Goal: Task Accomplishment & Management: Manage account settings

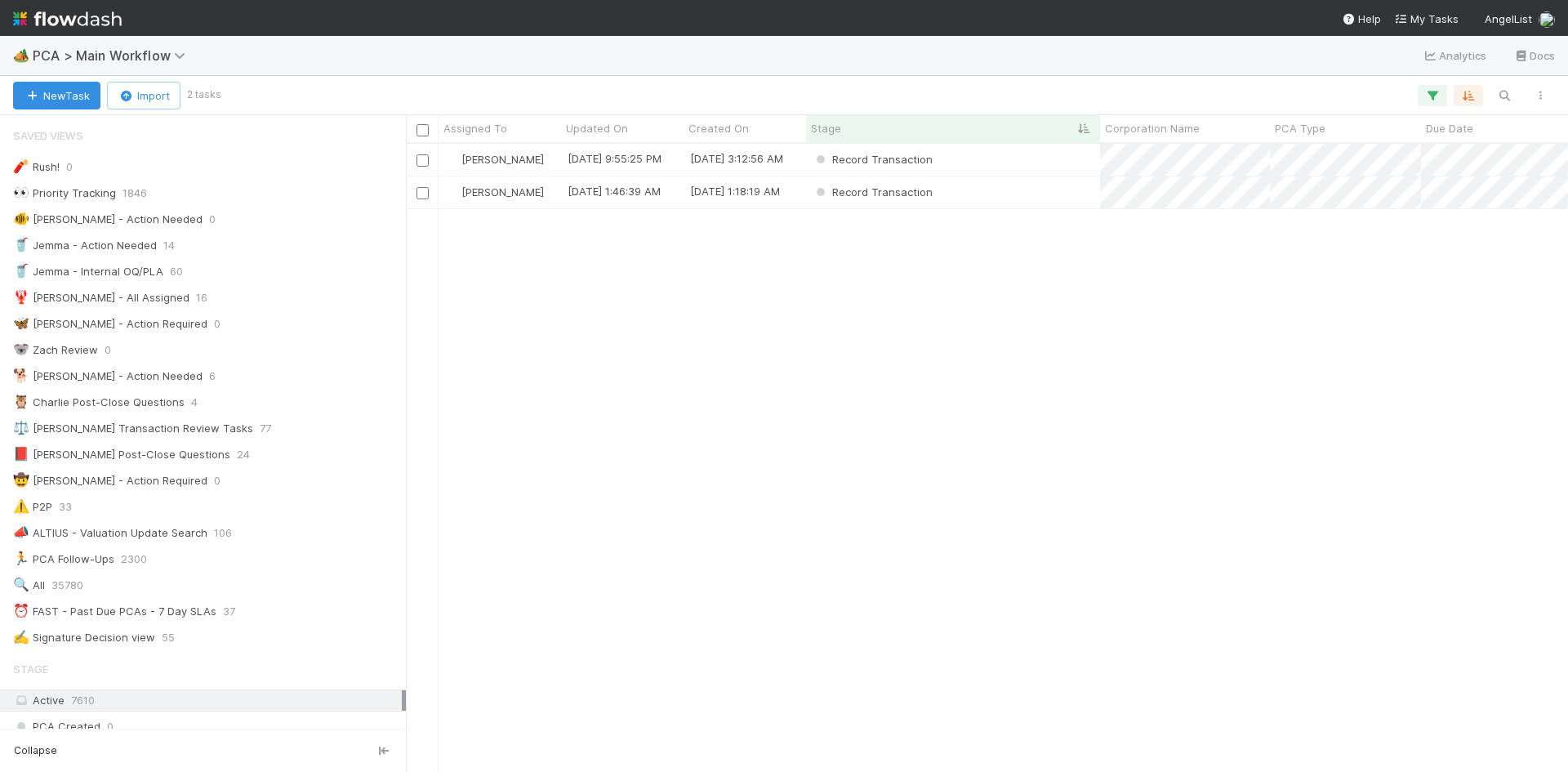
scroll to position [616, 1150]
click at [1028, 207] on div "Record Transaction" at bounding box center [953, 192] width 294 height 32
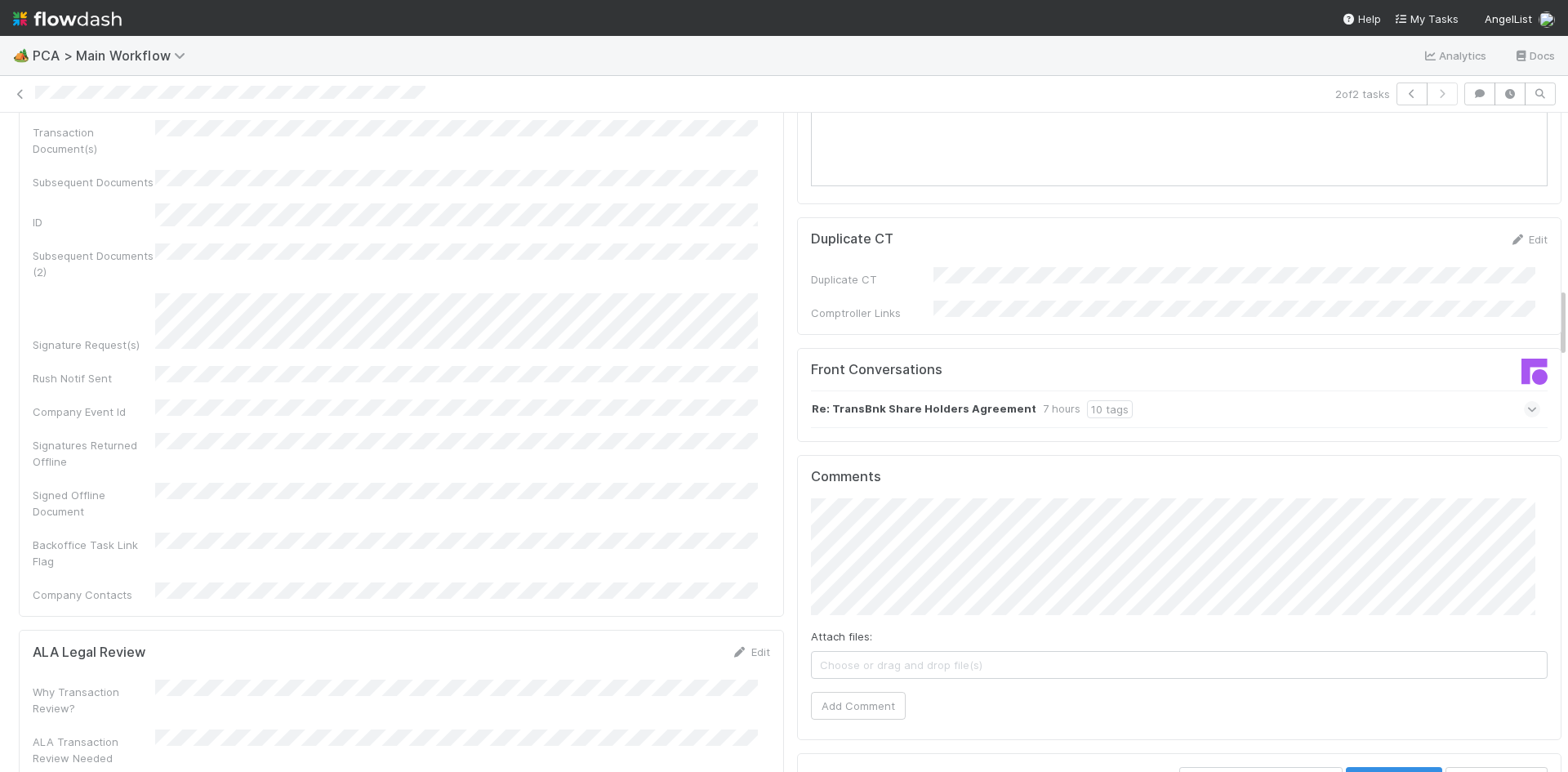
scroll to position [1633, 0]
click at [881, 466] on span "Jemma Cunningham" at bounding box center [895, 465] width 83 height 13
click at [860, 688] on button "Add Comment" at bounding box center [858, 701] width 94 height 28
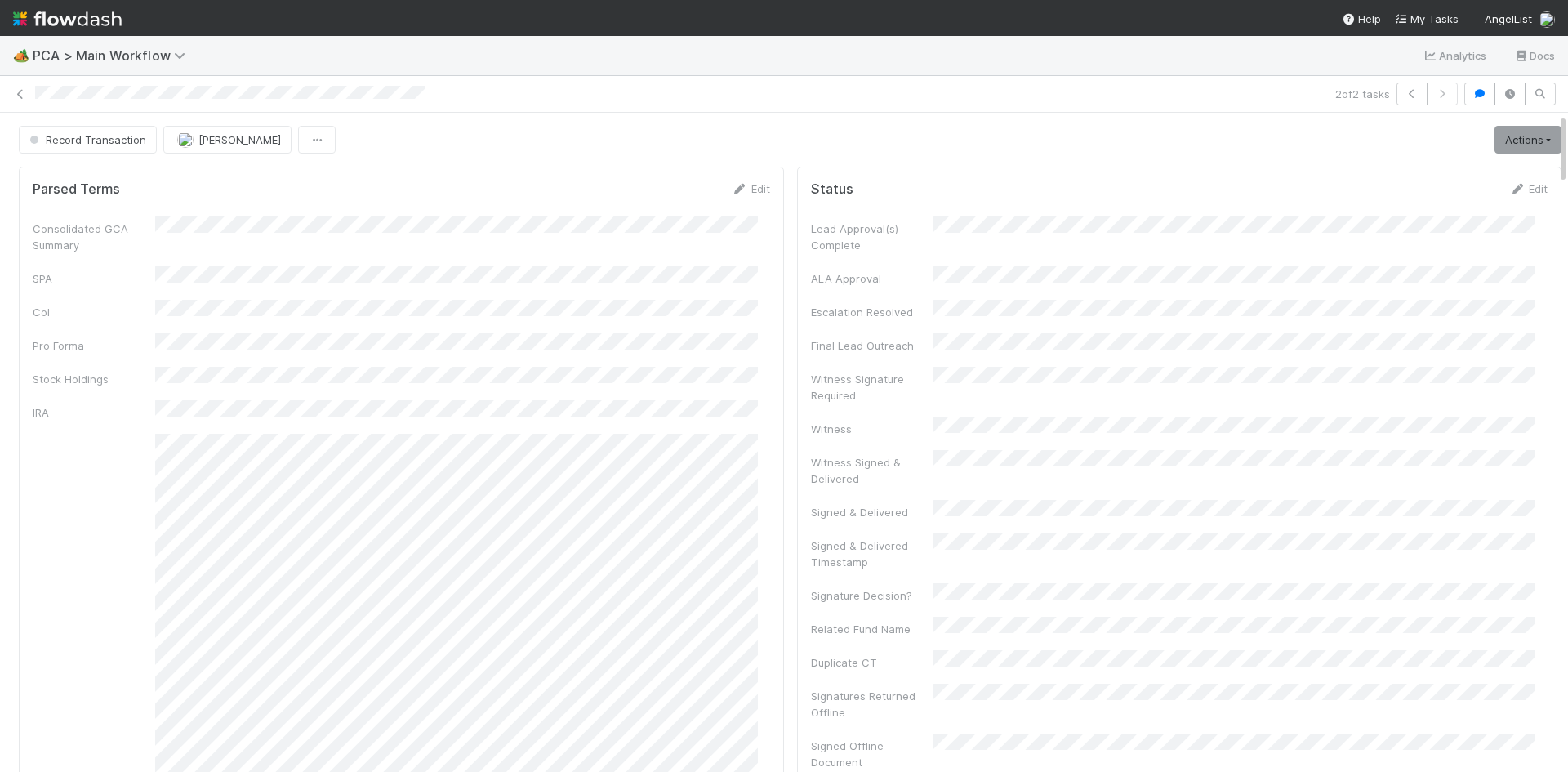
scroll to position [0, 0]
click at [120, 139] on span "Record Transaction" at bounding box center [86, 139] width 120 height 13
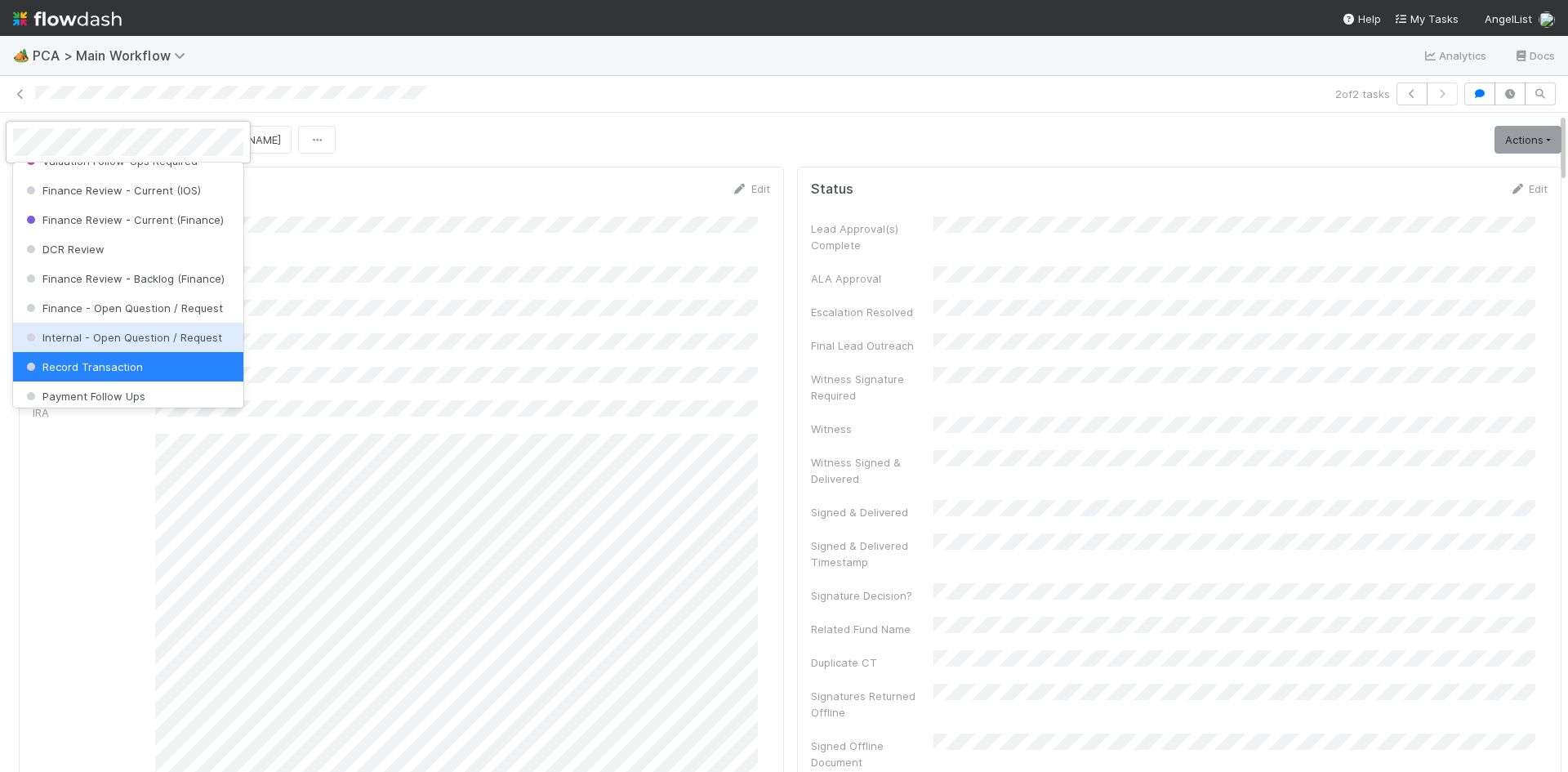
click at [117, 344] on span "Internal - Open Question / Request" at bounding box center [122, 337] width 199 height 13
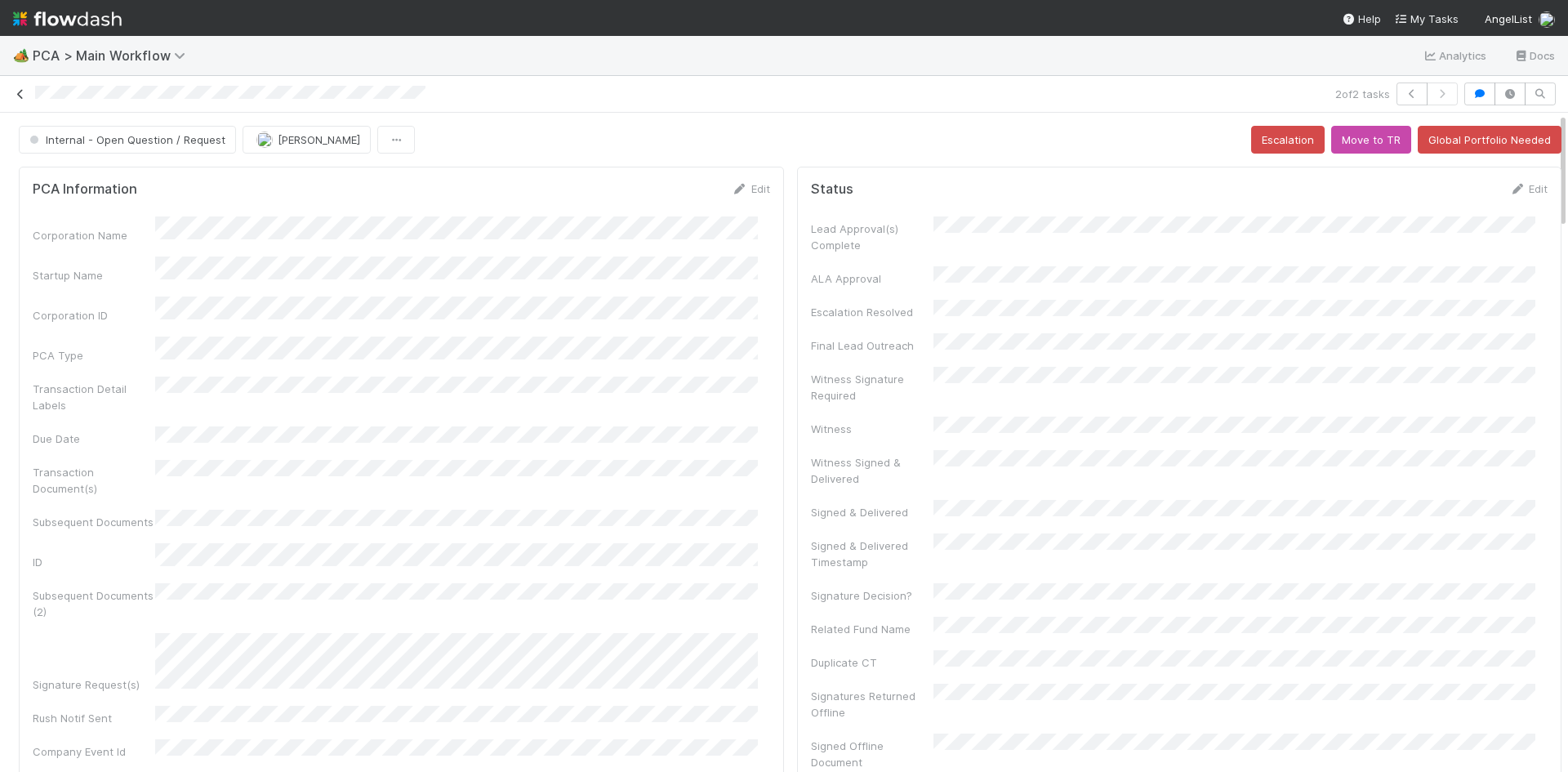
click at [17, 93] on icon at bounding box center [21, 94] width 17 height 11
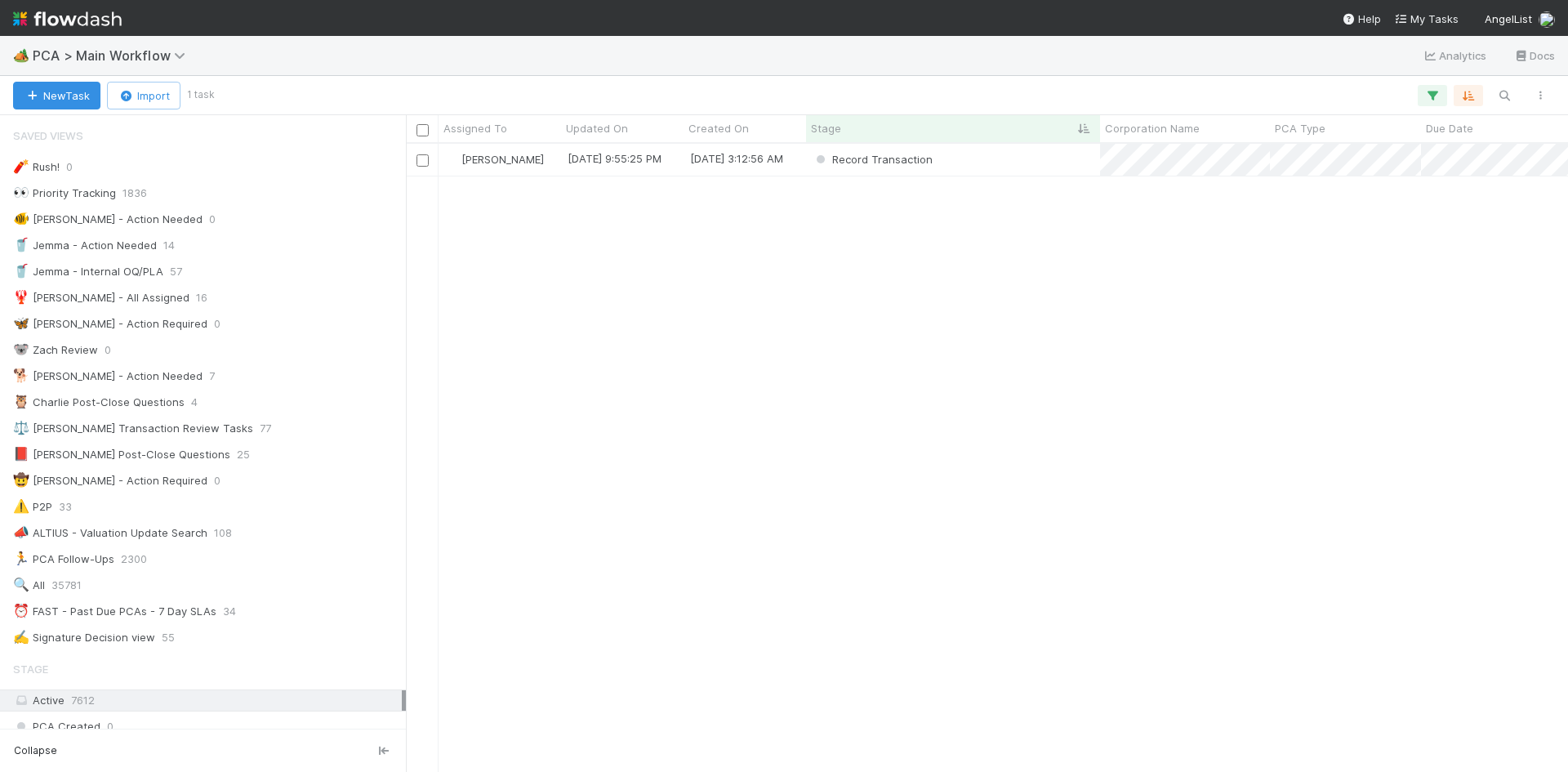
scroll to position [616, 1150]
click at [984, 168] on div "Record Transaction" at bounding box center [953, 159] width 294 height 32
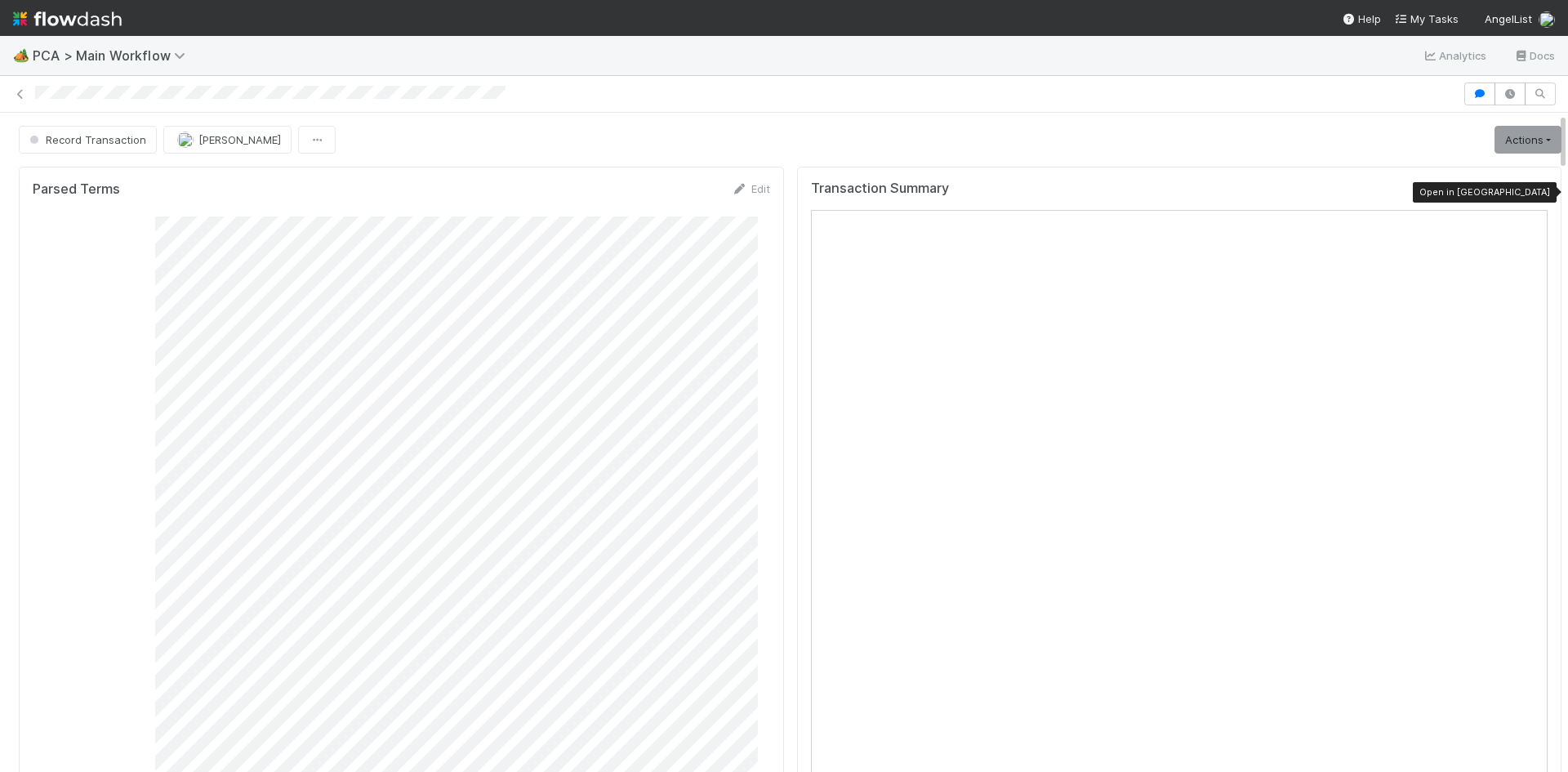
drag, startPoint x: 1511, startPoint y: 189, endPoint x: 1444, endPoint y: 206, distance: 69.1
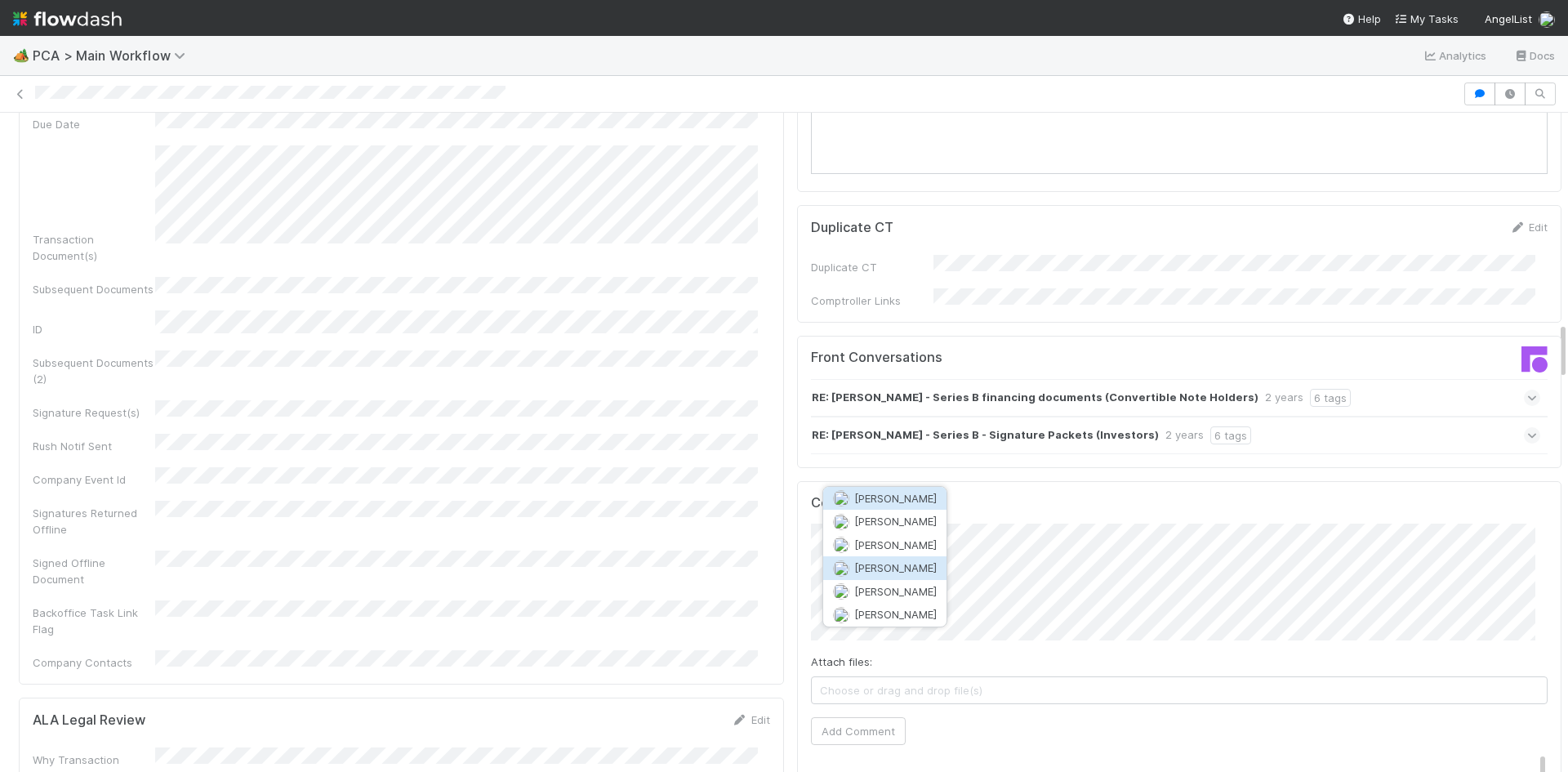
click at [859, 564] on span "Josh Tarr" at bounding box center [895, 568] width 83 height 13
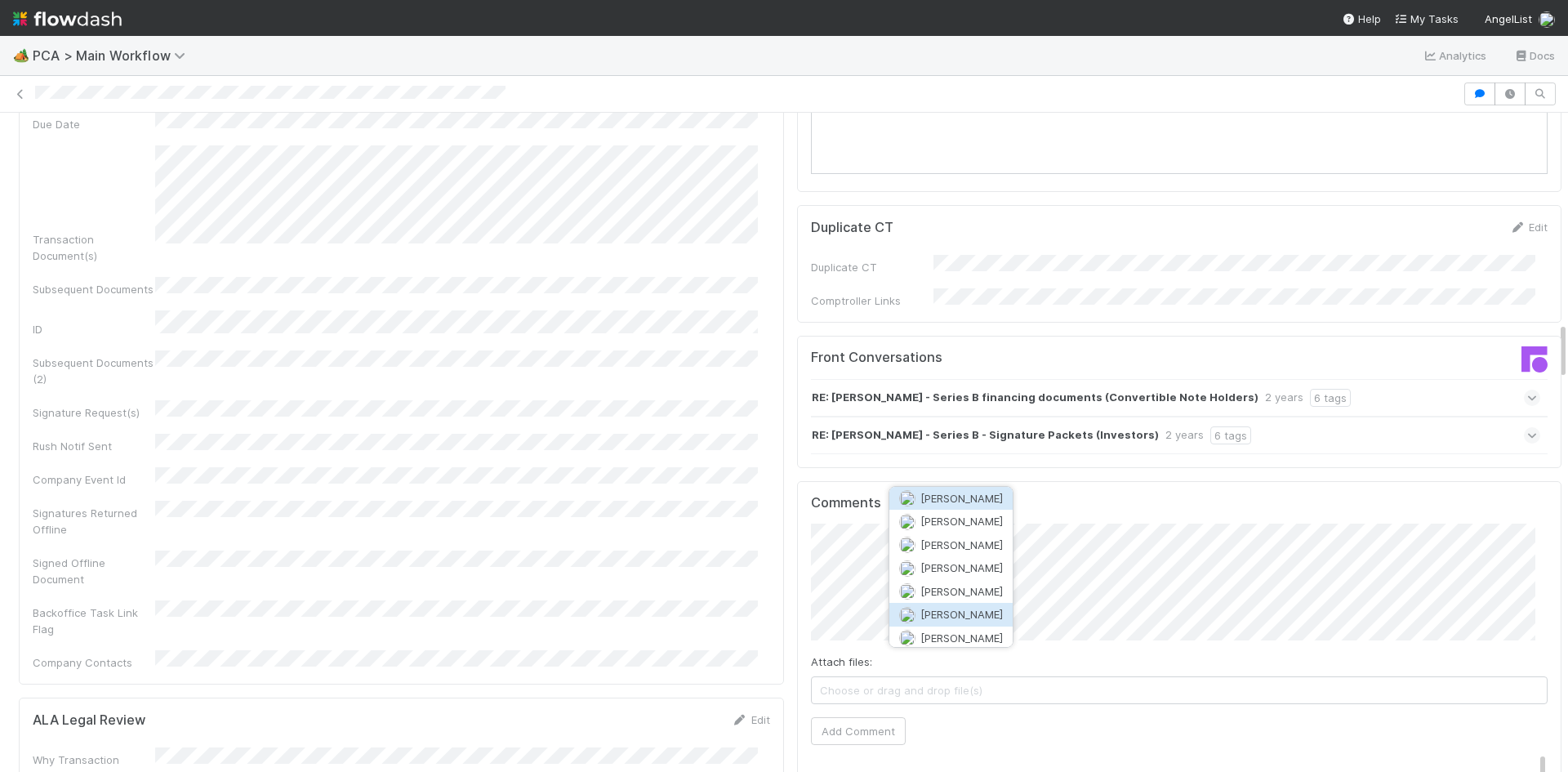
click at [986, 616] on span "Marvey Fuentes" at bounding box center [961, 614] width 83 height 13
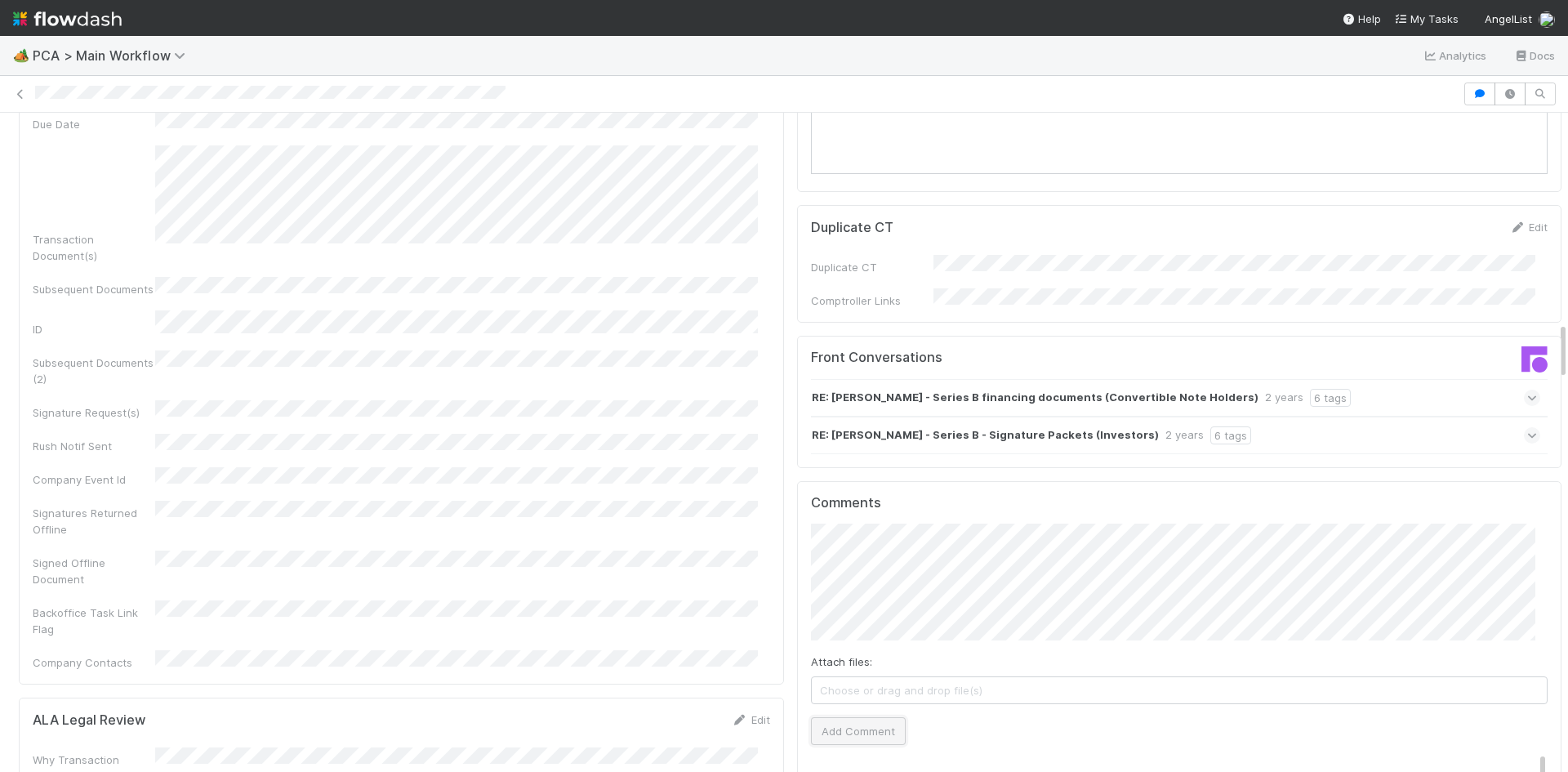
click at [858, 717] on button "Add Comment" at bounding box center [858, 730] width 94 height 28
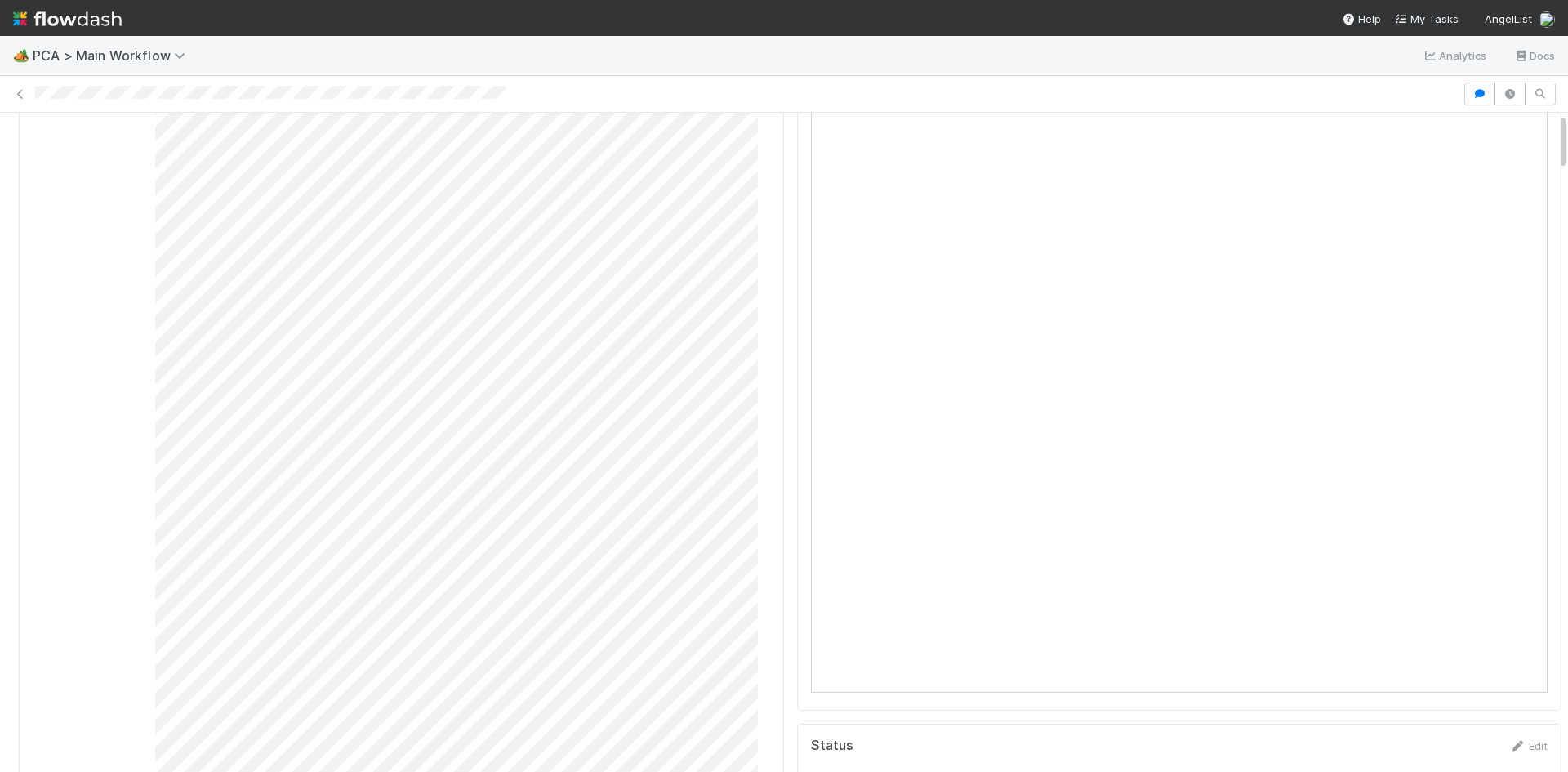
scroll to position [0, 0]
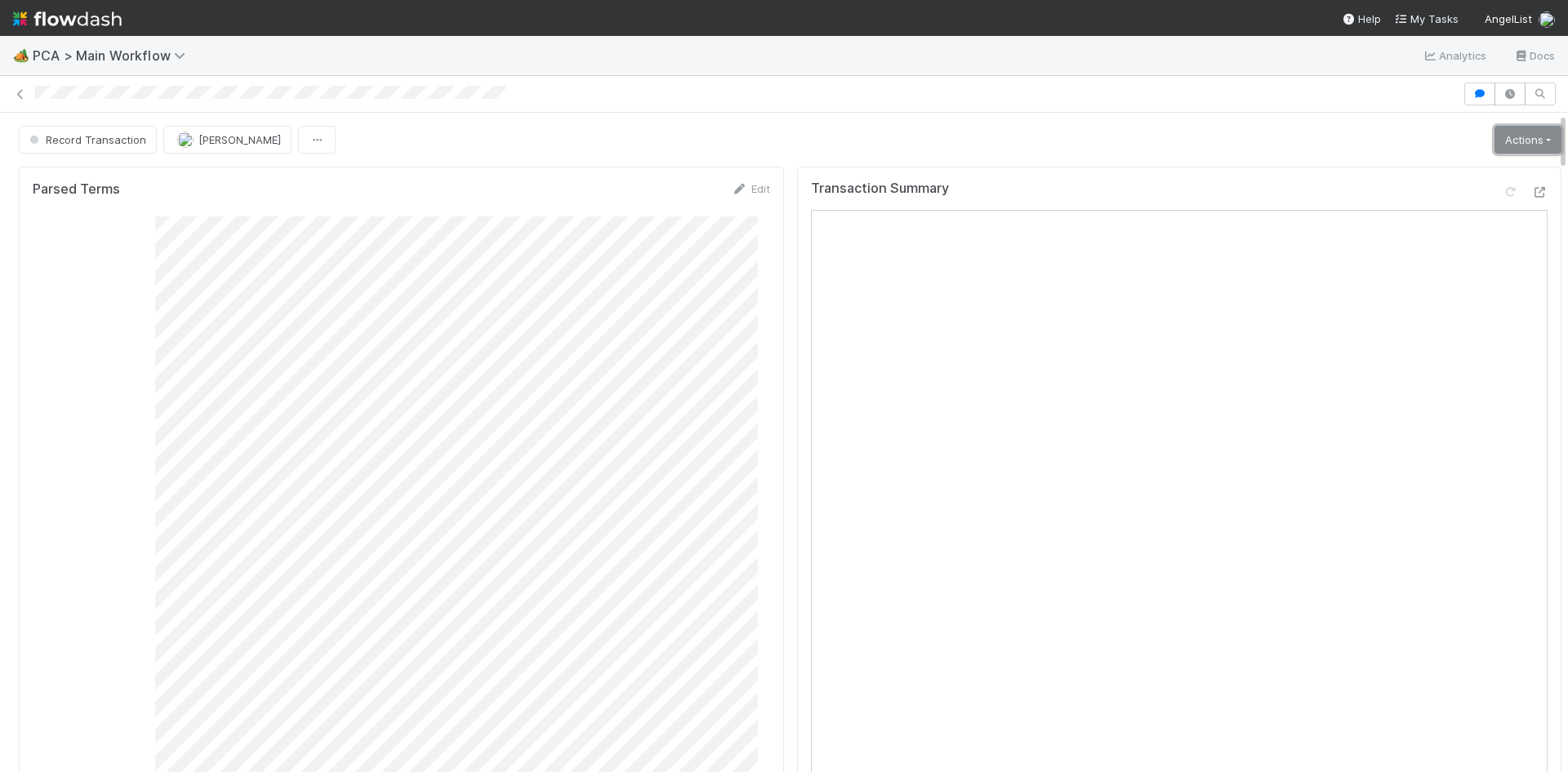
click at [1508, 139] on link "Actions" at bounding box center [1528, 139] width 67 height 28
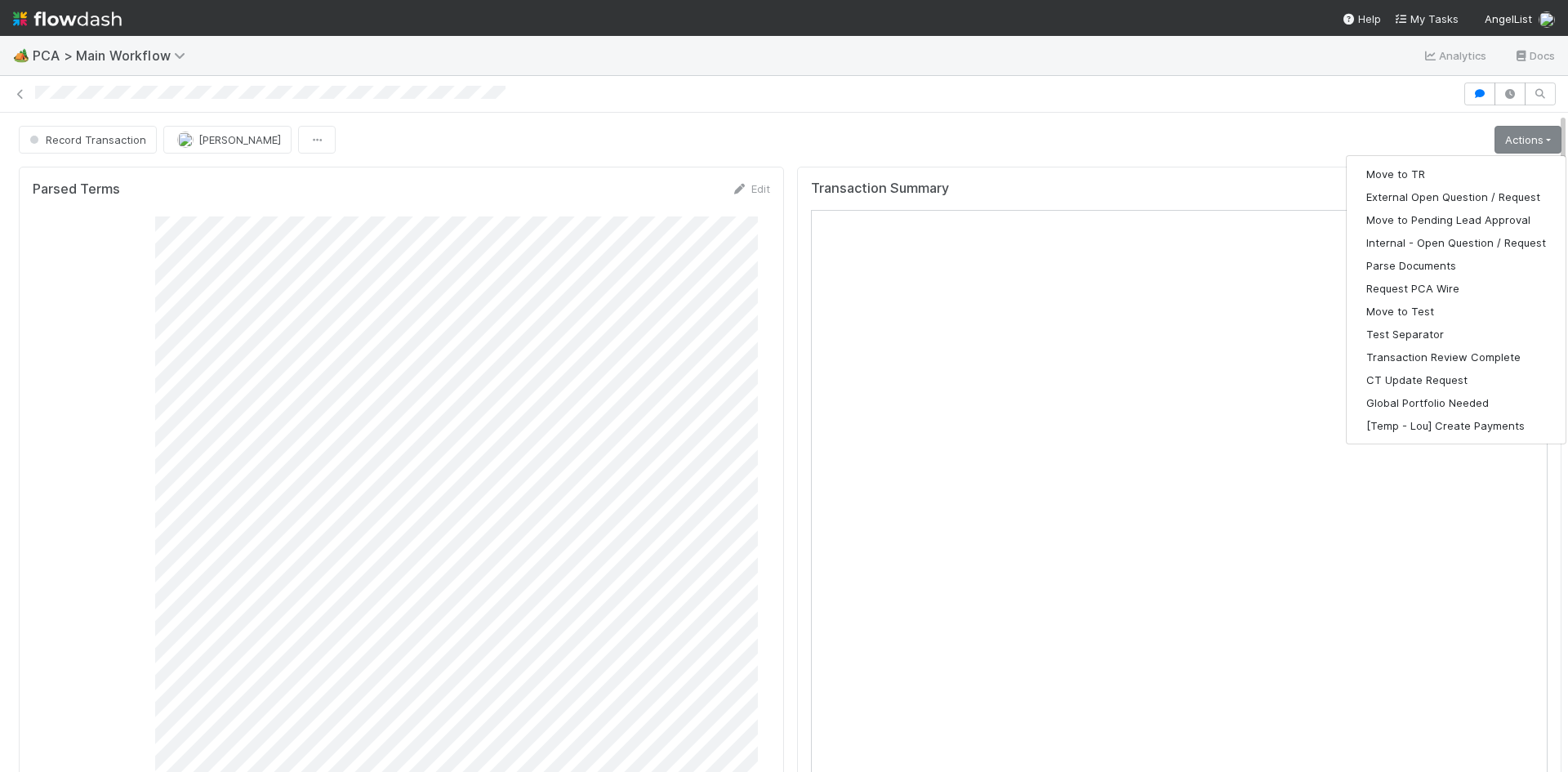
click at [1012, 133] on div "Record Transaction Meg Castanare Actions Move to TR External Open Question / Re…" at bounding box center [790, 139] width 1542 height 28
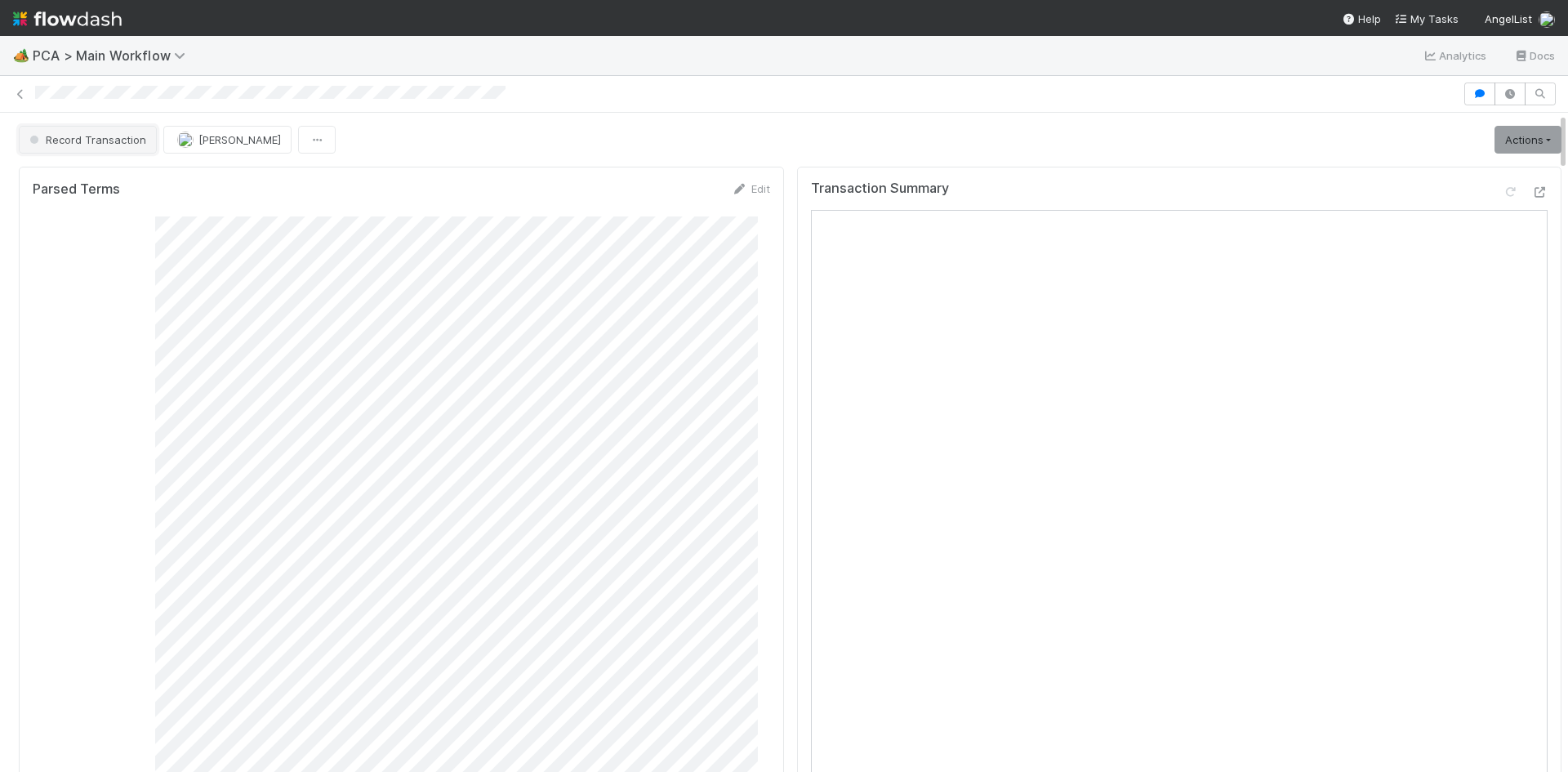
click at [137, 144] on span "Record Transaction" at bounding box center [86, 139] width 120 height 13
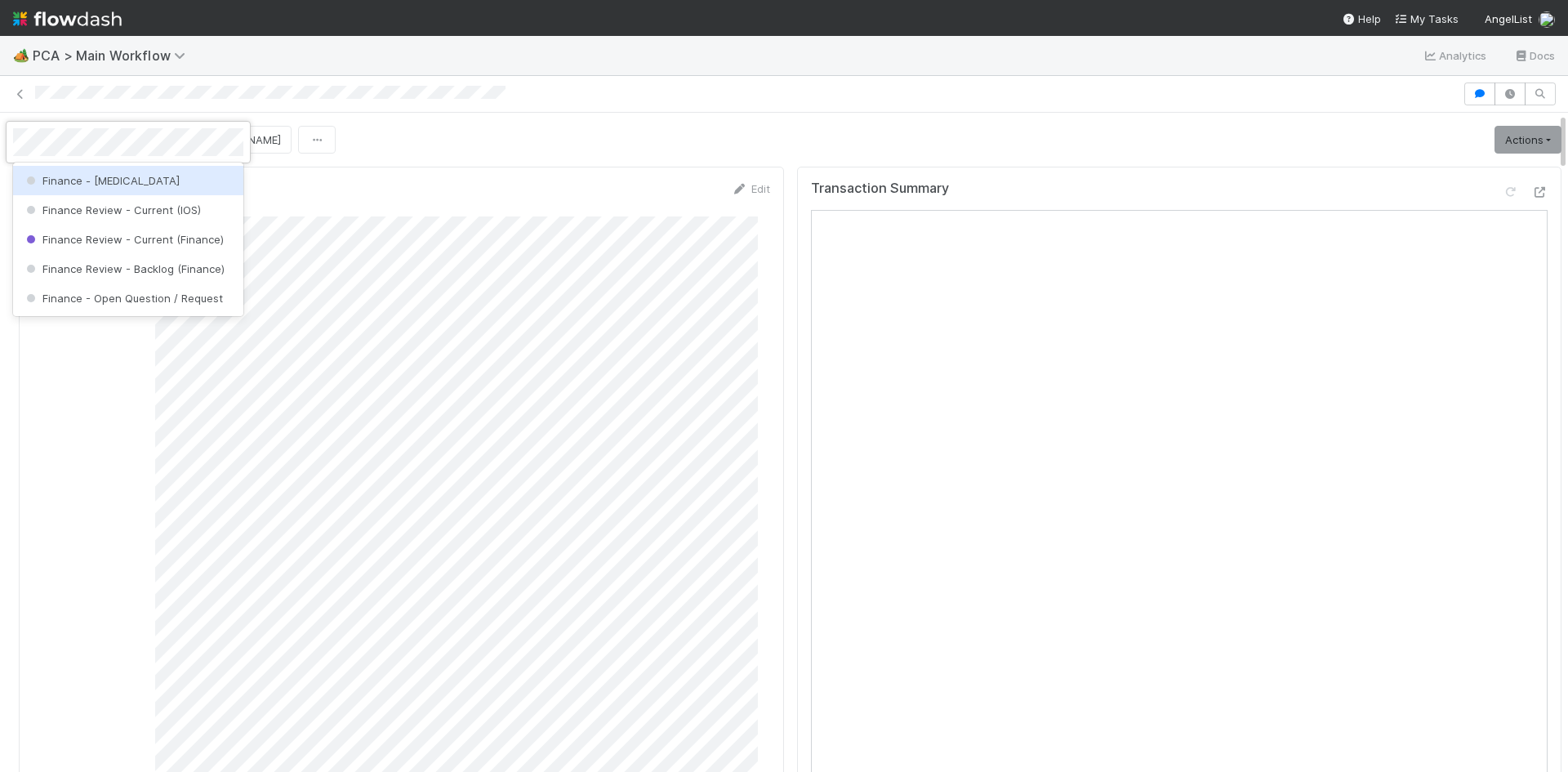
click at [149, 184] on div "Finance - ICU" at bounding box center [129, 180] width 230 height 29
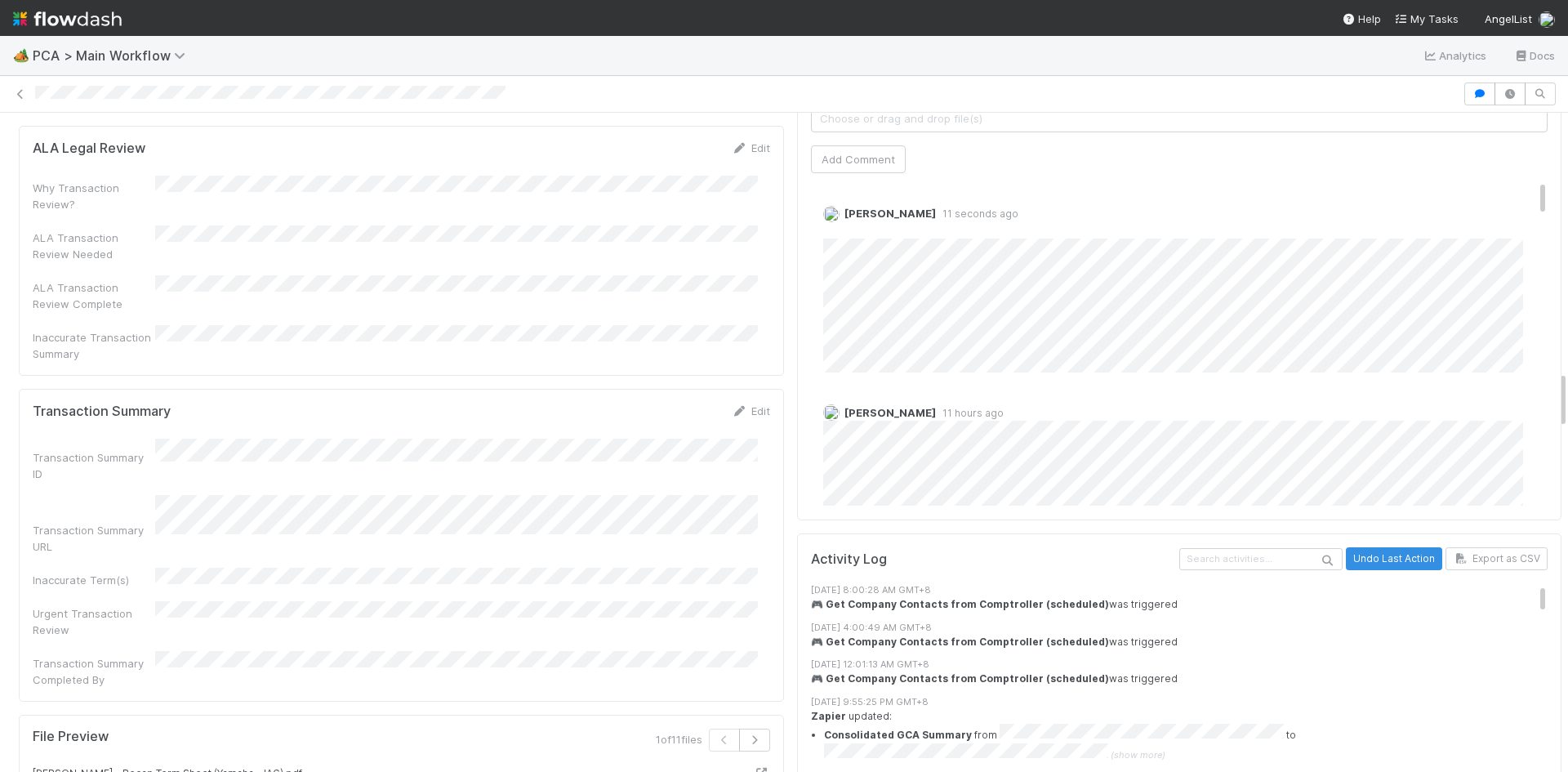
scroll to position [2613, 0]
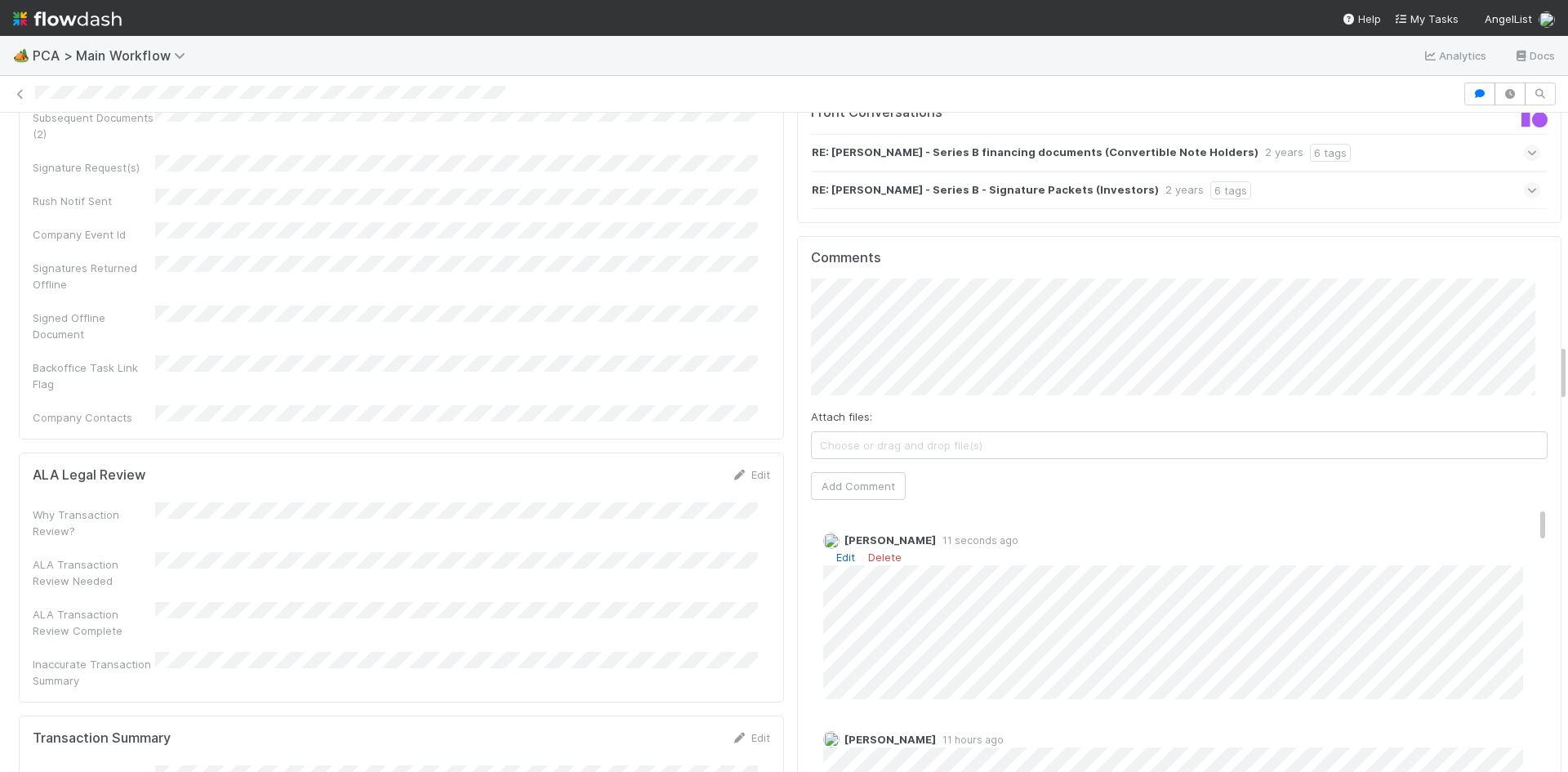
click at [836, 550] on link "Edit" at bounding box center [845, 557] width 19 height 13
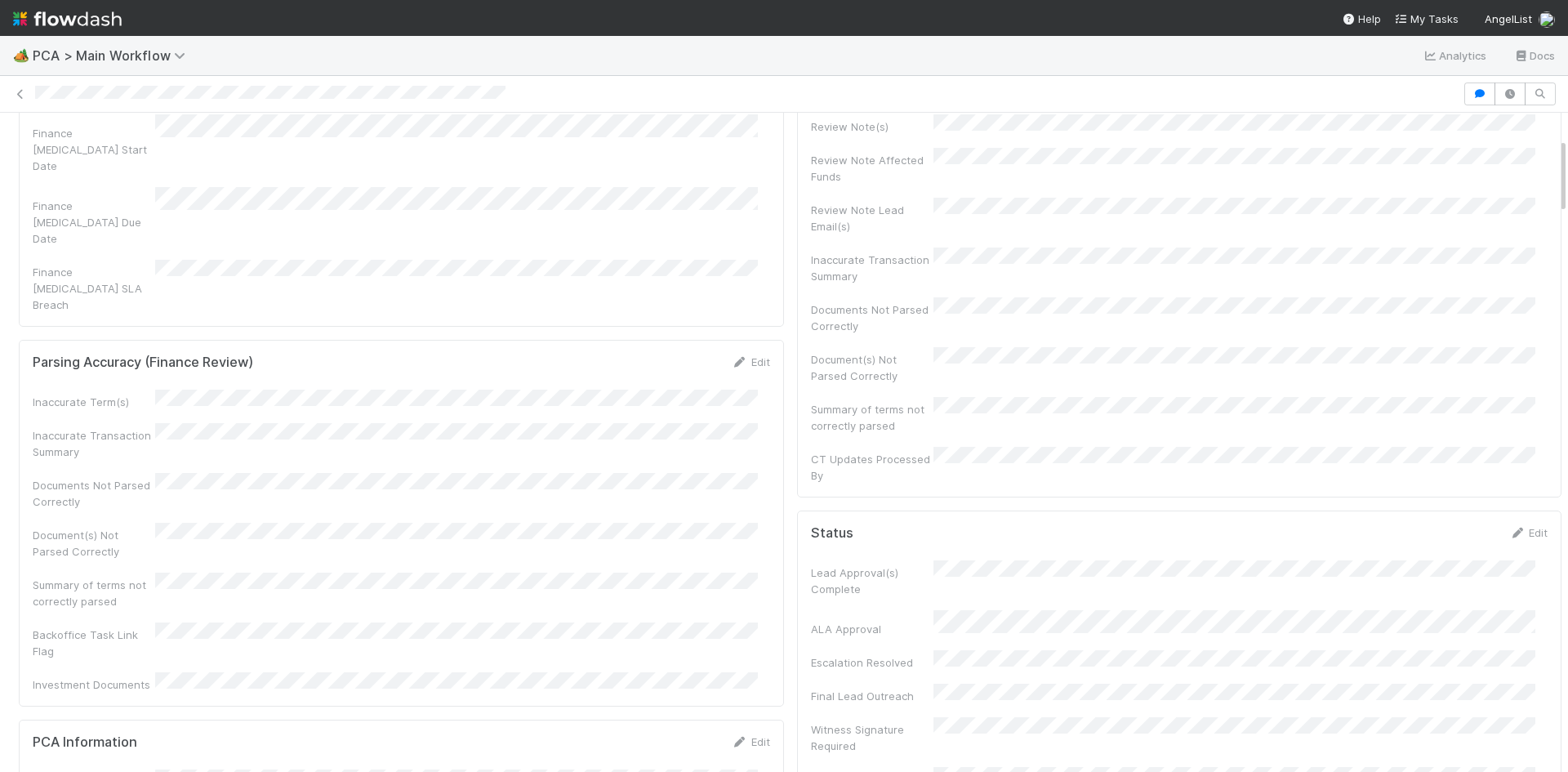
scroll to position [0, 0]
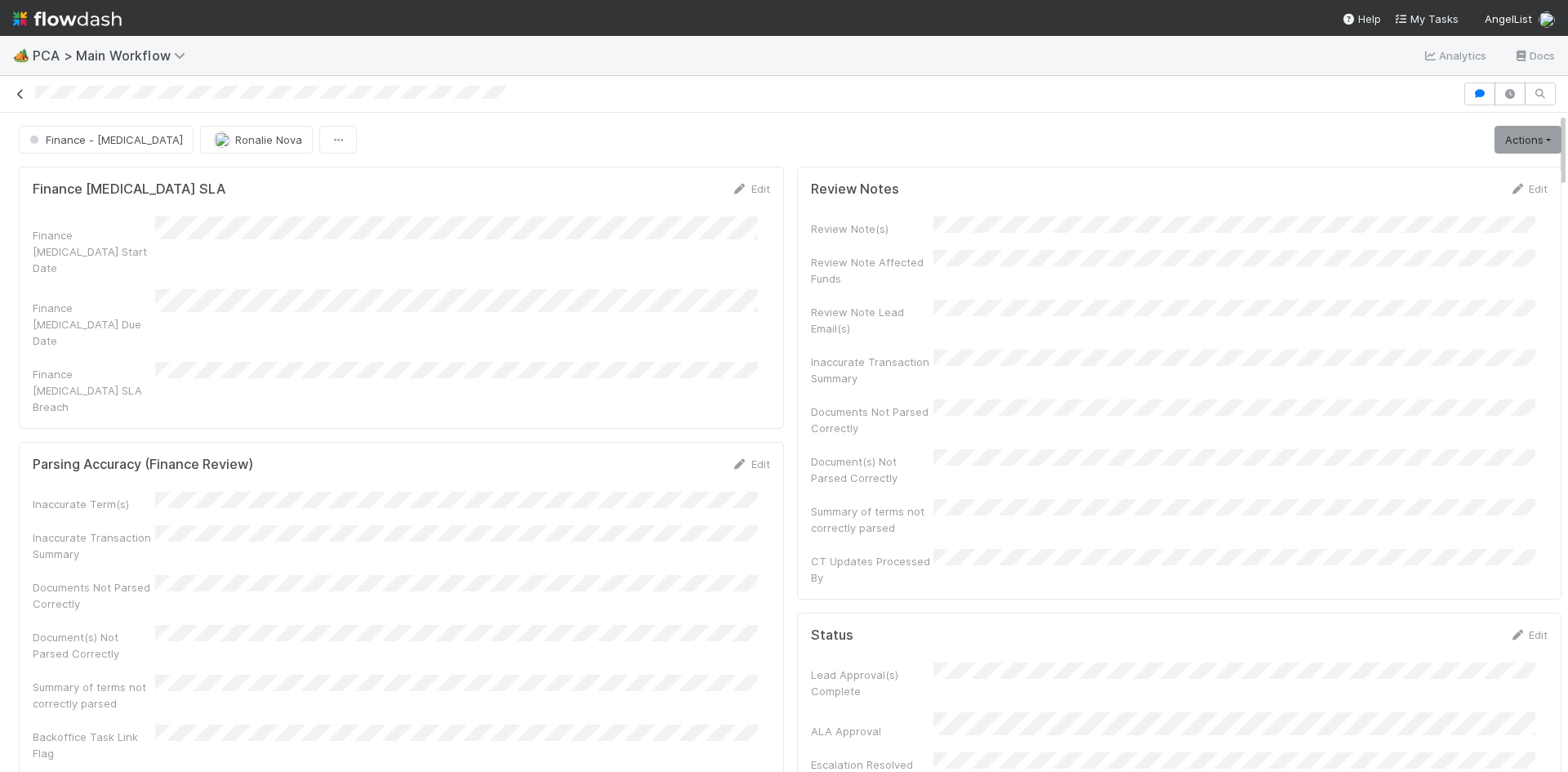
click at [19, 93] on icon at bounding box center [21, 94] width 17 height 11
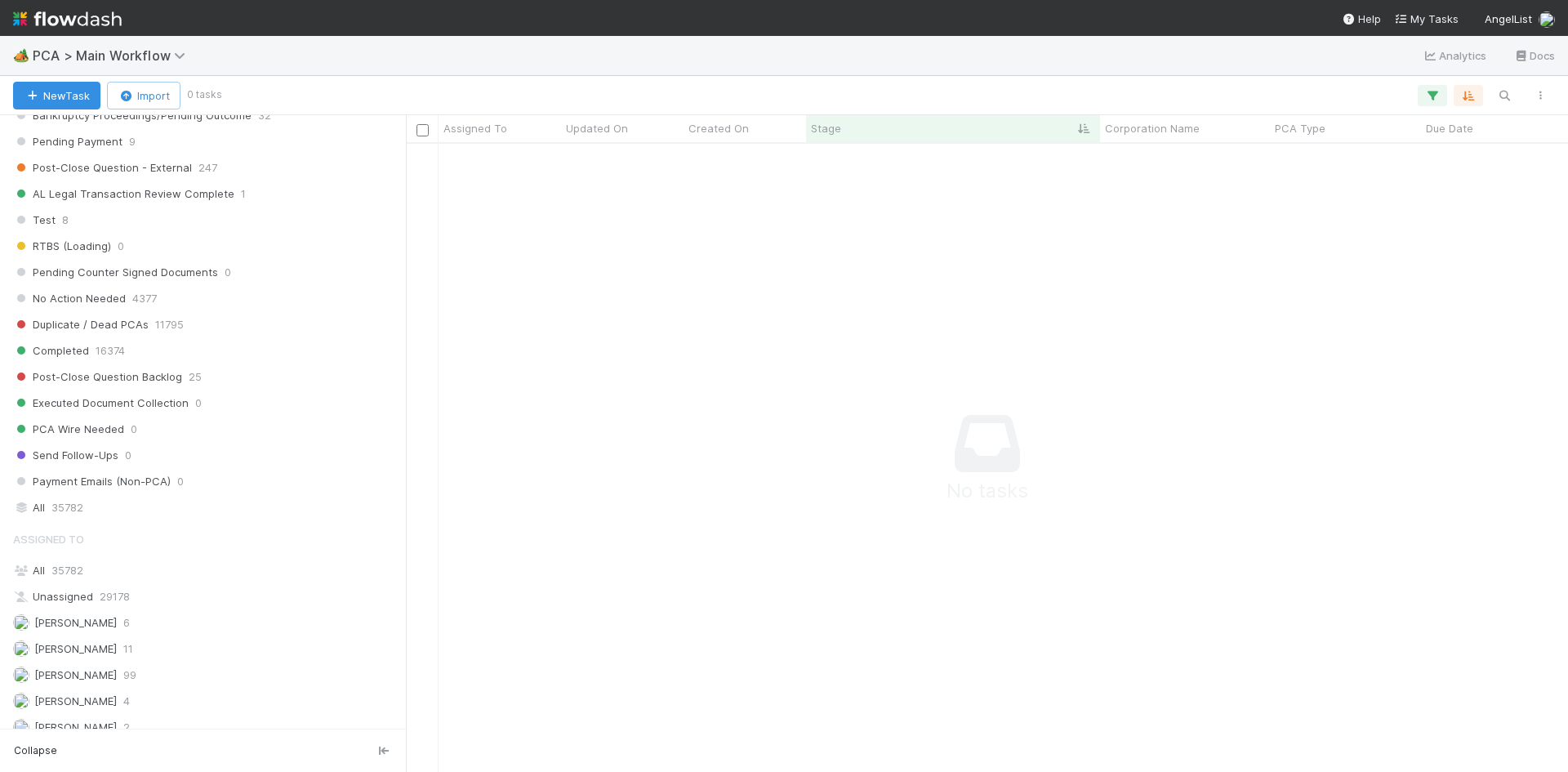
scroll to position [1960, 0]
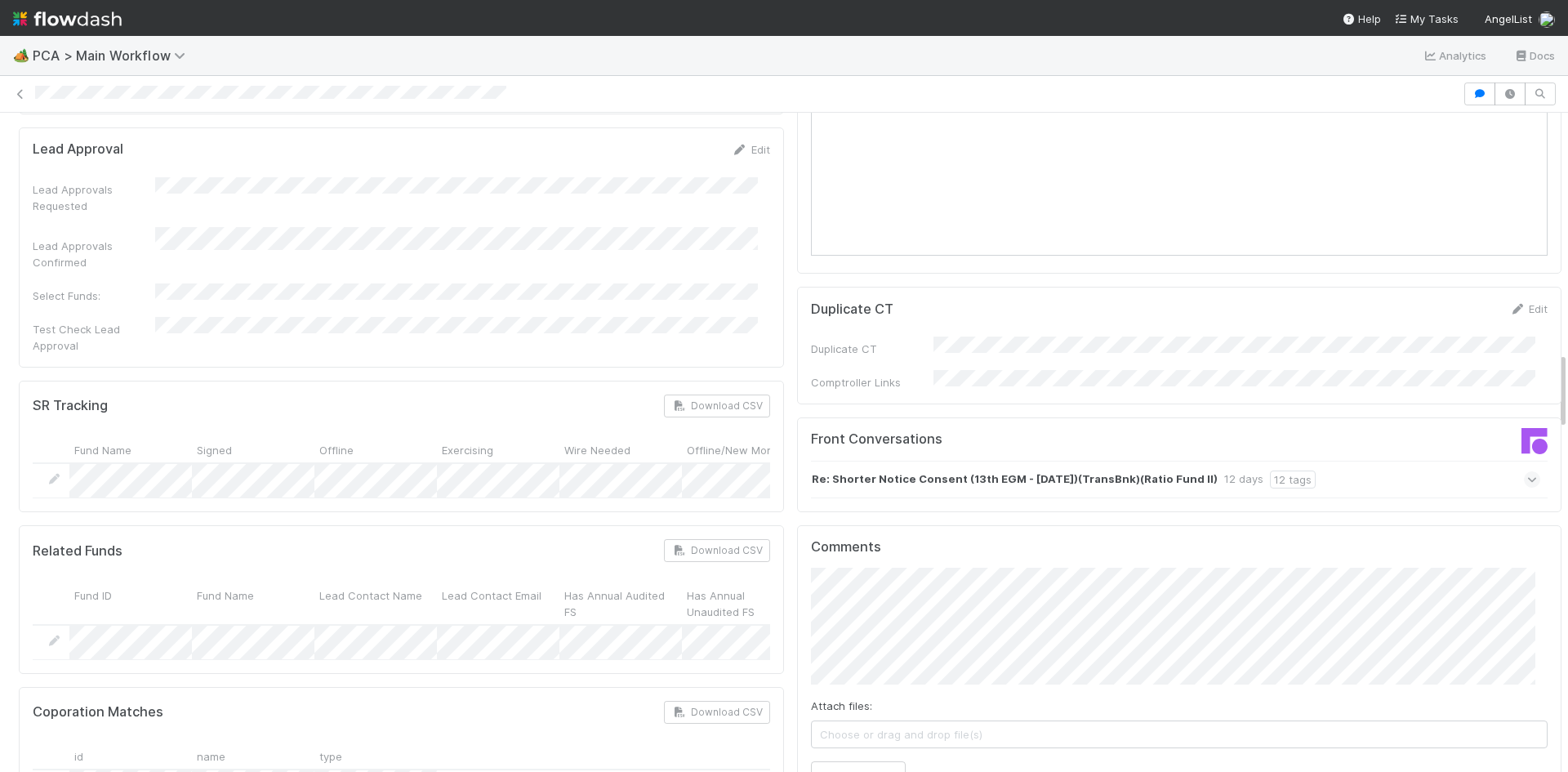
scroll to position [2205, 0]
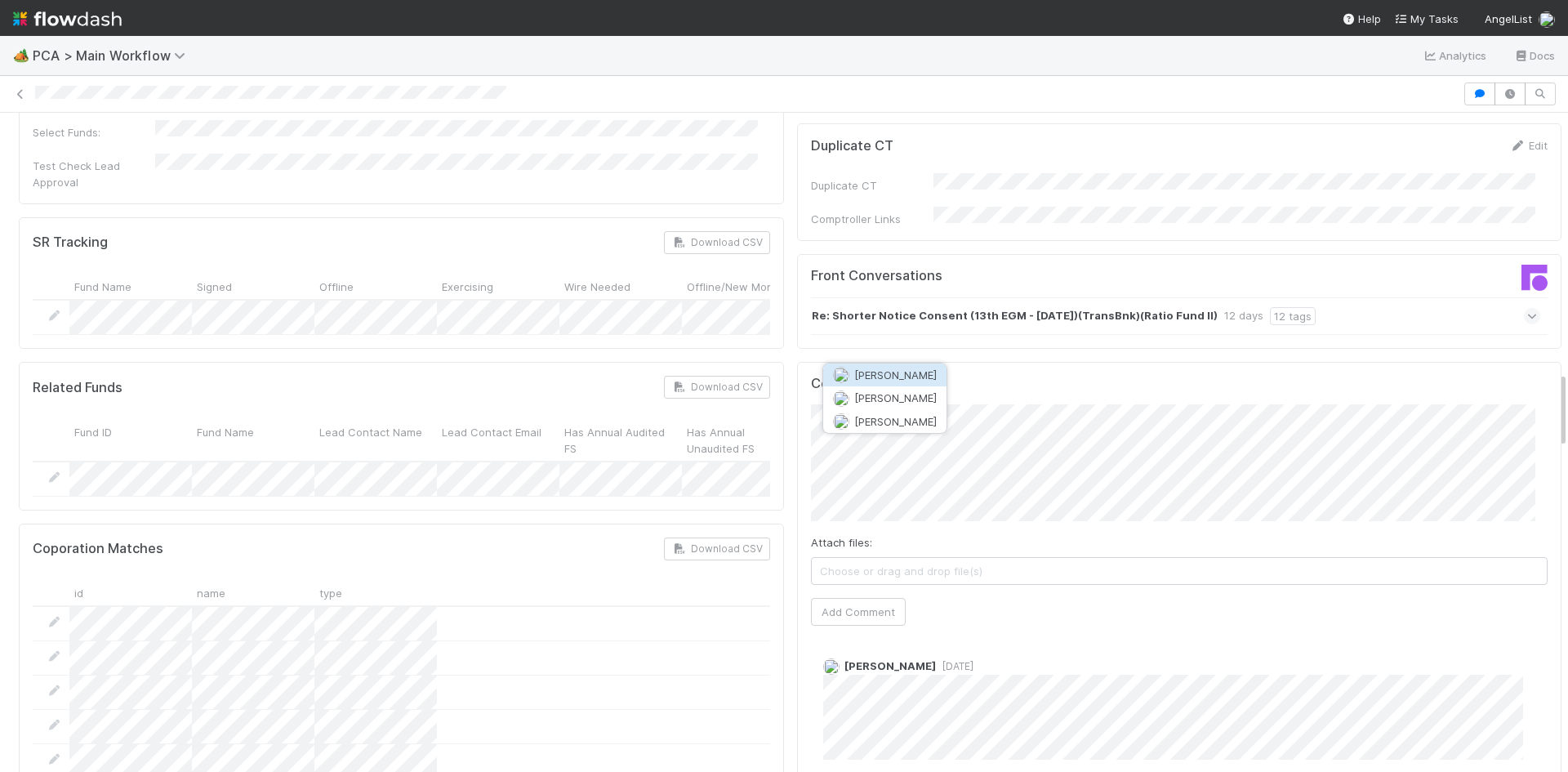
click at [915, 377] on span "[PERSON_NAME]" at bounding box center [895, 375] width 83 height 13
click at [922, 558] on span "Choose or drag and drop file(s)" at bounding box center [1180, 570] width 736 height 26
click at [824, 598] on button "Add Comment" at bounding box center [858, 612] width 94 height 28
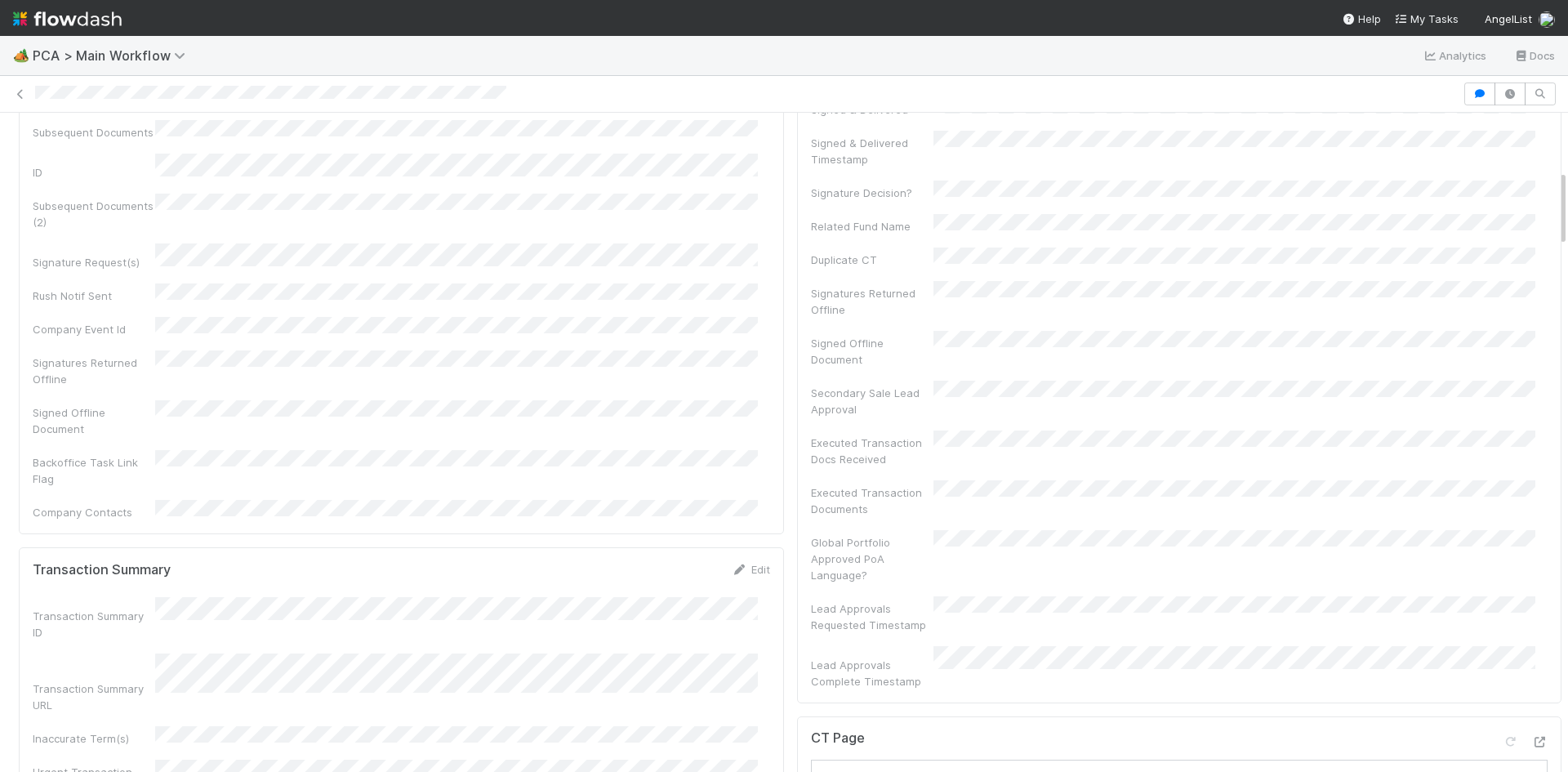
scroll to position [0, 0]
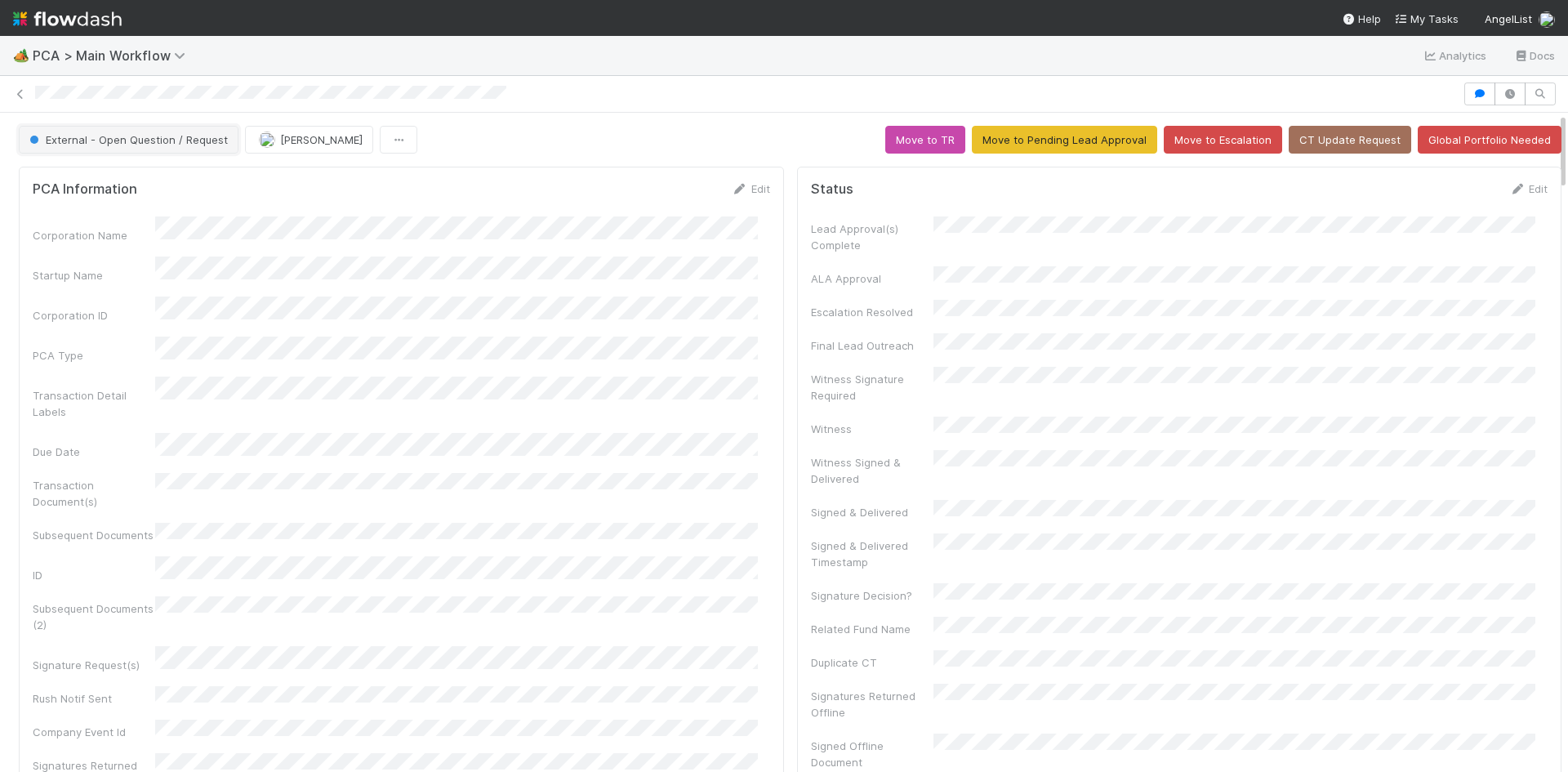
click at [150, 140] on span "External - Open Question / Request" at bounding box center [127, 139] width 202 height 13
click at [129, 214] on span "Record Transaction" at bounding box center [83, 210] width 120 height 13
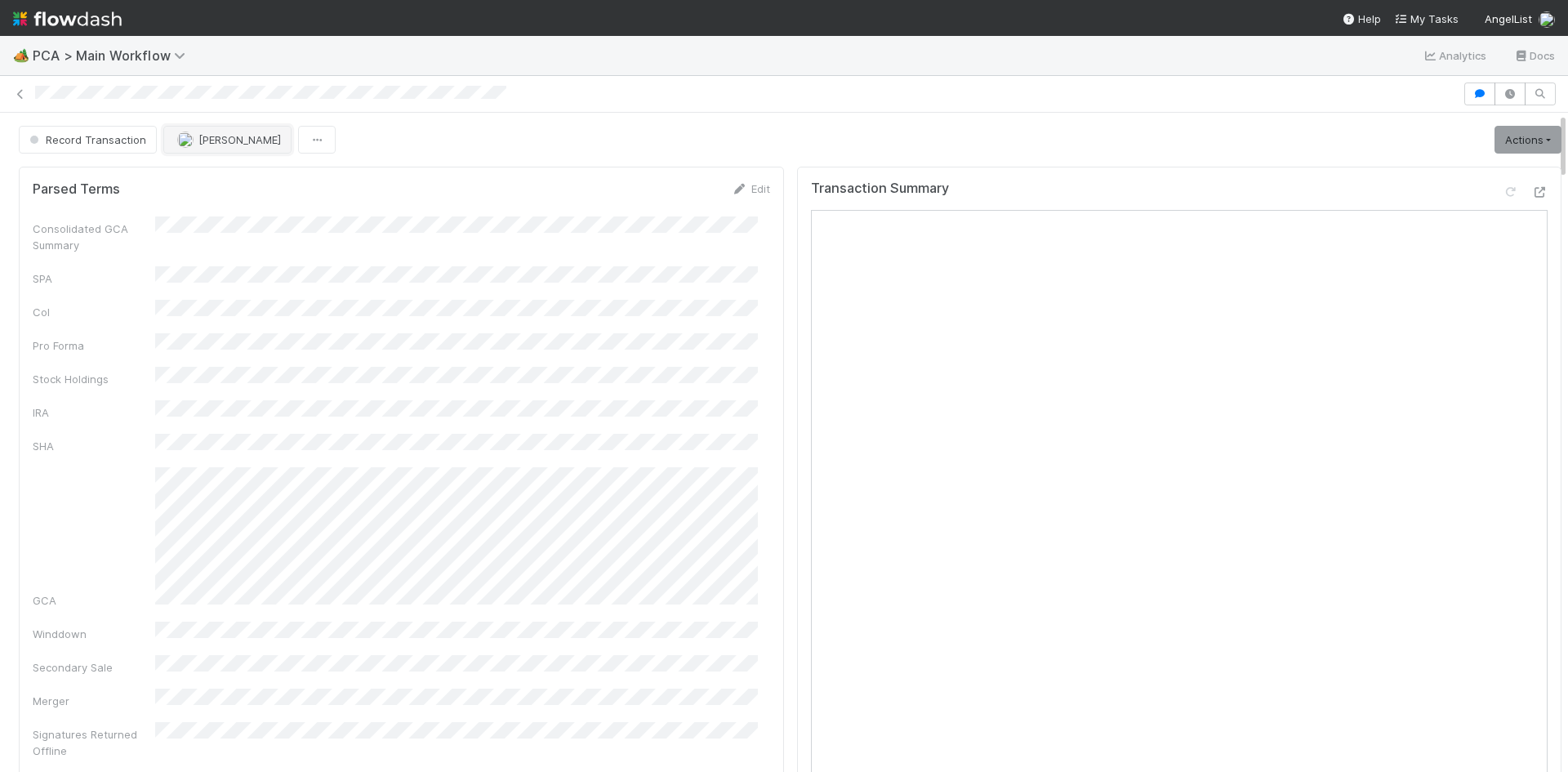
click at [234, 149] on button "Jemma Cunningham" at bounding box center [228, 139] width 129 height 28
click at [239, 187] on div "Febbie Cervantes" at bounding box center [270, 180] width 230 height 29
click at [19, 93] on icon at bounding box center [21, 94] width 17 height 11
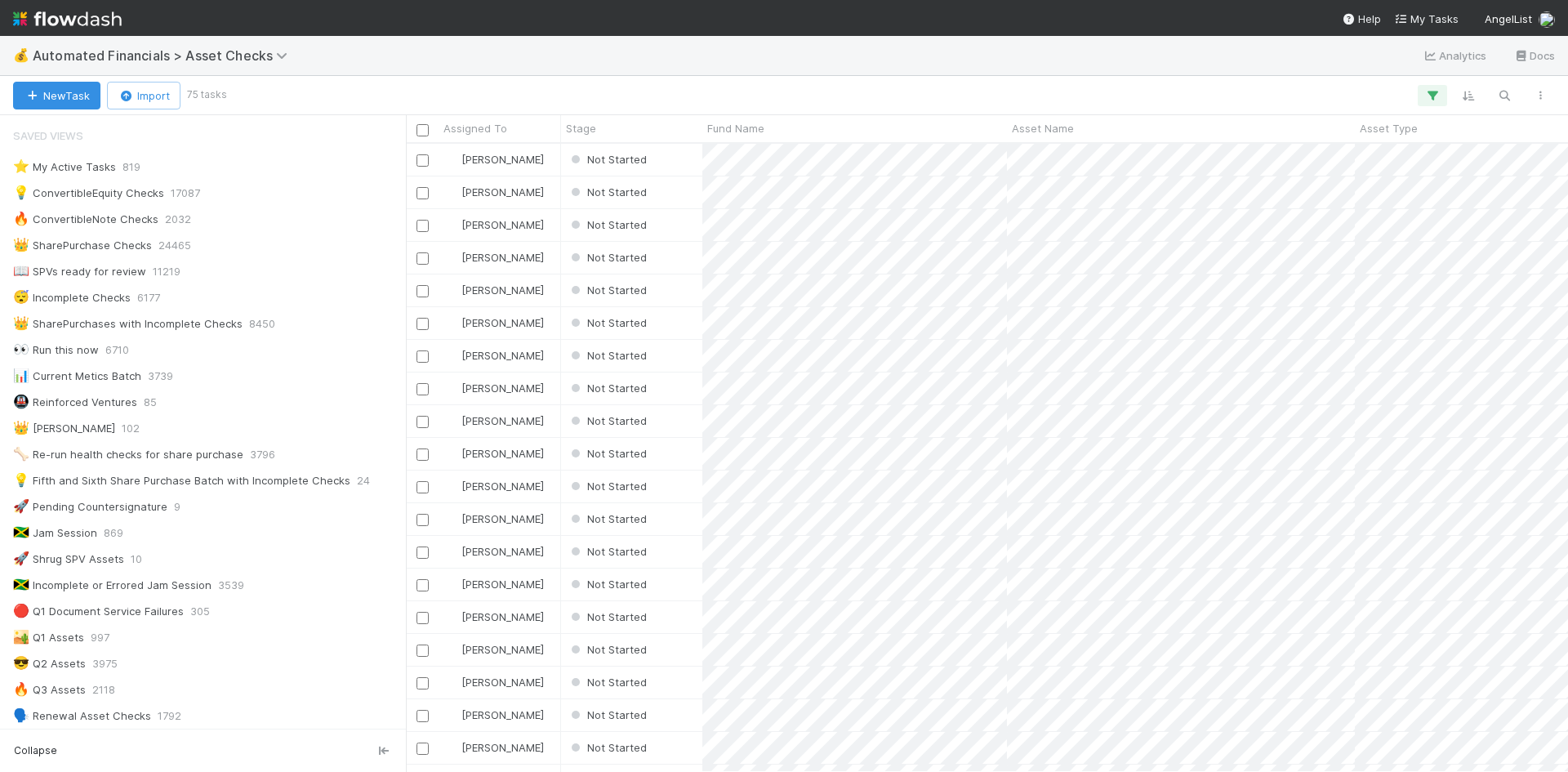
scroll to position [1566, 0]
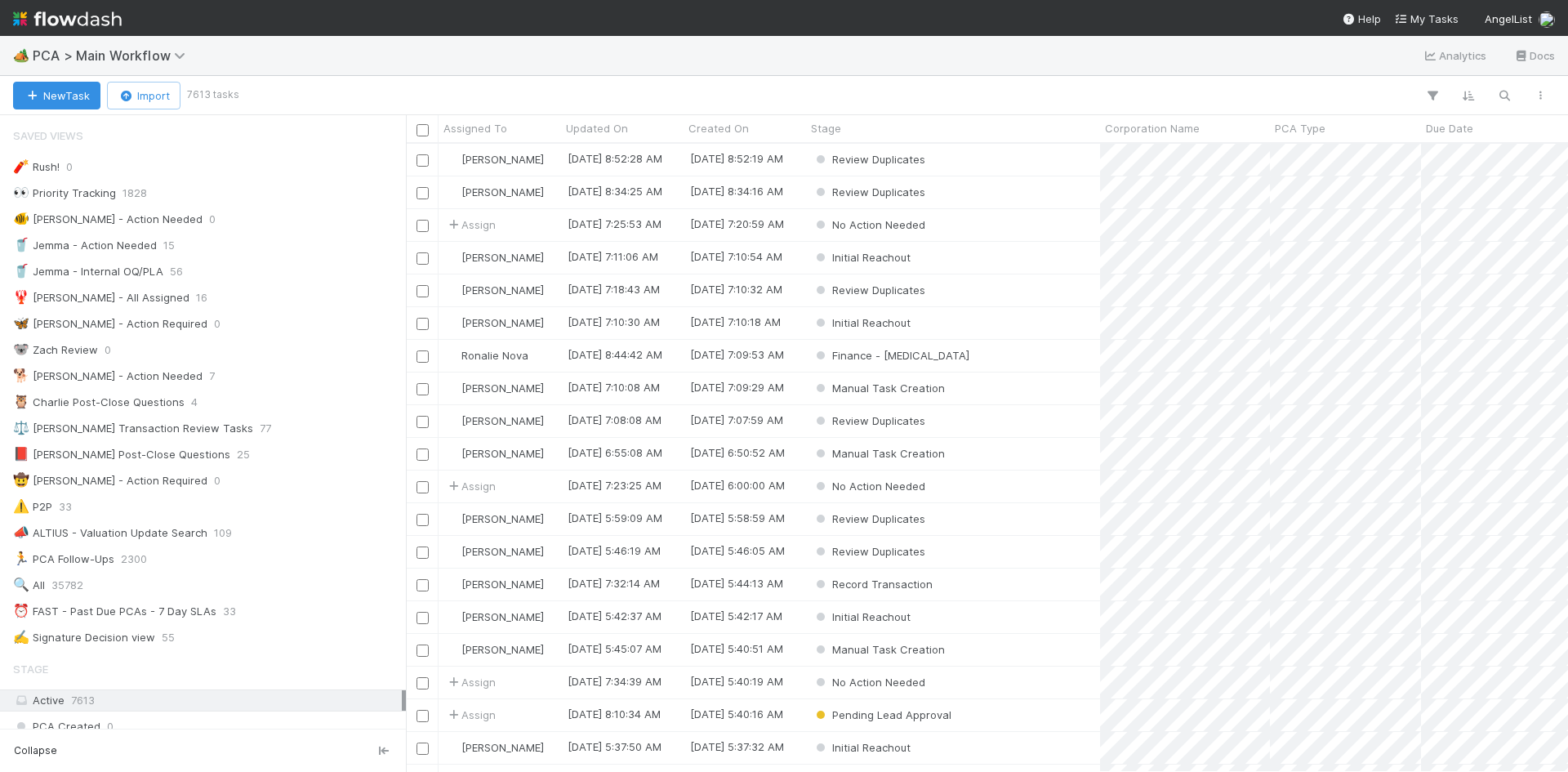
scroll to position [616, 1150]
click at [86, 55] on span "PCA > Main Workflow" at bounding box center [113, 56] width 161 height 17
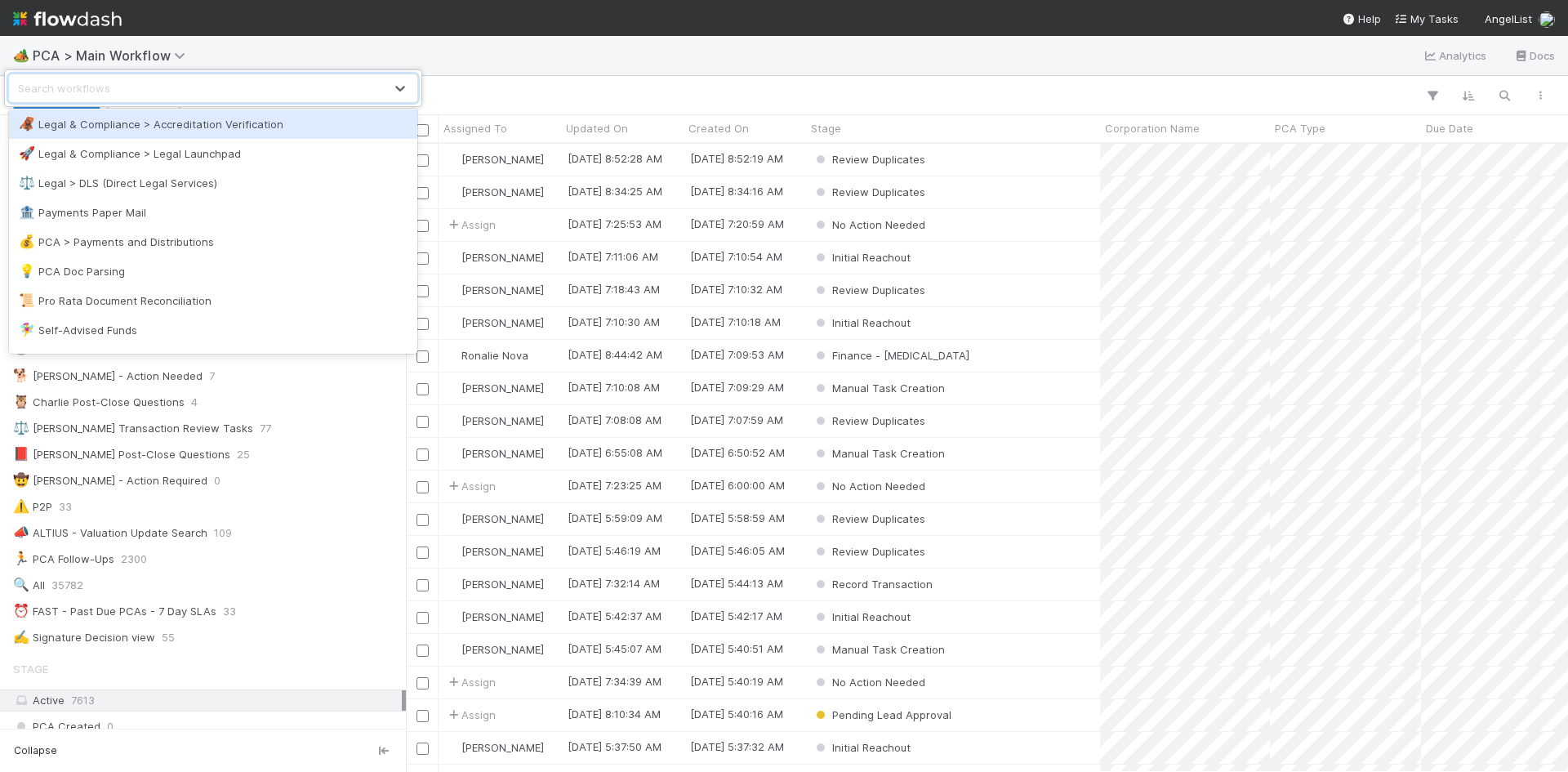
scroll to position [980, 0]
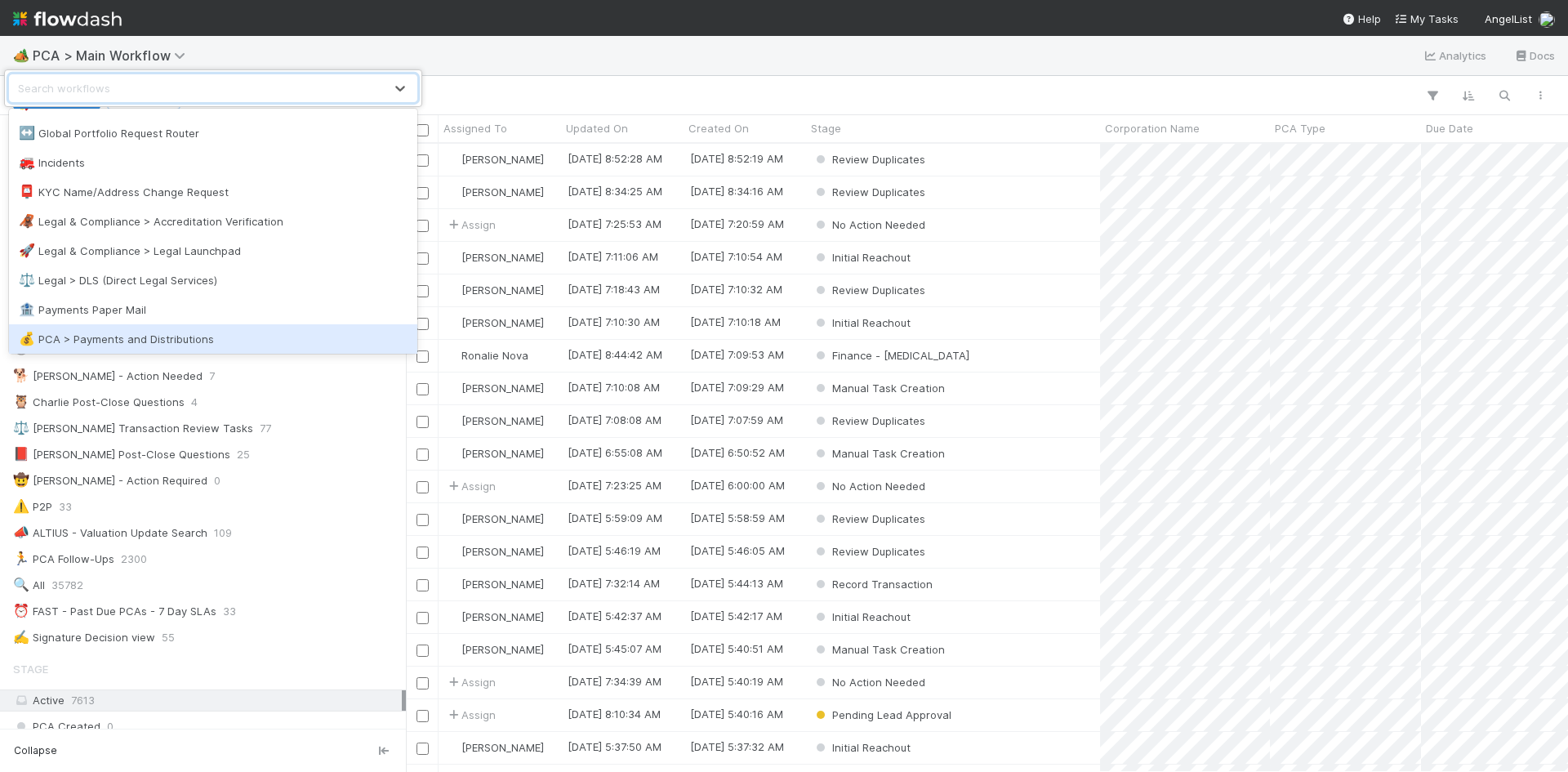
click at [179, 332] on div "💰 PCA > Payments and Distributions" at bounding box center [214, 339] width 389 height 17
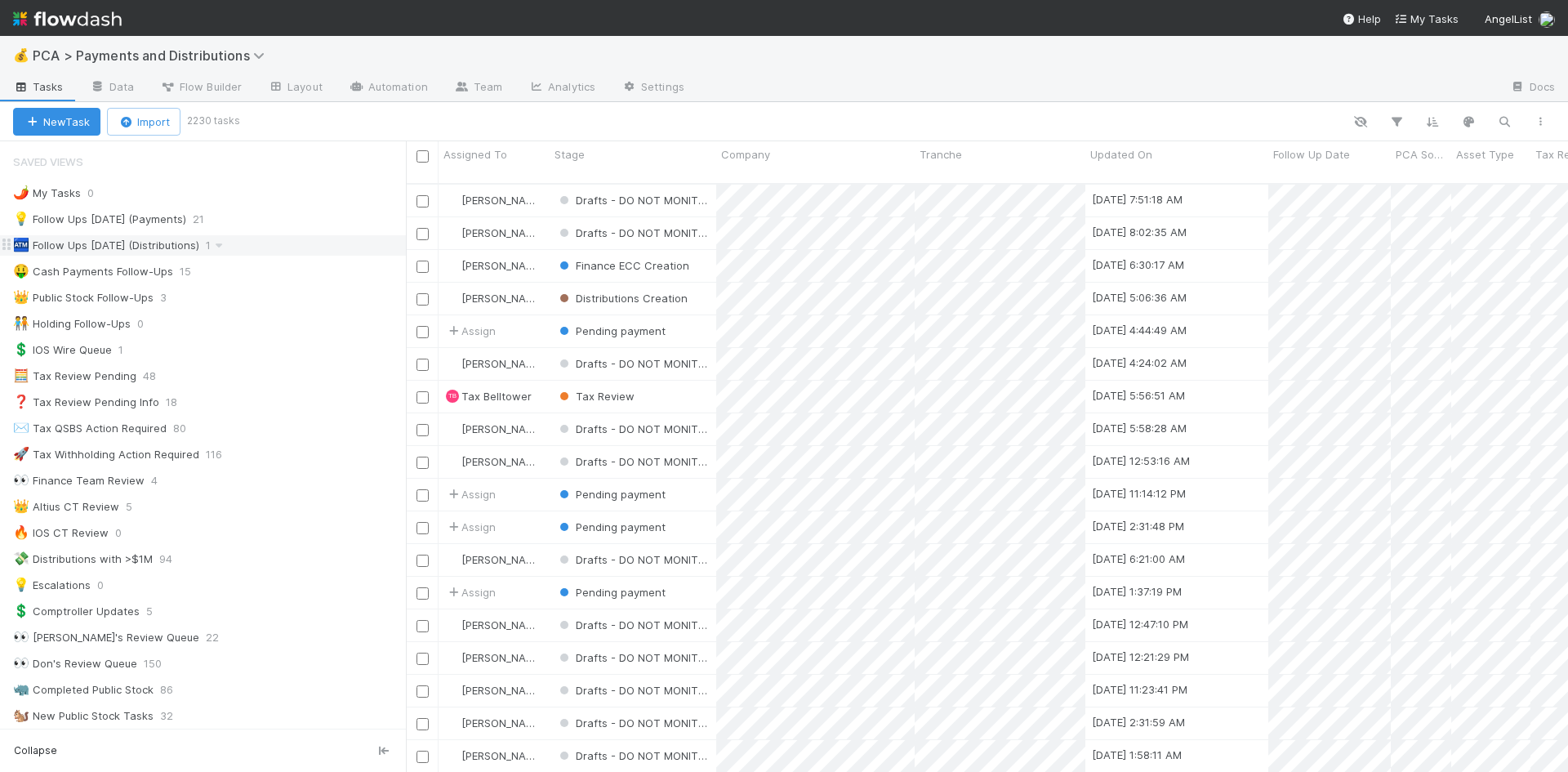
drag, startPoint x: 219, startPoint y: 221, endPoint x: 354, endPoint y: 244, distance: 136.9
click at [219, 221] on div "💡 Follow Ups Today (Payments) 21" at bounding box center [209, 219] width 393 height 20
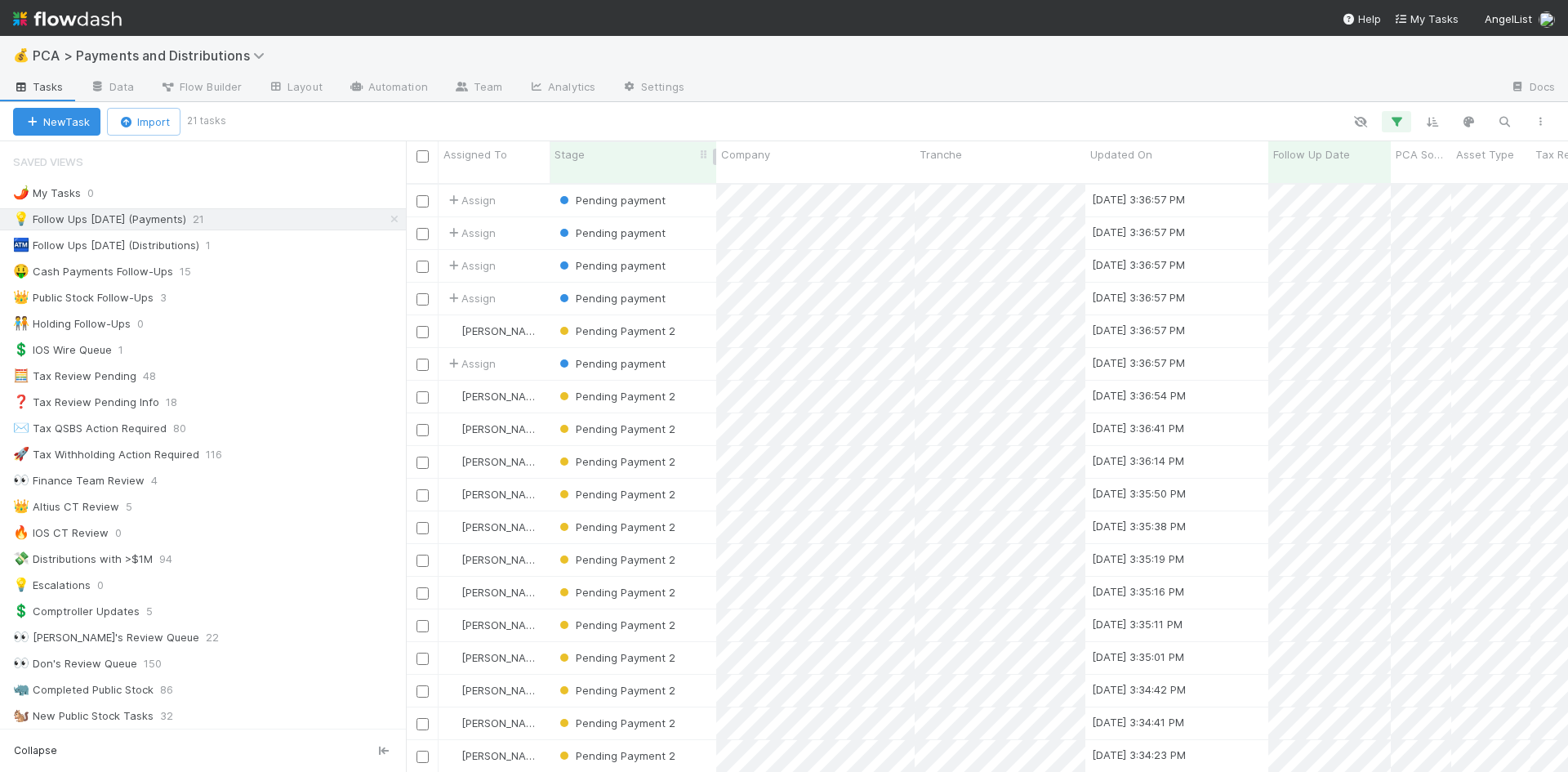
click at [600, 154] on div "Stage" at bounding box center [633, 154] width 158 height 17
click at [592, 189] on div "Sort First → Last" at bounding box center [648, 184] width 186 height 24
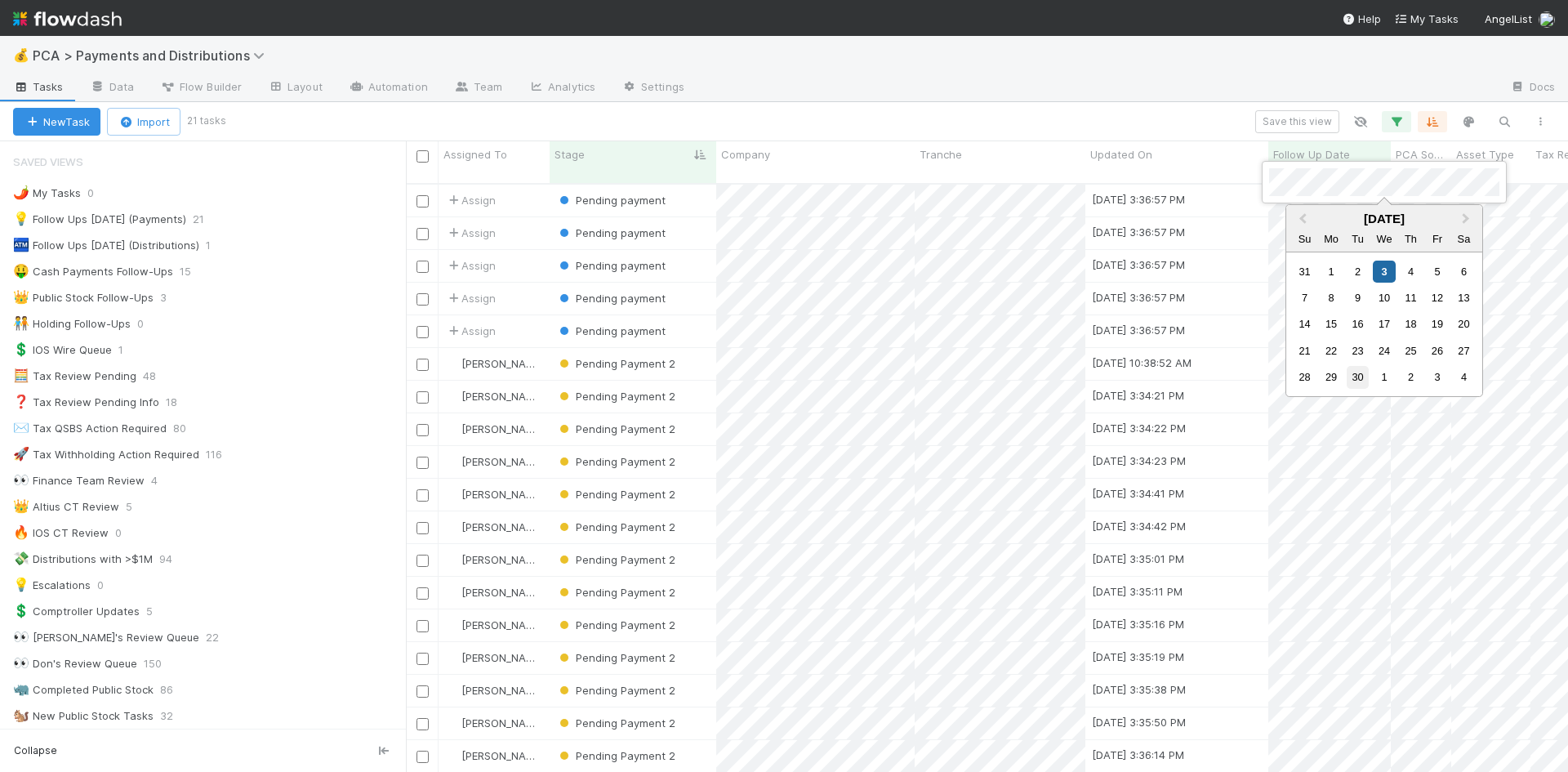
click at [1358, 379] on div "30" at bounding box center [1357, 376] width 22 height 22
click at [949, 109] on div at bounding box center [784, 386] width 1568 height 772
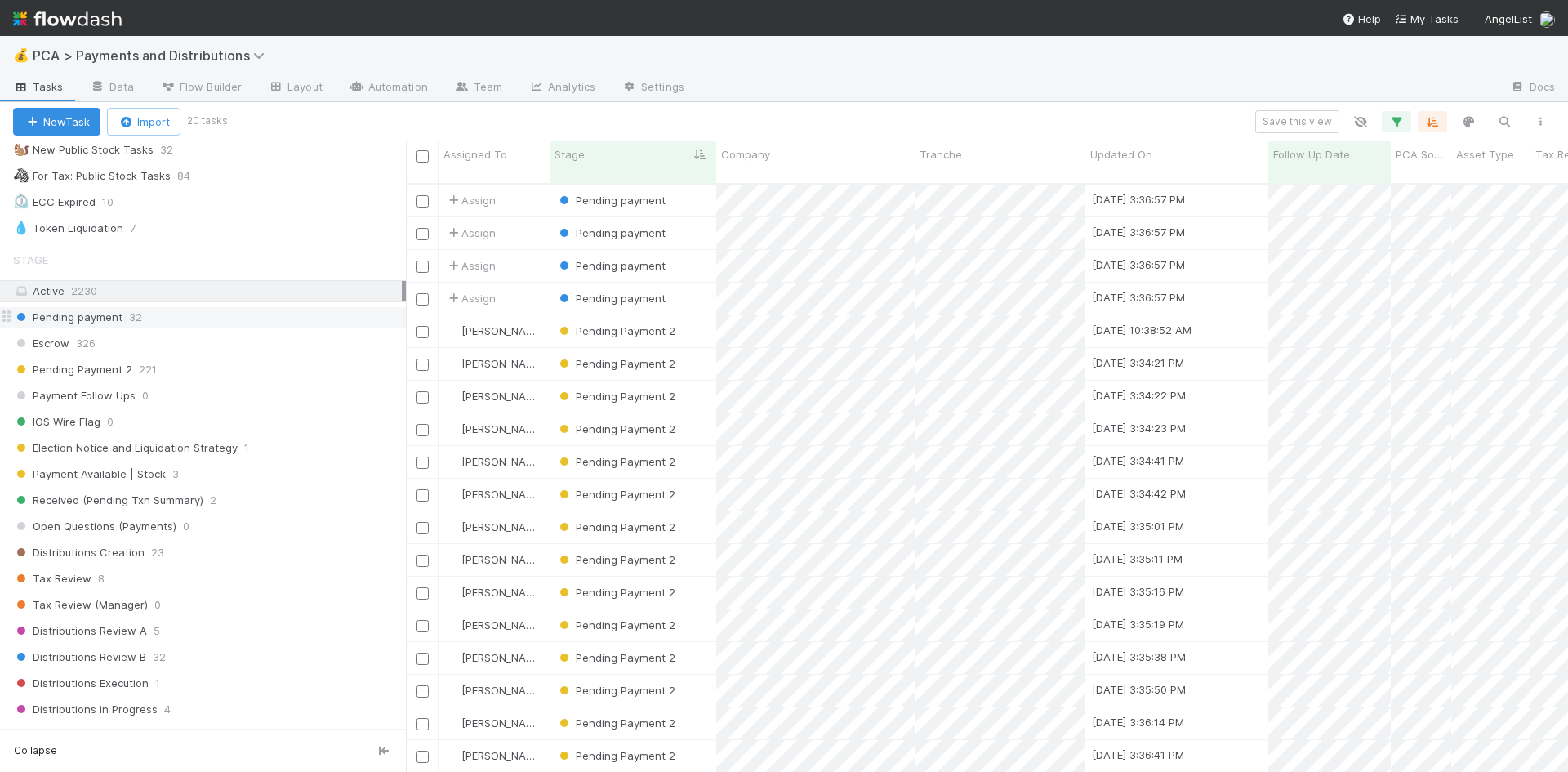
scroll to position [408, 0]
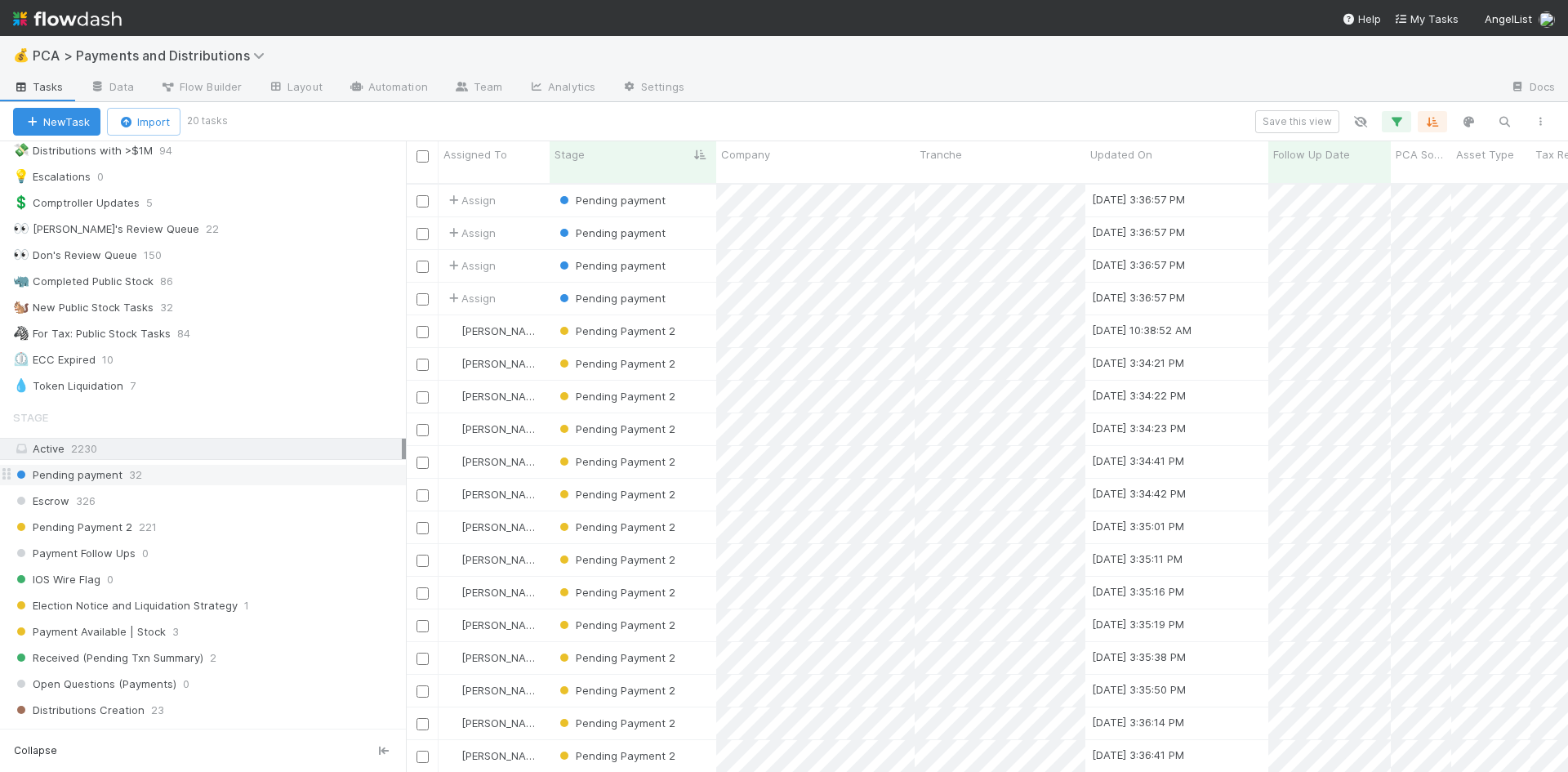
click at [225, 472] on div "Pending payment 32" at bounding box center [209, 475] width 393 height 20
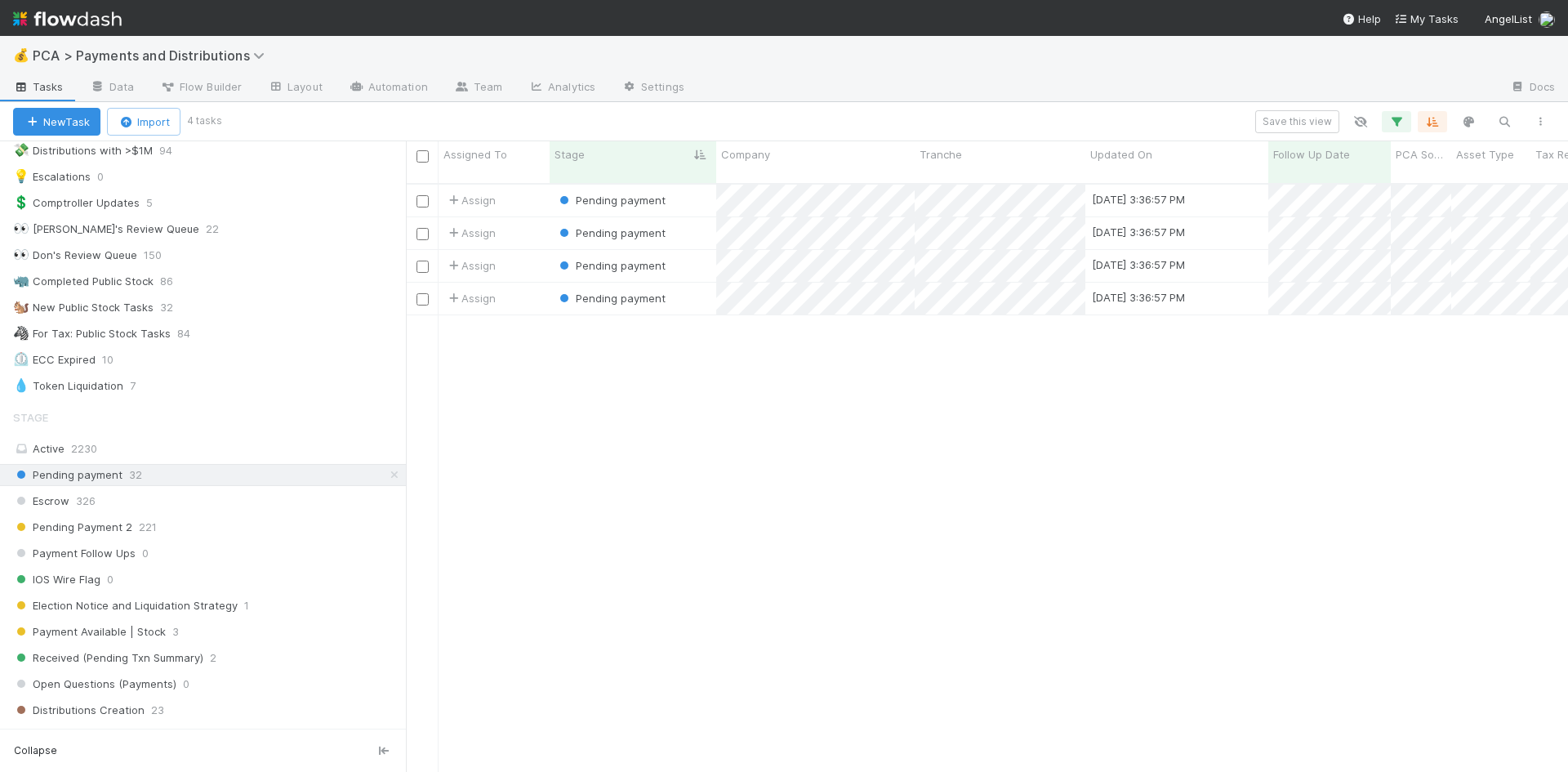
scroll to position [589, 1150]
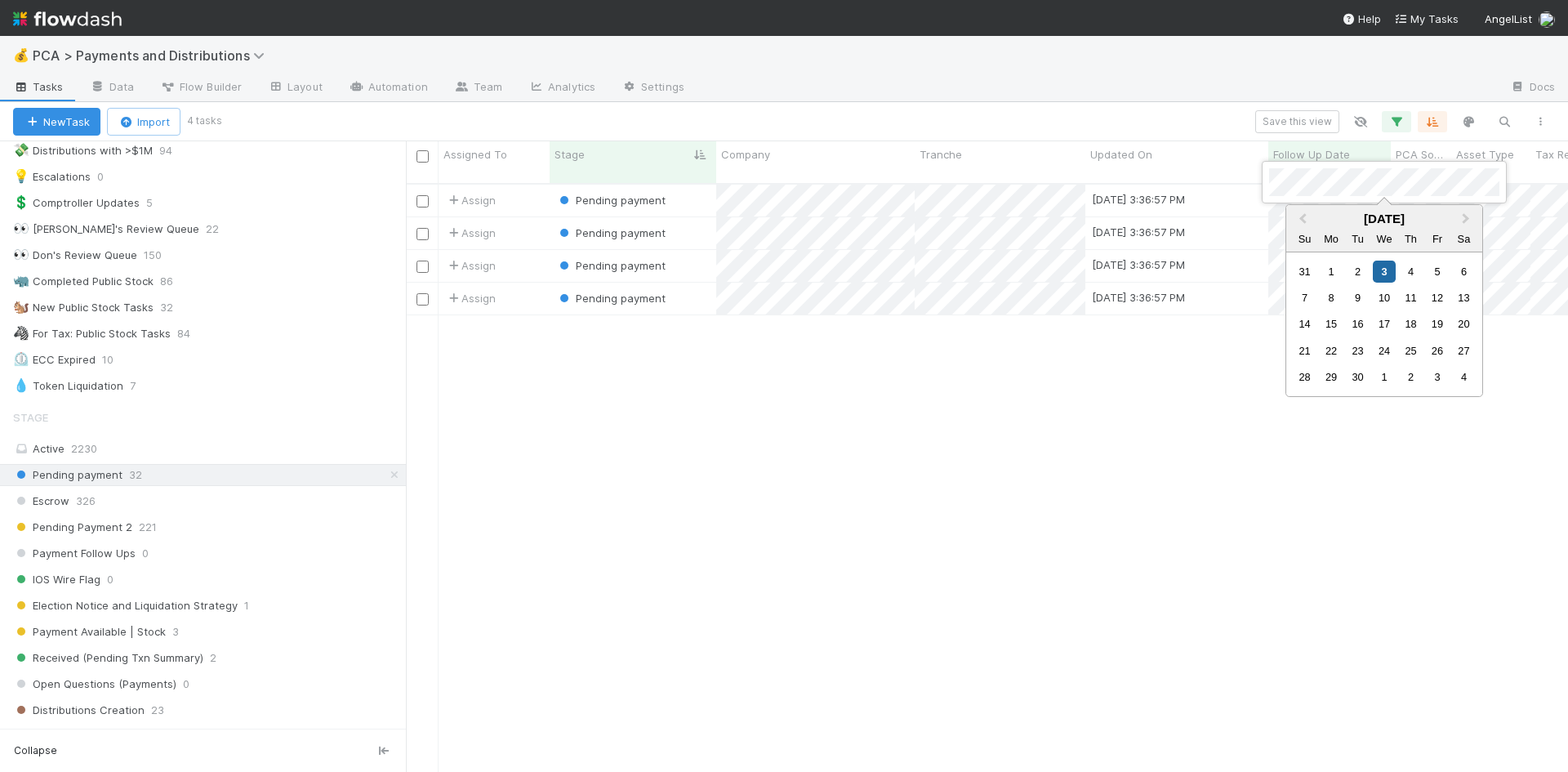
click at [1355, 381] on div "30" at bounding box center [1357, 376] width 22 height 22
click at [1293, 225] on div at bounding box center [784, 386] width 1568 height 772
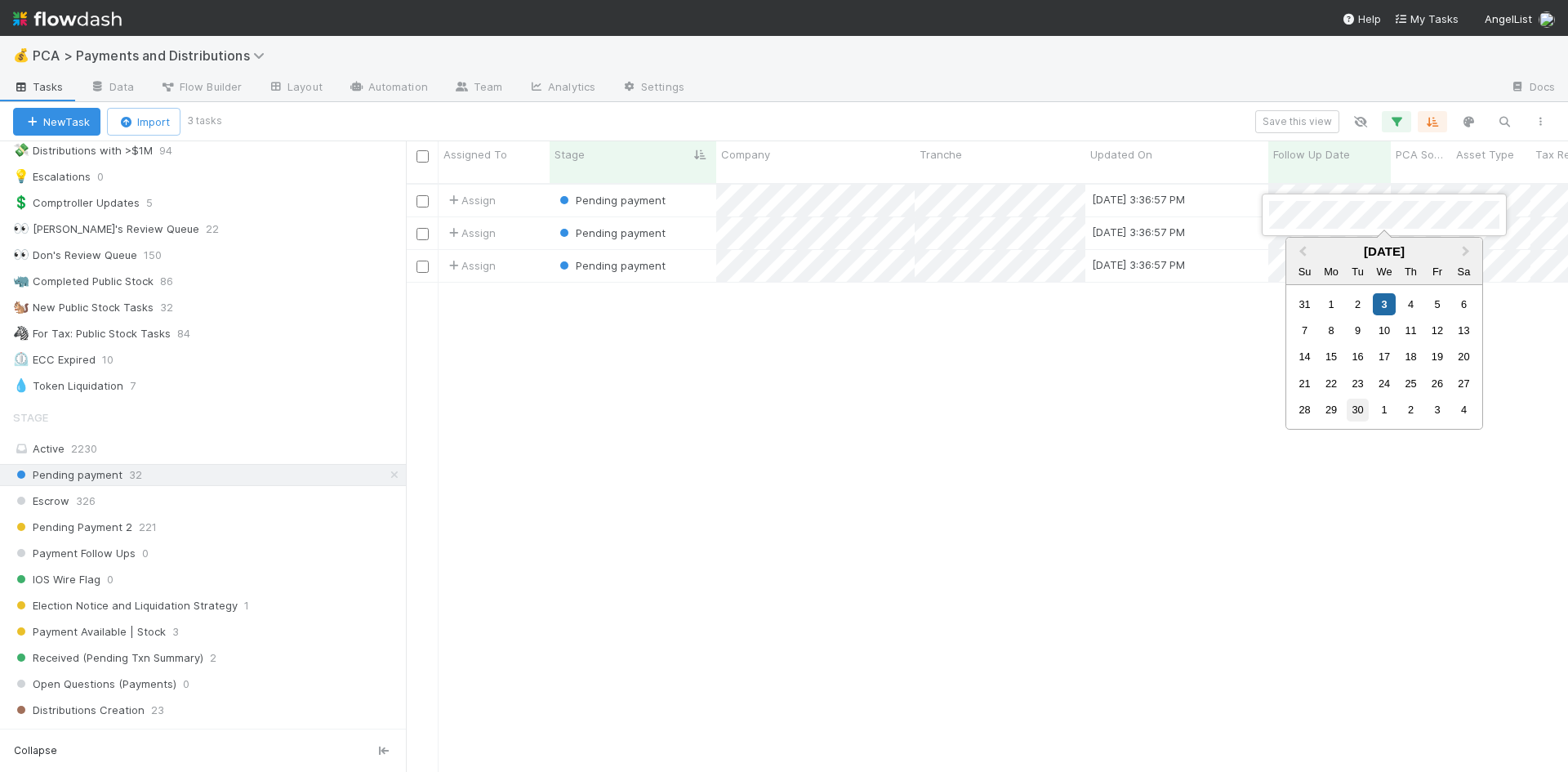
click at [1350, 407] on div "30" at bounding box center [1357, 409] width 22 height 22
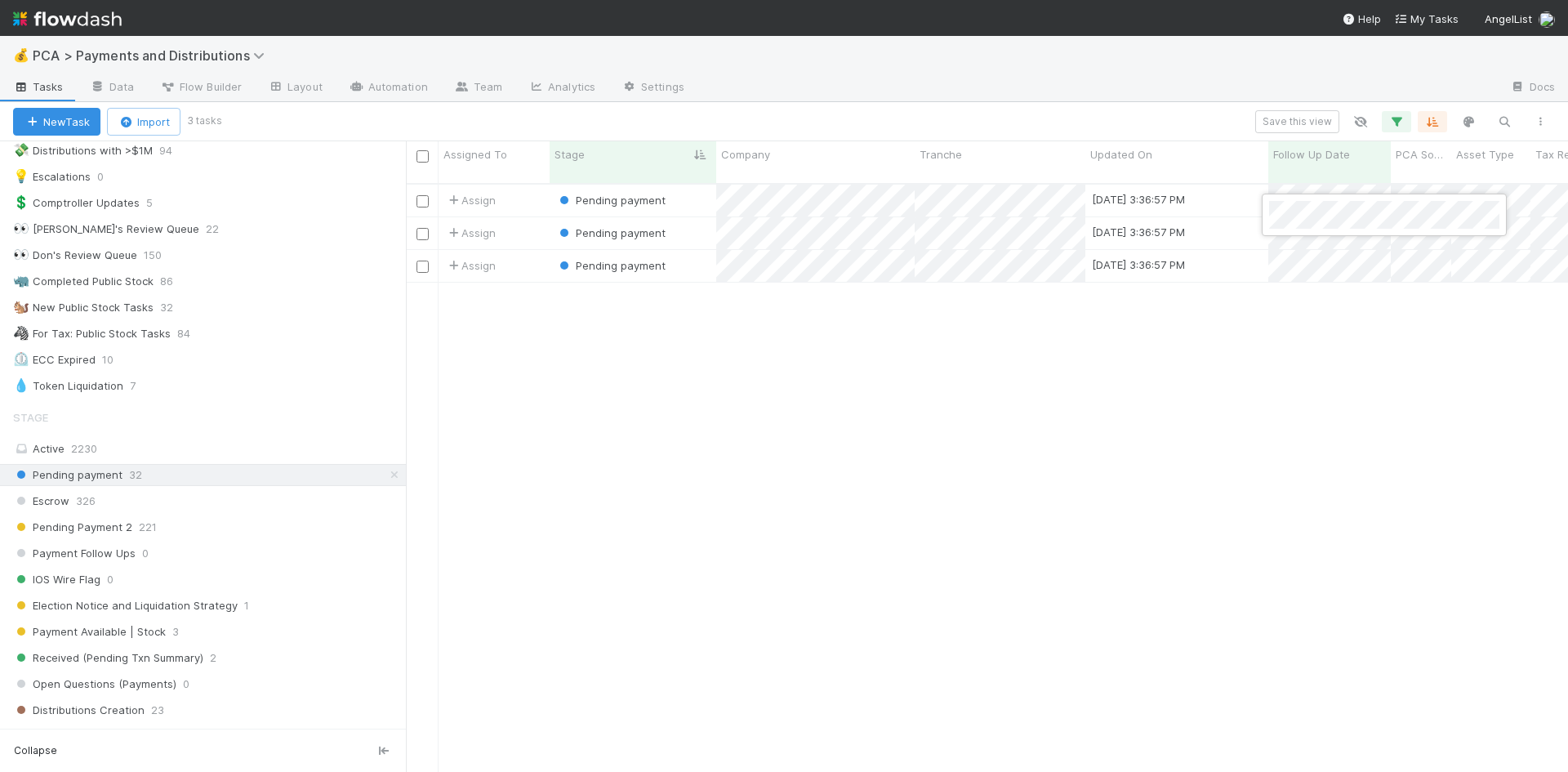
click at [1298, 250] on div at bounding box center [784, 386] width 1568 height 772
click at [1307, 249] on div "Assign Pending payment 9/1/25, 3:36:57 PM 8/27/25, 10:44:40 PM 1 0 0 0 0 Assign…" at bounding box center [986, 485] width 1162 height 601
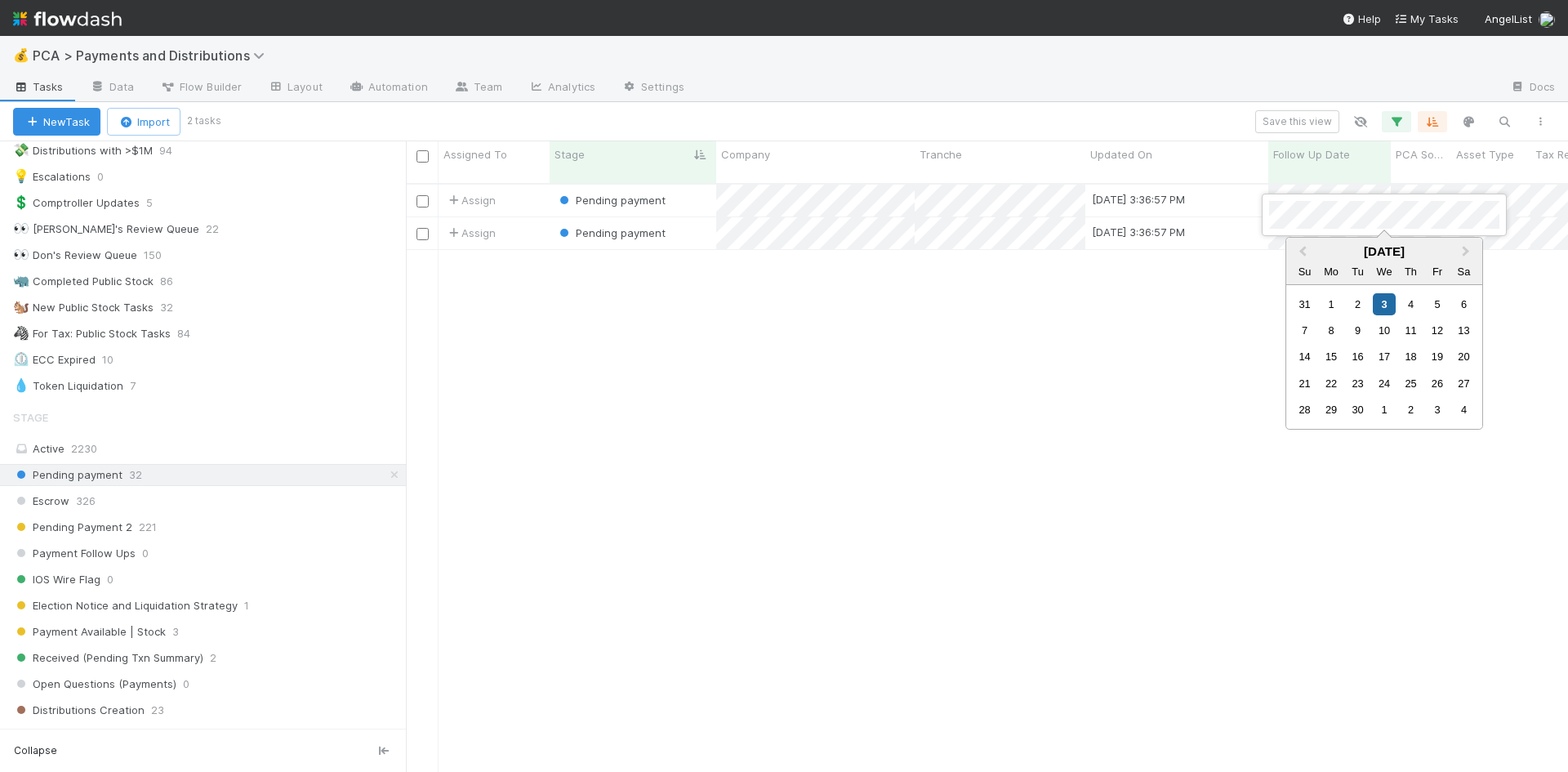
click at [1357, 398] on div "30" at bounding box center [1357, 409] width 22 height 22
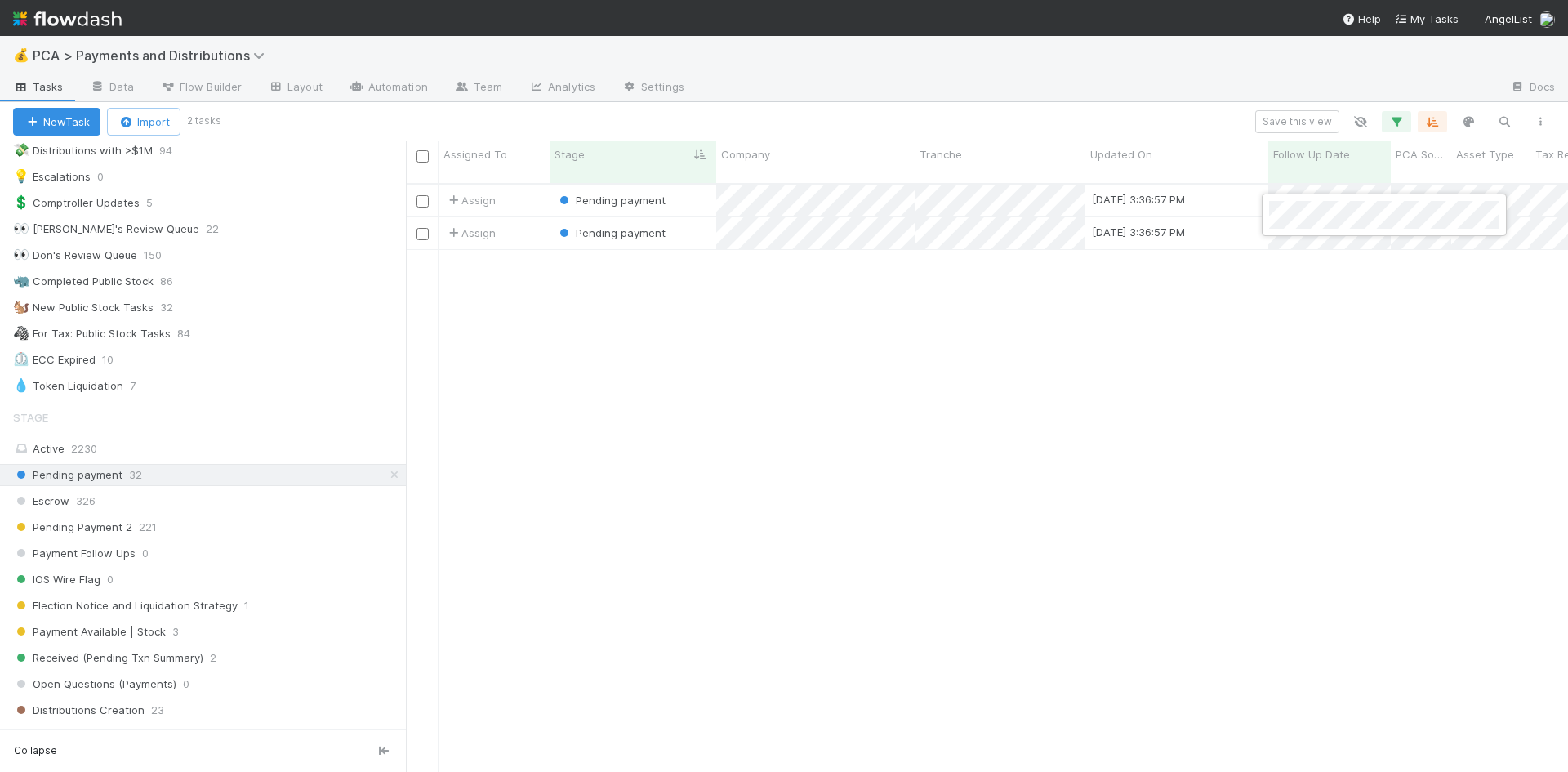
click at [1299, 185] on div at bounding box center [784, 386] width 1568 height 772
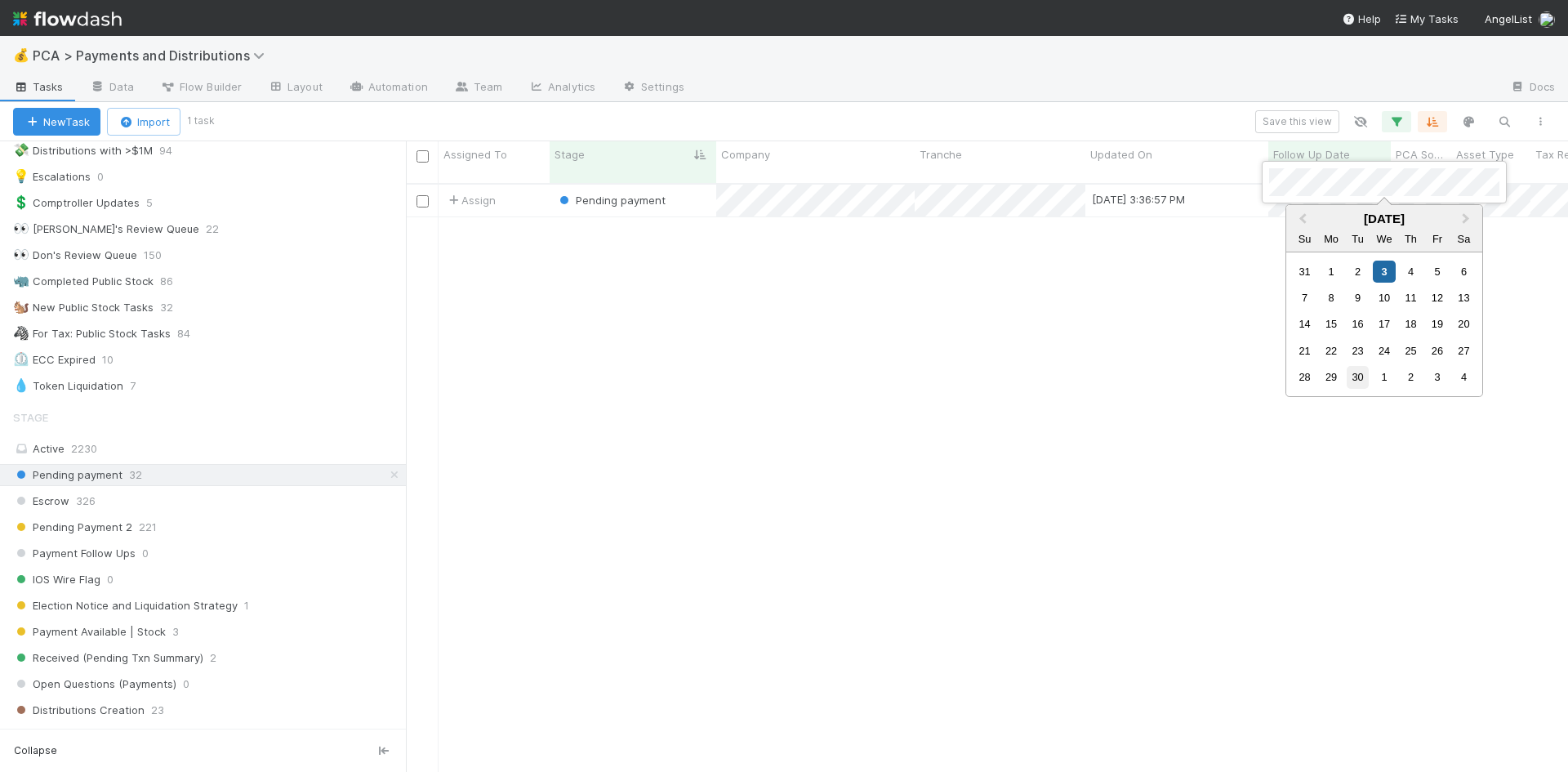
click at [1355, 380] on div "30" at bounding box center [1357, 376] width 22 height 22
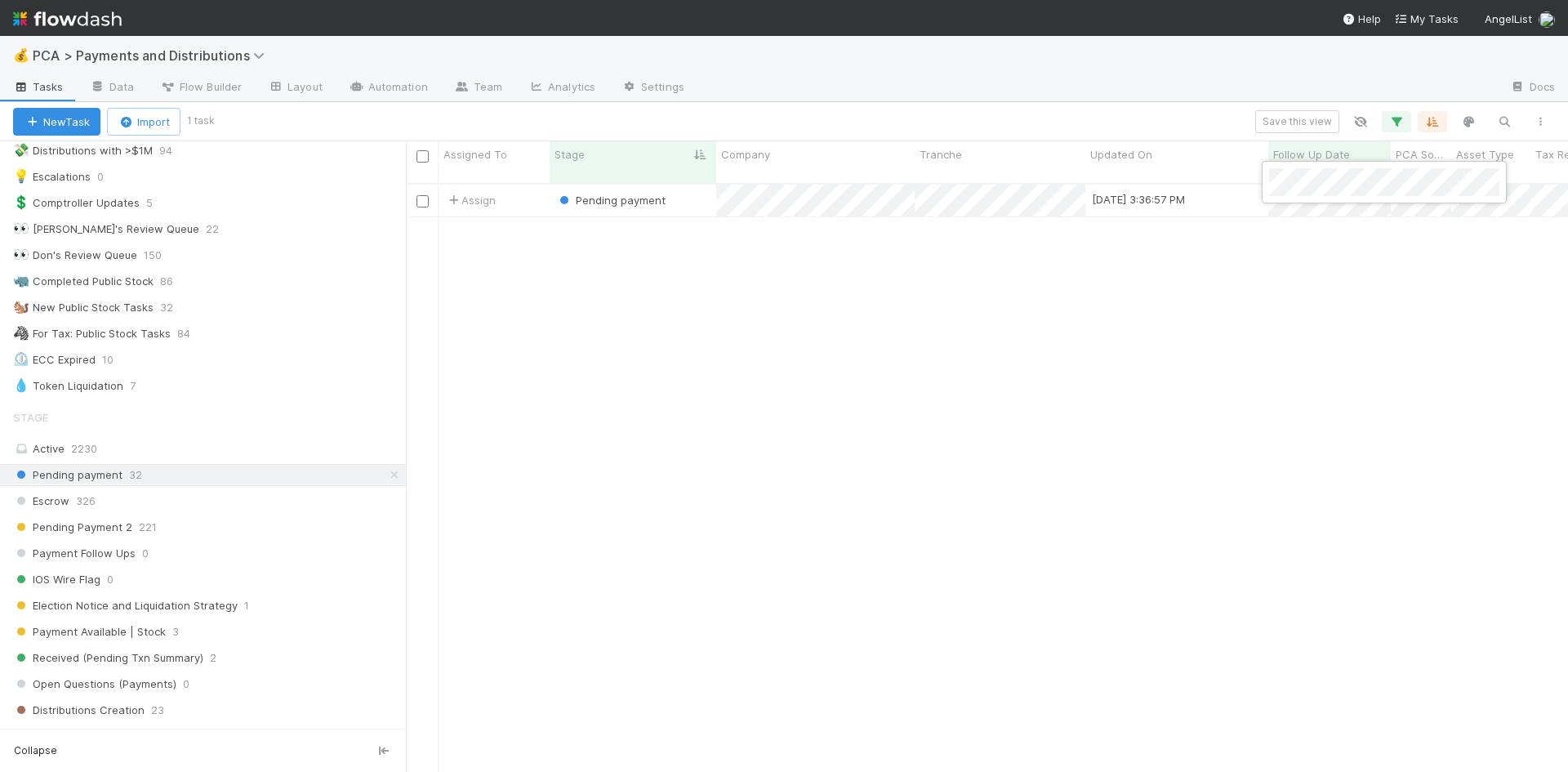
click at [1121, 491] on div at bounding box center [784, 386] width 1568 height 772
click at [386, 474] on icon at bounding box center [395, 475] width 17 height 11
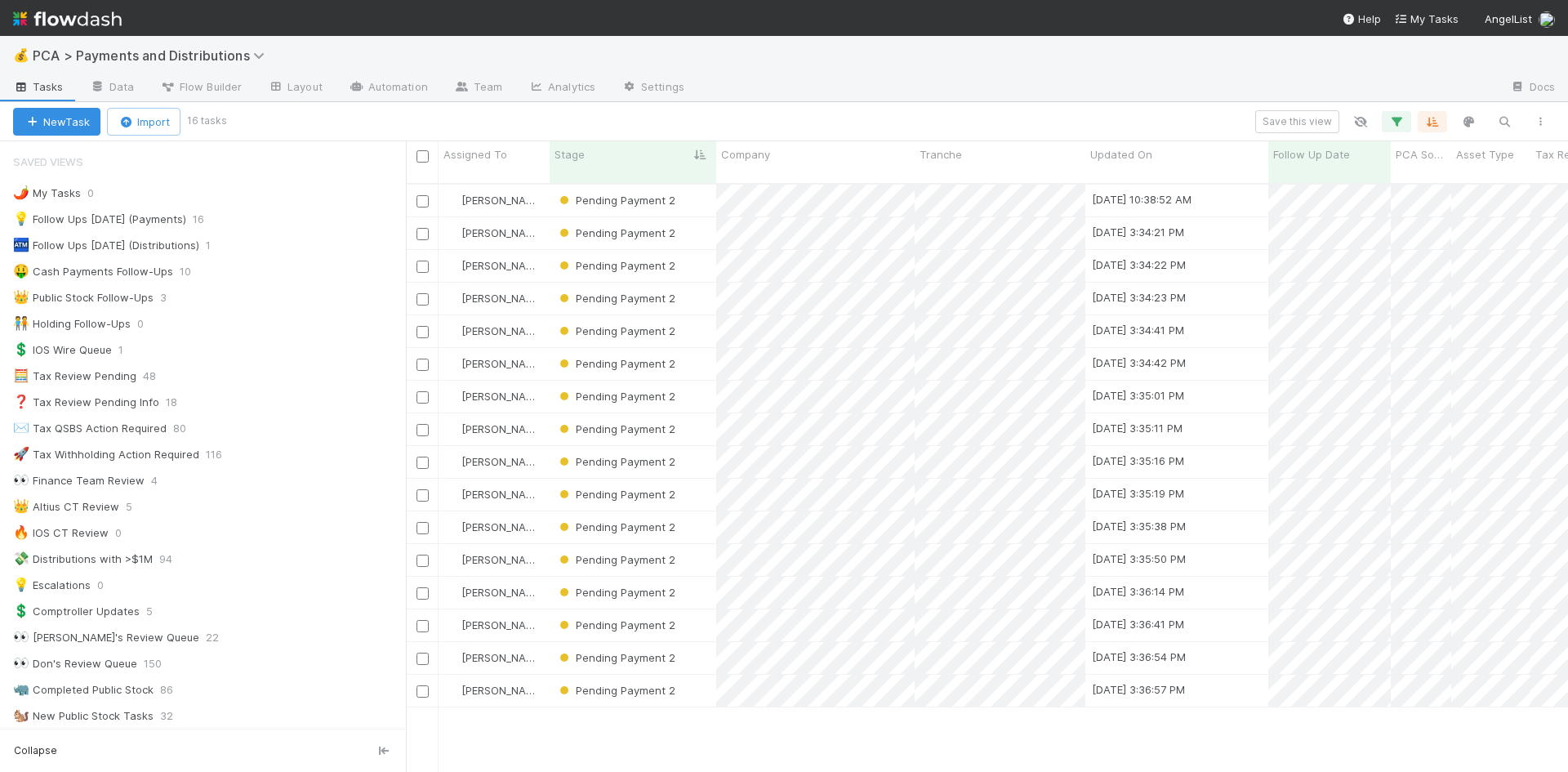
scroll to position [589, 1150]
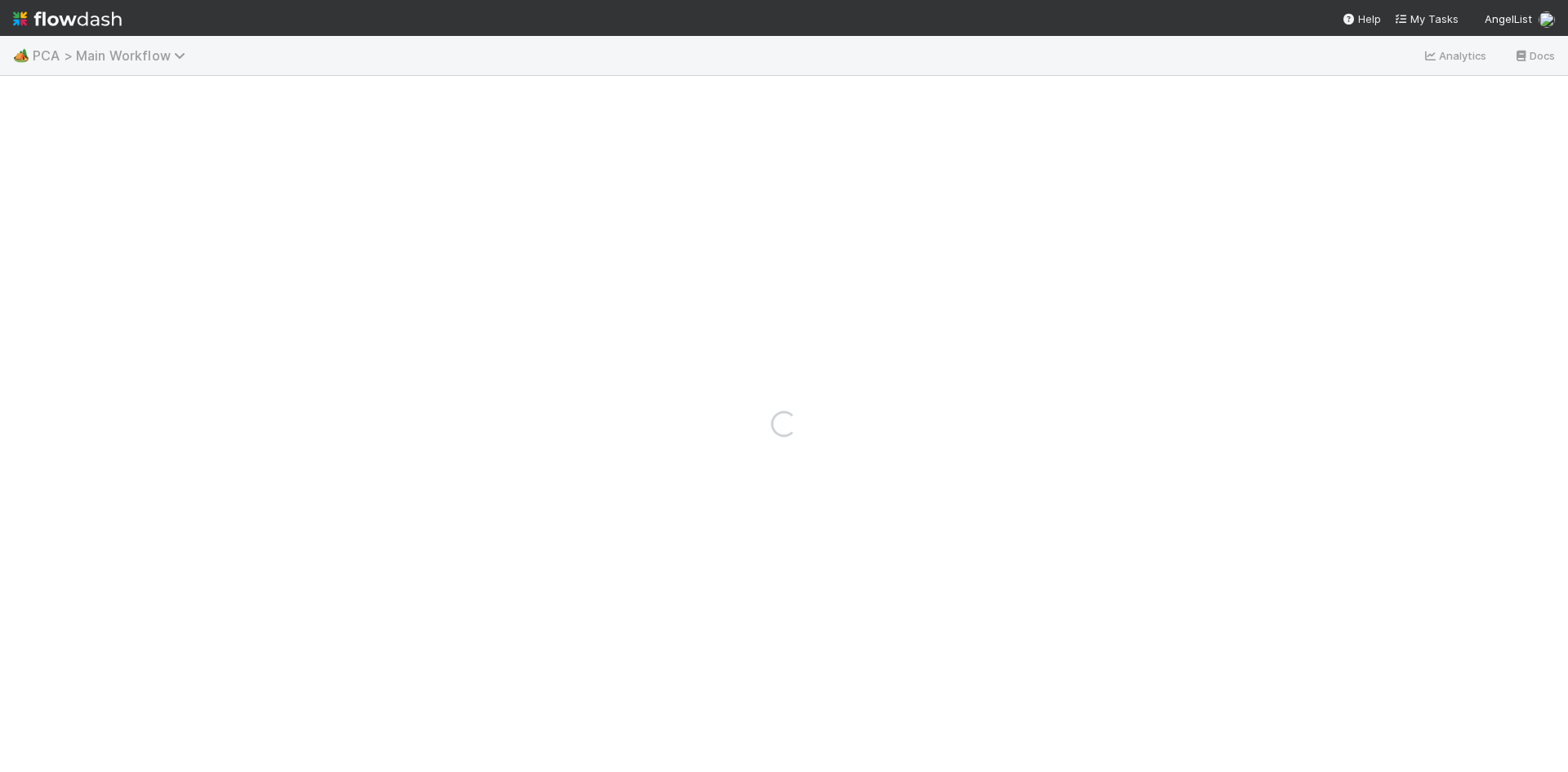
click at [91, 57] on span "PCA > Main Workflow" at bounding box center [113, 56] width 161 height 17
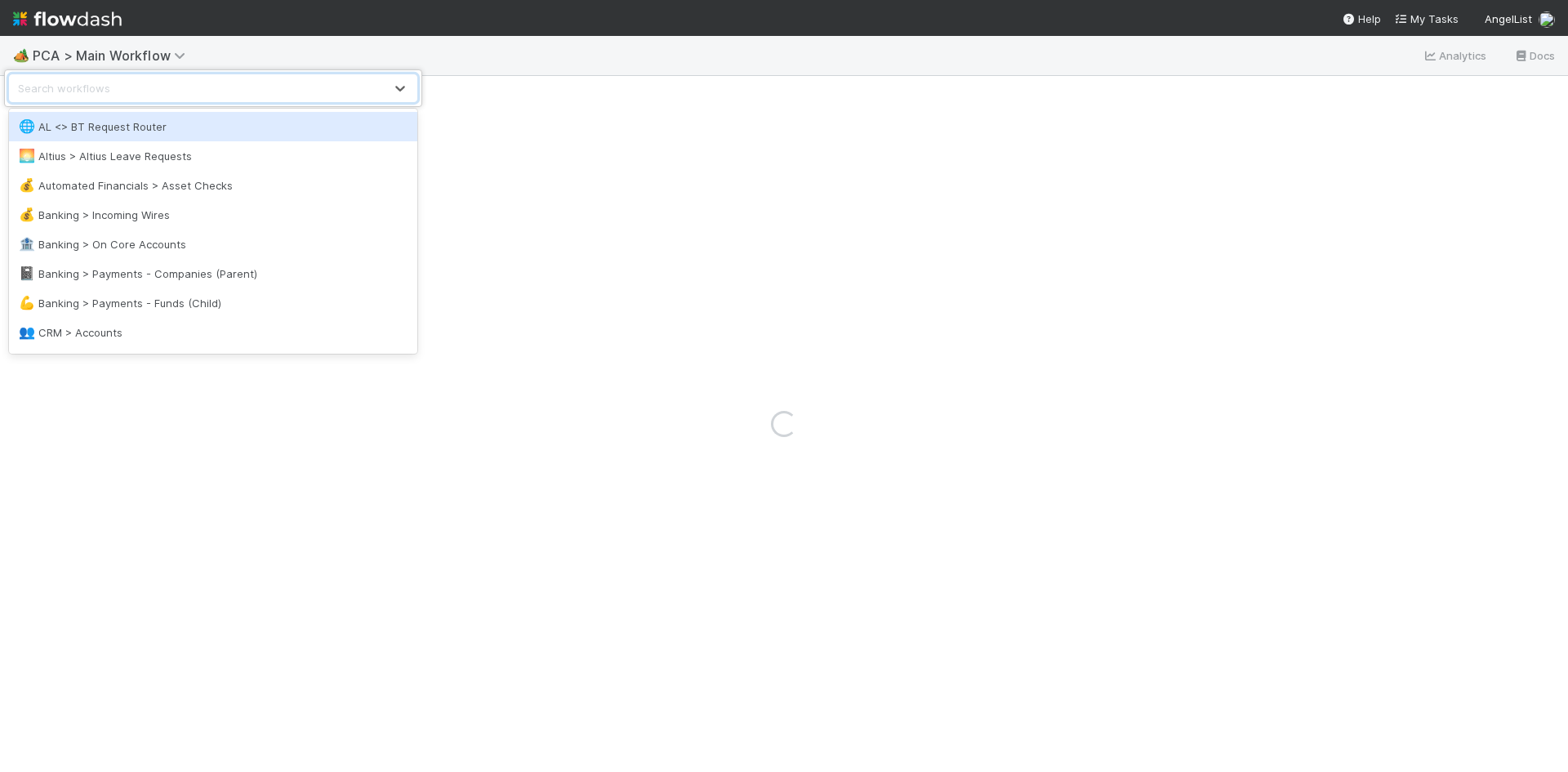
click at [106, 331] on div "👥 CRM > Accounts" at bounding box center [214, 332] width 389 height 17
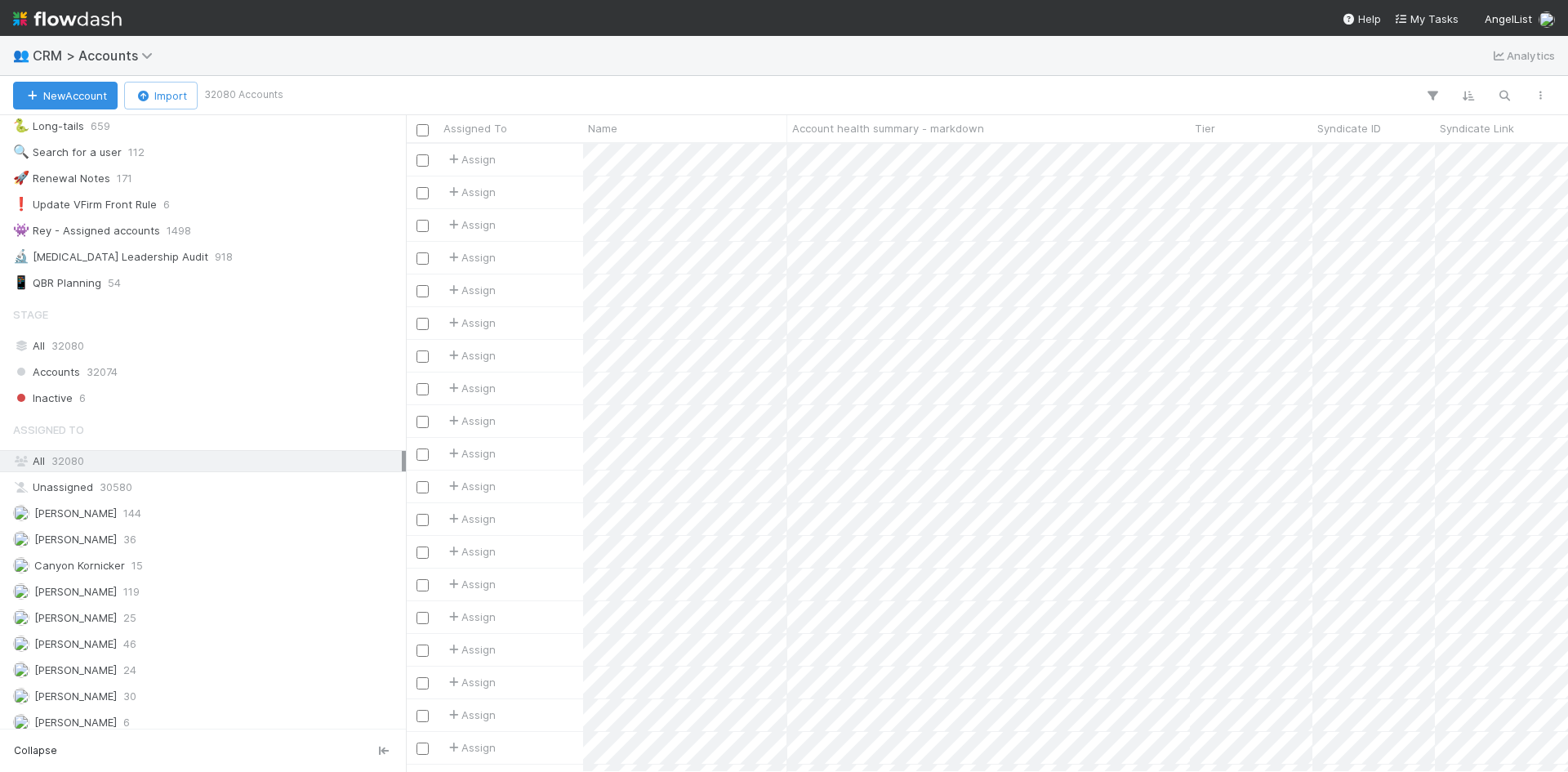
scroll to position [213, 0]
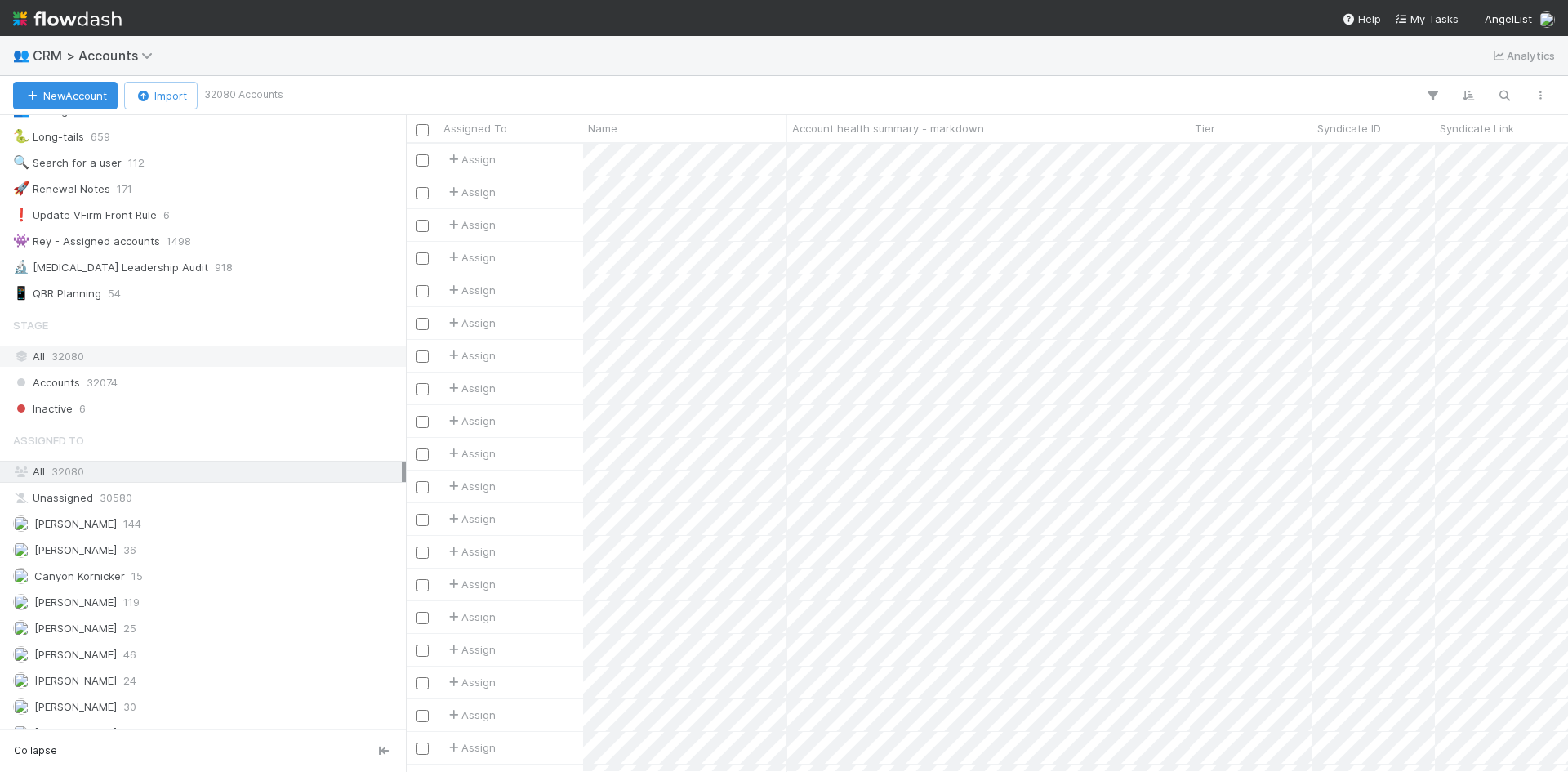
click at [115, 357] on div "All 32080" at bounding box center [208, 356] width 389 height 20
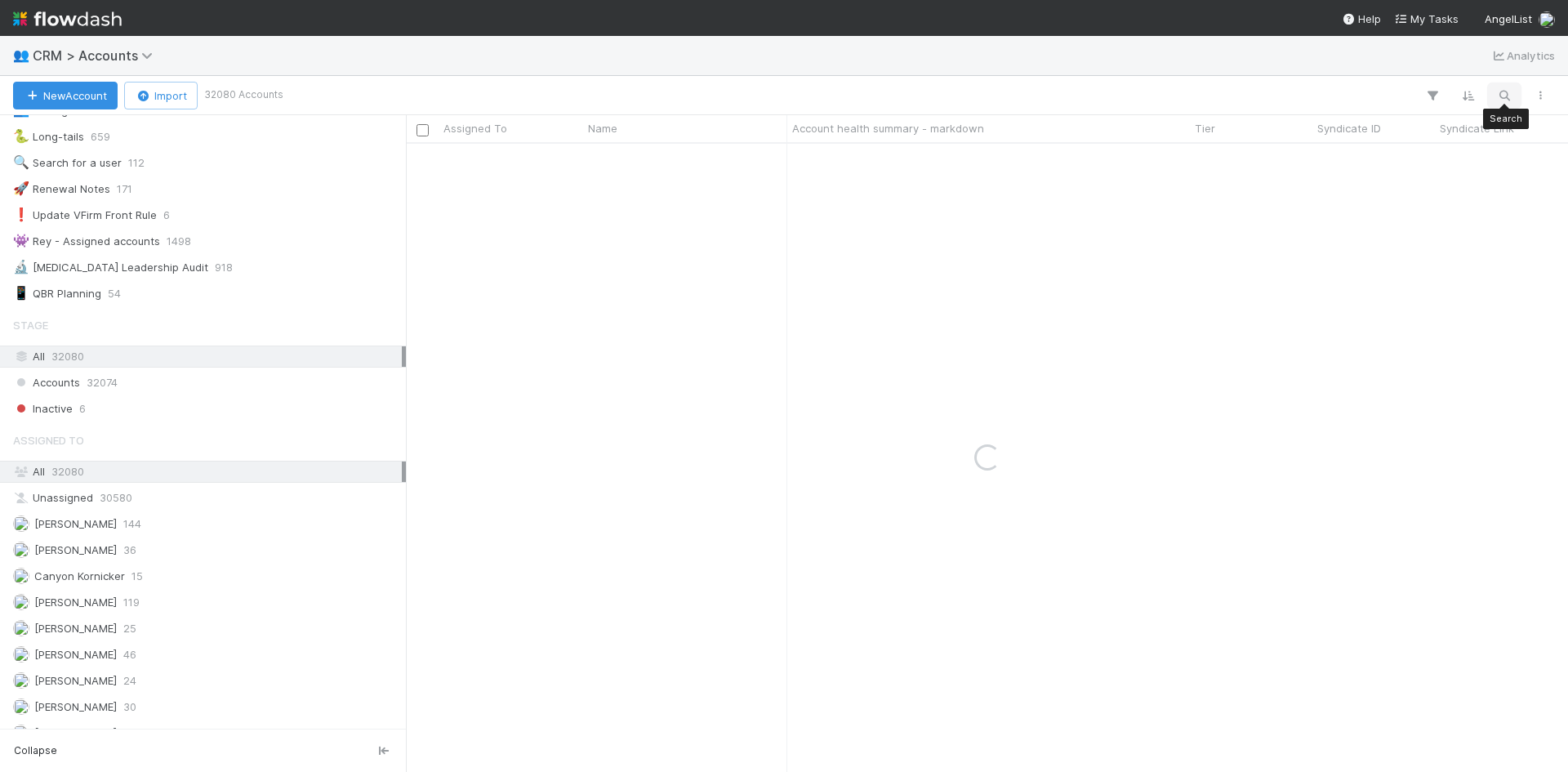
click at [1500, 97] on icon "button" at bounding box center [1504, 96] width 17 height 15
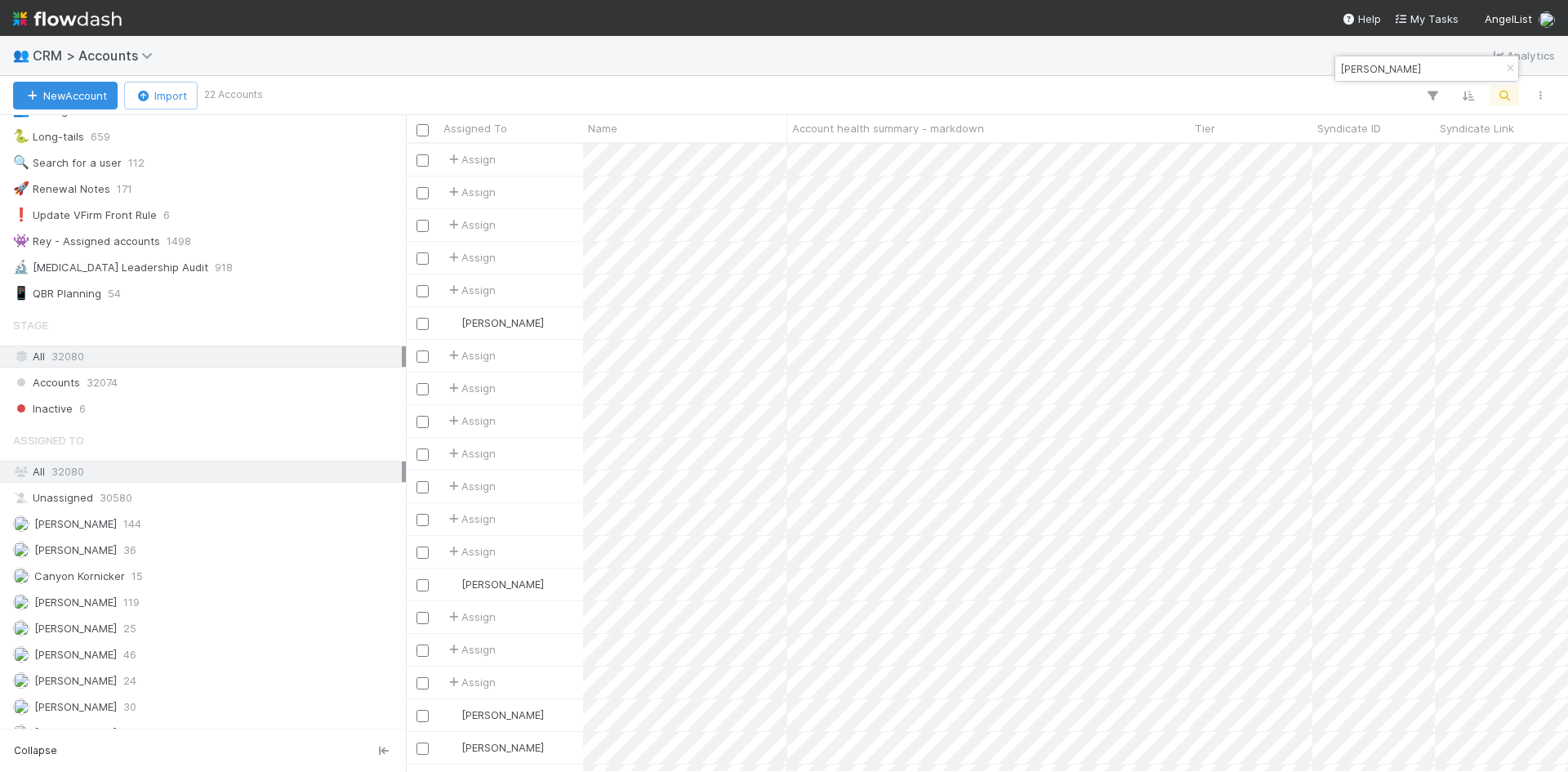
click at [1439, 71] on input "[PERSON_NAME]" at bounding box center [1419, 68] width 164 height 19
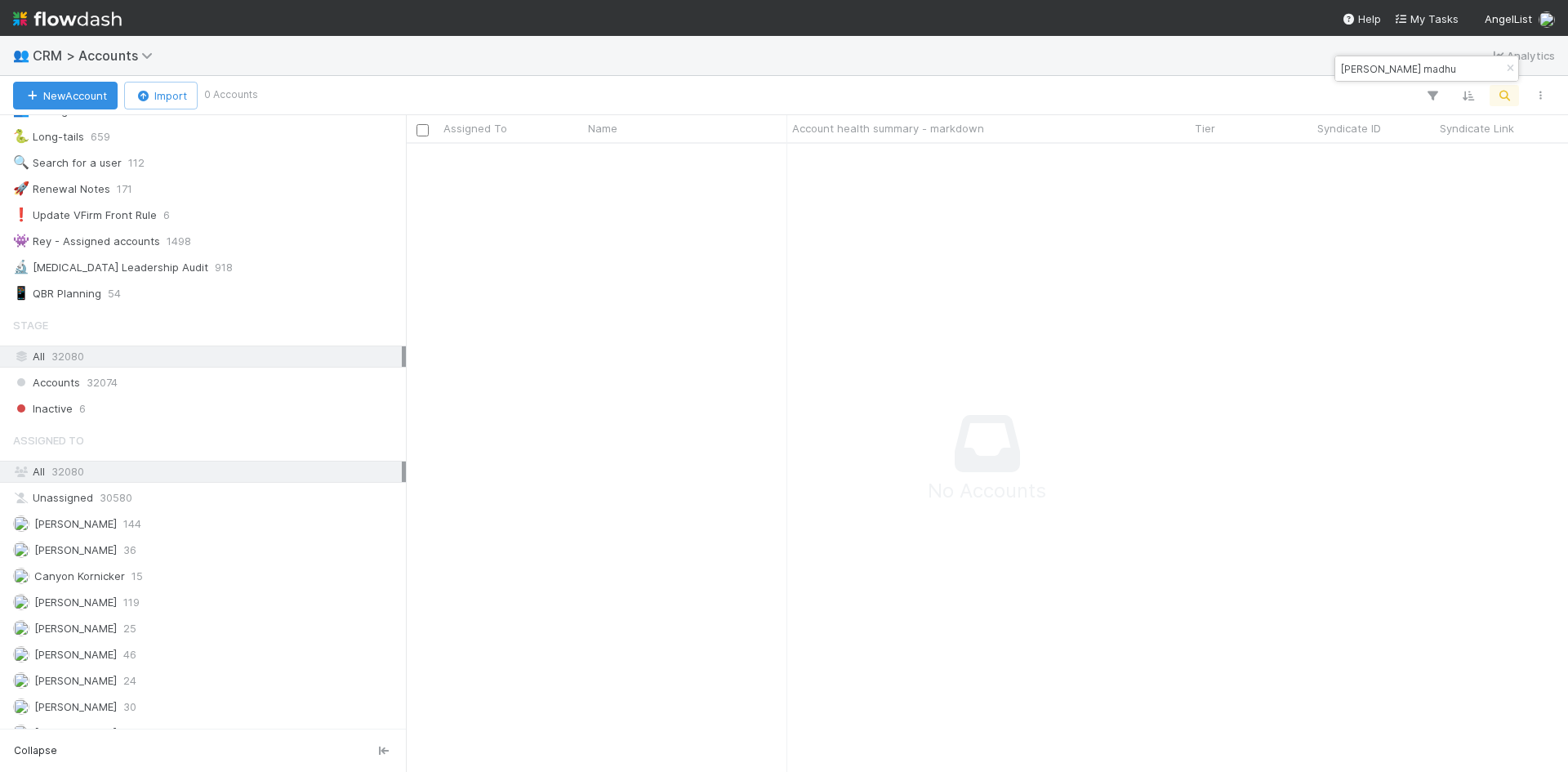
scroll to position [603, 1150]
drag, startPoint x: 1399, startPoint y: 71, endPoint x: 1339, endPoint y: 71, distance: 60.0
click at [1339, 71] on input "[PERSON_NAME] madhu" at bounding box center [1419, 68] width 164 height 19
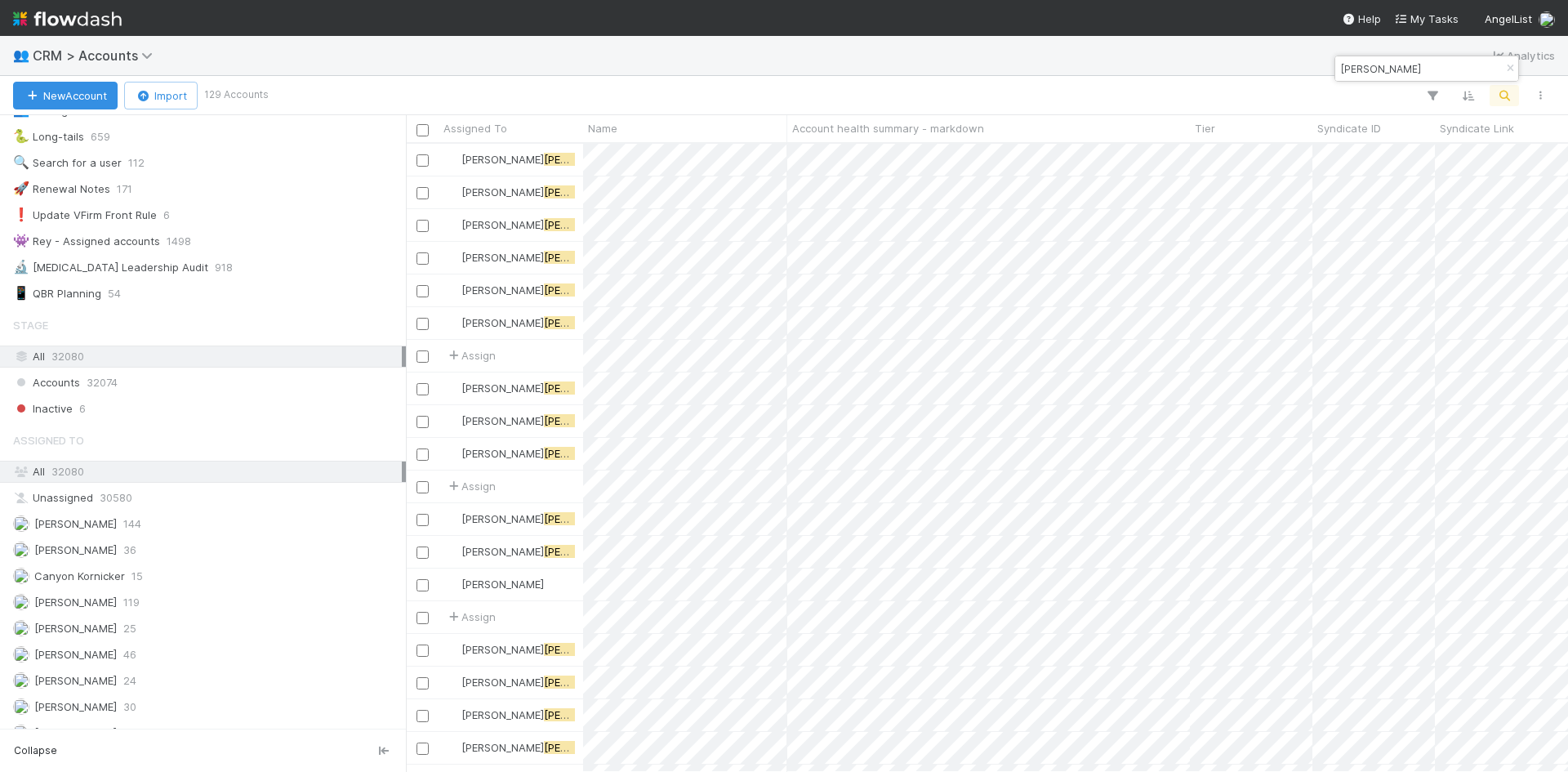
scroll to position [616, 1150]
type input "[PERSON_NAME]"
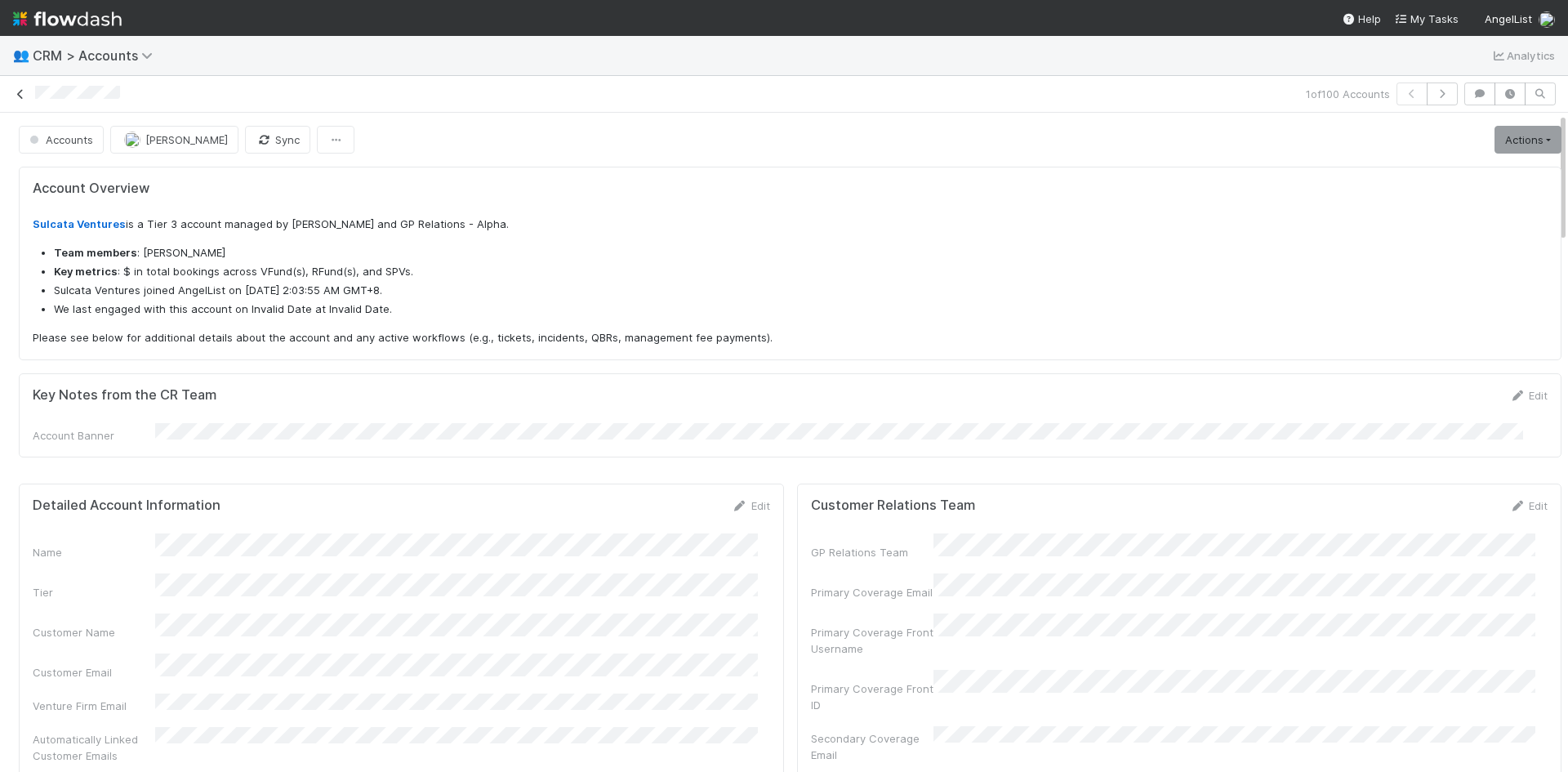
click at [21, 98] on icon at bounding box center [21, 94] width 17 height 11
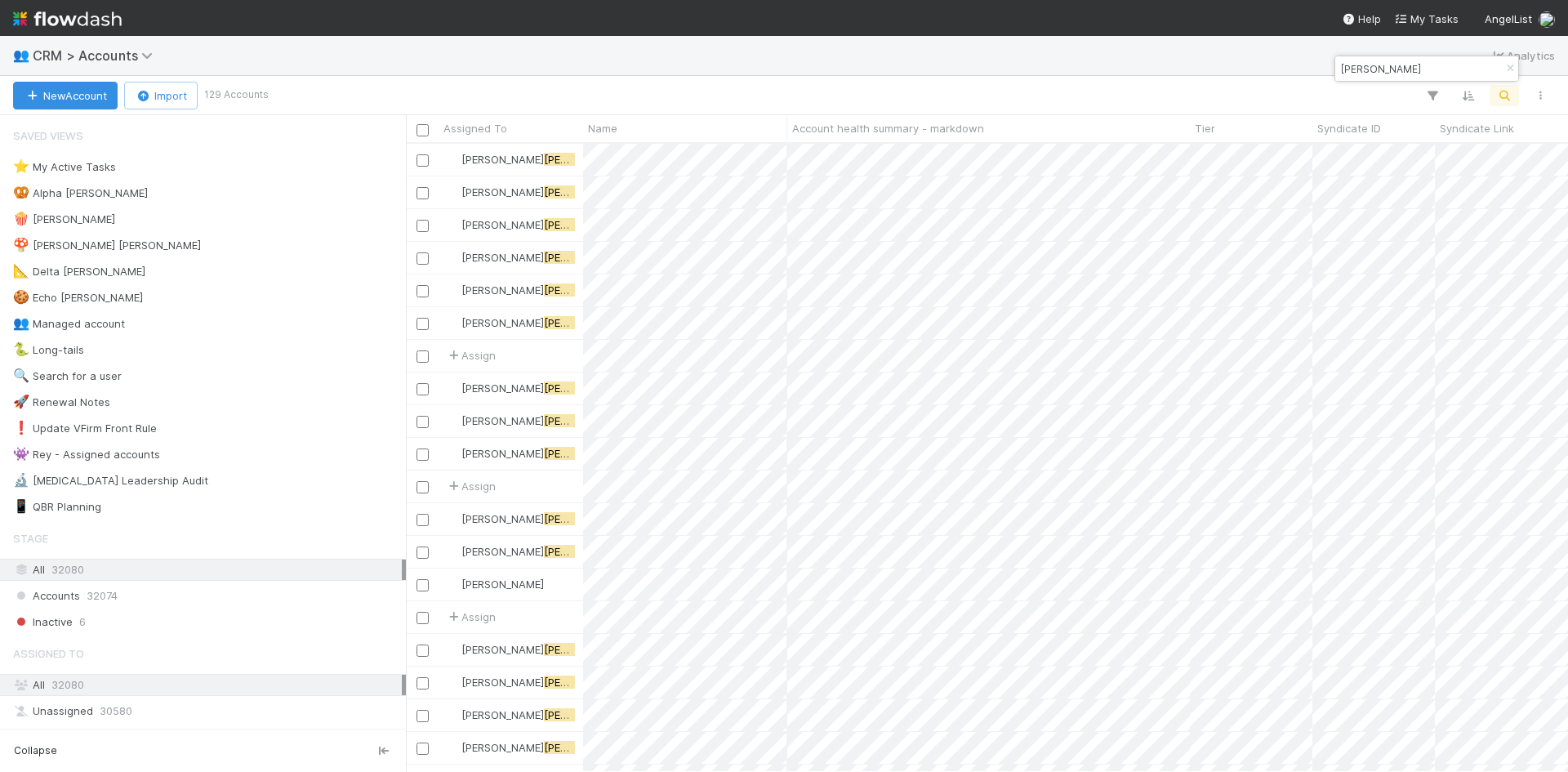
scroll to position [616, 1150]
click at [1373, 70] on input "[PERSON_NAME]" at bounding box center [1419, 68] width 164 height 19
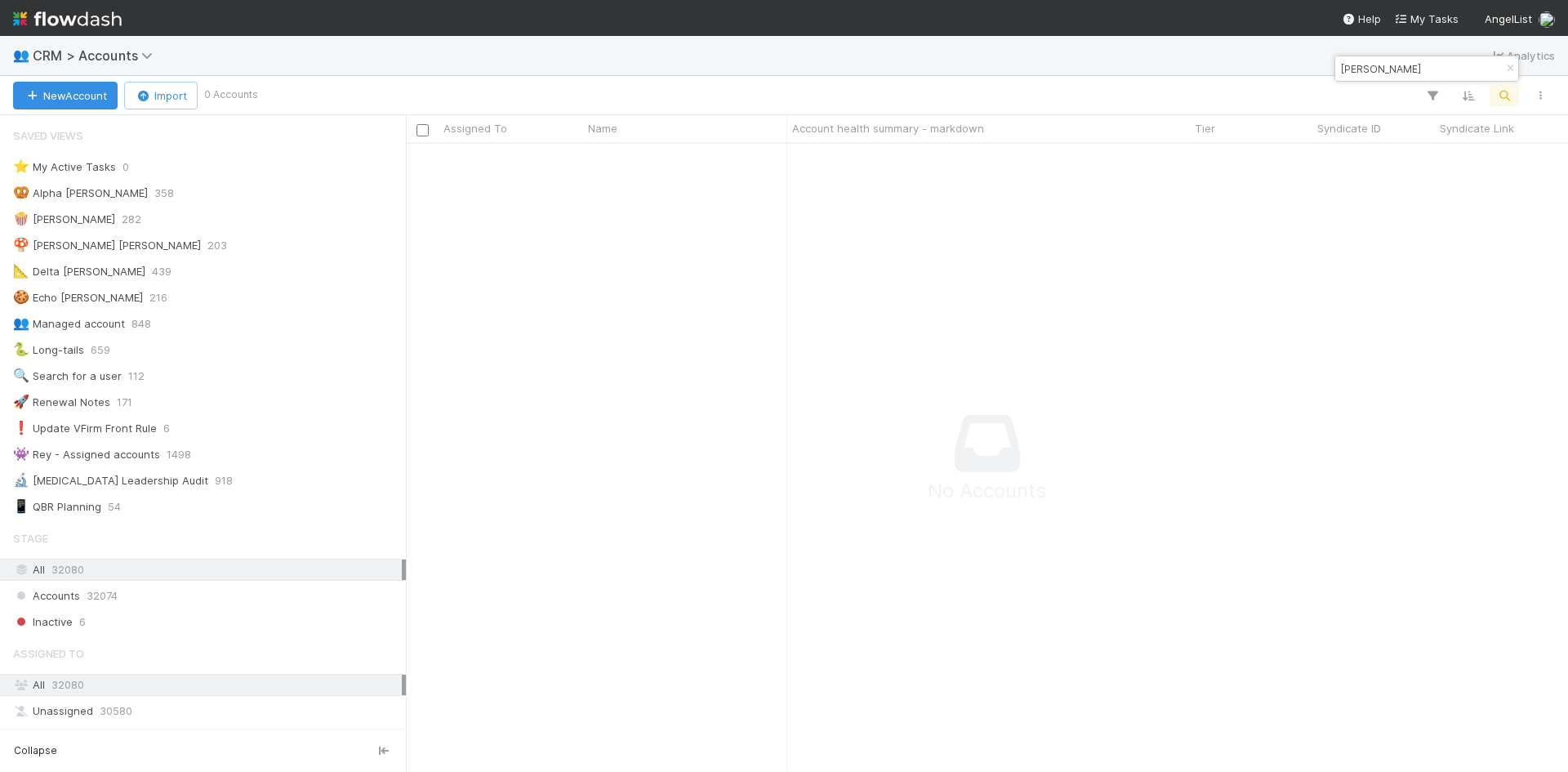
scroll to position [603, 1150]
drag, startPoint x: 1404, startPoint y: 63, endPoint x: 1340, endPoint y: 63, distance: 64.0
click at [1340, 63] on input "calvin chen" at bounding box center [1419, 68] width 164 height 19
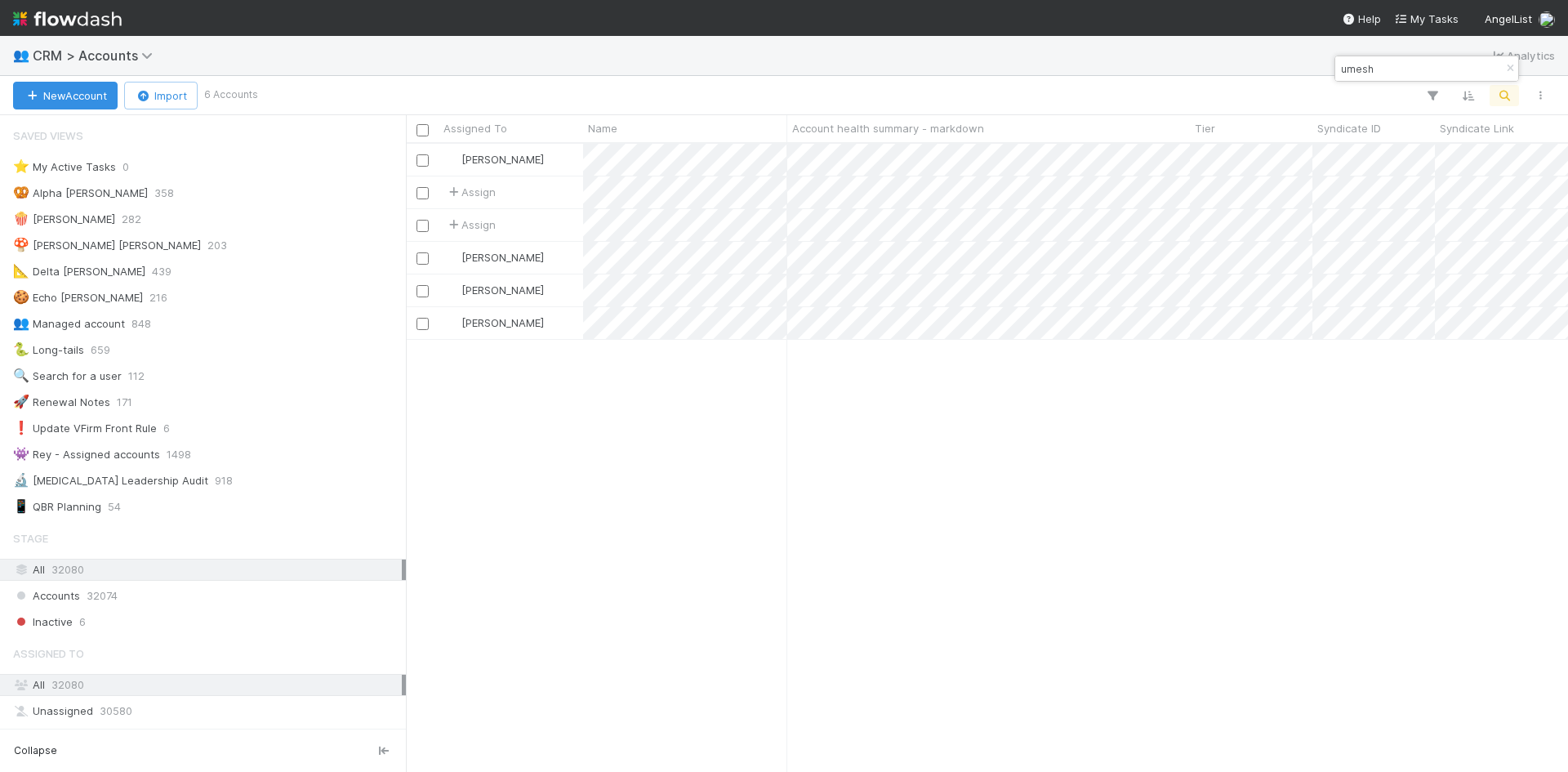
scroll to position [616, 1150]
drag, startPoint x: 1376, startPoint y: 63, endPoint x: 1337, endPoint y: 73, distance: 40.3
click at [1337, 73] on div "umesh" at bounding box center [1418, 68] width 166 height 19
type input "cameron"
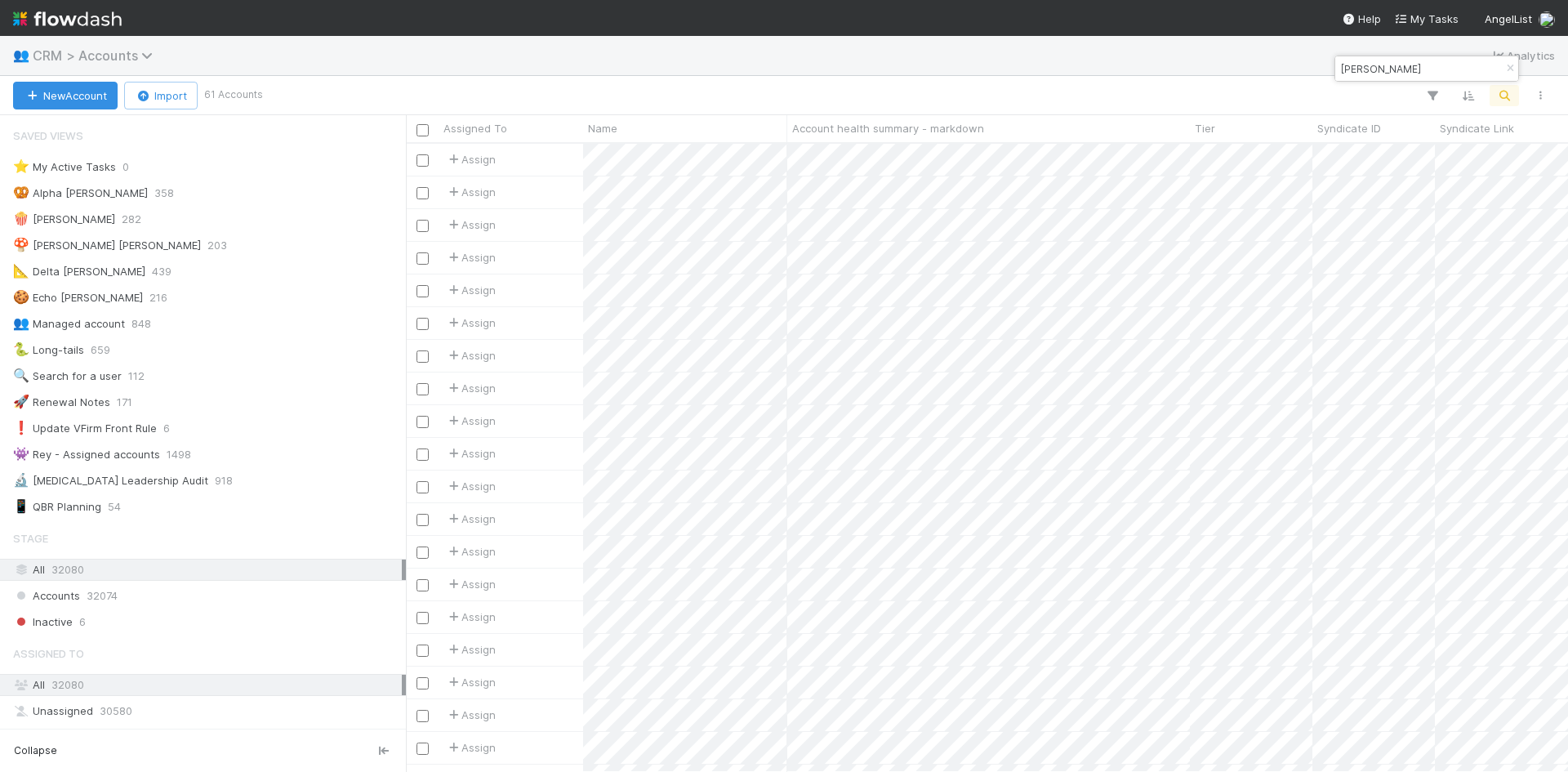
click at [93, 54] on span "CRM > Accounts" at bounding box center [97, 56] width 129 height 17
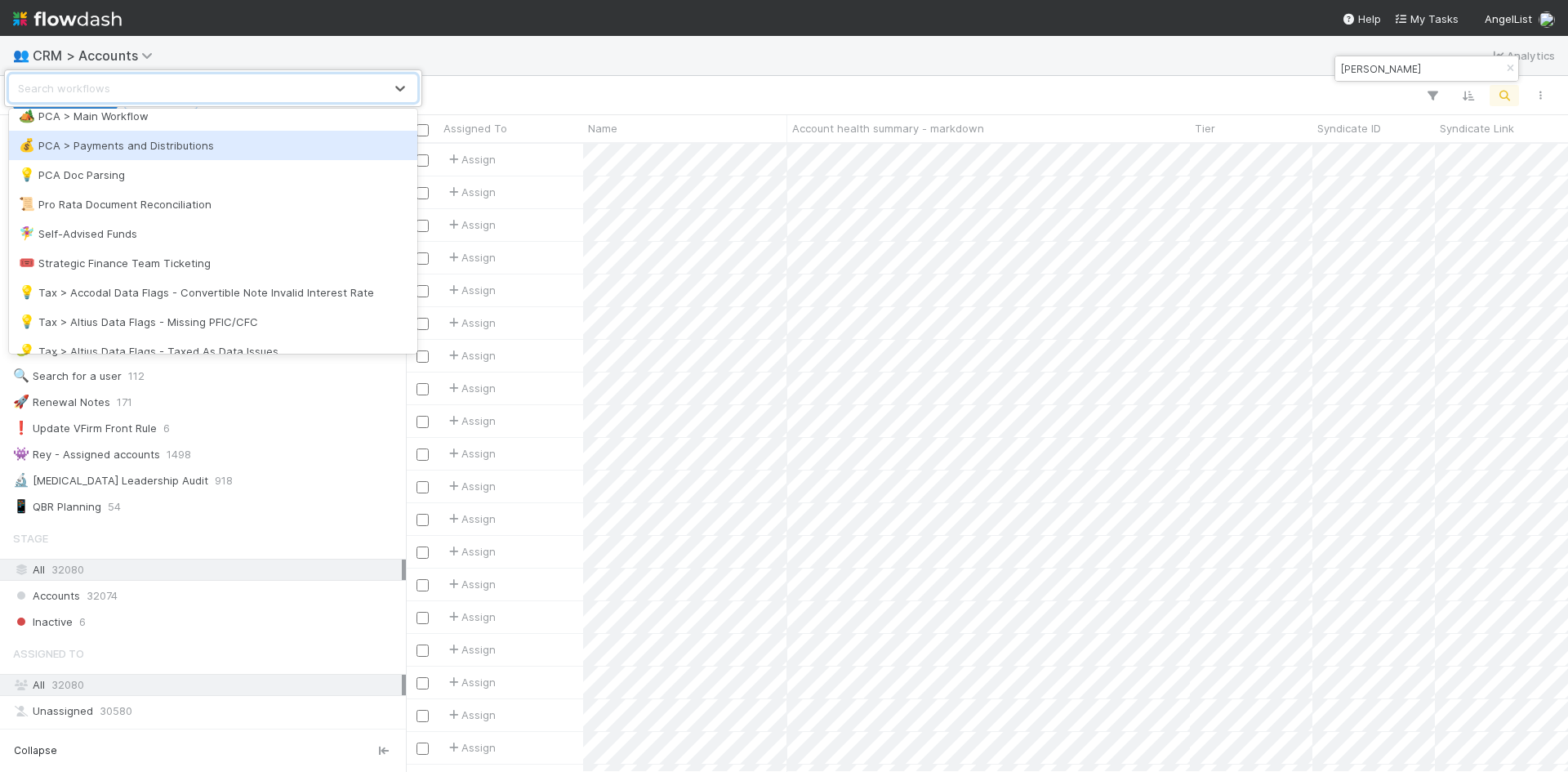
scroll to position [1114, 0]
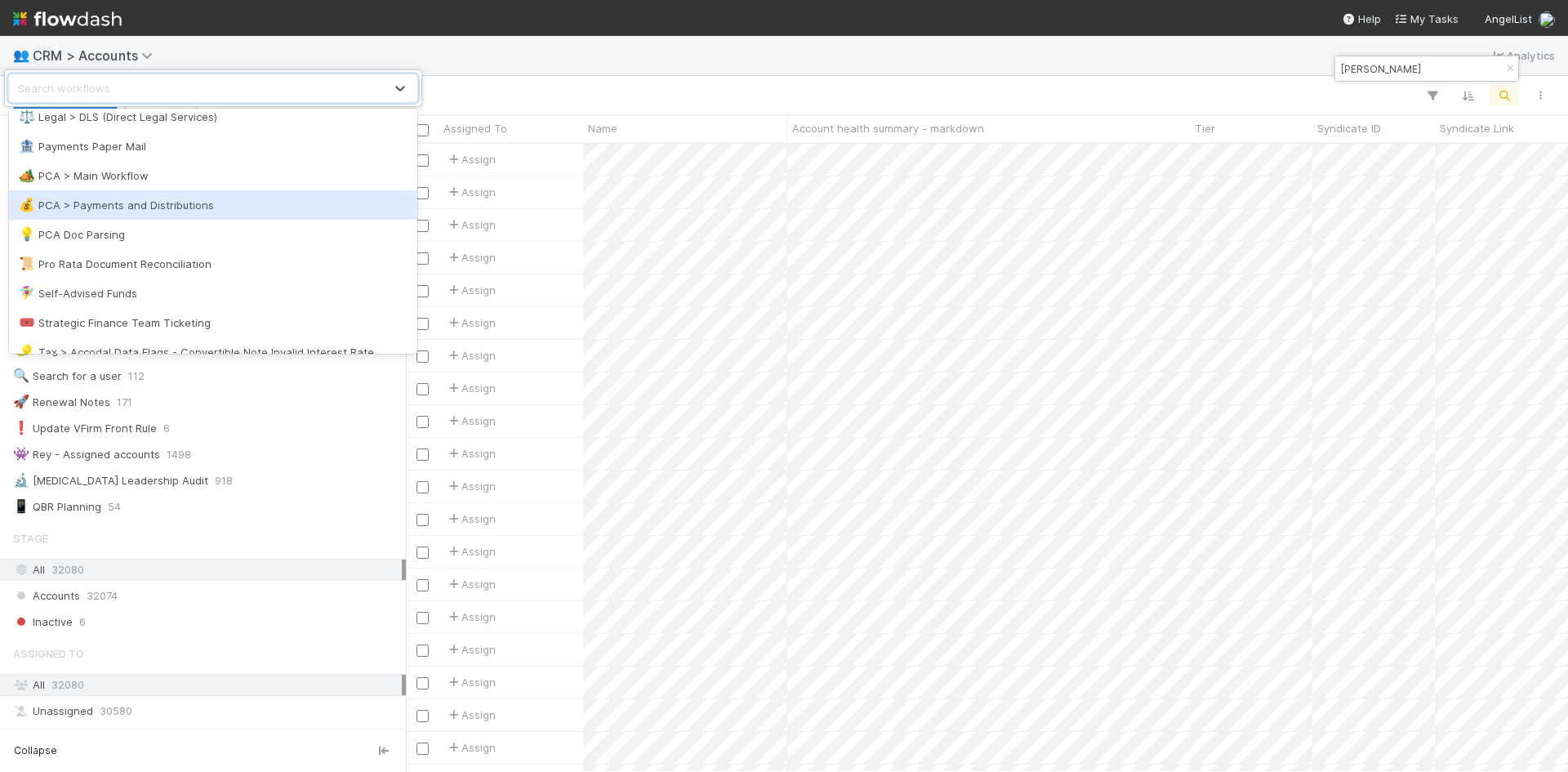
click at [208, 207] on div "💰 PCA > Payments and Distributions" at bounding box center [214, 205] width 389 height 17
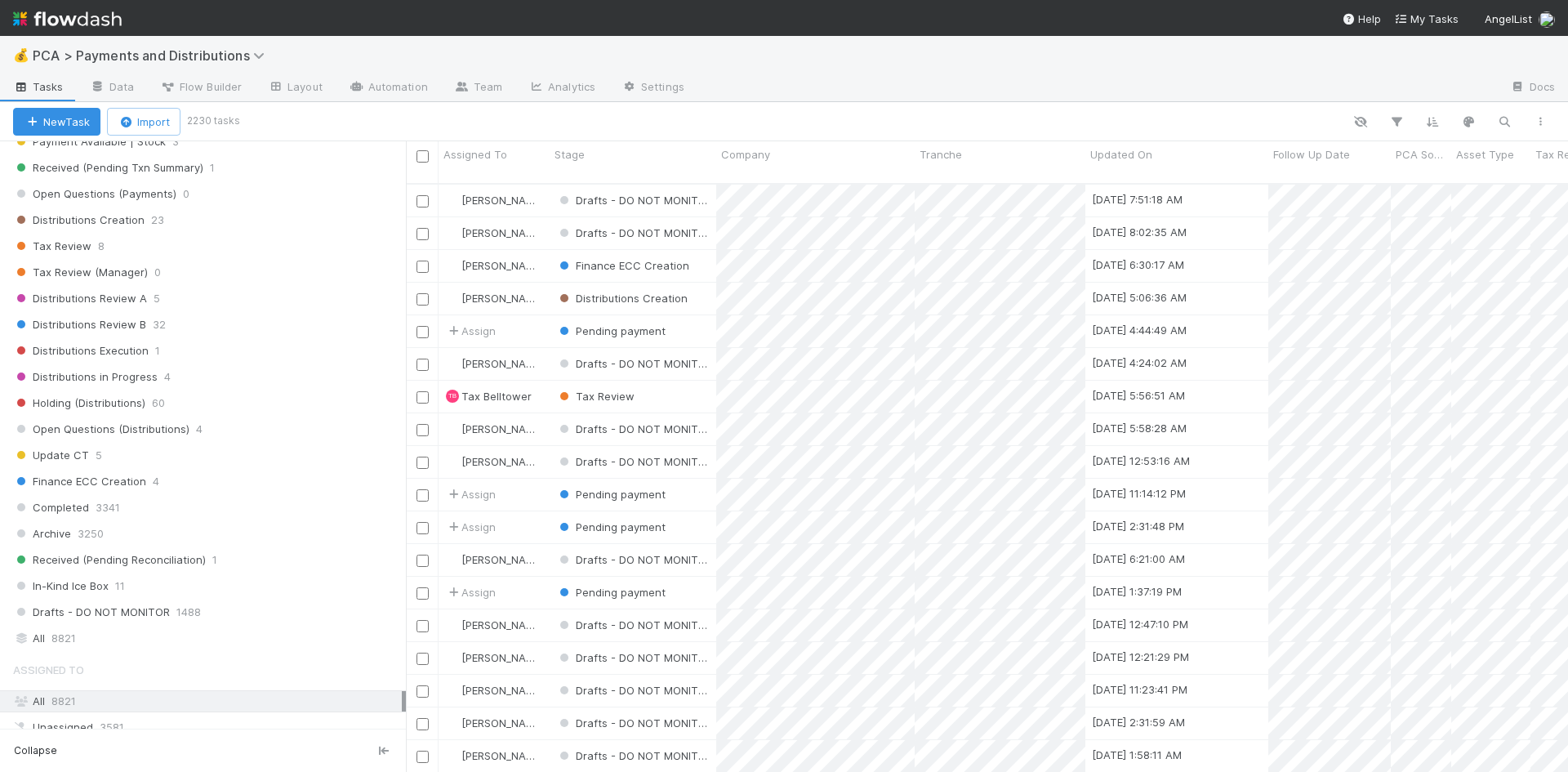
scroll to position [1304, 0]
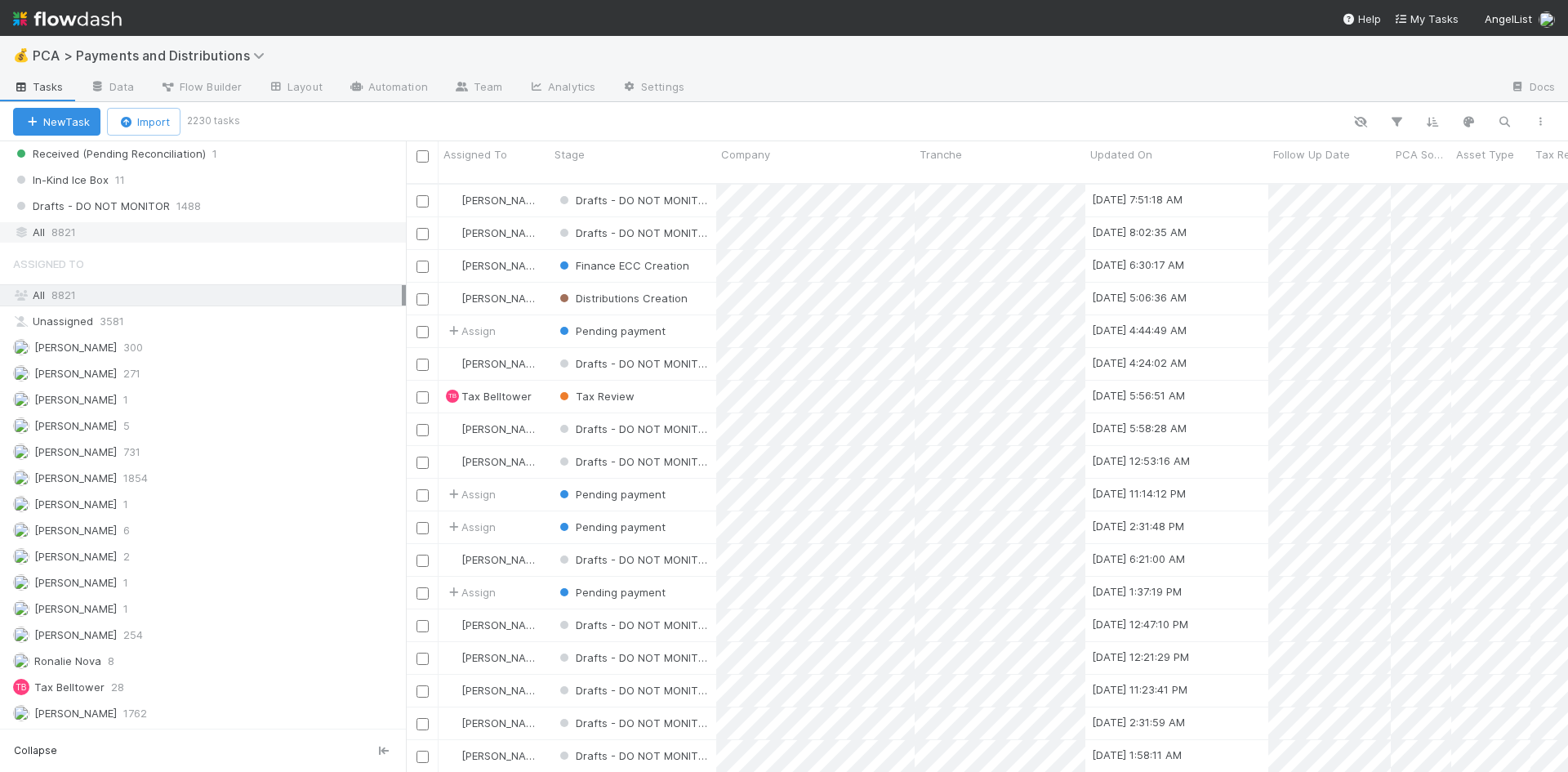
click at [113, 240] on div "All 8821" at bounding box center [208, 232] width 389 height 20
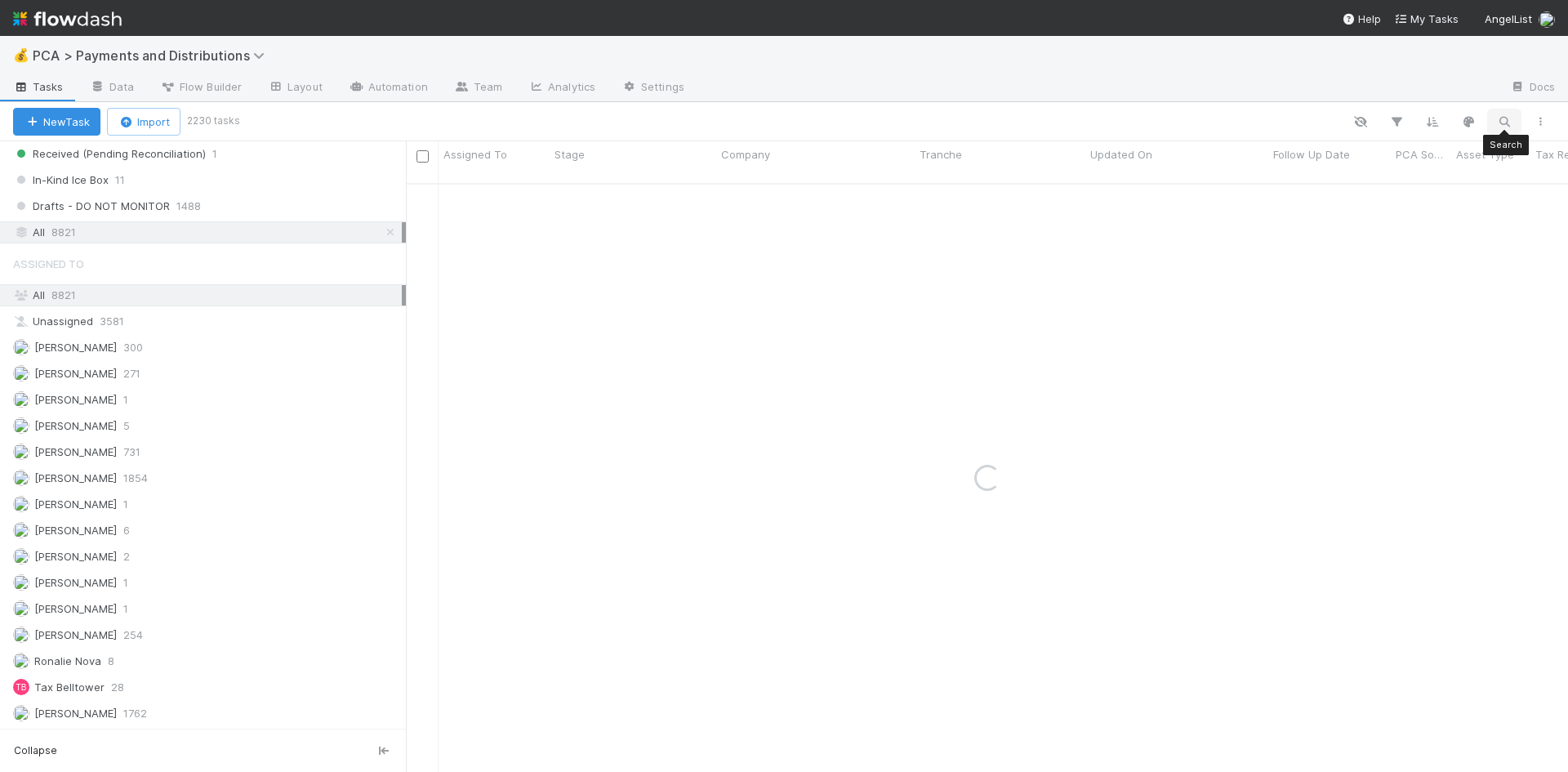
click at [1498, 120] on icon "button" at bounding box center [1504, 122] width 17 height 15
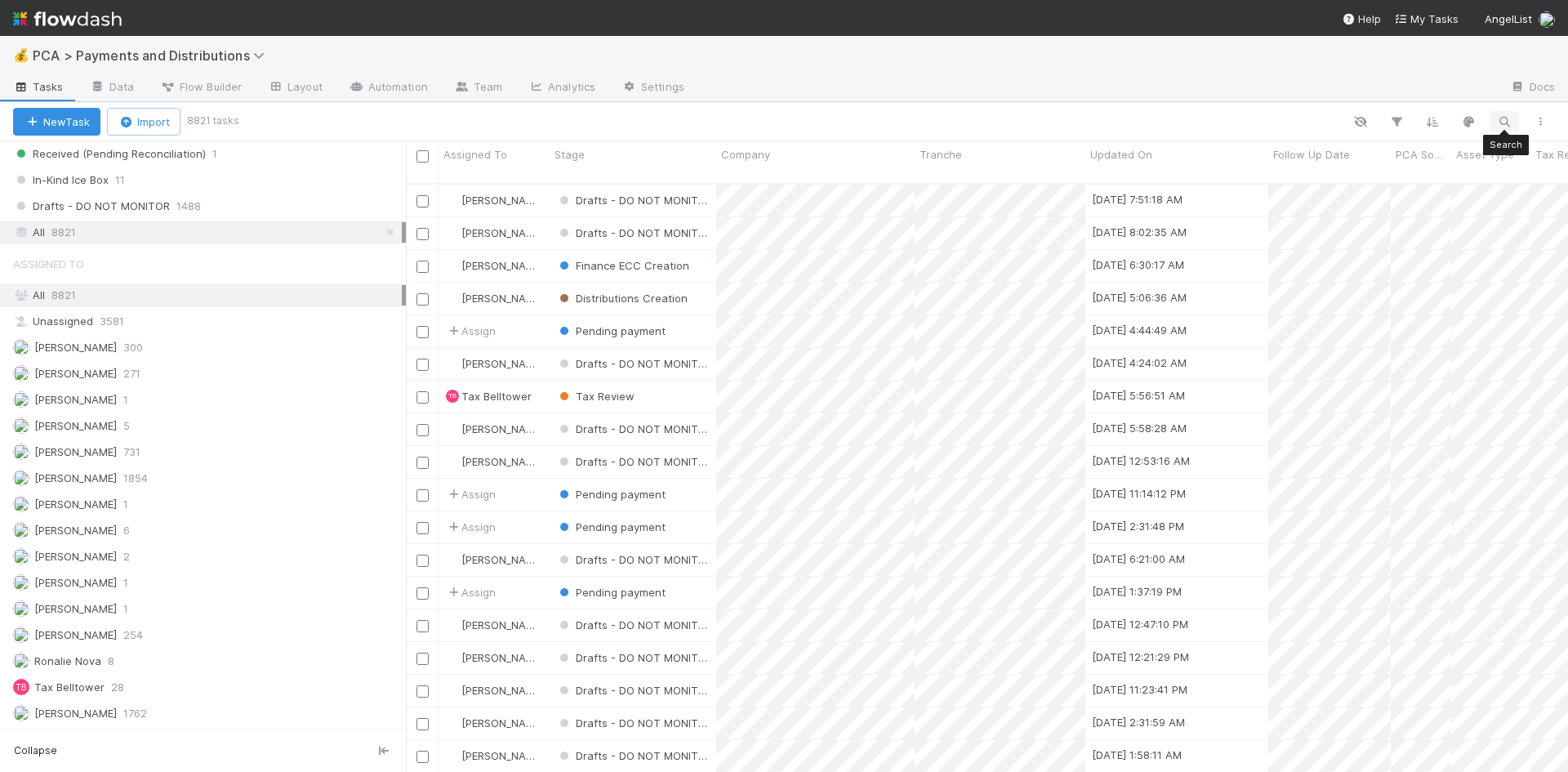
scroll to position [589, 1150]
click at [1505, 119] on icon "button" at bounding box center [1504, 122] width 17 height 15
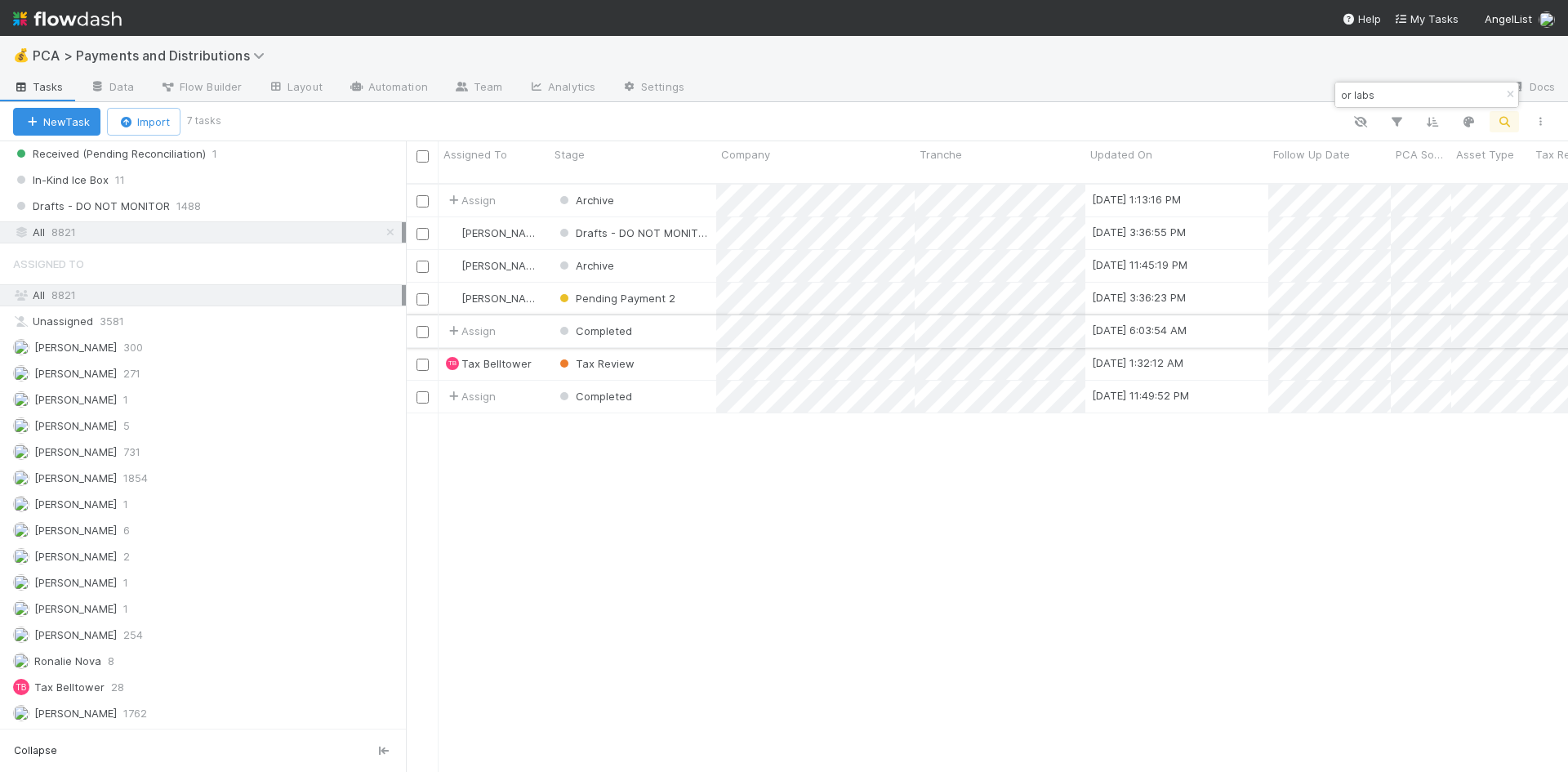
type input "or labs"
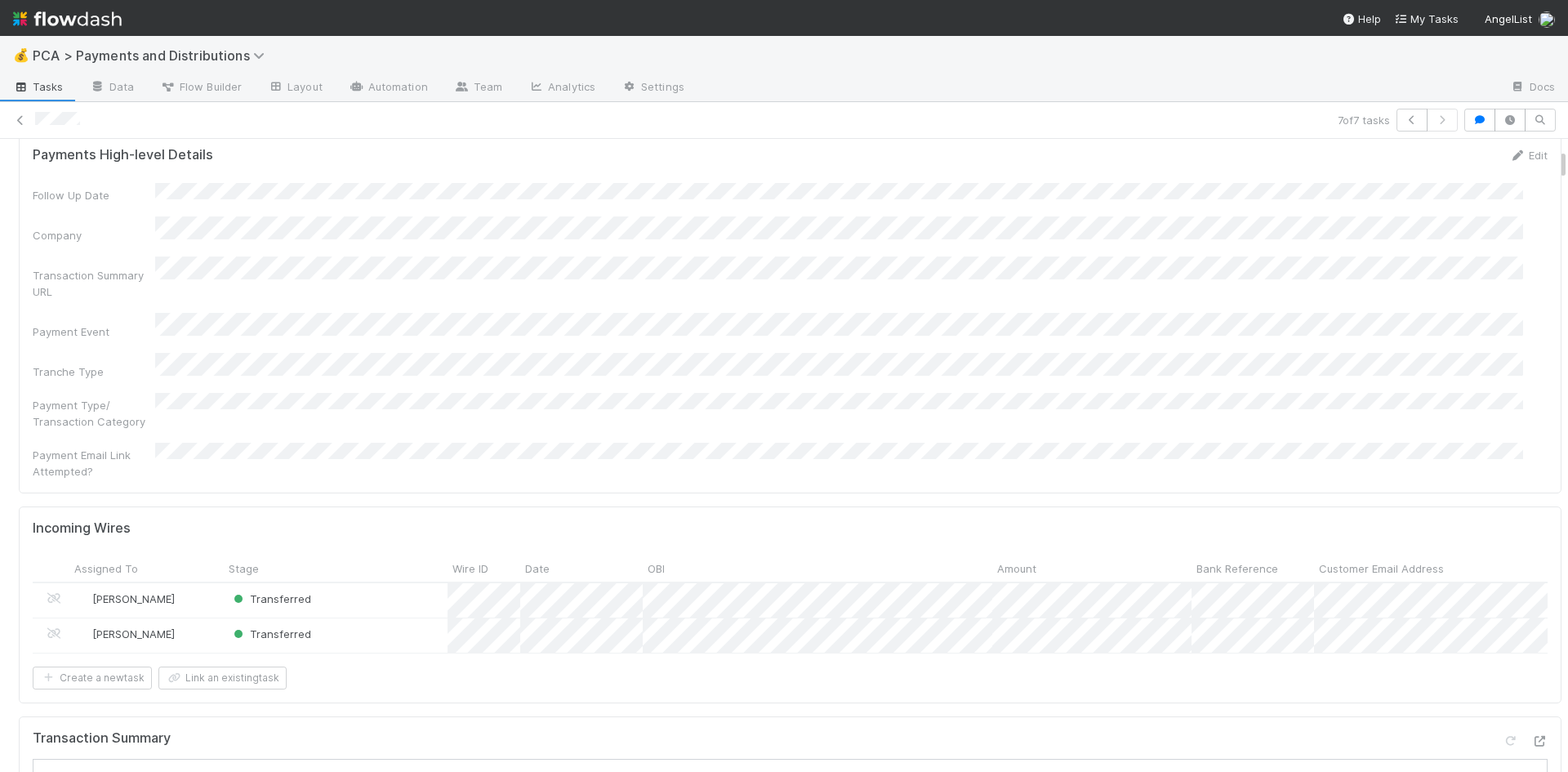
scroll to position [490, 0]
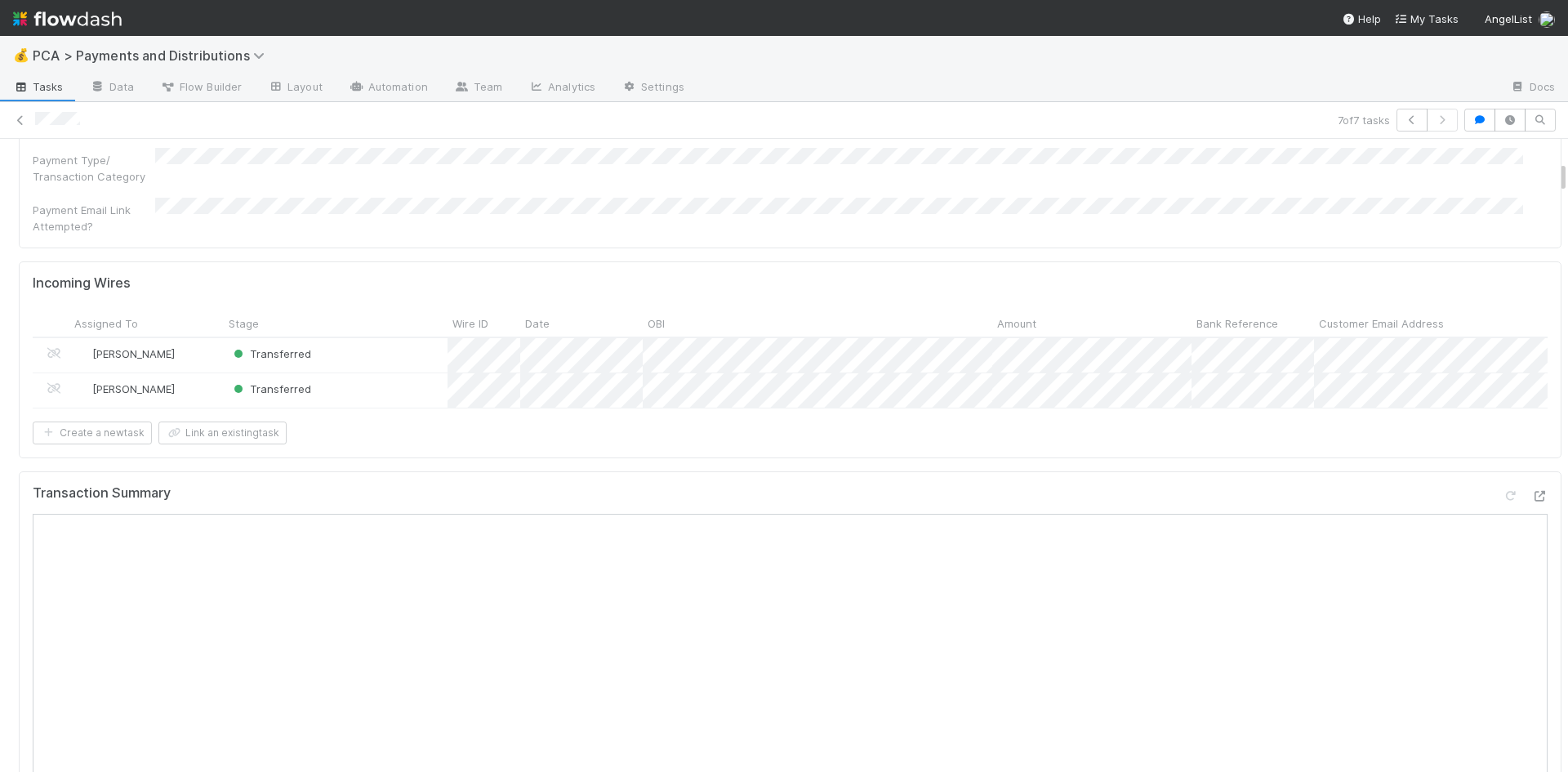
scroll to position [653, 0]
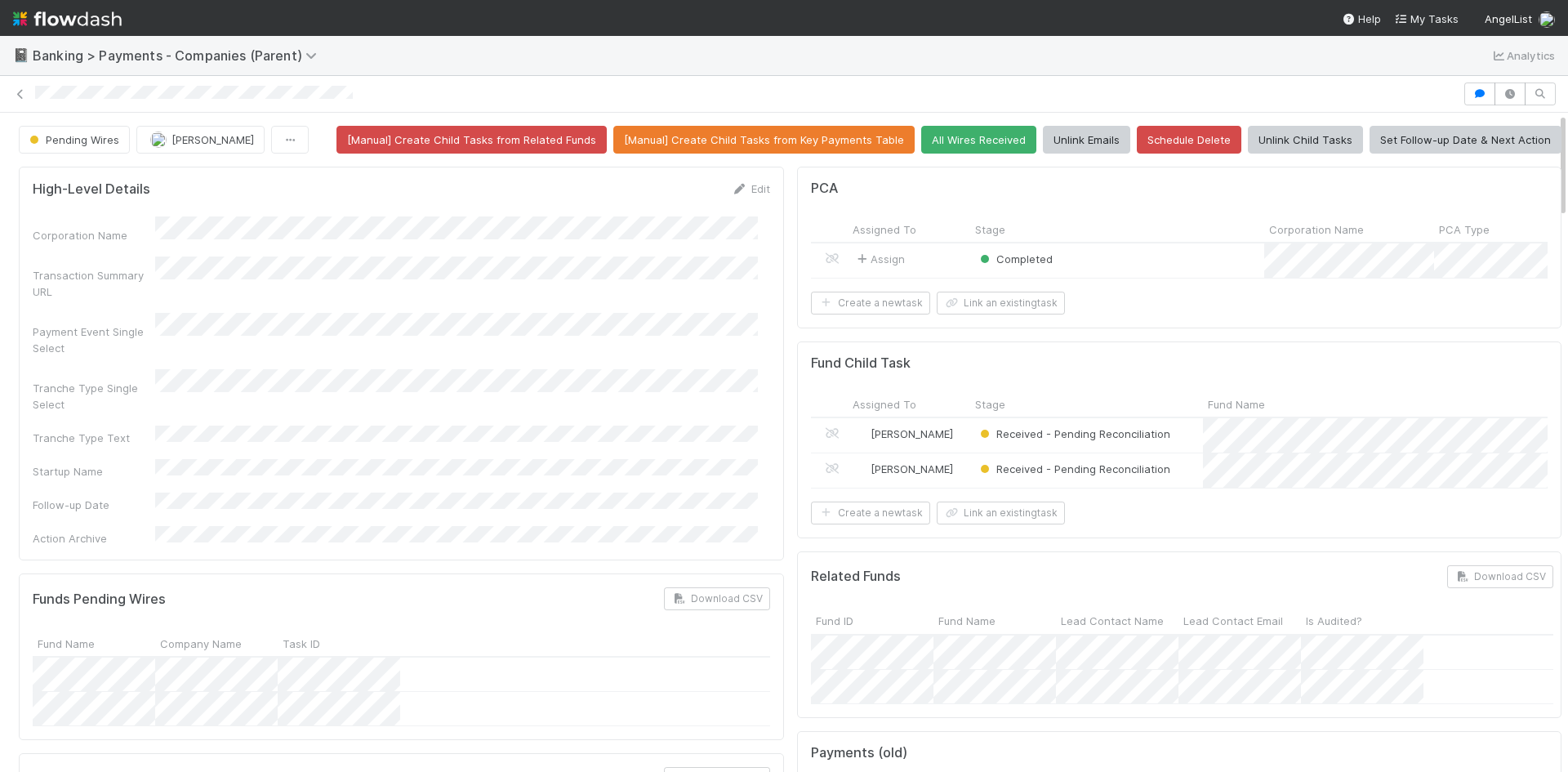
scroll to position [164, 0]
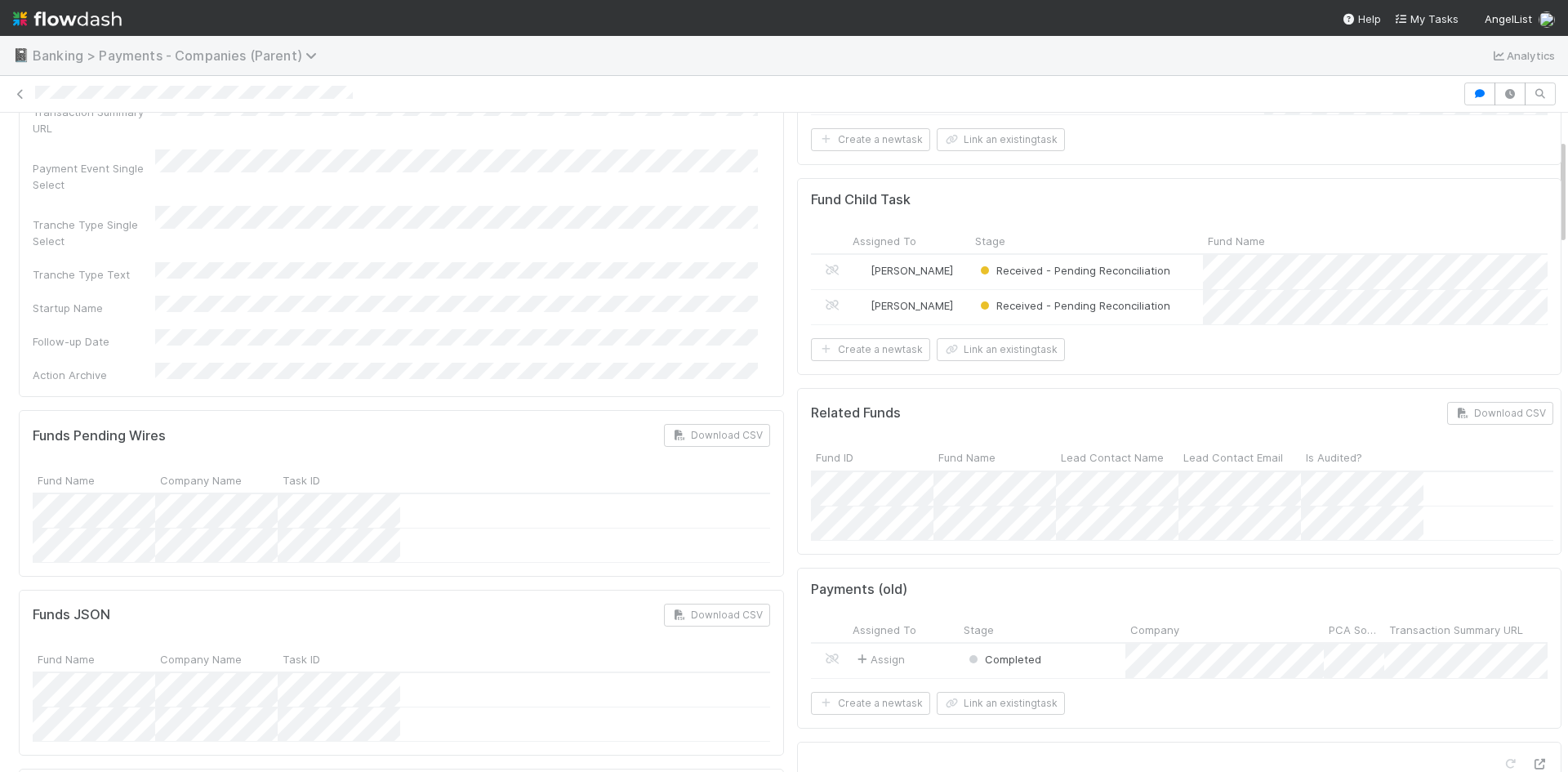
click at [98, 55] on span "Banking > Payments - Companies (Parent)" at bounding box center [179, 56] width 292 height 17
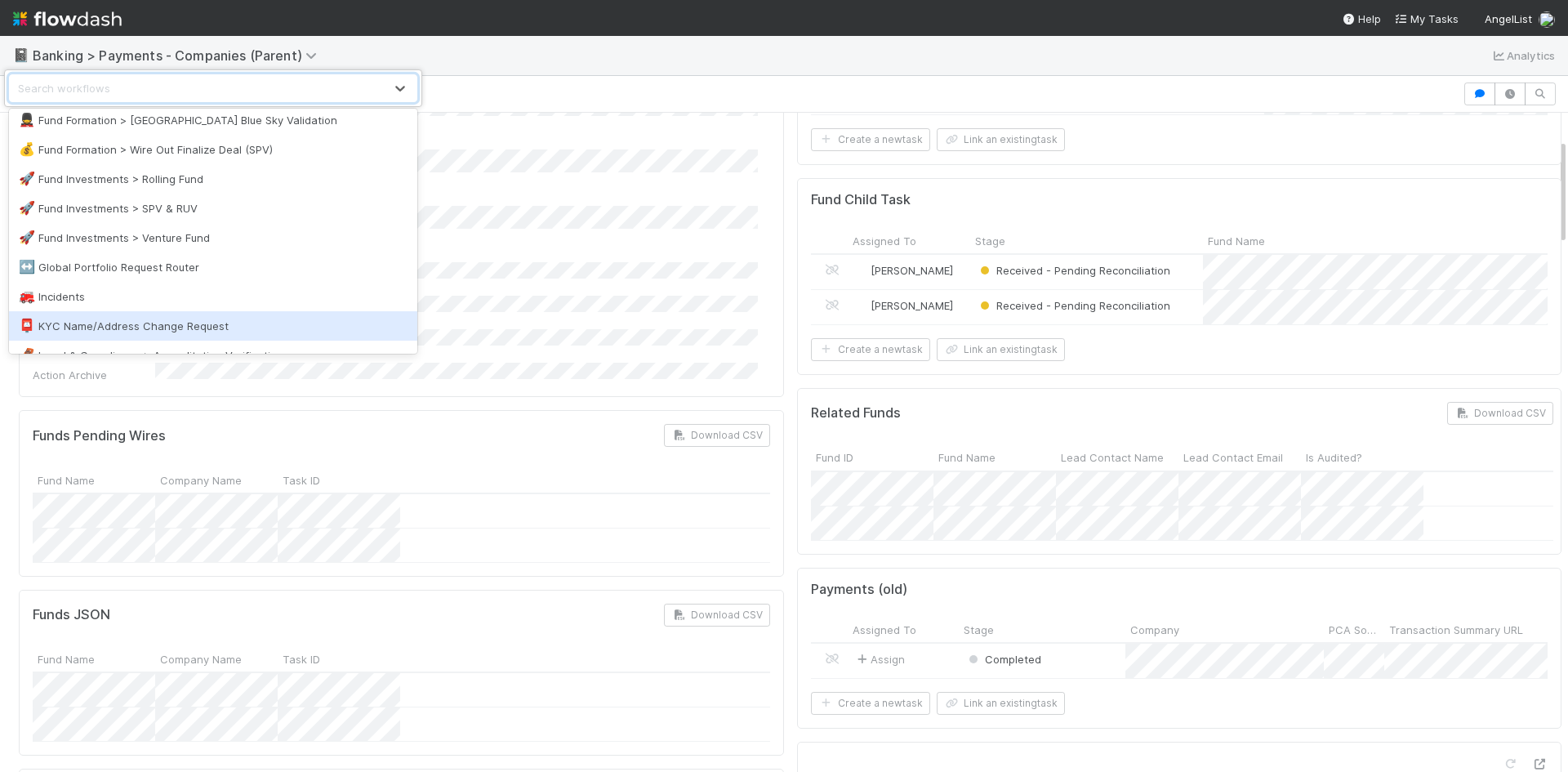
scroll to position [1143, 0]
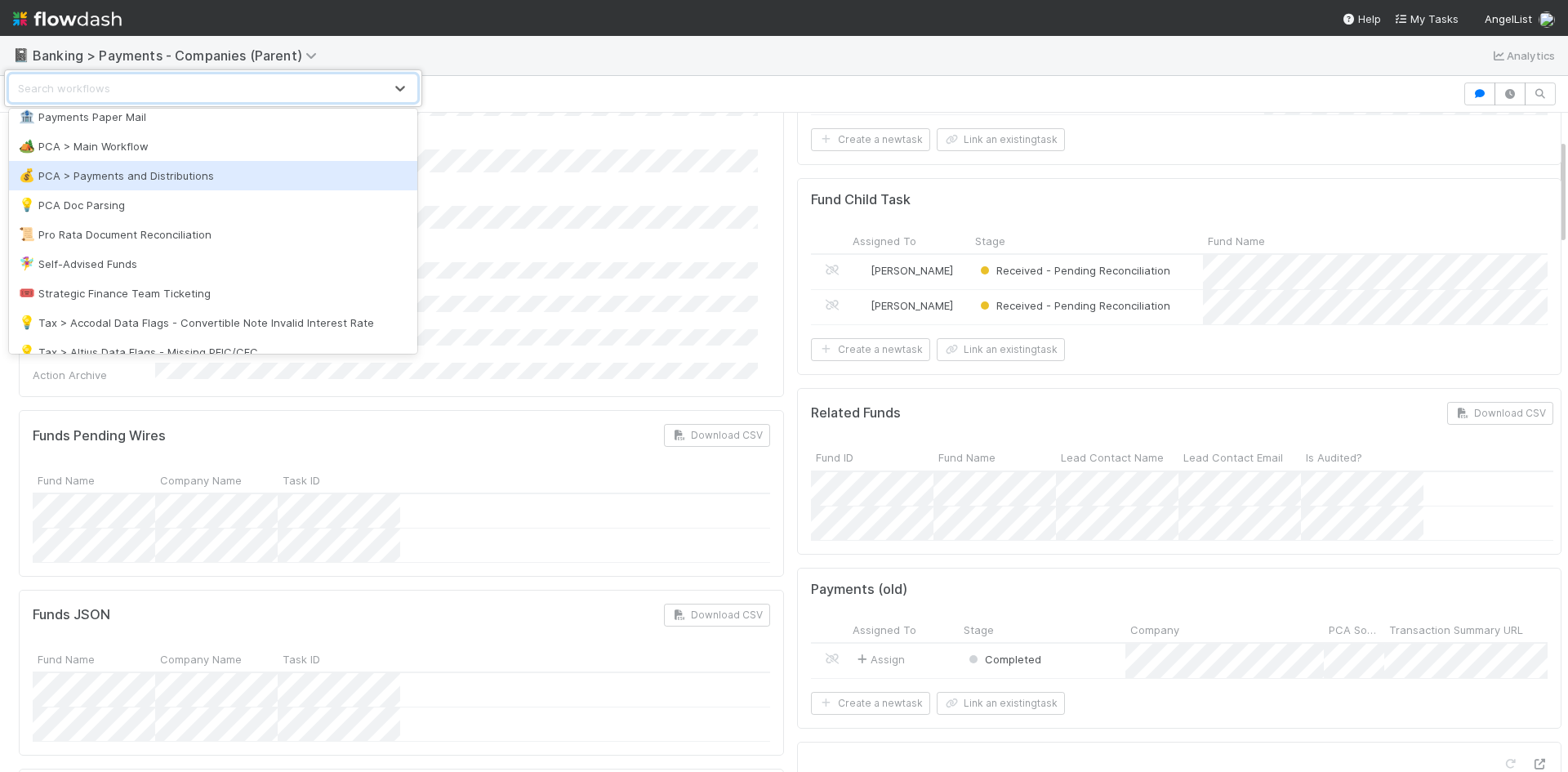
click at [175, 179] on div "💰 PCA > Payments and Distributions" at bounding box center [214, 176] width 389 height 17
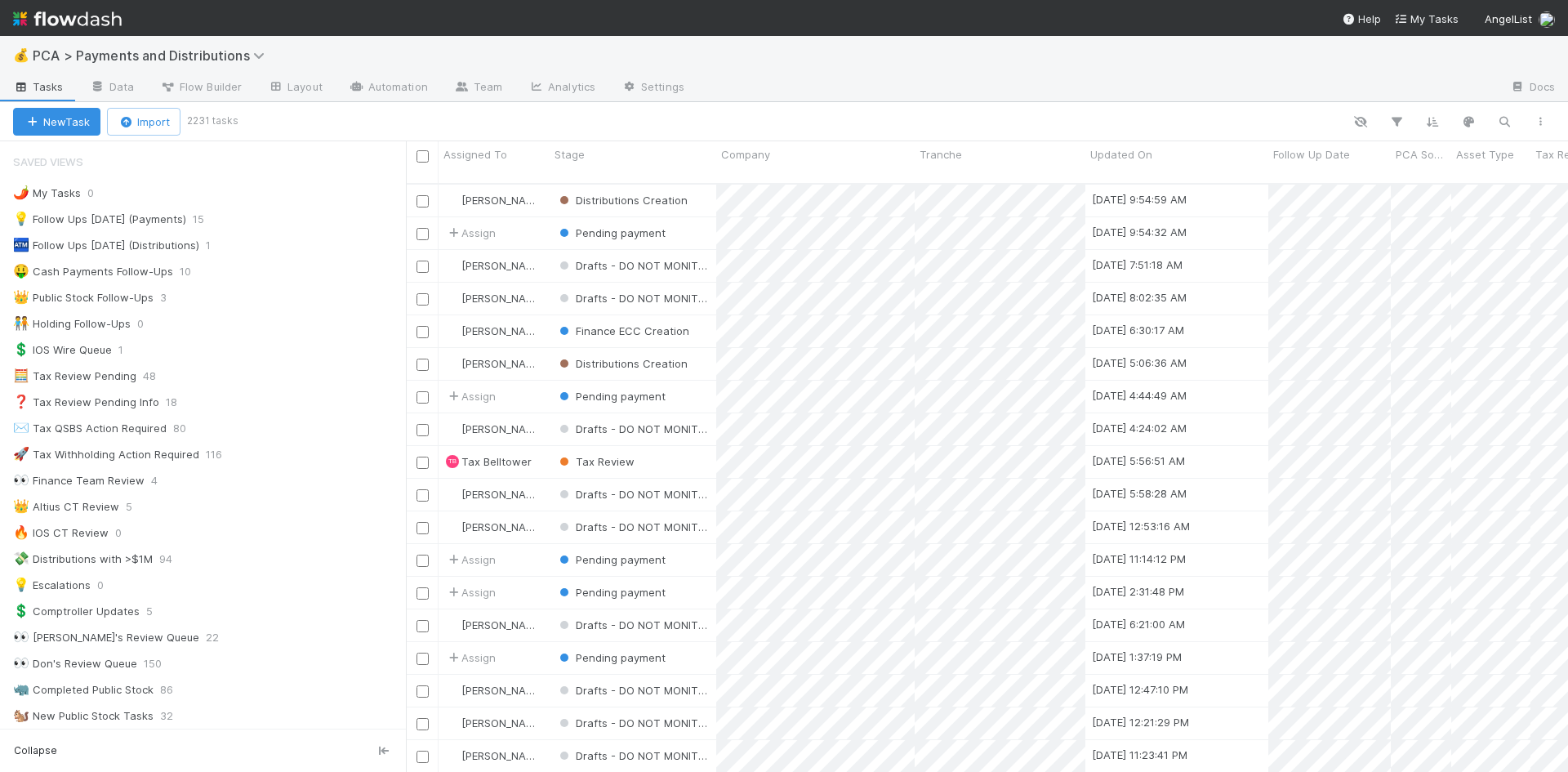
scroll to position [1278, 0]
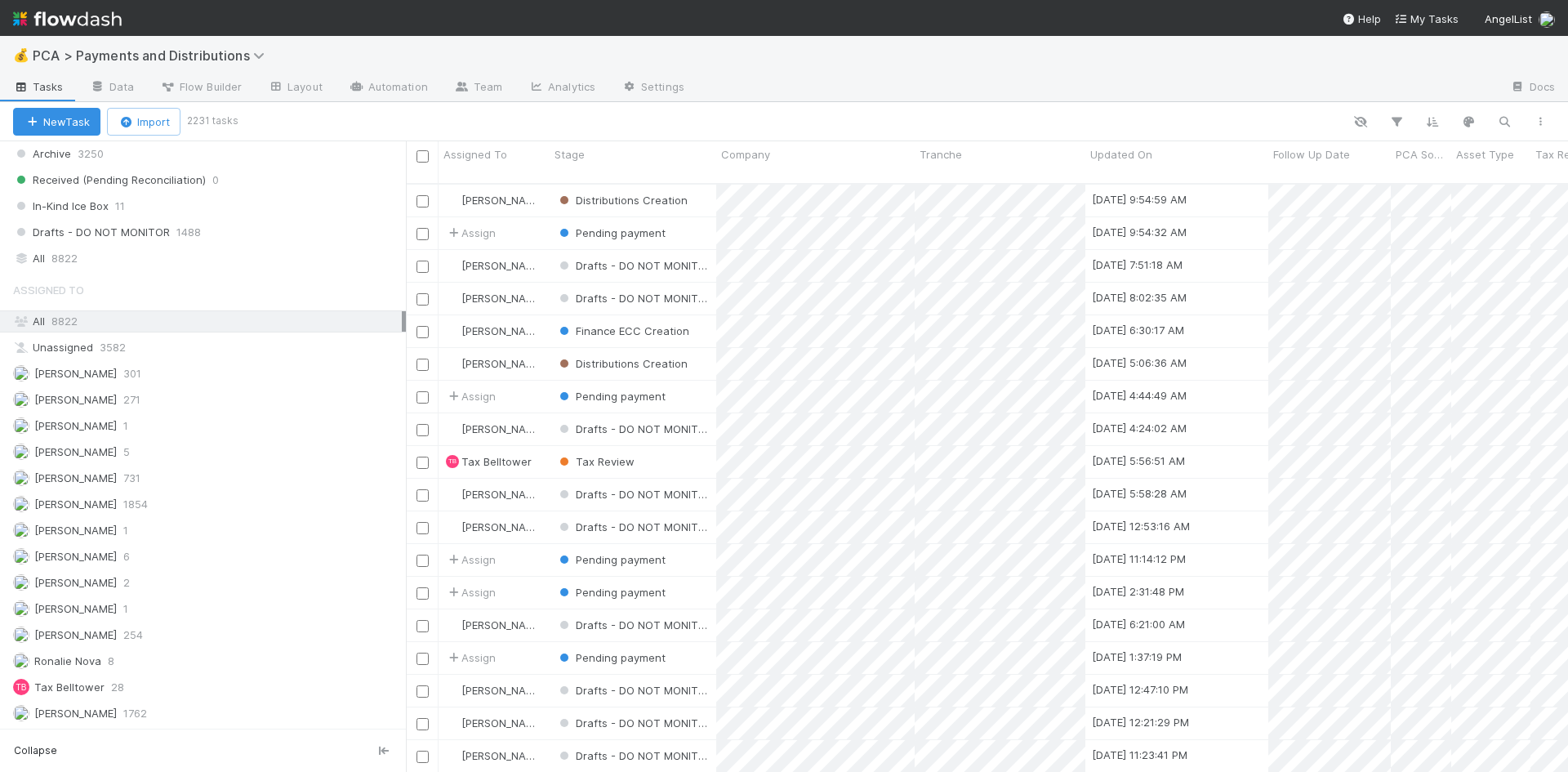
click at [177, 270] on div "Saved Views 🌶️ My Tasks 0 💡 Follow Ups [DATE] (Payments) 15 🏧 Follow Ups [DATE]…" at bounding box center [203, 434] width 406 height 587
click at [174, 259] on div "All 8822" at bounding box center [208, 258] width 389 height 20
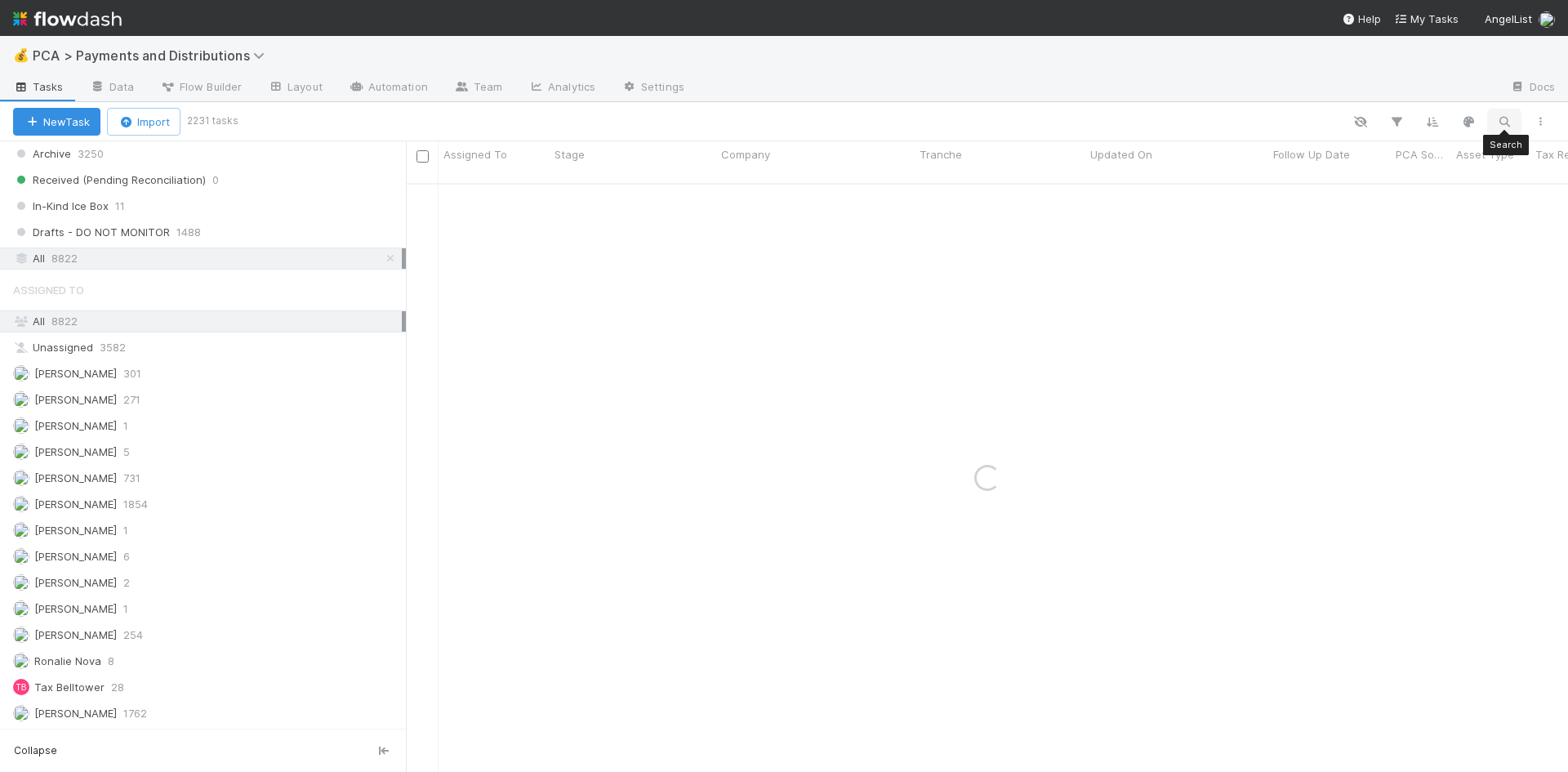
click at [1507, 120] on icon "button" at bounding box center [1504, 122] width 17 height 15
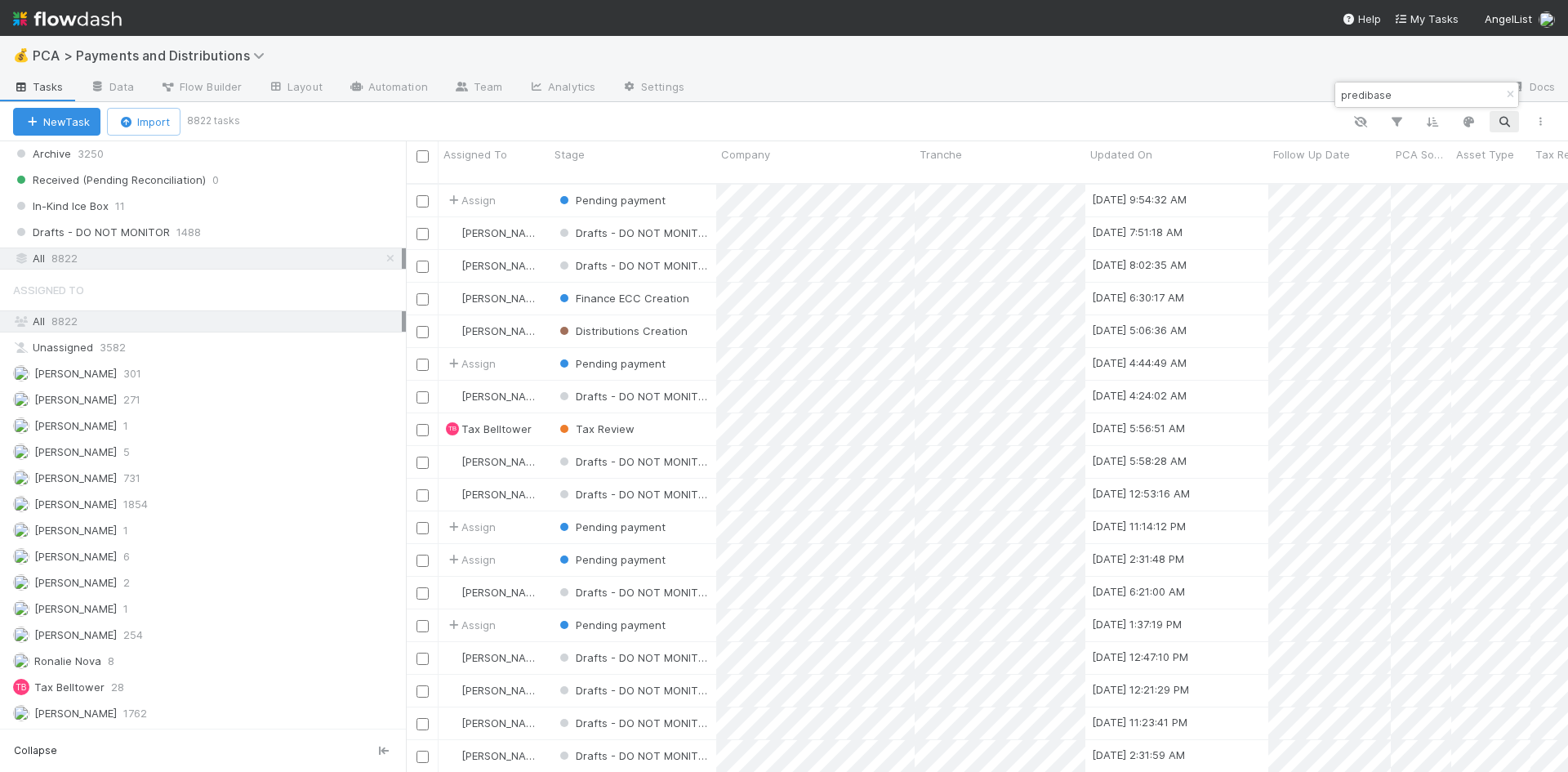
type input "predibase"
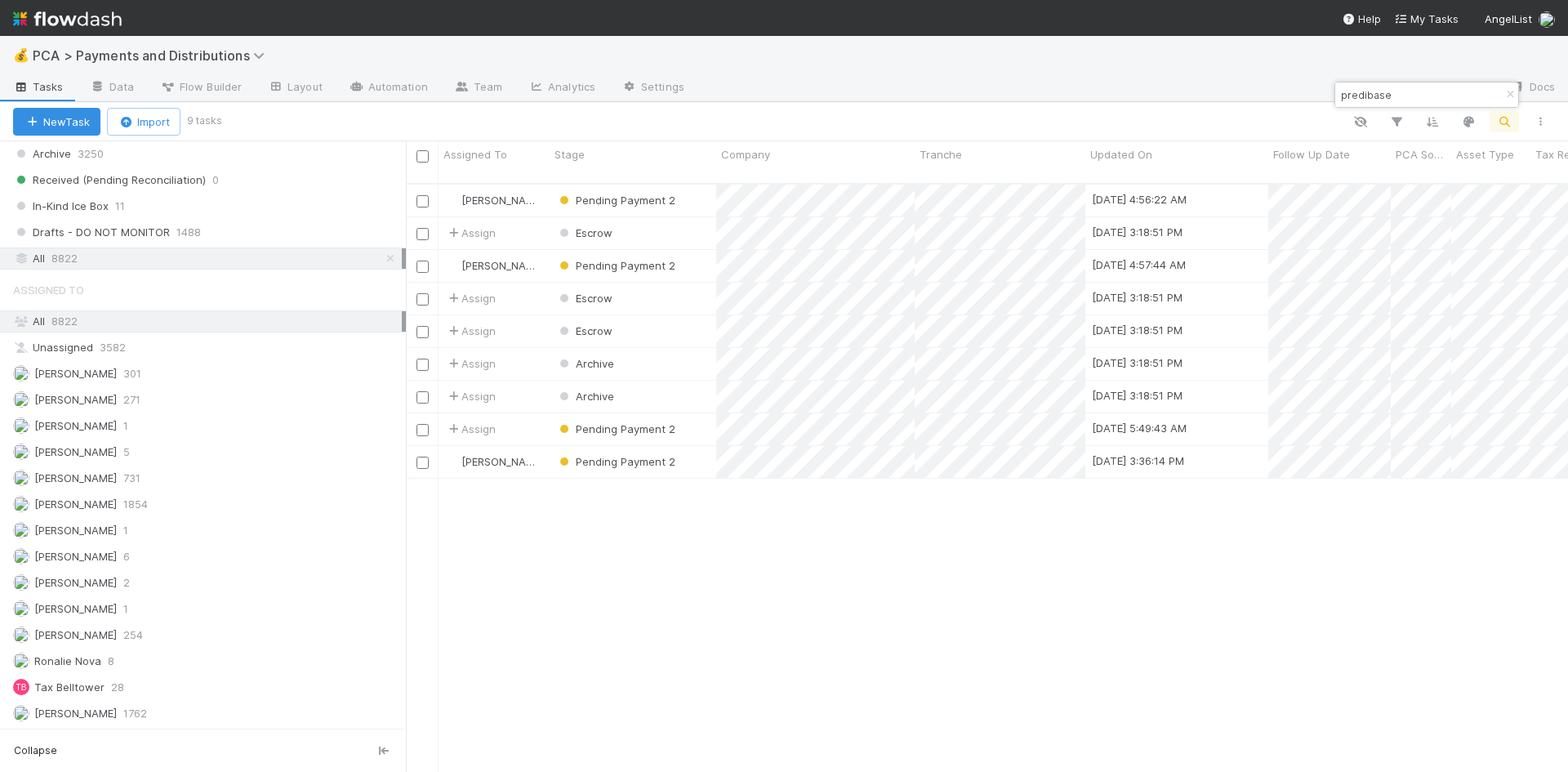
scroll to position [589, 1150]
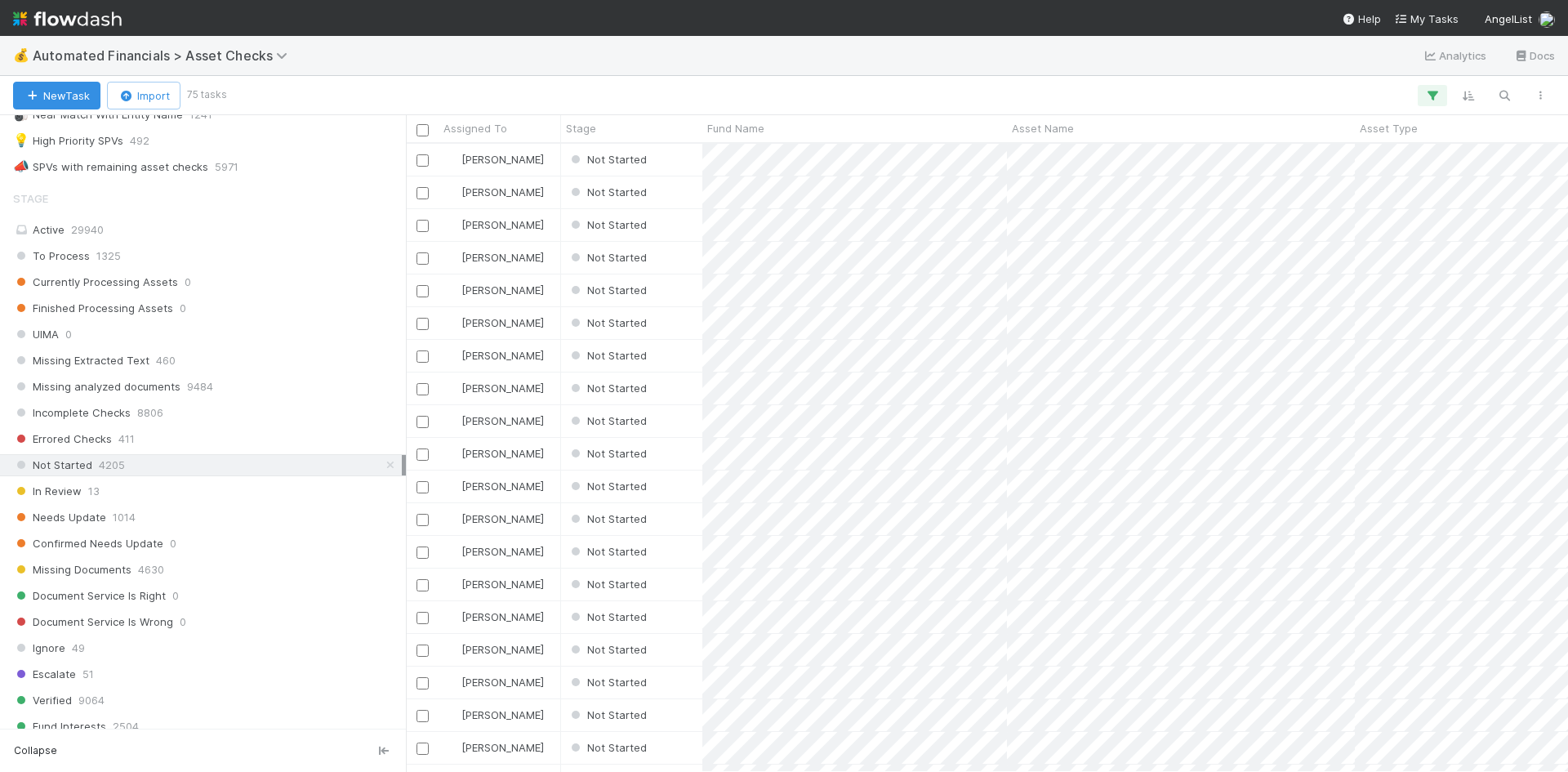
scroll to position [586, 0]
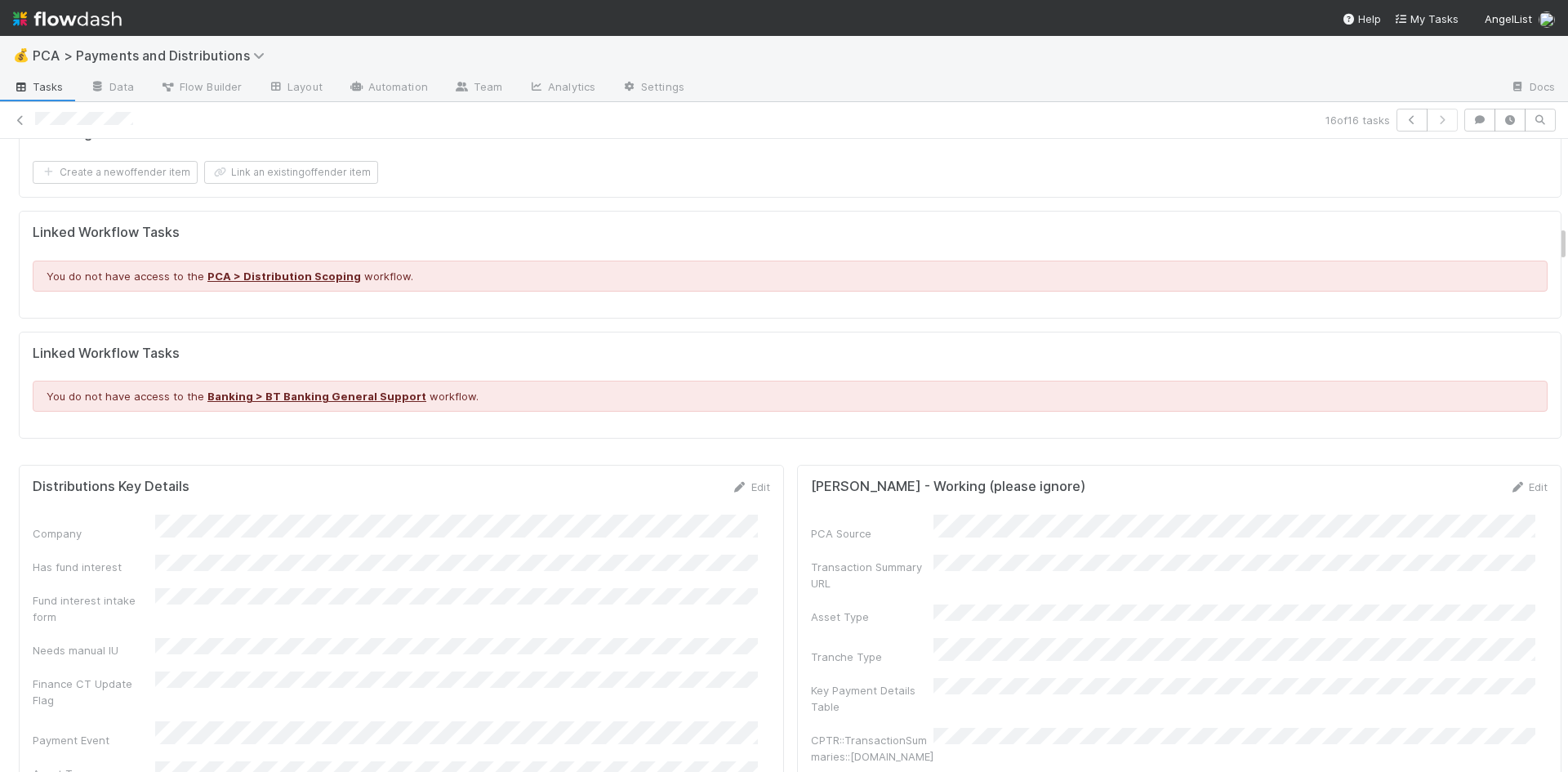
scroll to position [1715, 0]
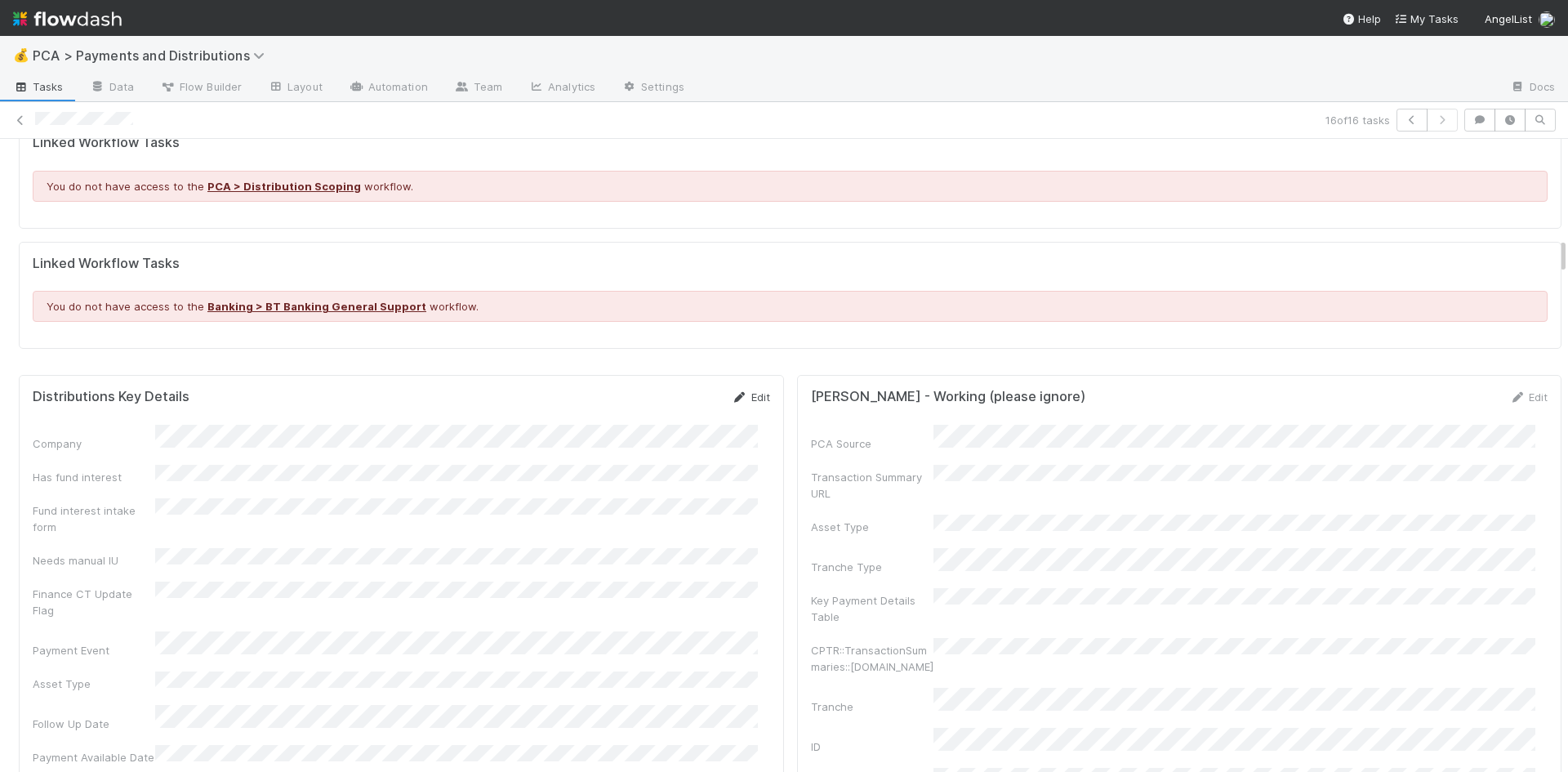
click at [732, 392] on icon at bounding box center [740, 397] width 17 height 11
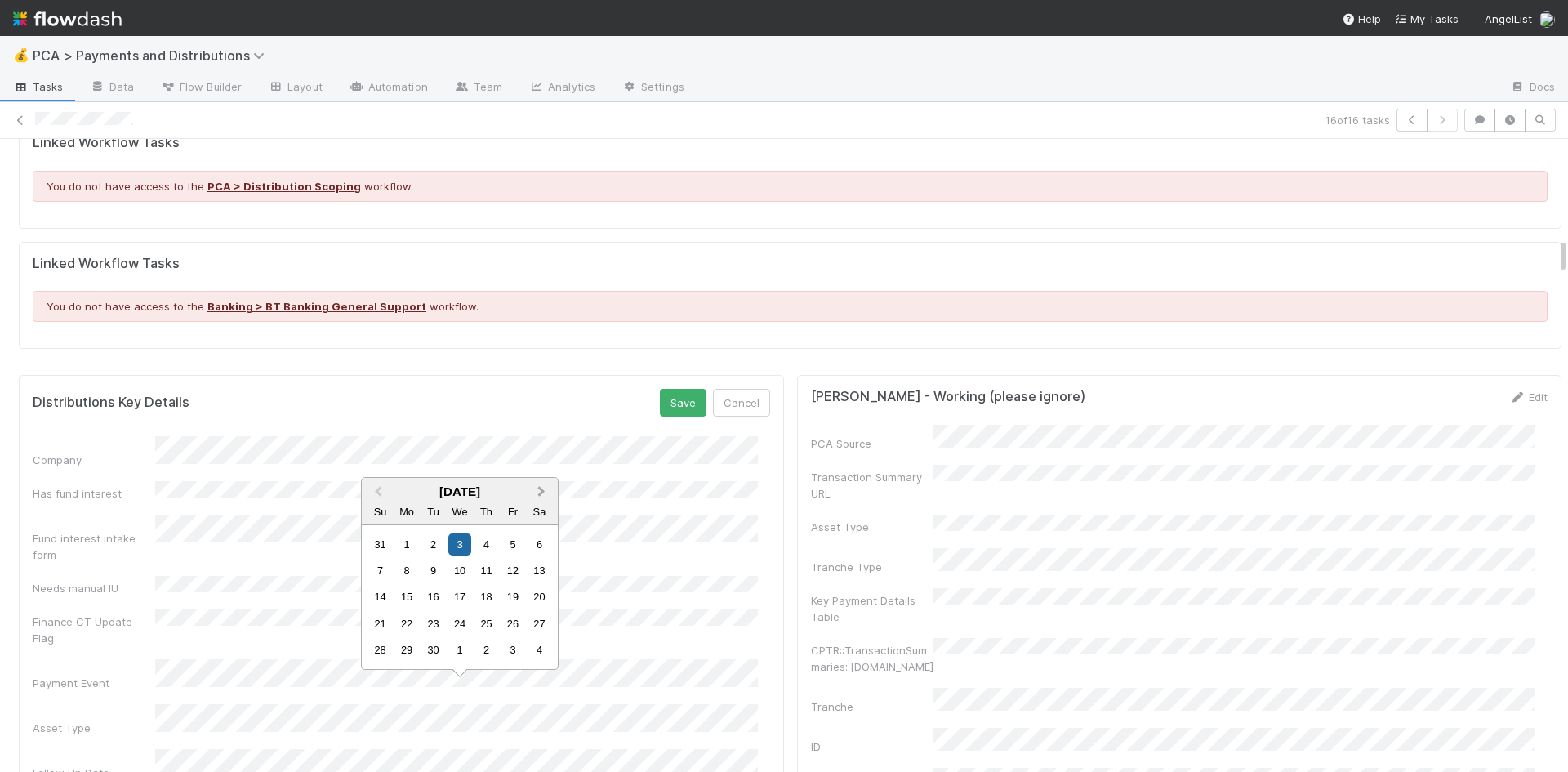
click at [542, 488] on span "Next Month" at bounding box center [542, 492] width 0 height 19
click at [461, 602] on div "15" at bounding box center [459, 597] width 22 height 22
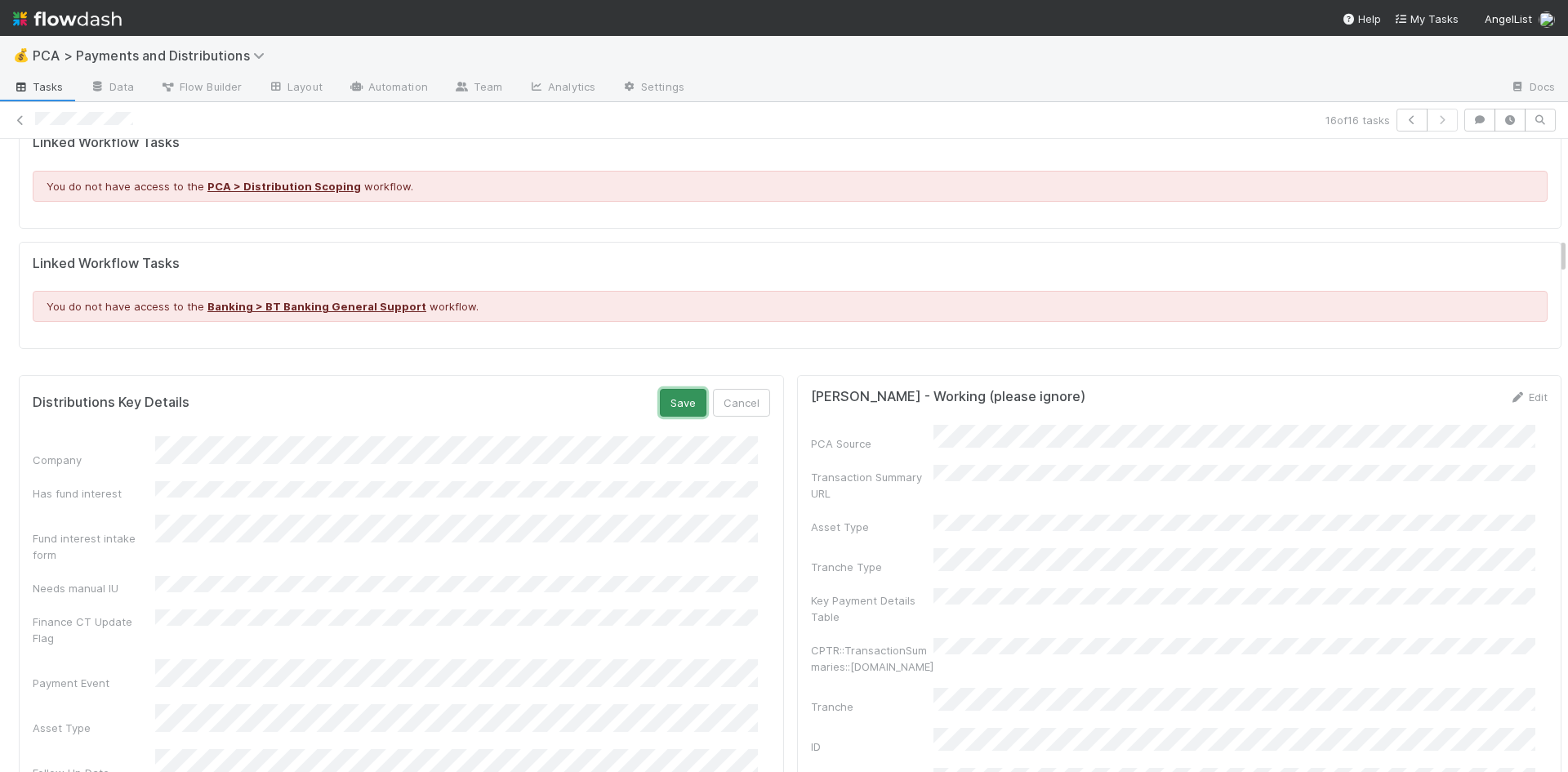
drag, startPoint x: 673, startPoint y: 381, endPoint x: 662, endPoint y: 364, distance: 20.2
click at [671, 389] on button "Save" at bounding box center [683, 402] width 47 height 28
click at [18, 116] on icon at bounding box center [21, 120] width 17 height 11
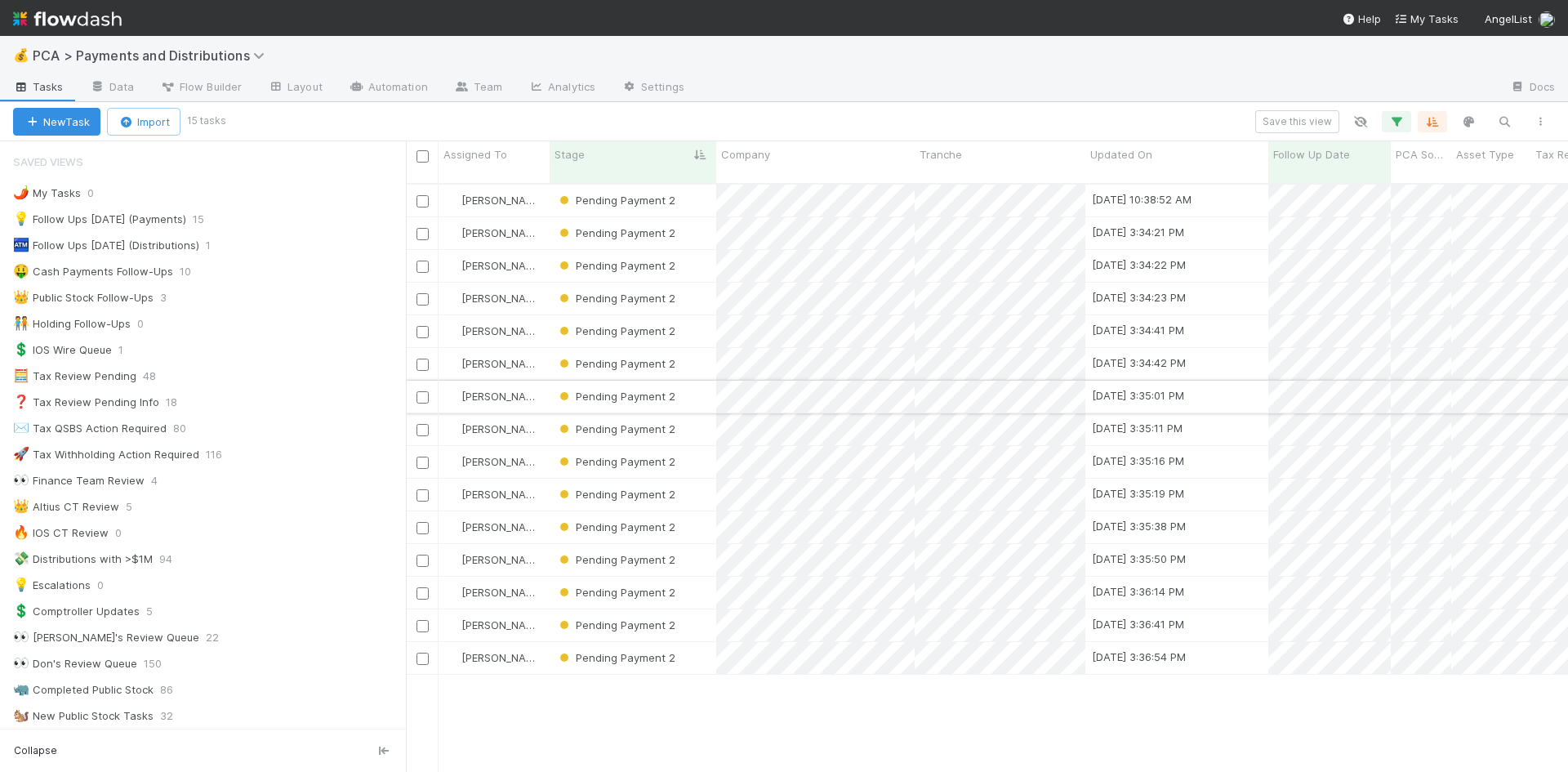
scroll to position [589, 1150]
click at [1401, 115] on icon "button" at bounding box center [1396, 122] width 17 height 15
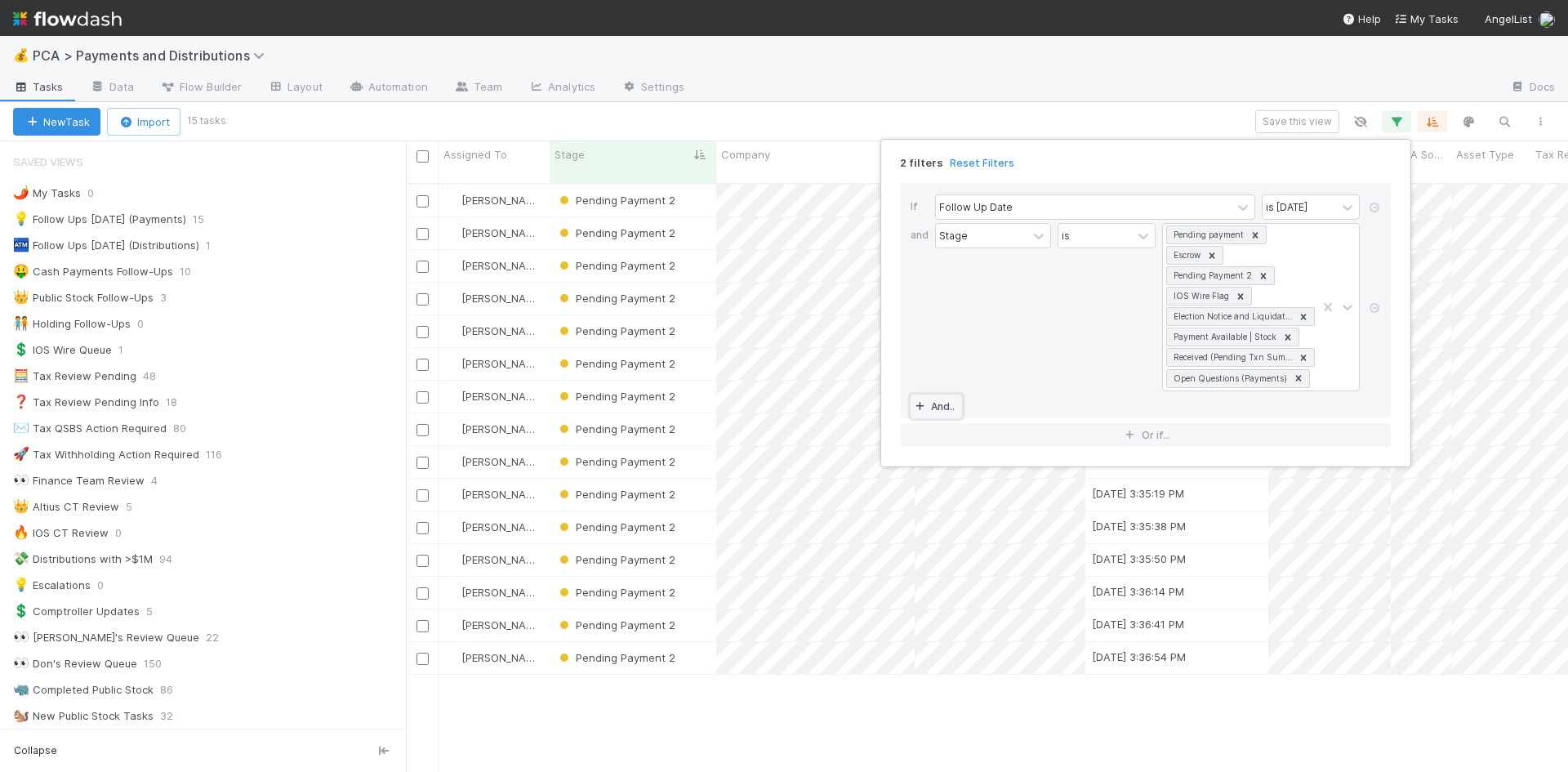
click at [939, 405] on link "And.." at bounding box center [936, 406] width 52 height 23
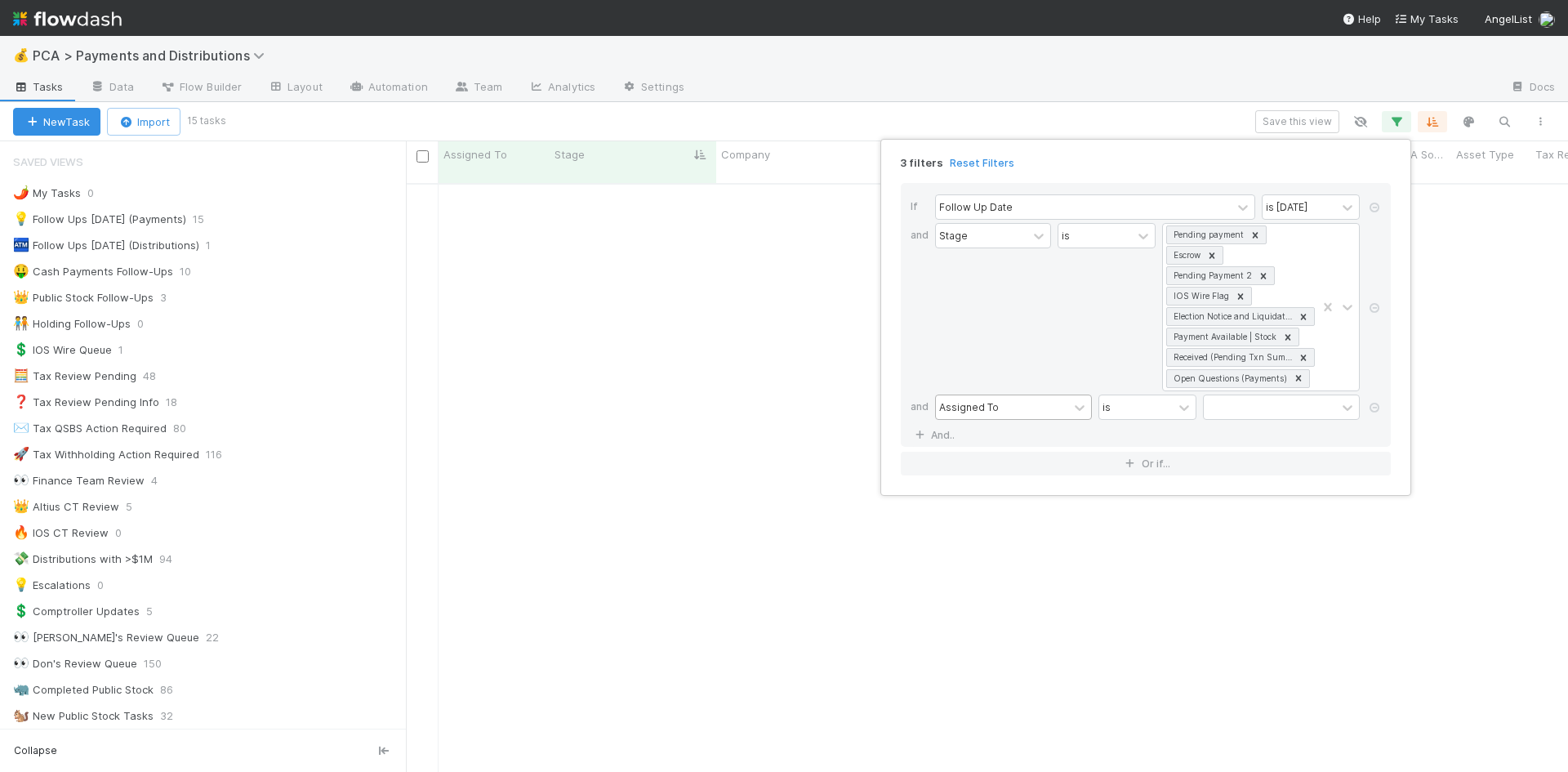
click at [986, 410] on div "Assigned To" at bounding box center [968, 406] width 59 height 15
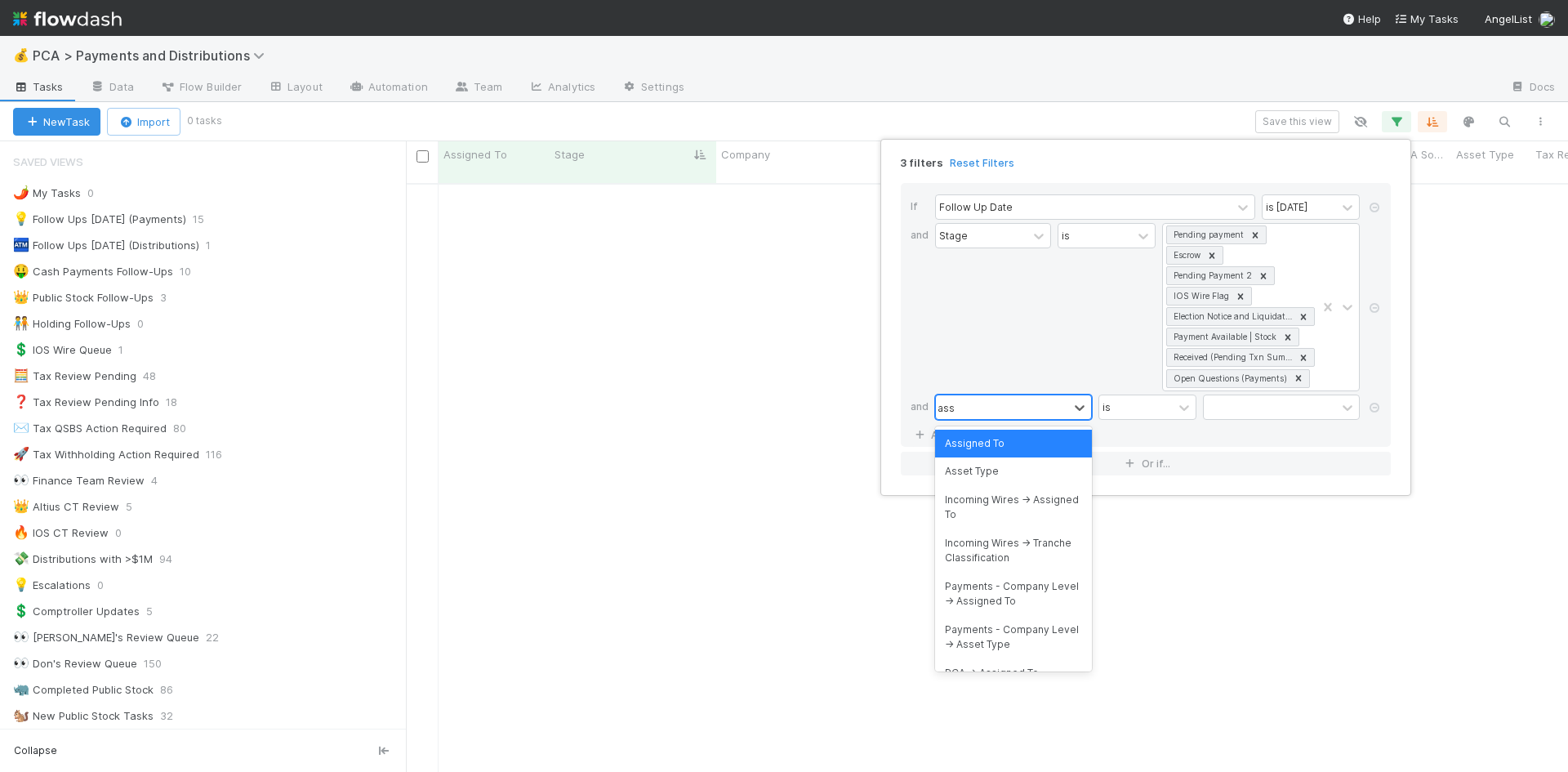
scroll to position [578, 1150]
type input "asse"
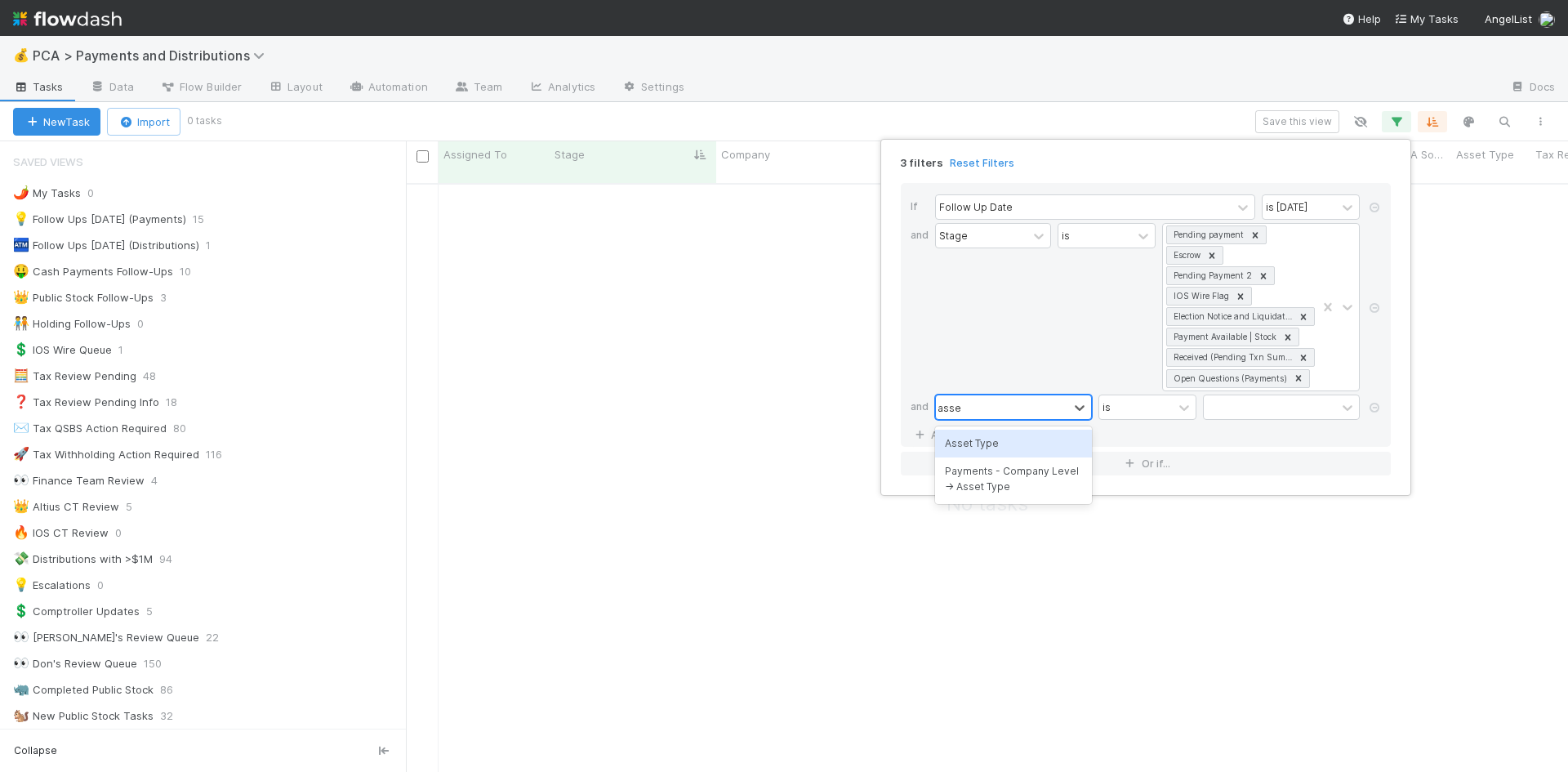
click at [982, 449] on div "Asset Type" at bounding box center [1013, 443] width 157 height 28
click at [1268, 415] on div at bounding box center [1269, 407] width 133 height 23
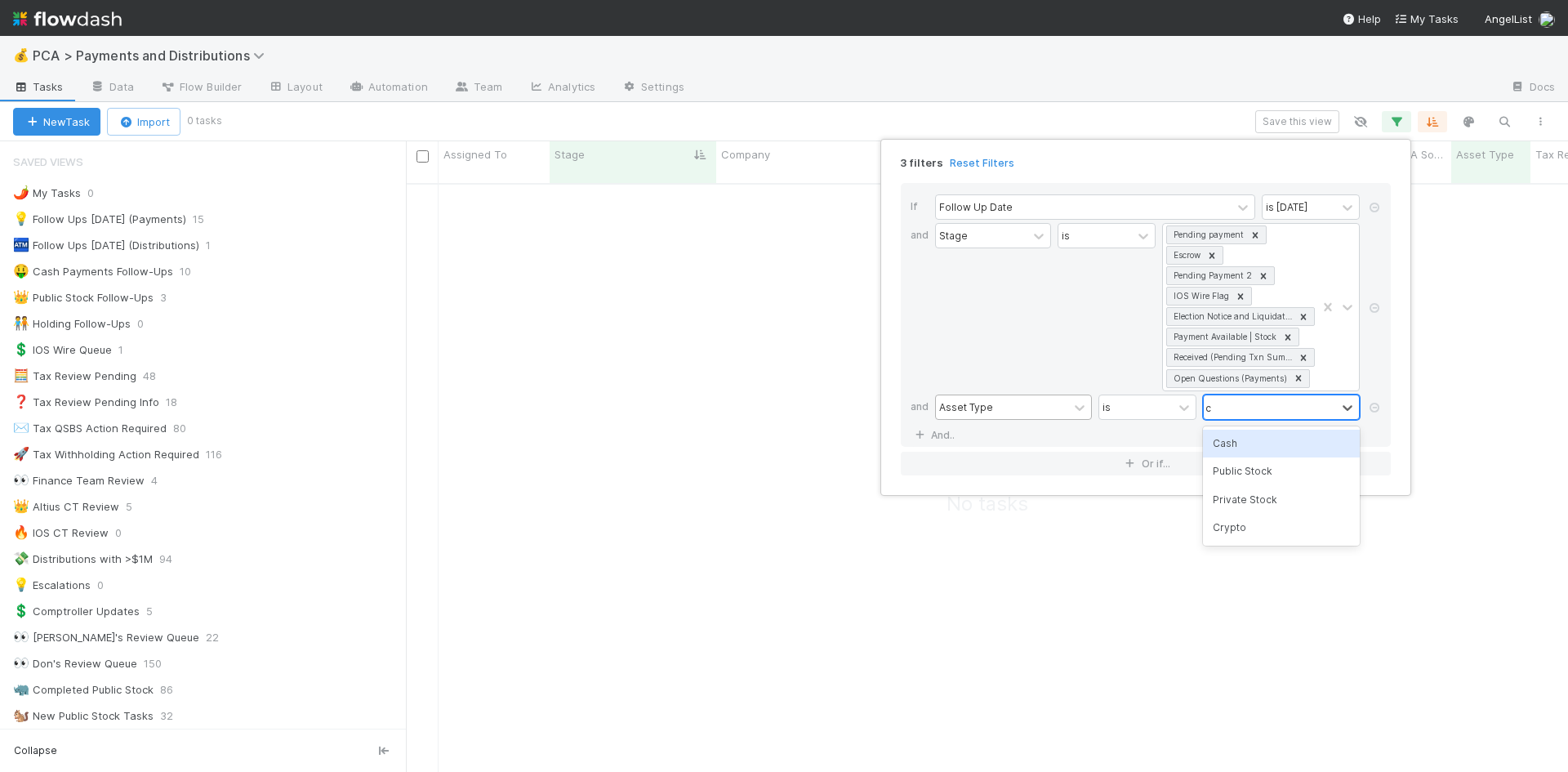
type input "cr"
click at [1257, 442] on div "Crypto" at bounding box center [1281, 443] width 157 height 28
type input "pub"
click at [1262, 438] on div "Public Stock" at bounding box center [1281, 443] width 157 height 28
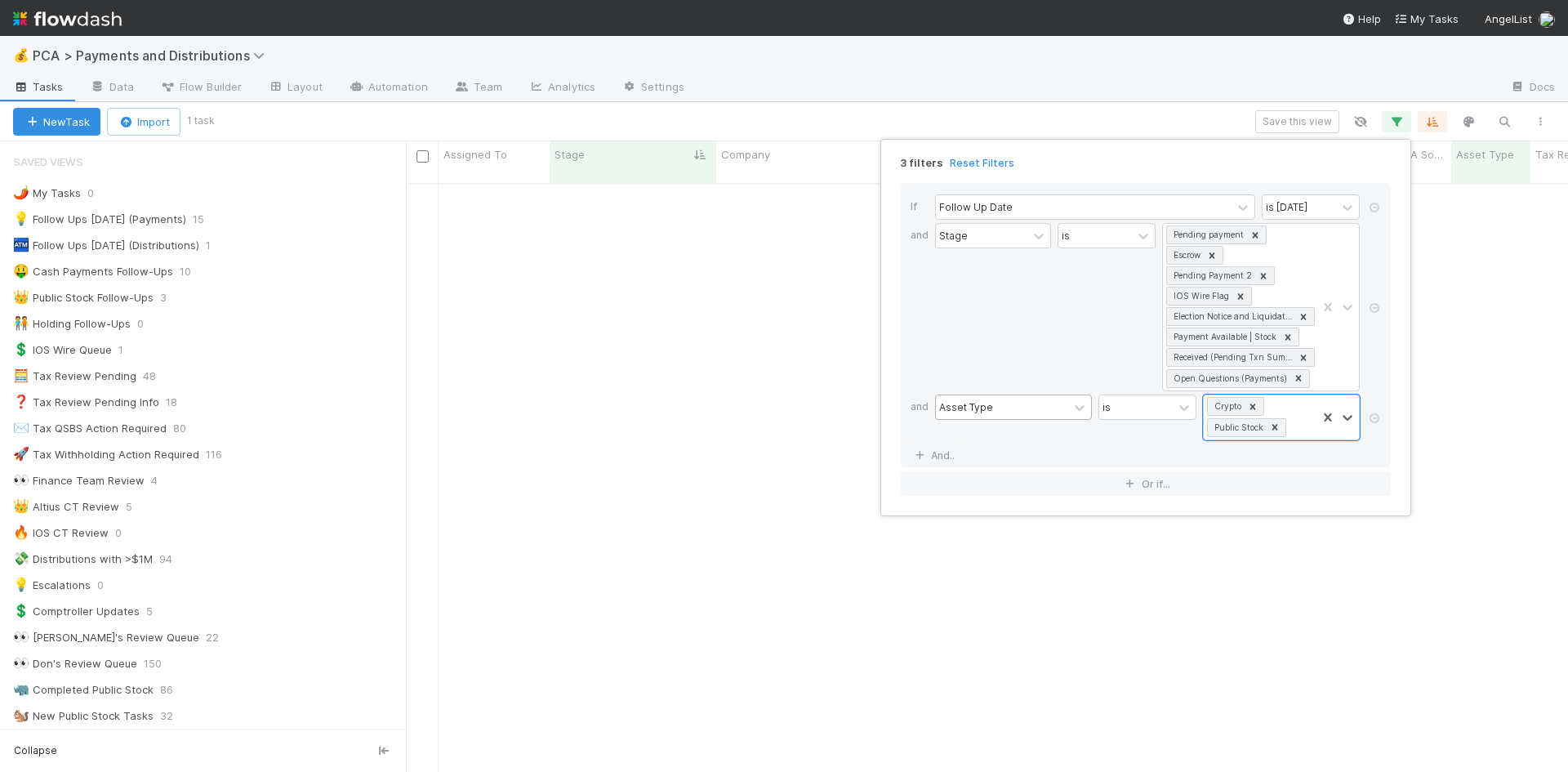
click at [1072, 68] on div "3 filters Reset Filters If Follow Up Date is today and Stage is Pending payment…" at bounding box center [784, 386] width 1568 height 772
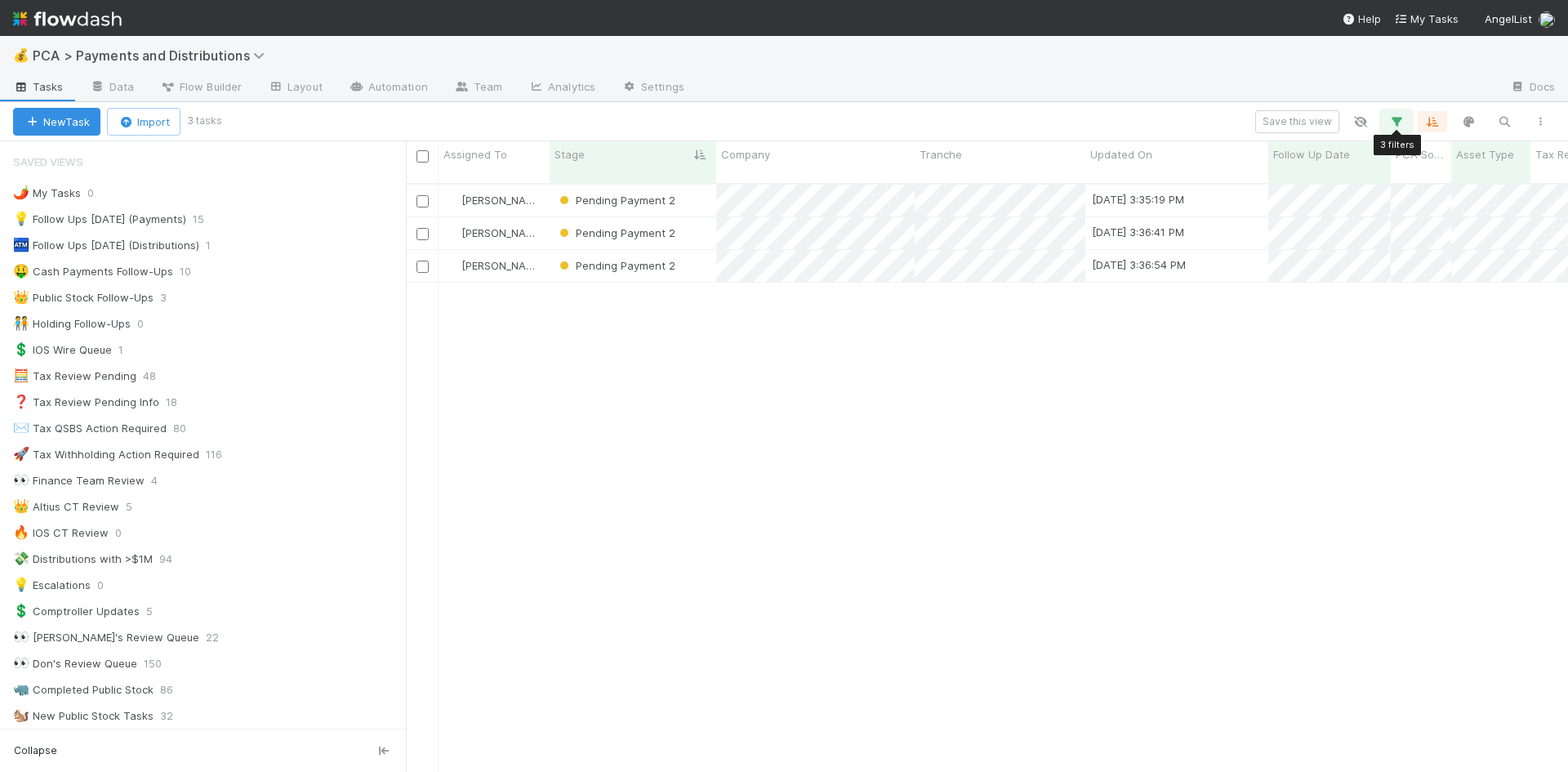
click at [1395, 121] on icon "button" at bounding box center [1396, 122] width 17 height 15
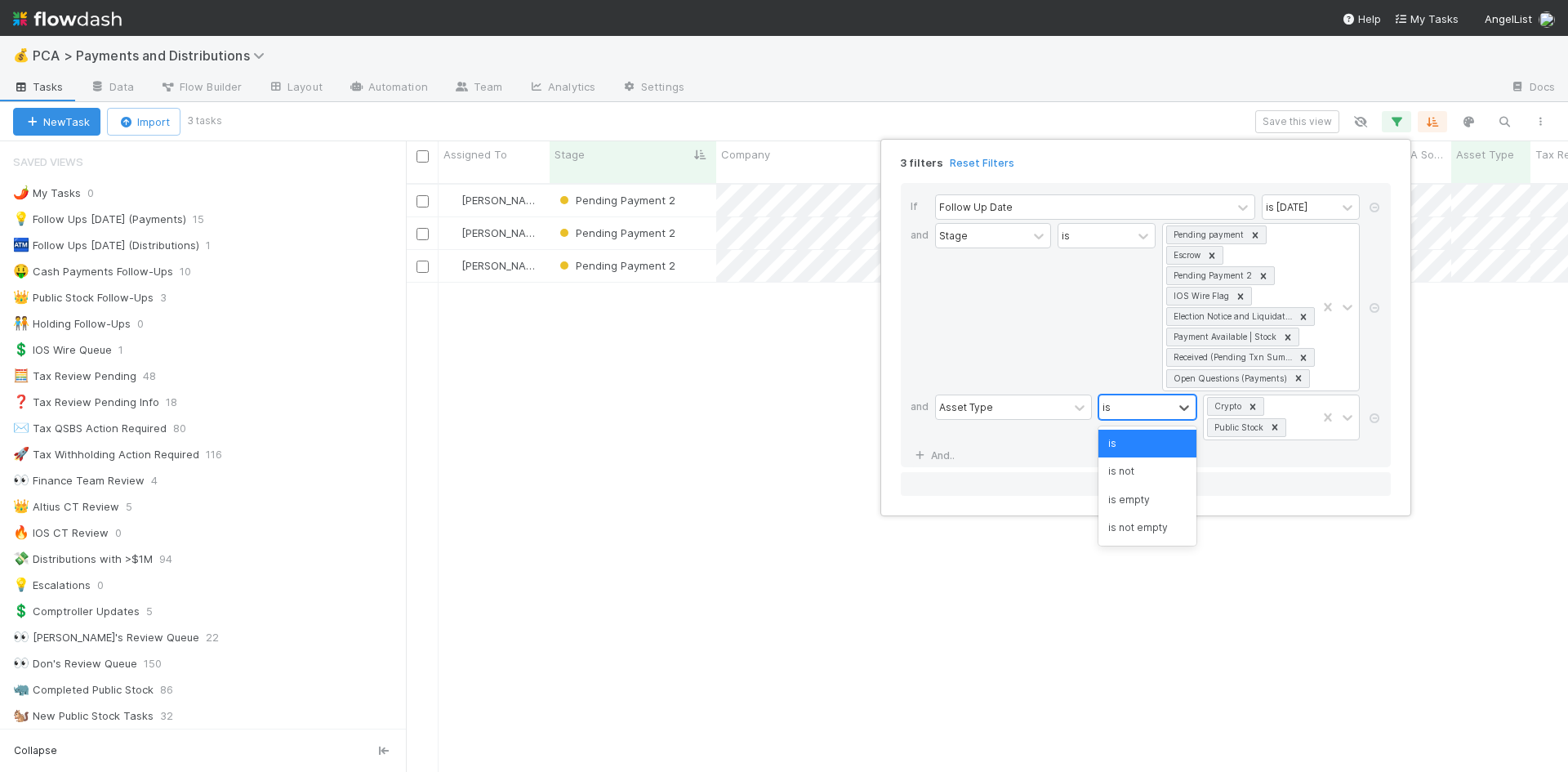
click at [1117, 411] on div "is" at bounding box center [1136, 407] width 73 height 23
click at [1126, 467] on div "is not" at bounding box center [1147, 471] width 98 height 28
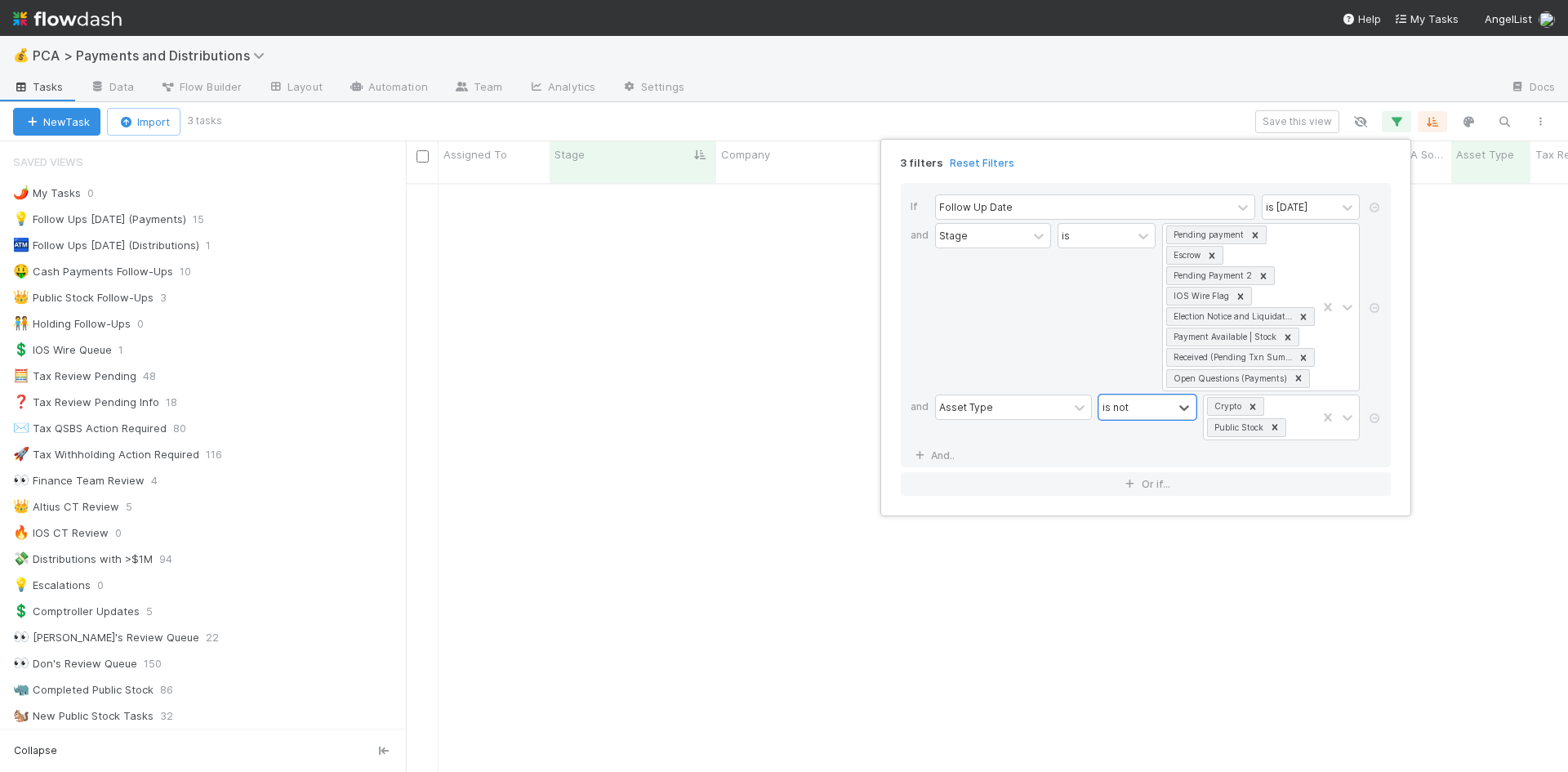
click at [1132, 120] on div "3 filters Reset Filters If Follow Up Date is today and Stage is Pending payment…" at bounding box center [784, 386] width 1568 height 772
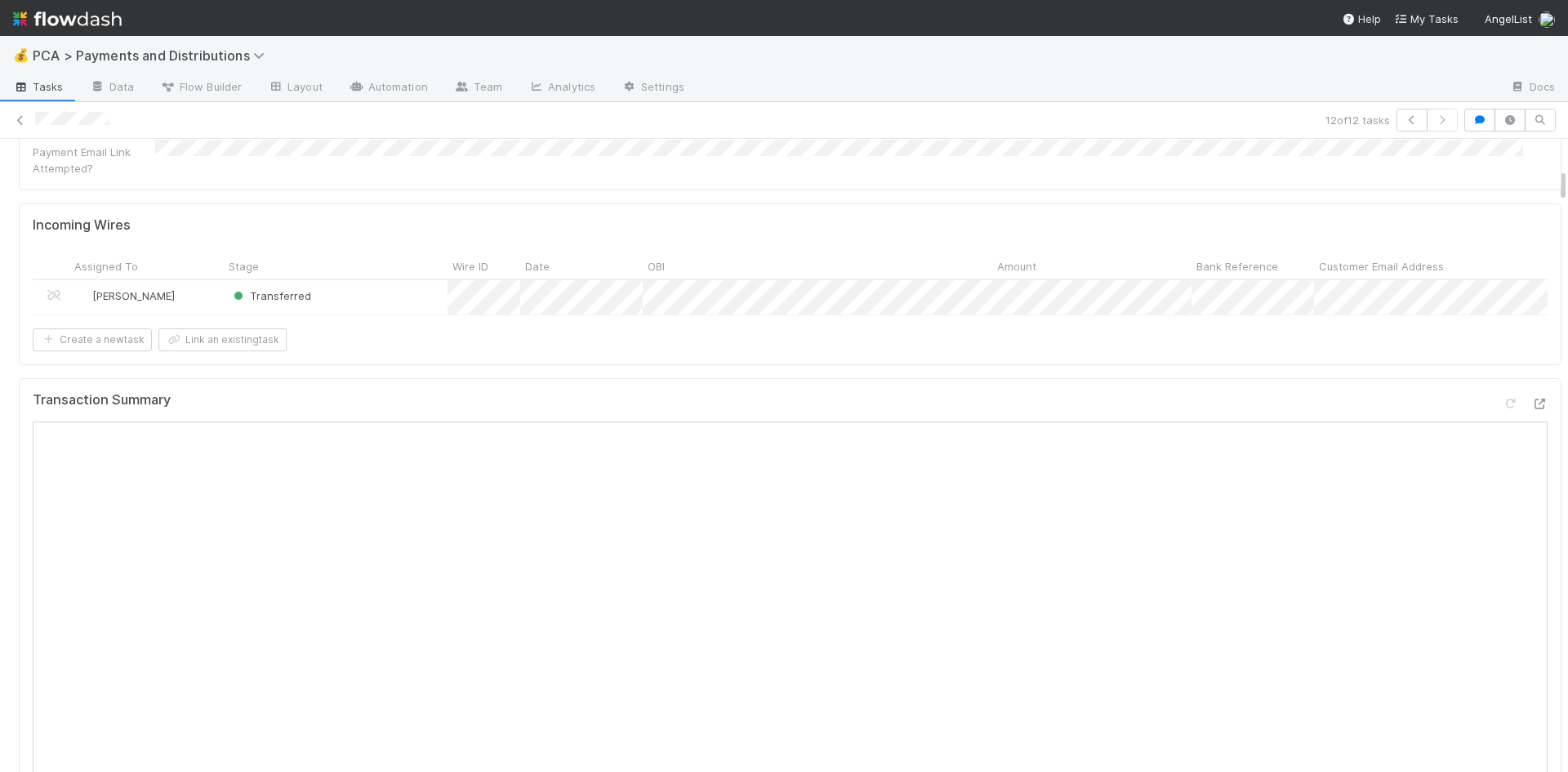
scroll to position [245, 0]
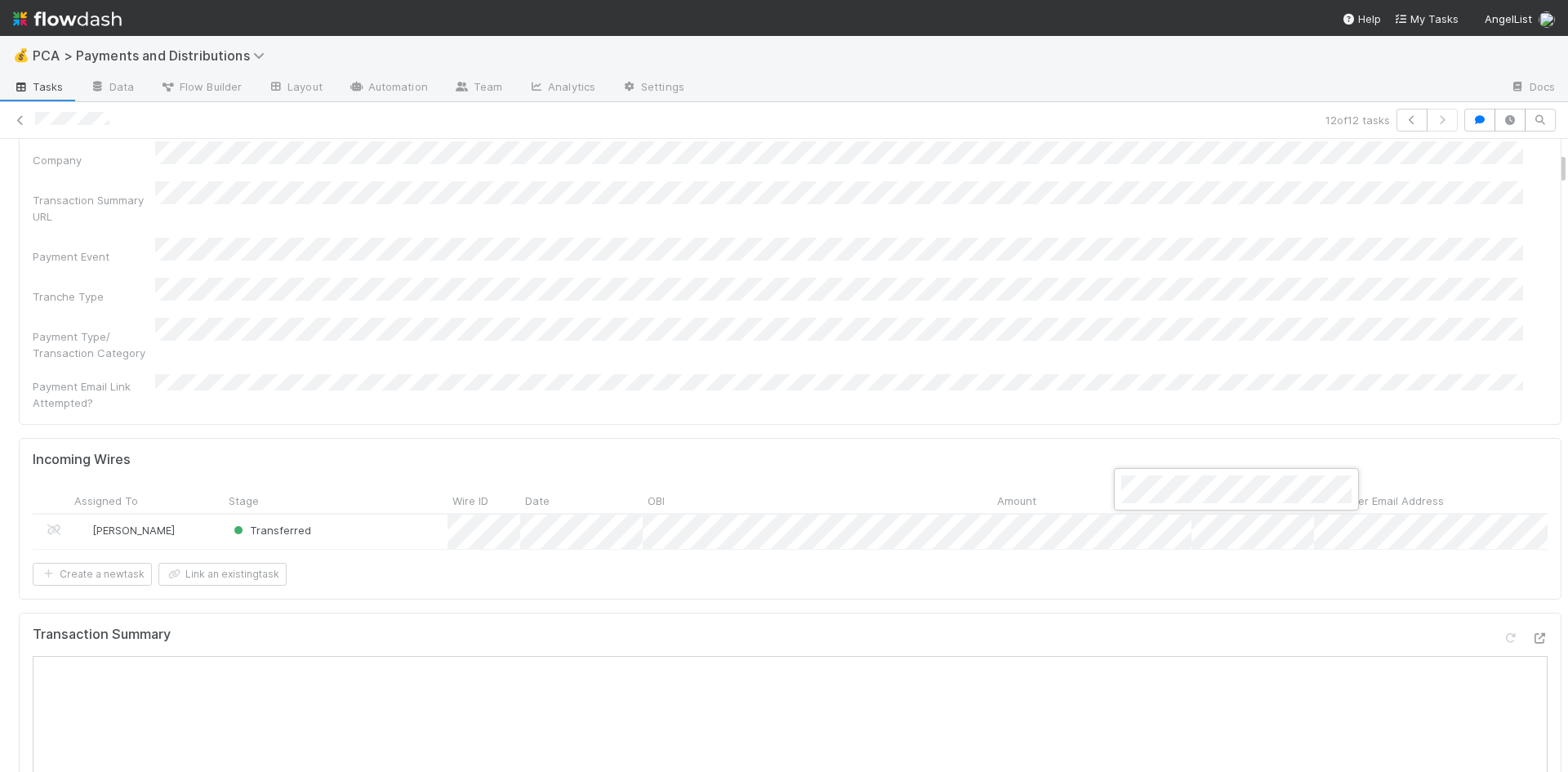
drag, startPoint x: 1173, startPoint y: 285, endPoint x: 1506, endPoint y: 320, distance: 334.8
click at [1174, 284] on div at bounding box center [784, 386] width 1568 height 772
click at [951, 282] on div "Follow Up Date Company Transaction Summary URL Payment Event Tranche Type Payme…" at bounding box center [789, 255] width 1515 height 310
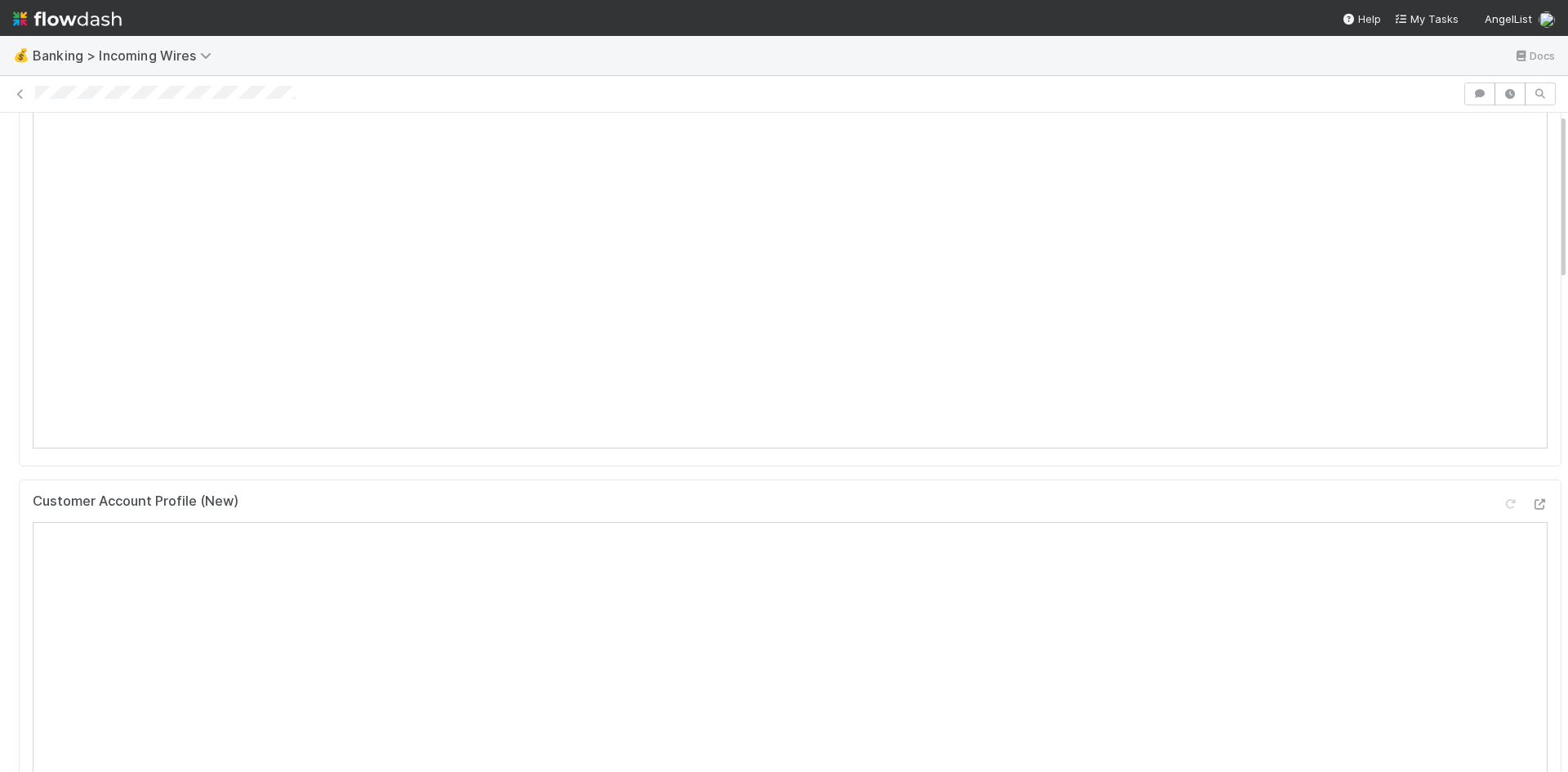
scroll to position [490, 0]
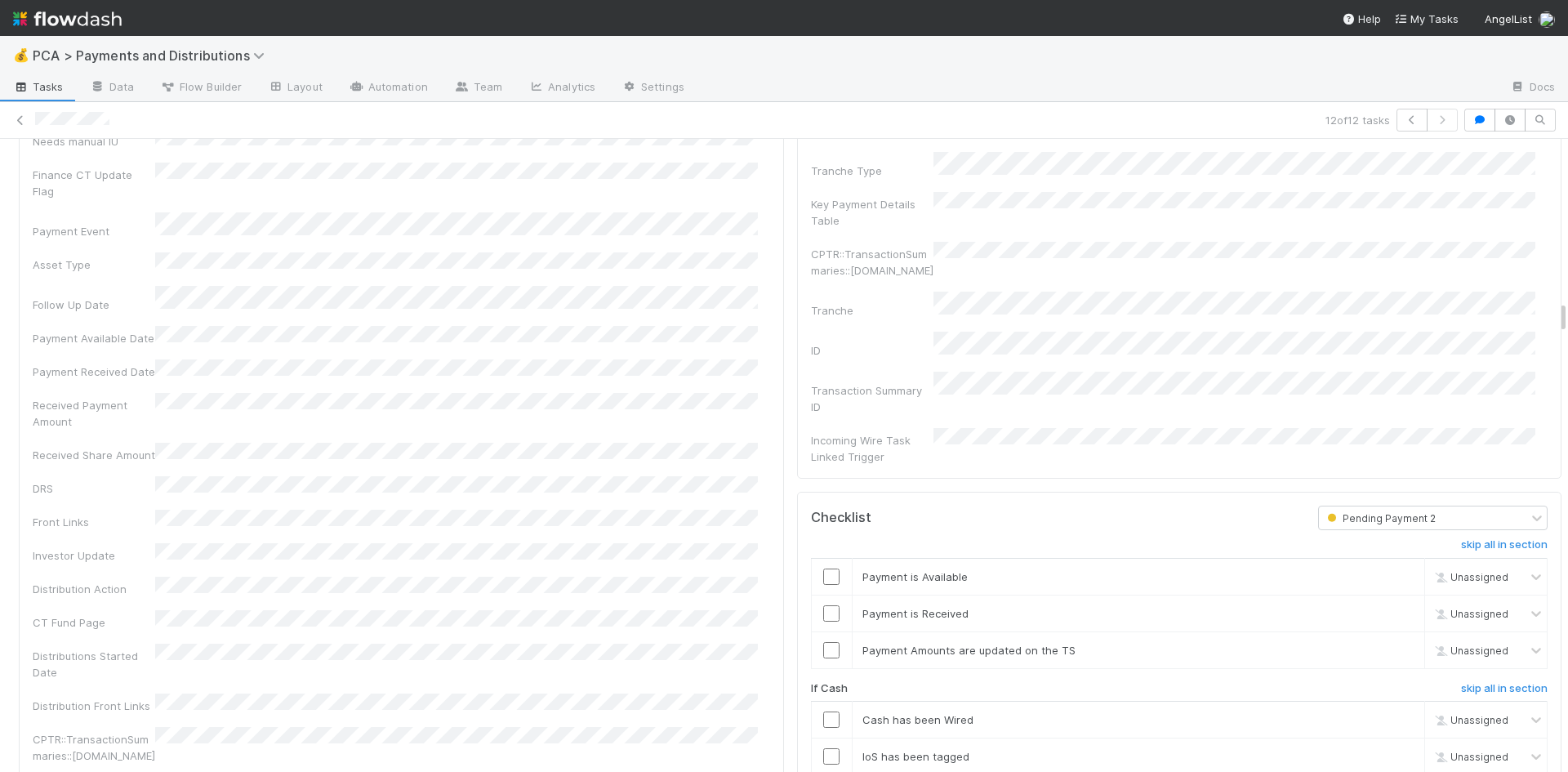
scroll to position [2613, 0]
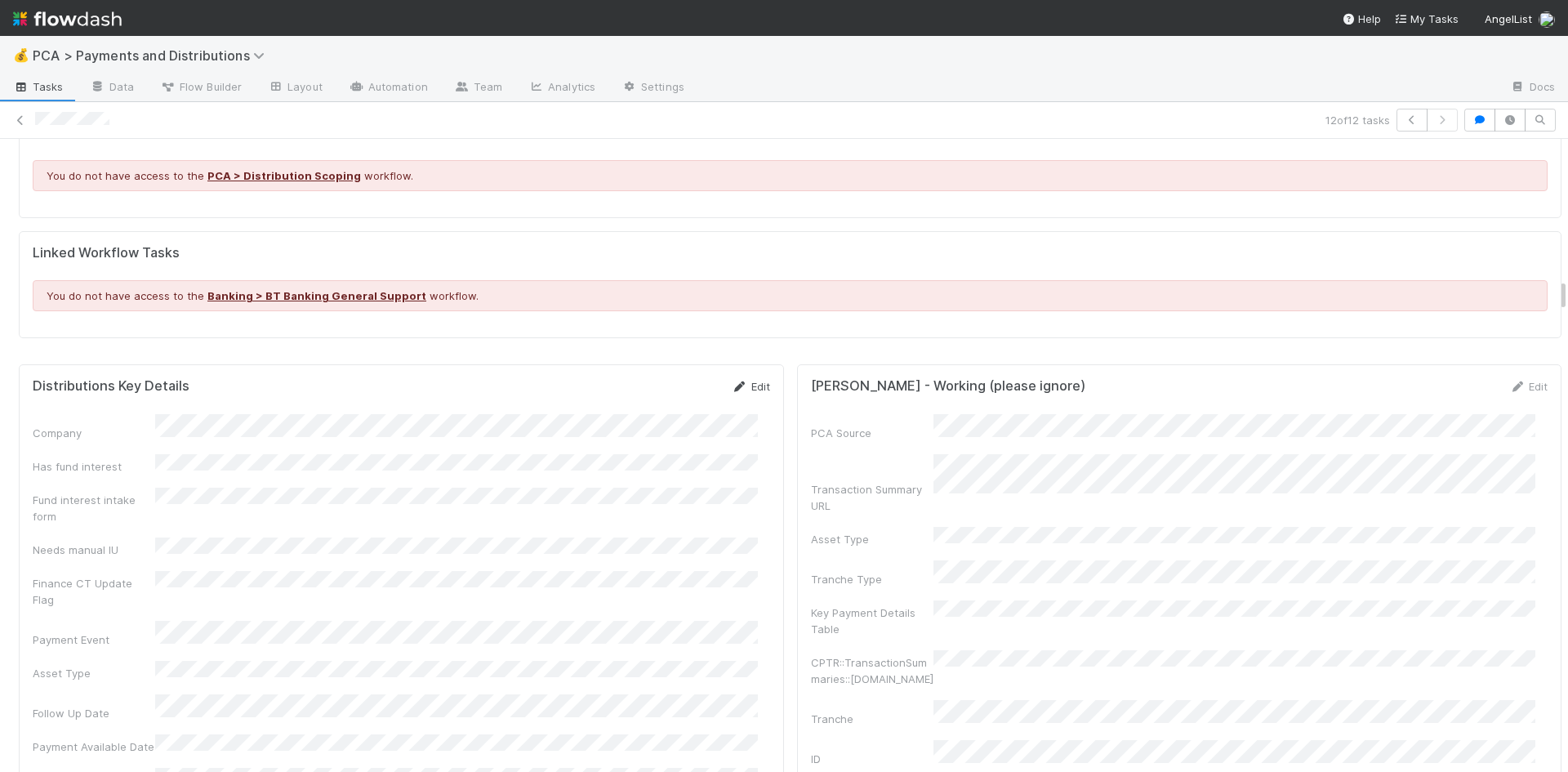
click at [735, 380] on link "Edit" at bounding box center [751, 386] width 38 height 13
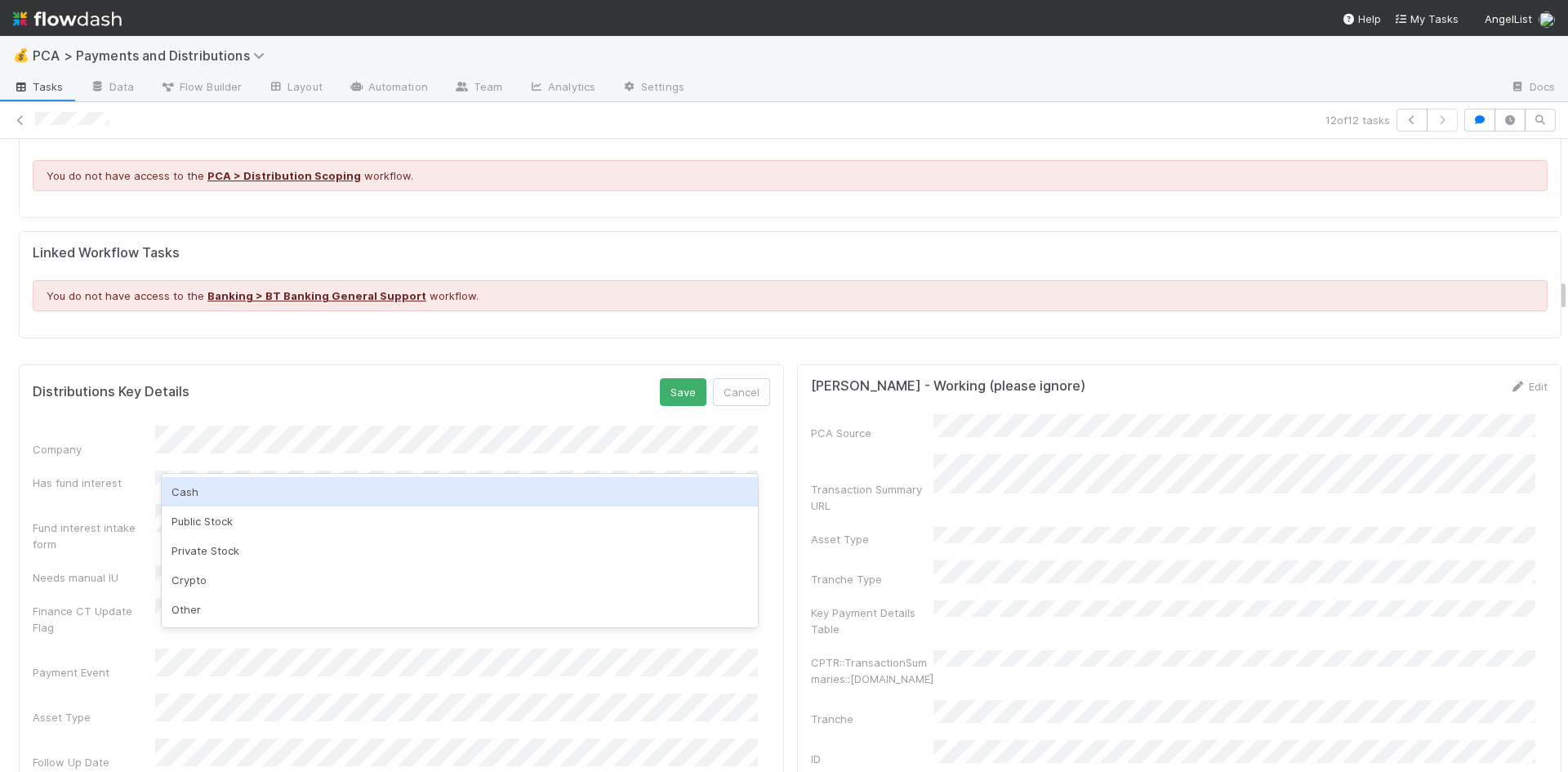
click at [250, 502] on div "Cash" at bounding box center [460, 491] width 596 height 29
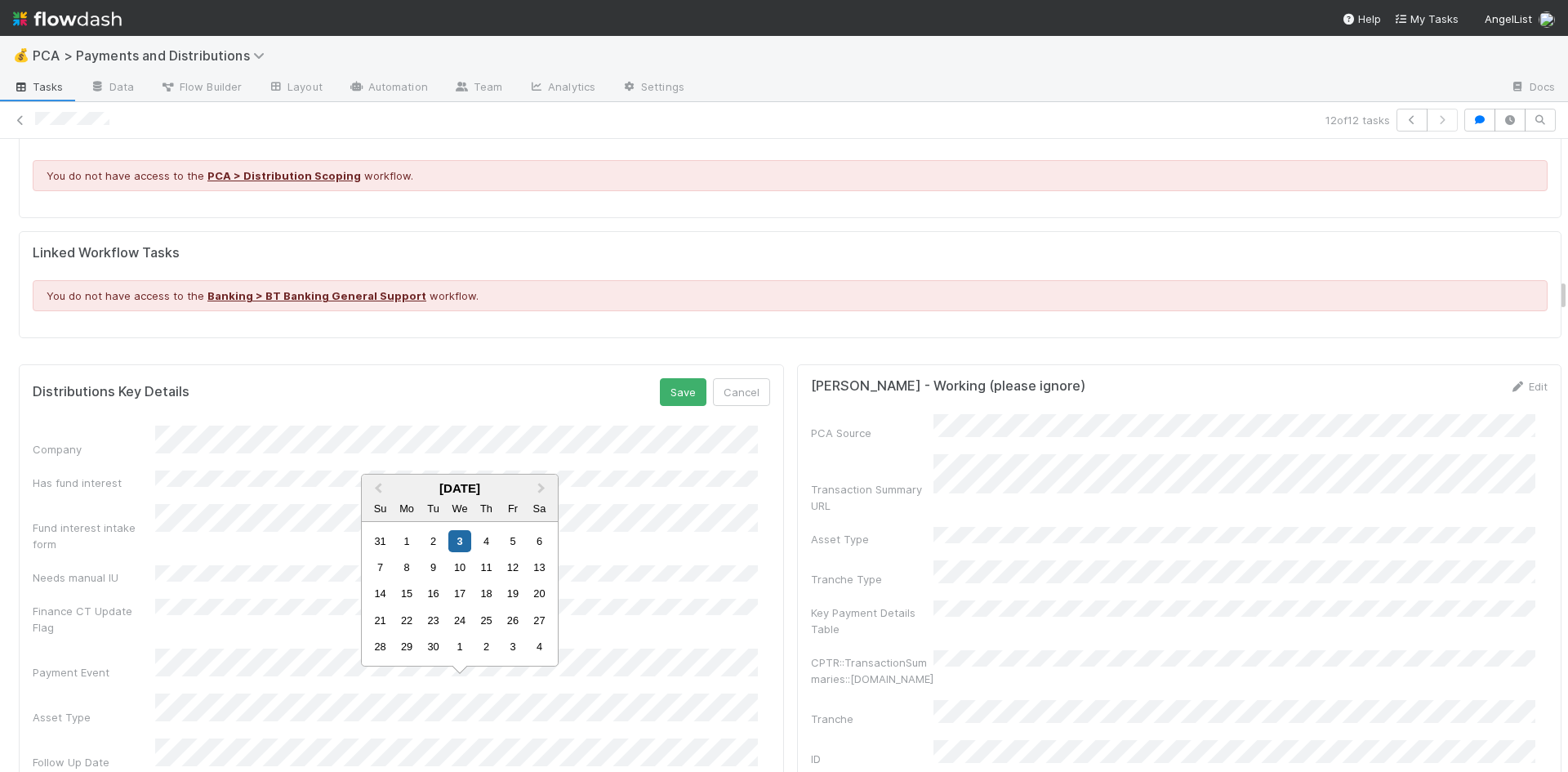
click at [387, 527] on button "Previous Month" at bounding box center [376, 529] width 26 height 26
click at [371, 495] on button "Previous Month" at bounding box center [376, 503] width 26 height 26
click at [434, 654] on div "22" at bounding box center [433, 661] width 22 height 22
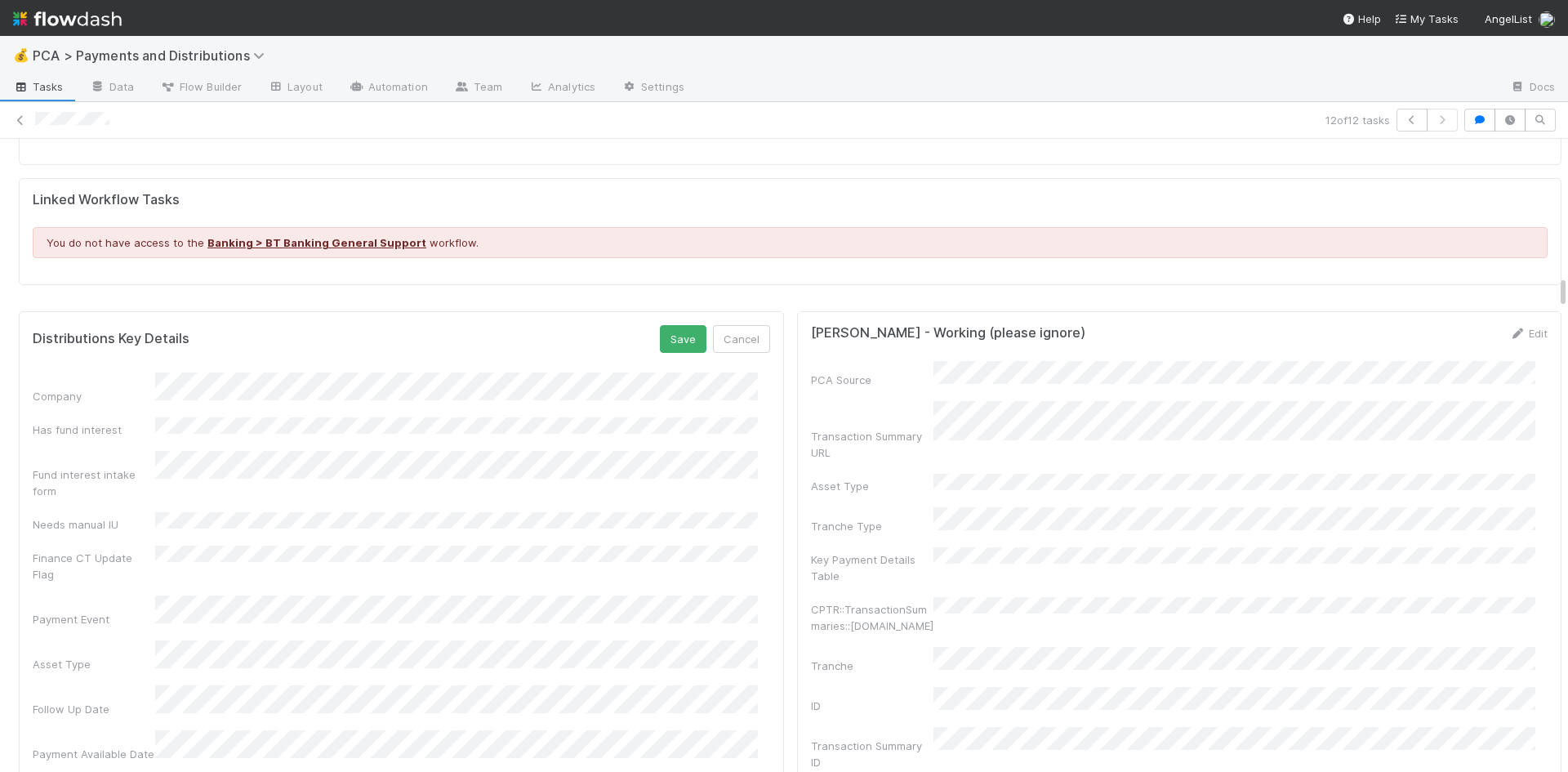
scroll to position [2858, 0]
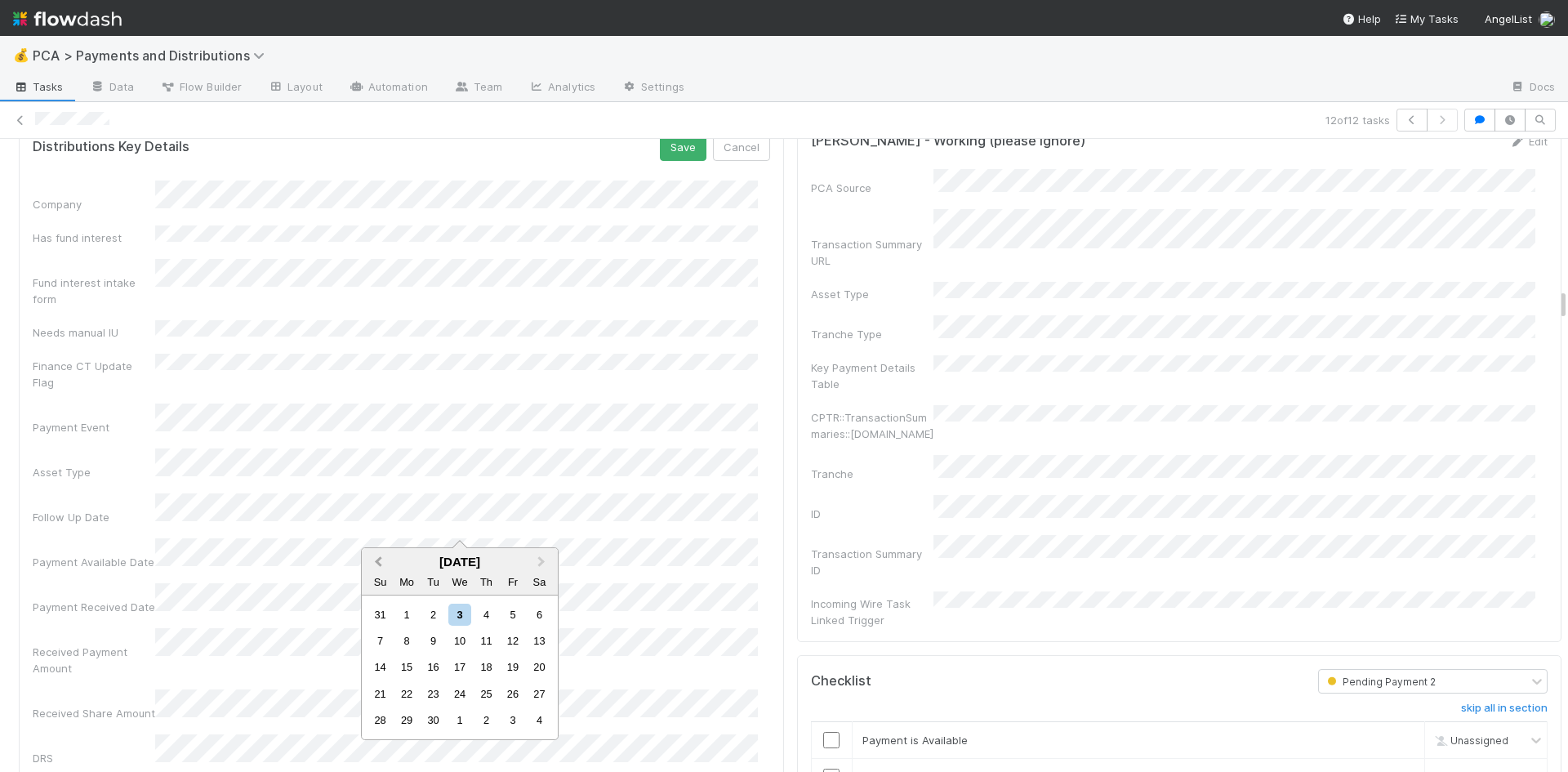
click at [383, 554] on button "Previous Month" at bounding box center [376, 562] width 26 height 26
click at [378, 558] on span "Previous Month" at bounding box center [378, 562] width 0 height 19
drag, startPoint x: 436, startPoint y: 694, endPoint x: 321, endPoint y: 640, distance: 127.0
click at [436, 690] on div "22" at bounding box center [433, 694] width 22 height 22
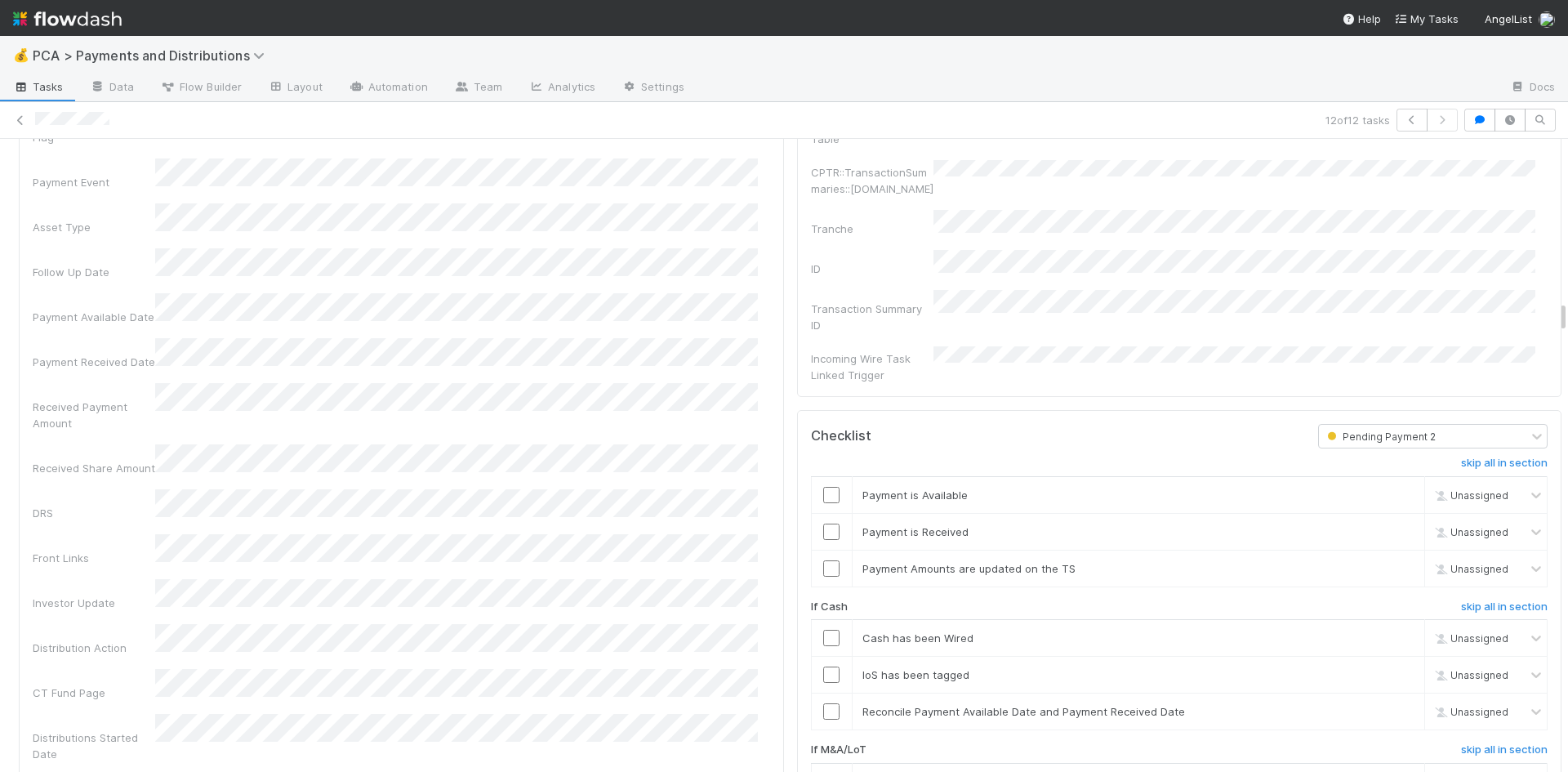
scroll to position [2613, 0]
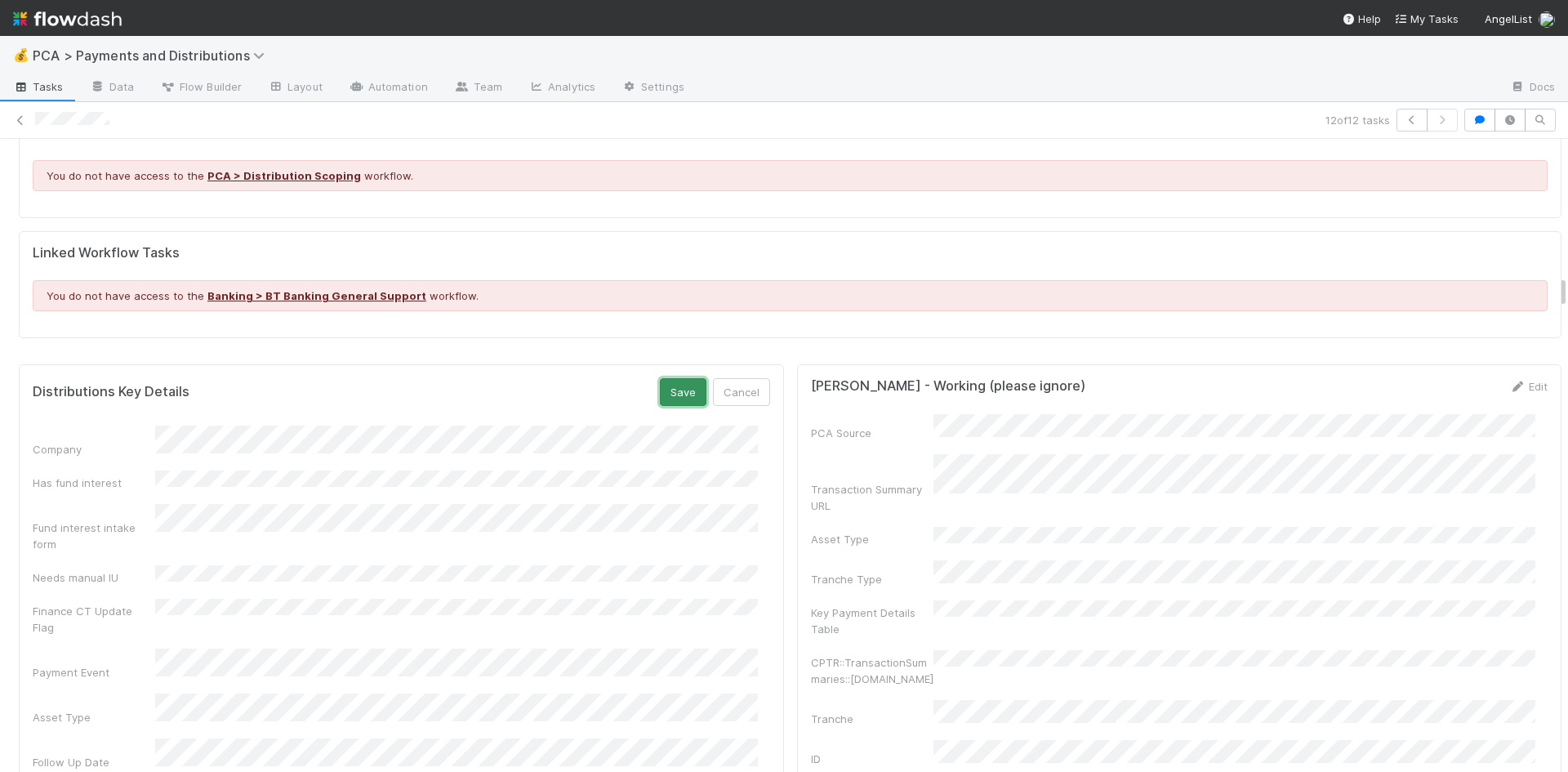
click at [662, 378] on button "Save" at bounding box center [683, 391] width 47 height 28
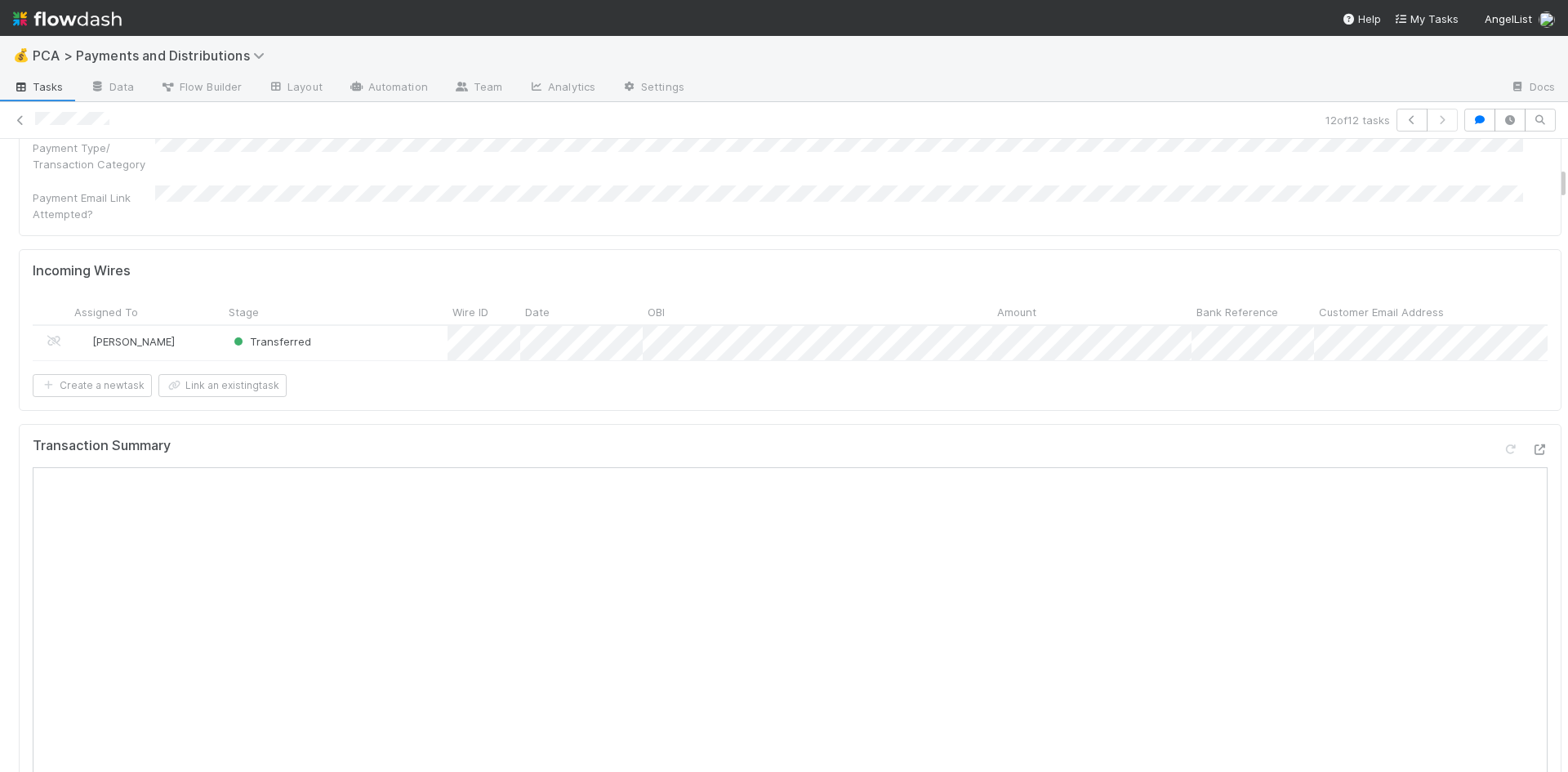
scroll to position [0, 0]
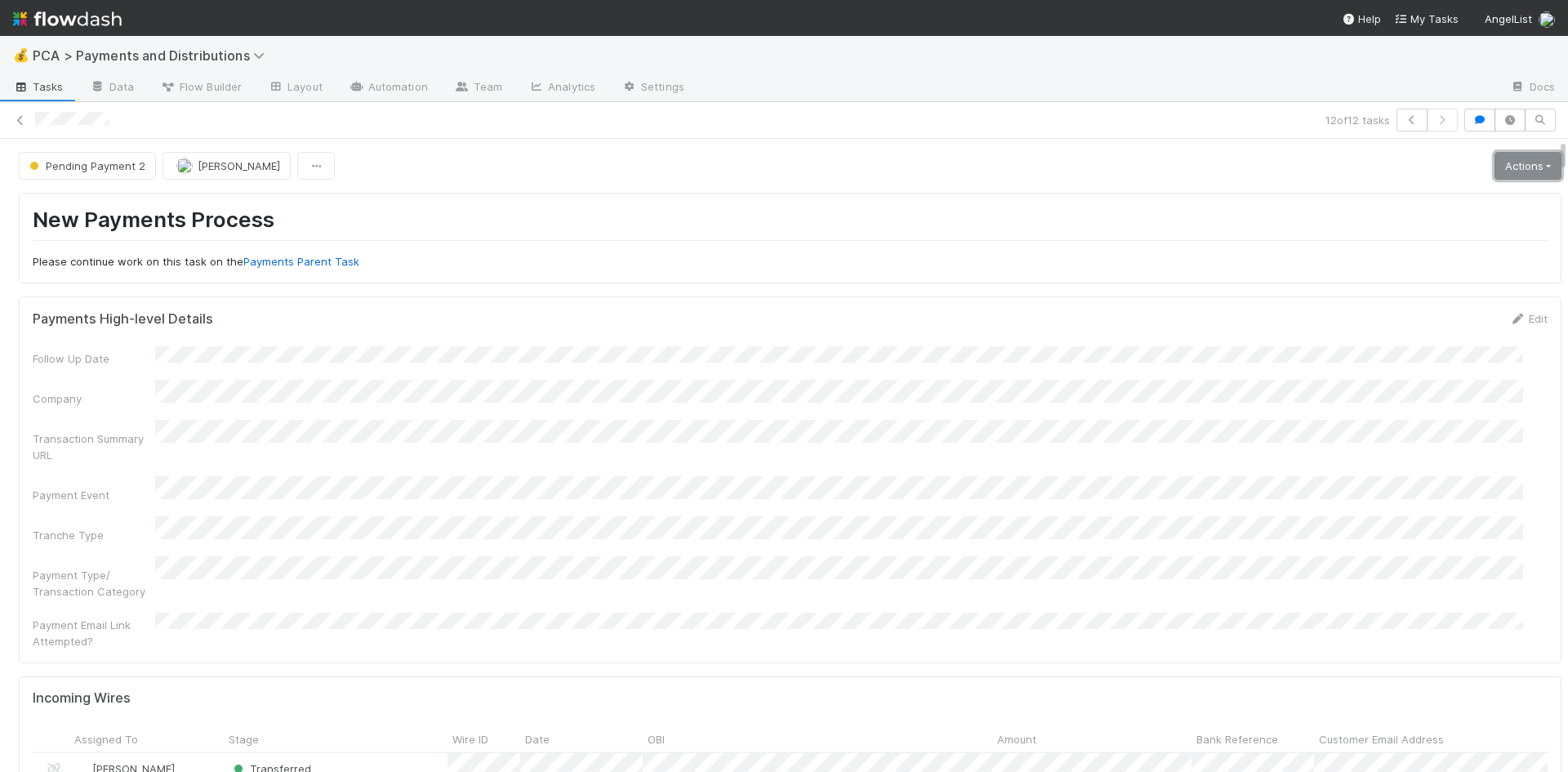
click at [1495, 167] on link "Actions" at bounding box center [1528, 165] width 67 height 28
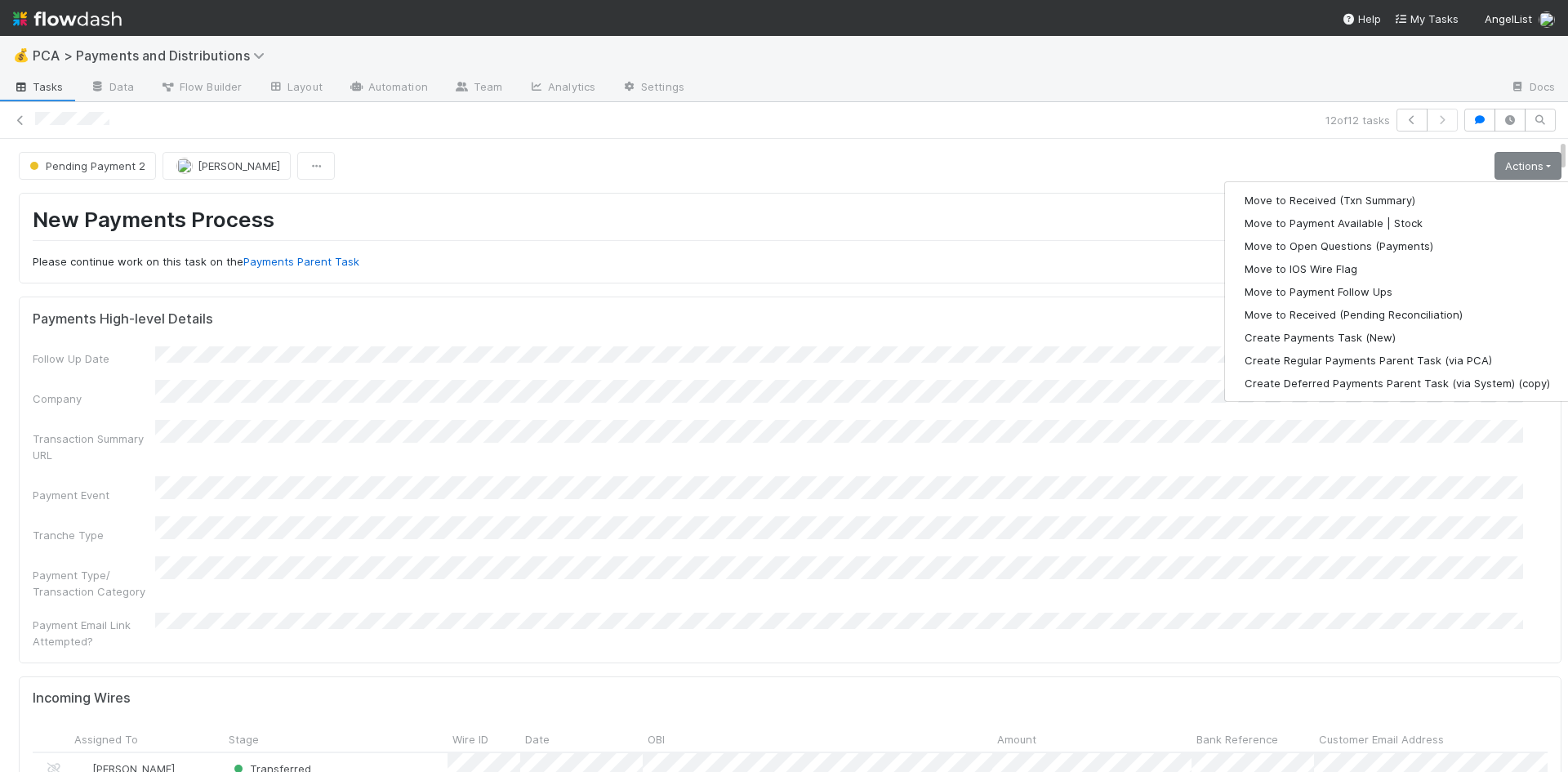
click at [860, 280] on div "New Payments Process Please continue work on this task on the Payments Parent T…" at bounding box center [790, 238] width 1542 height 91
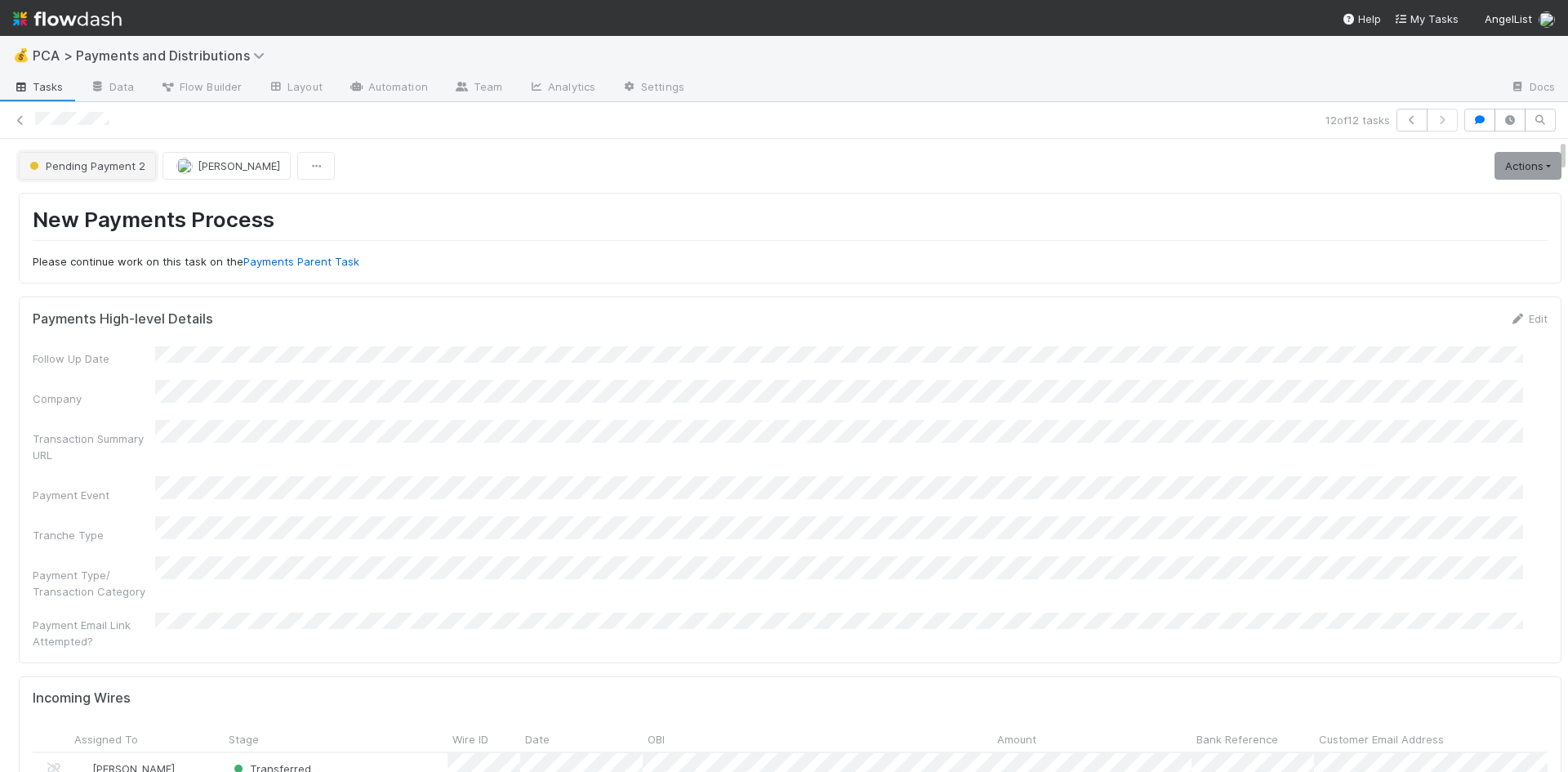
click at [125, 171] on span "Pending Payment 2" at bounding box center [85, 166] width 119 height 13
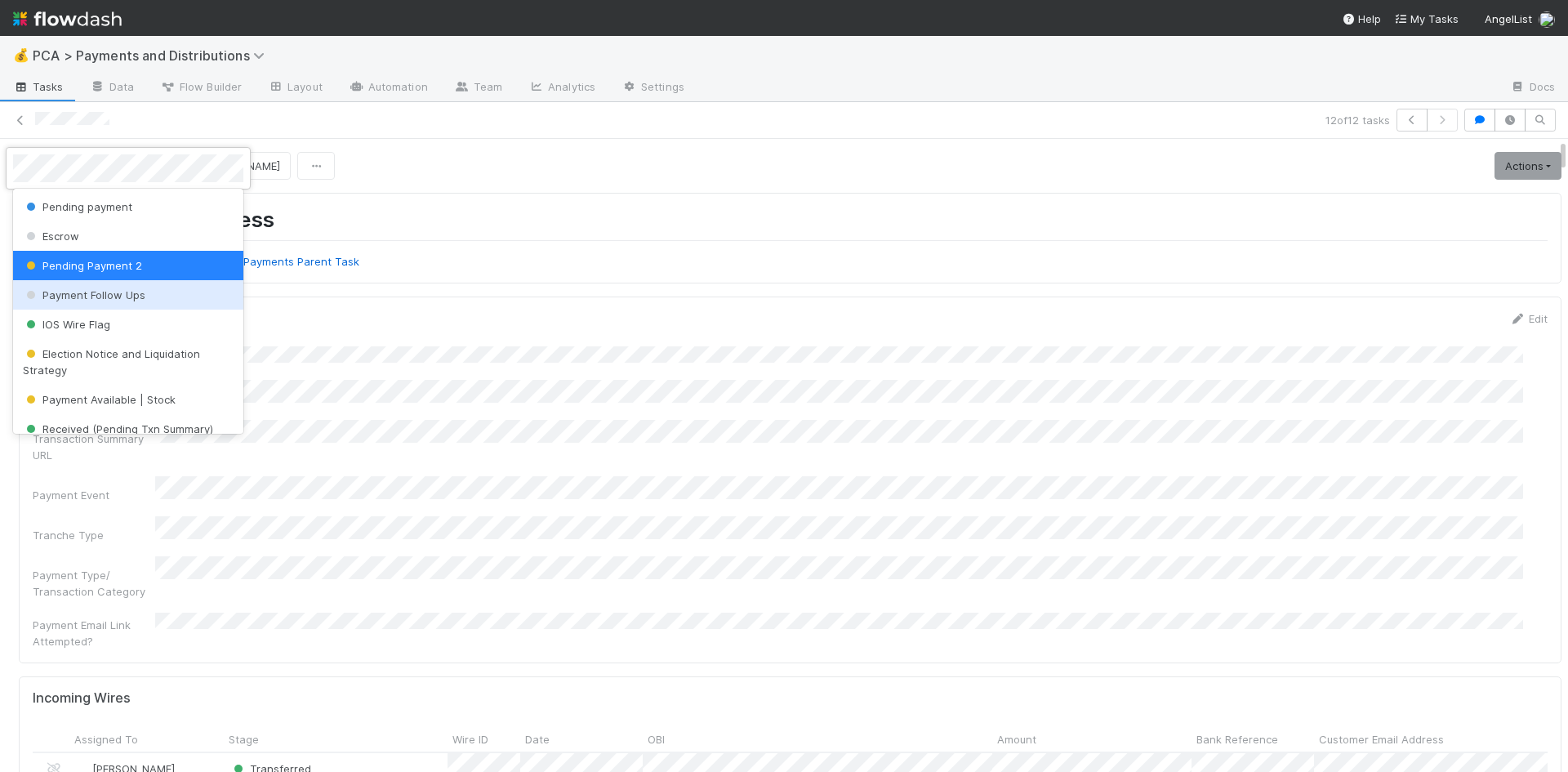
scroll to position [82, 0]
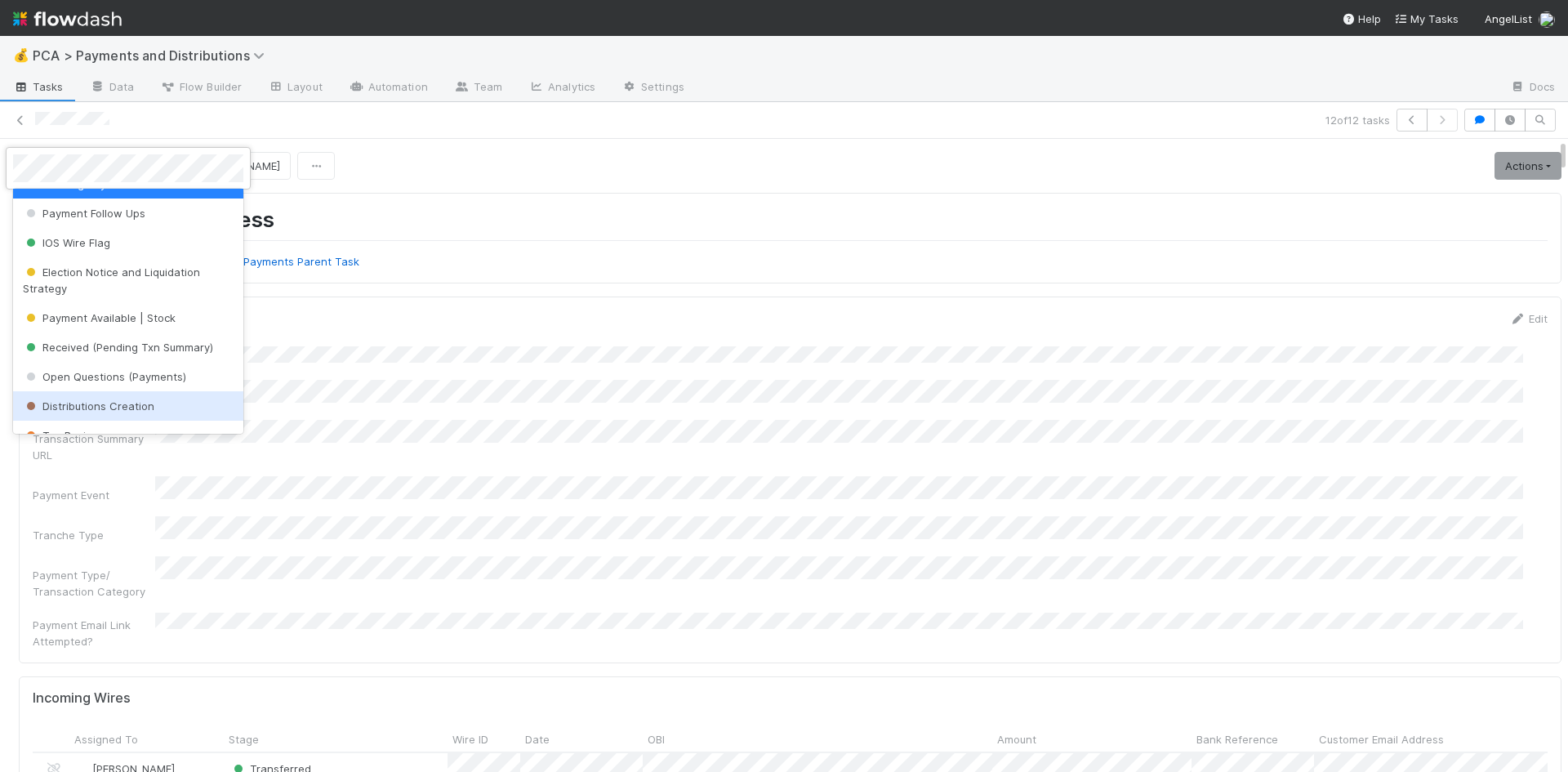
click at [166, 401] on div "Distributions Creation" at bounding box center [129, 406] width 230 height 29
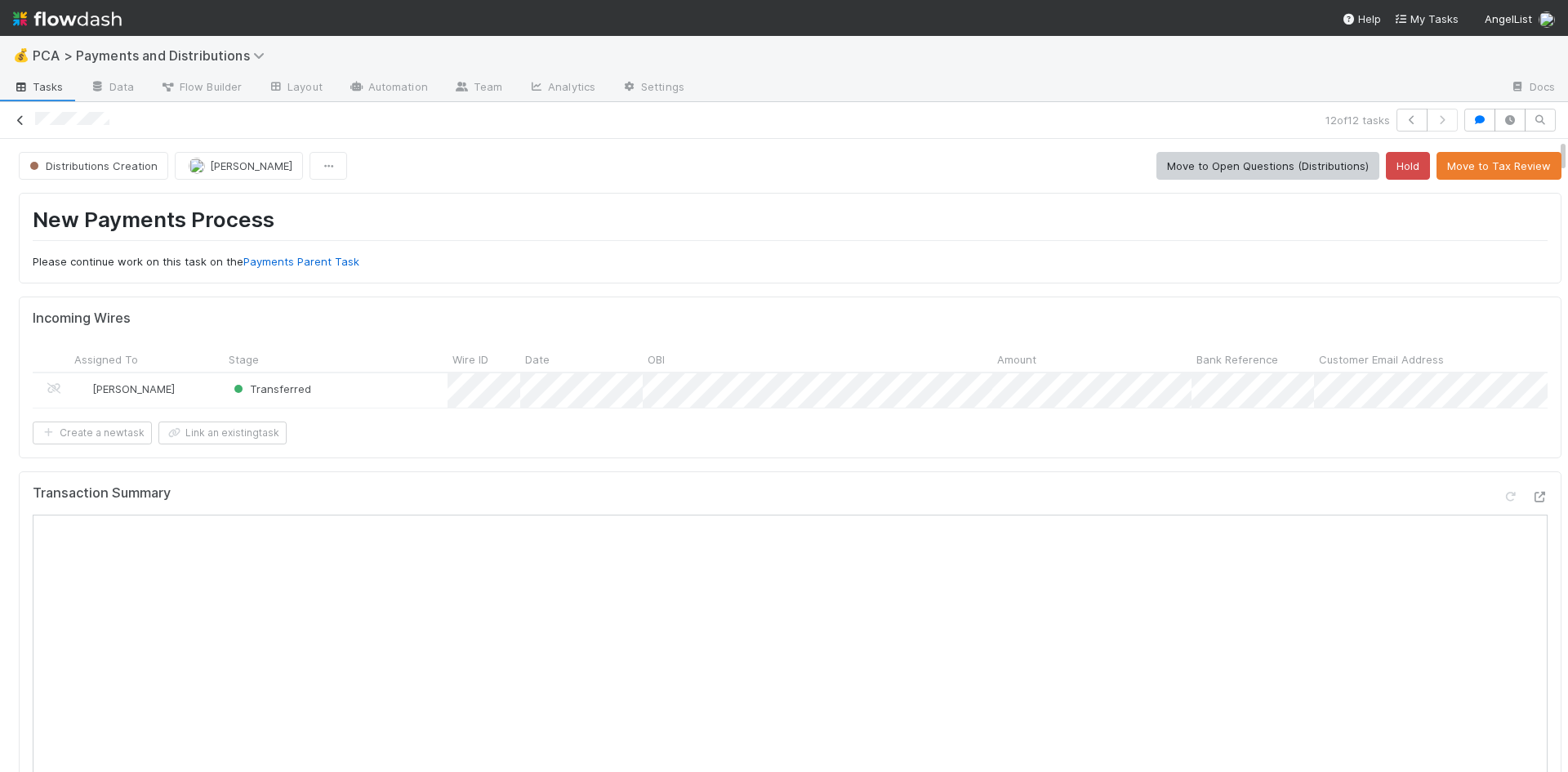
click at [18, 122] on icon at bounding box center [21, 120] width 17 height 11
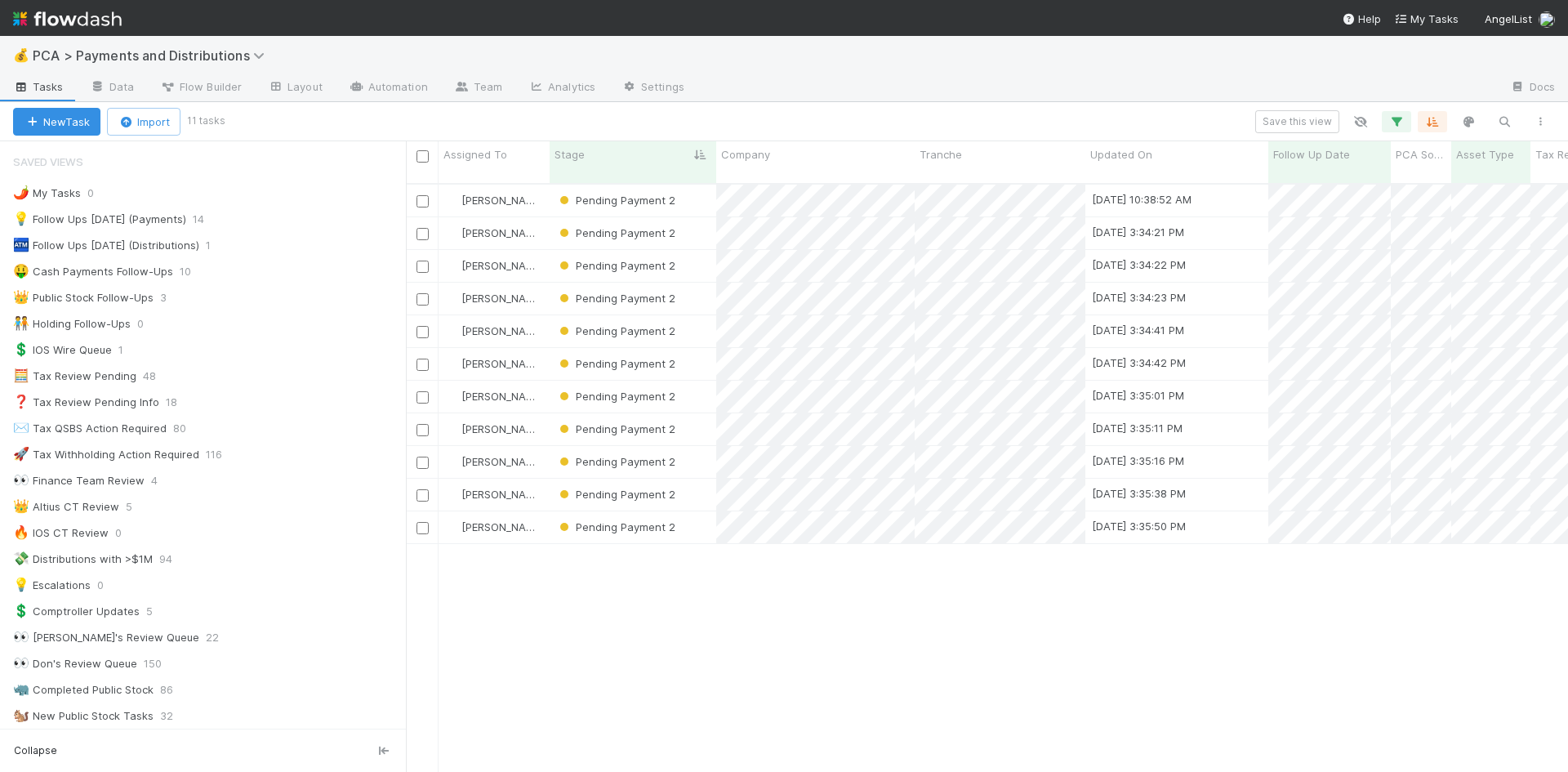
scroll to position [13, 13]
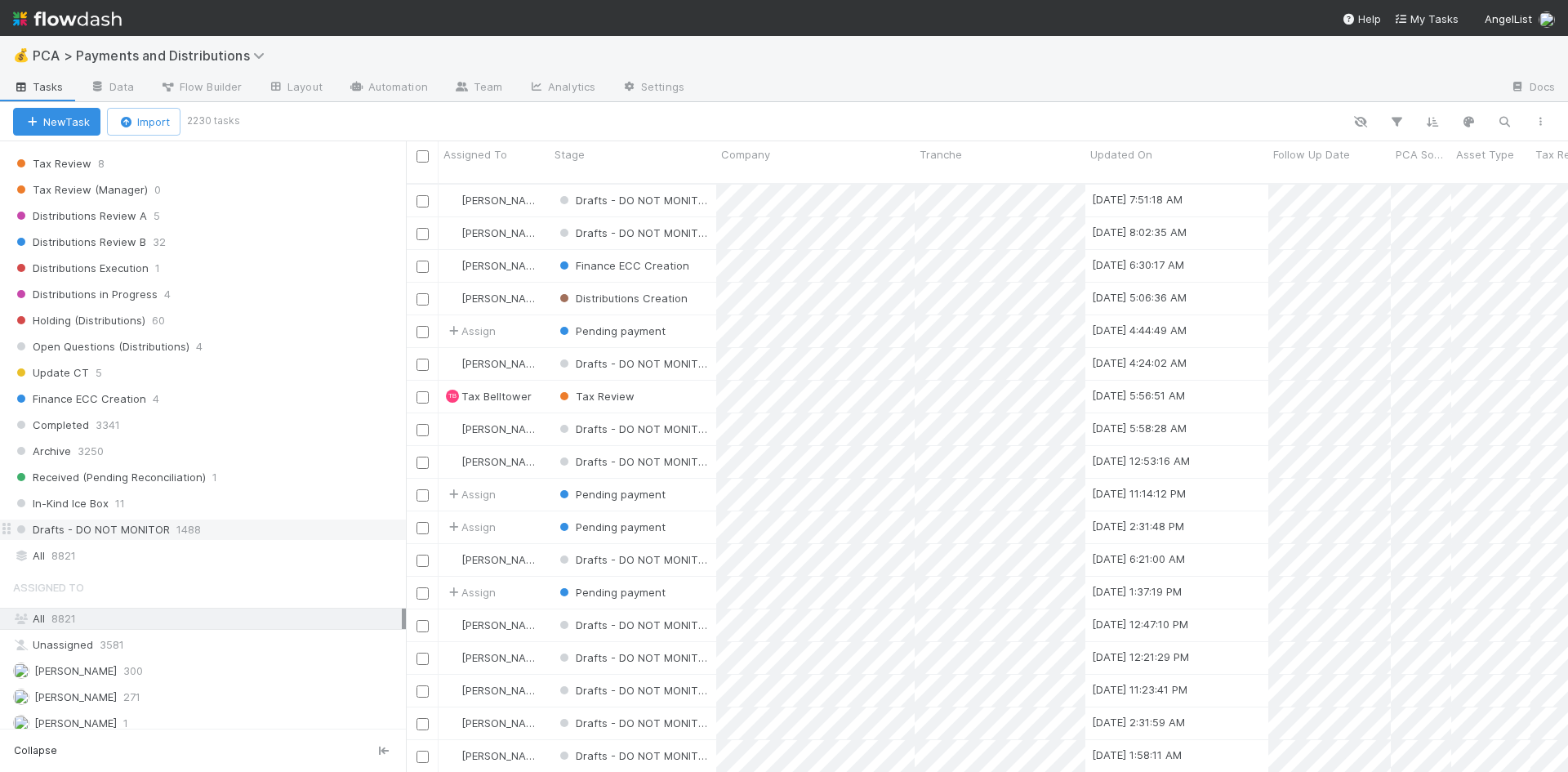
scroll to position [1143, 0]
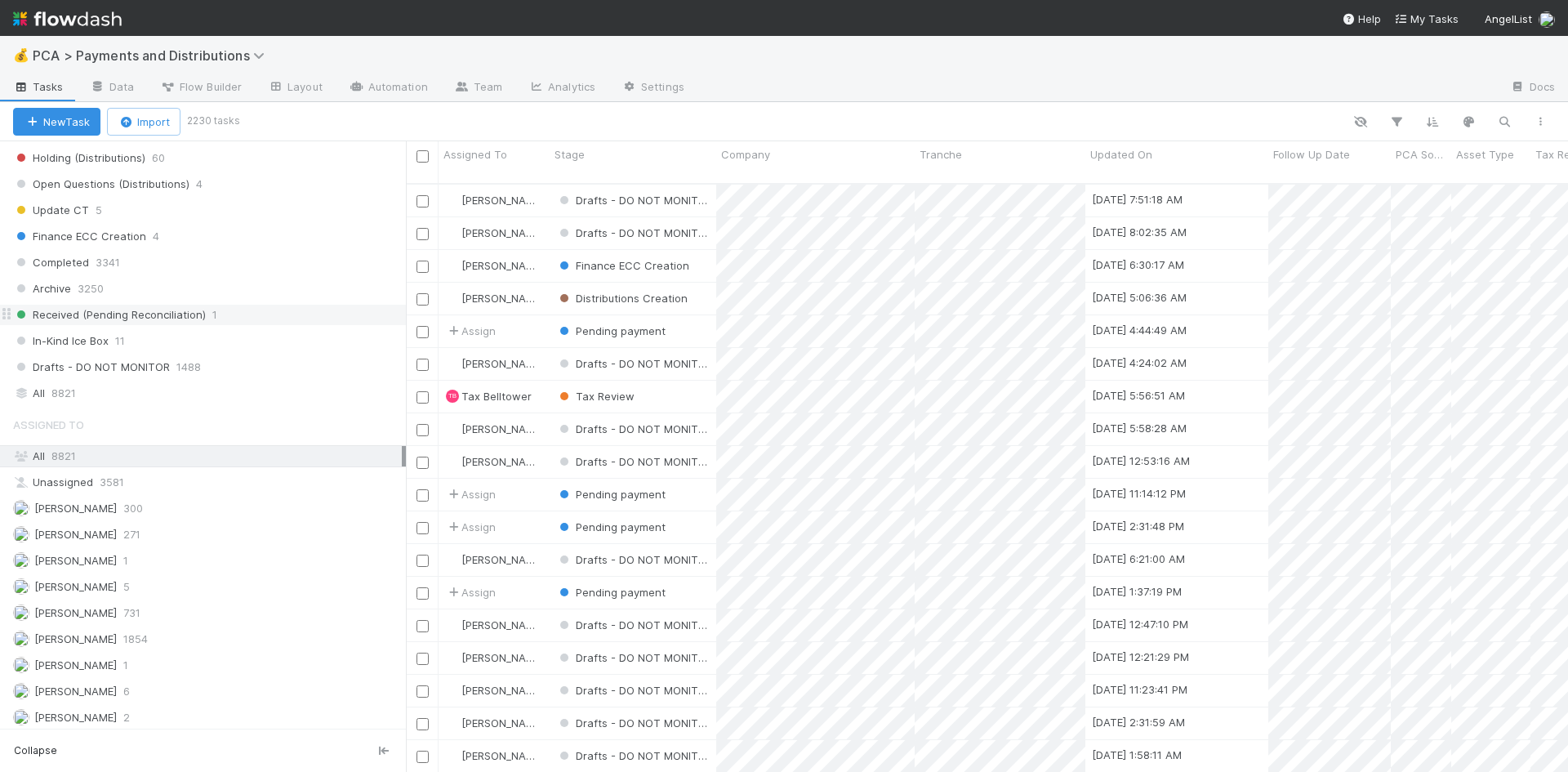
click at [261, 312] on div "Received (Pending Reconciliation) 1" at bounding box center [209, 315] width 393 height 20
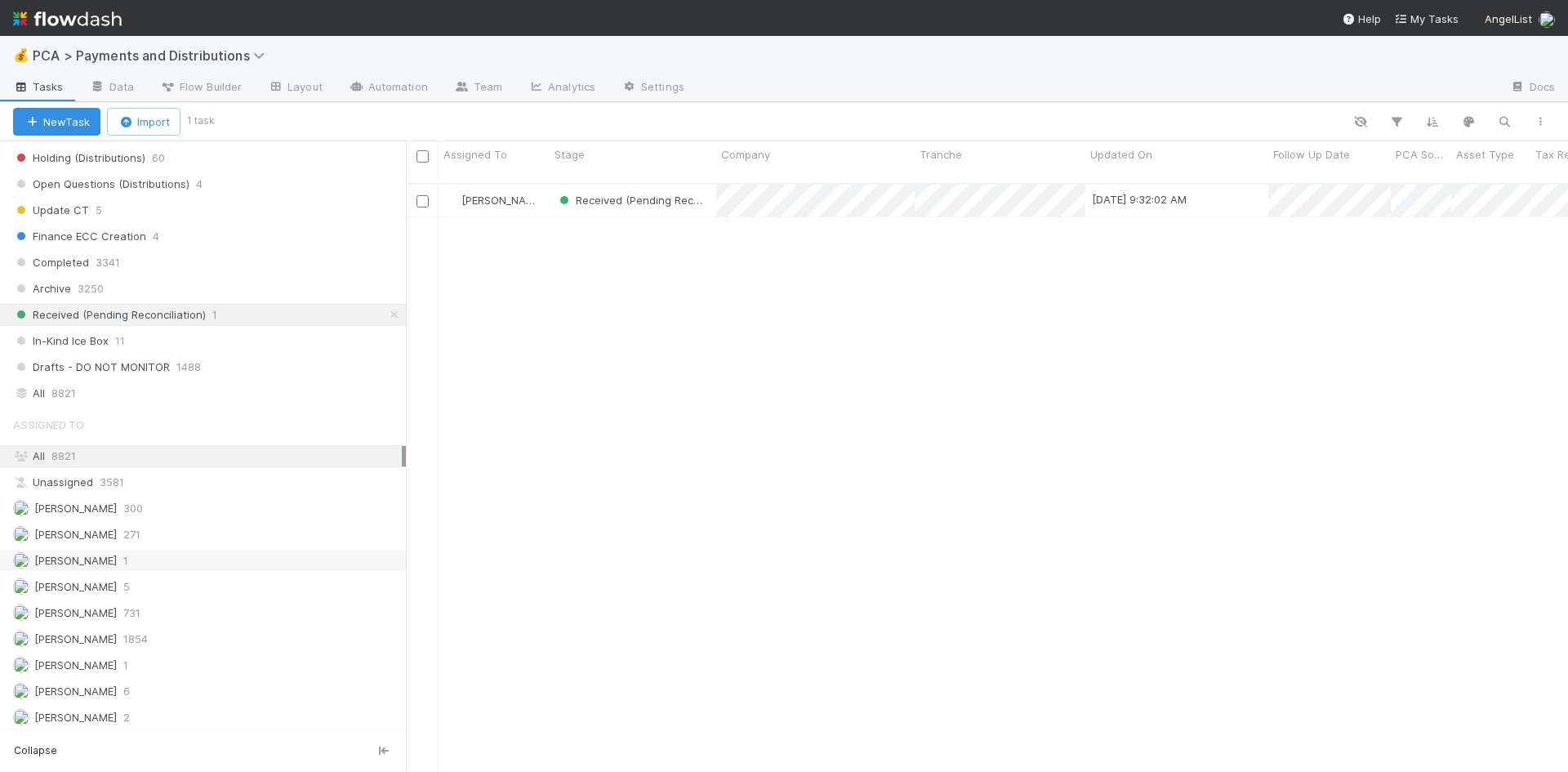
scroll to position [589, 1150]
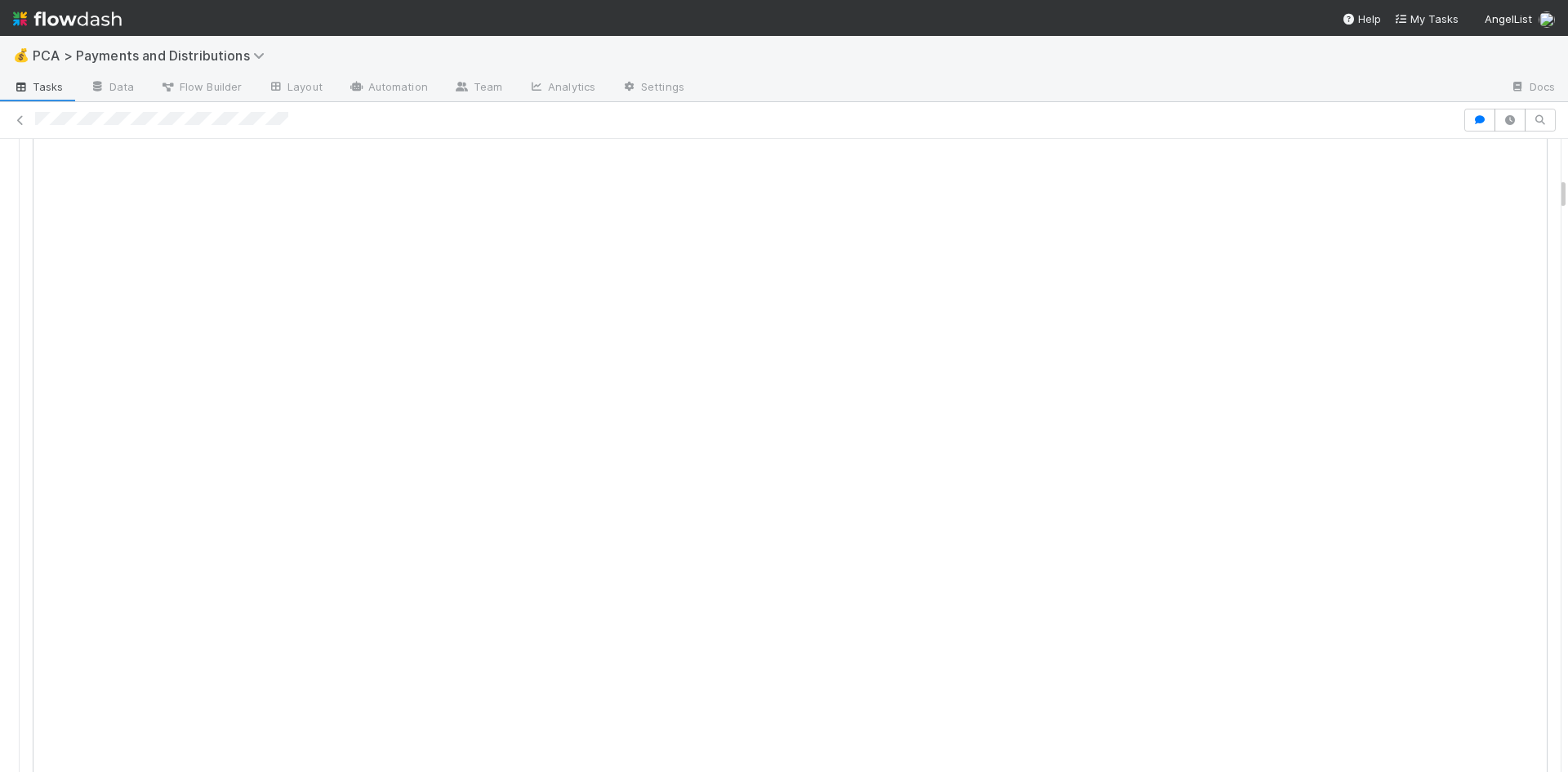
scroll to position [326, 0]
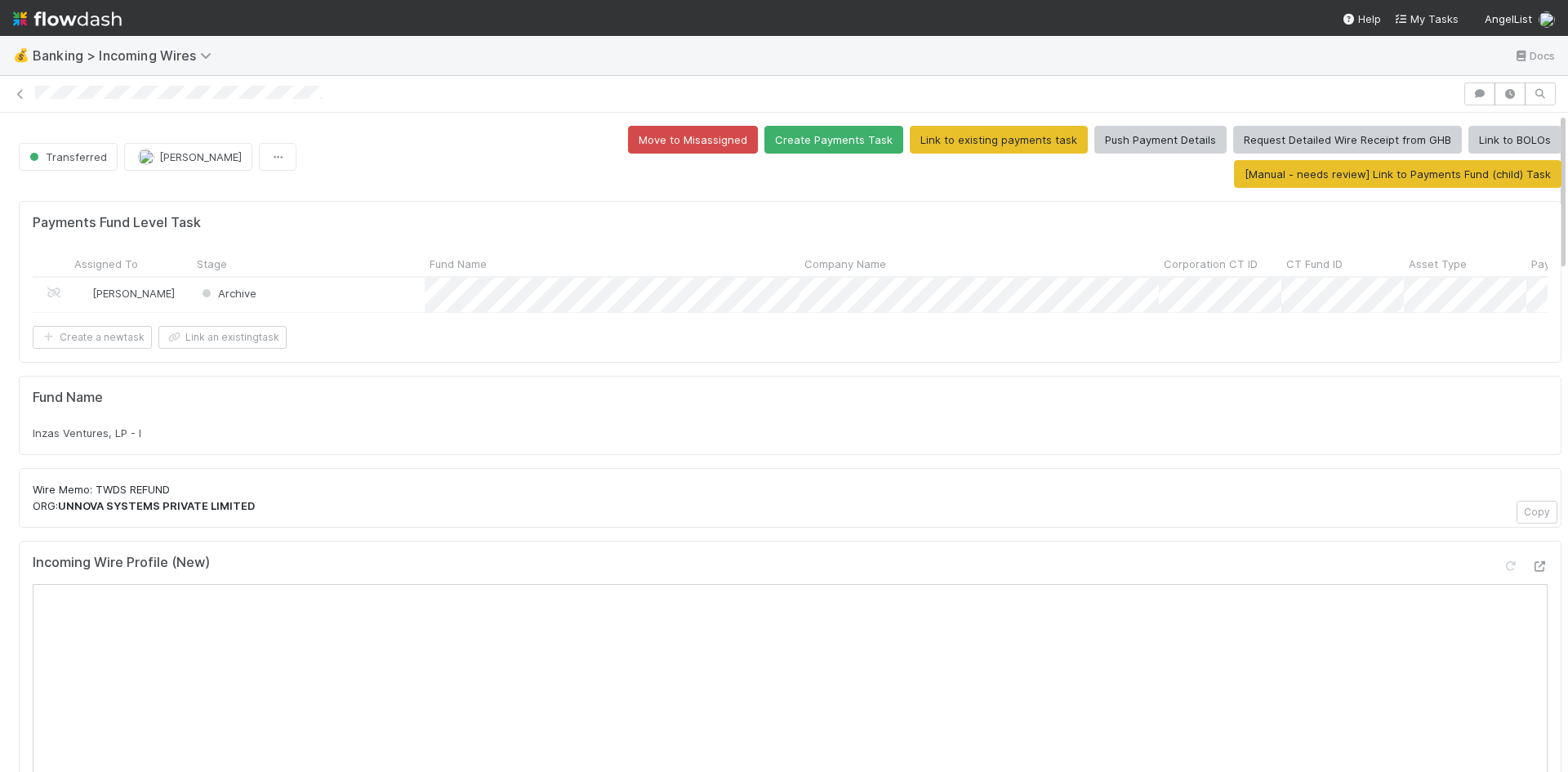
click at [571, 396] on div "Fund Name Inzas Ventures, LP - I" at bounding box center [789, 416] width 1515 height 53
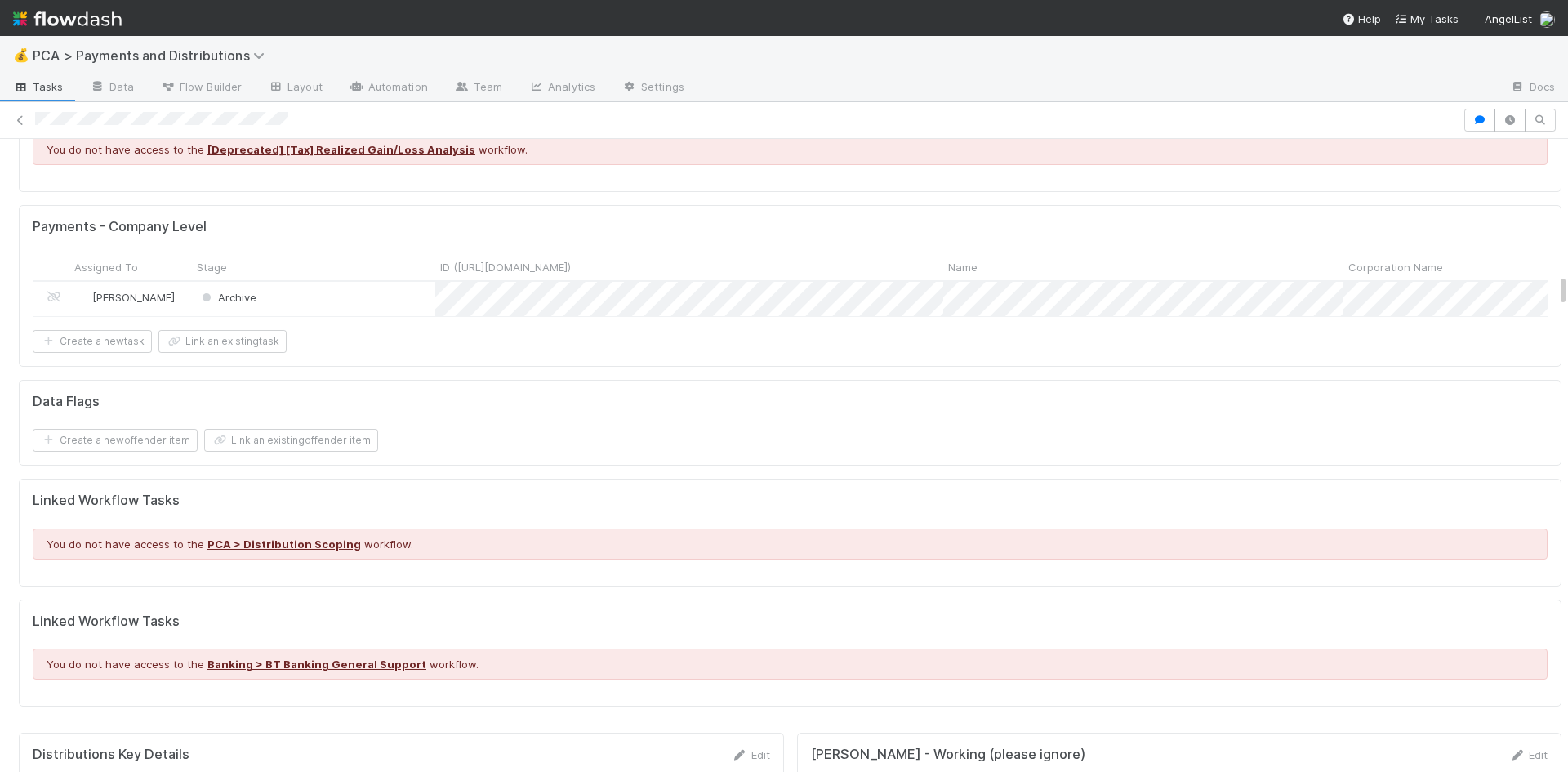
scroll to position [2531, 0]
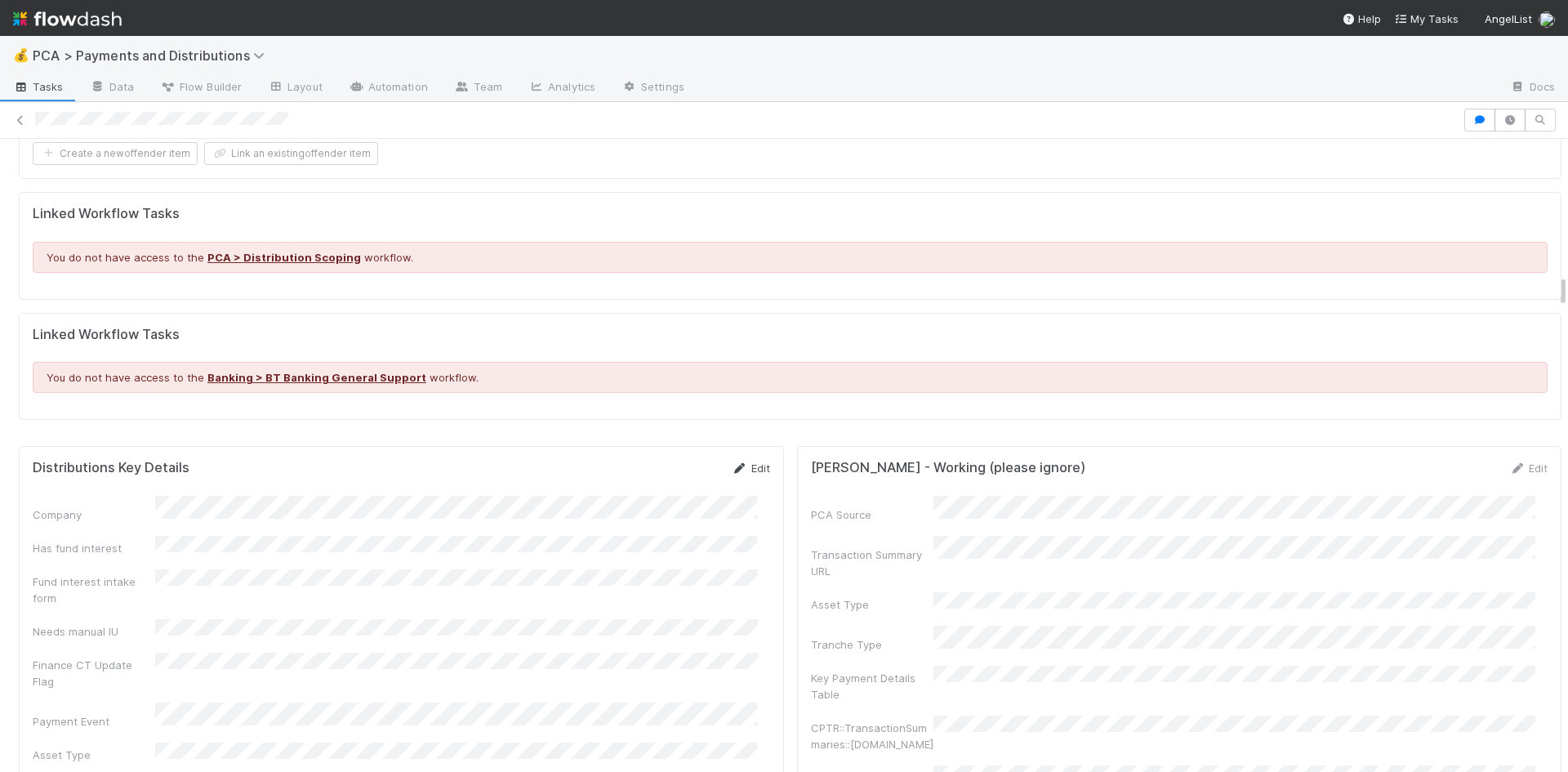
click at [734, 463] on icon at bounding box center [740, 468] width 17 height 11
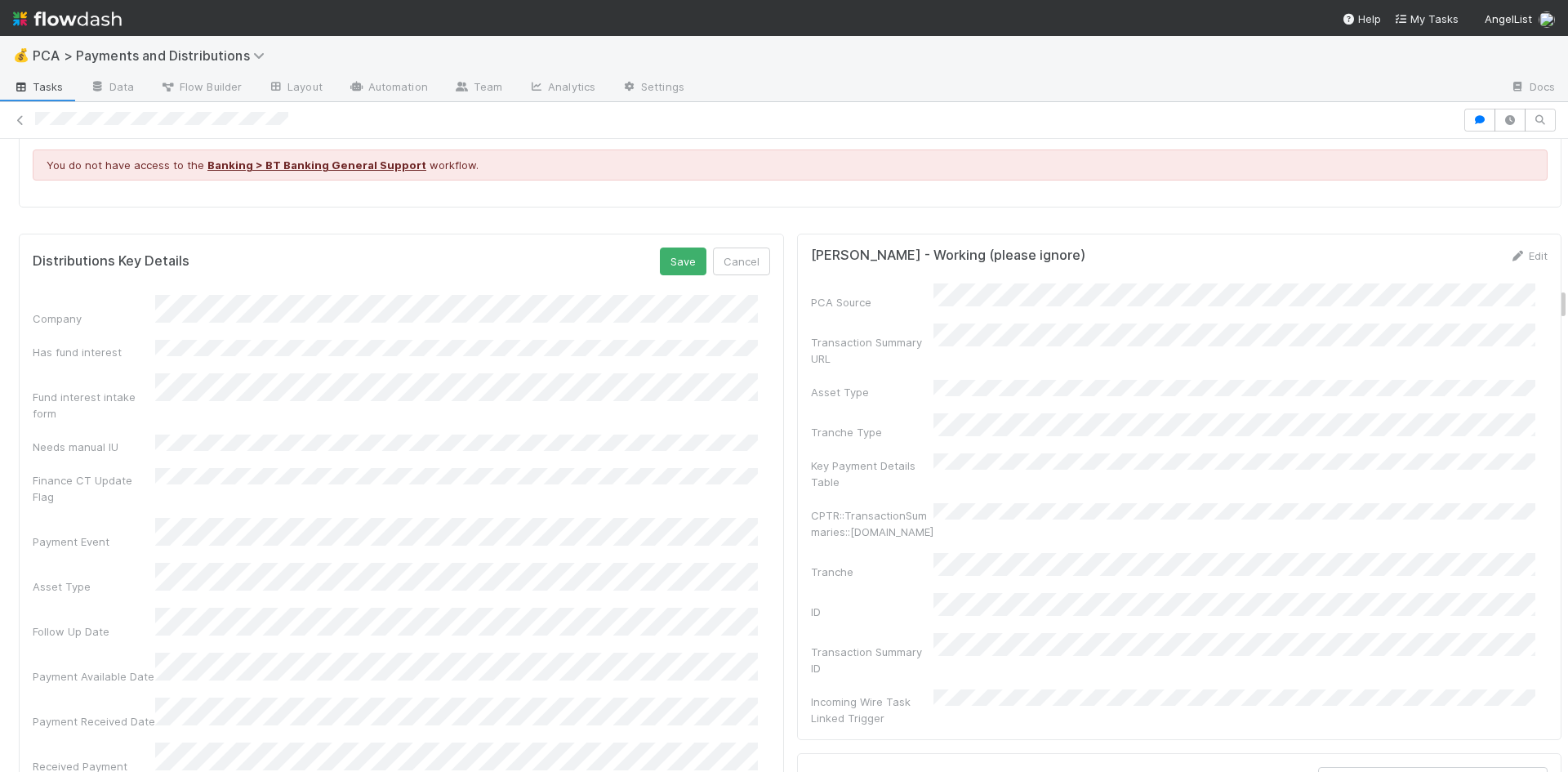
scroll to position [2858, 0]
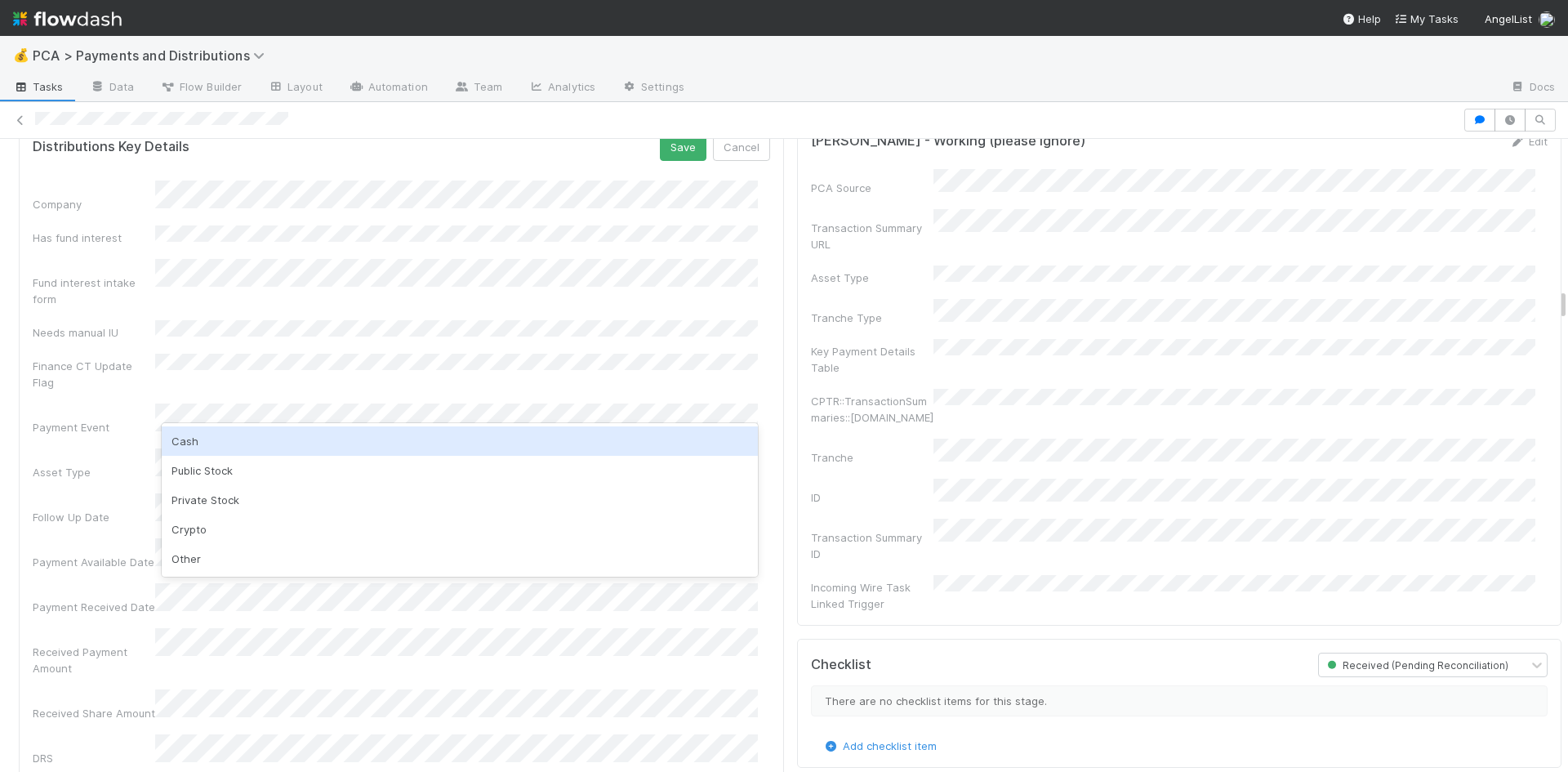
click at [265, 436] on div "Cash" at bounding box center [460, 441] width 596 height 29
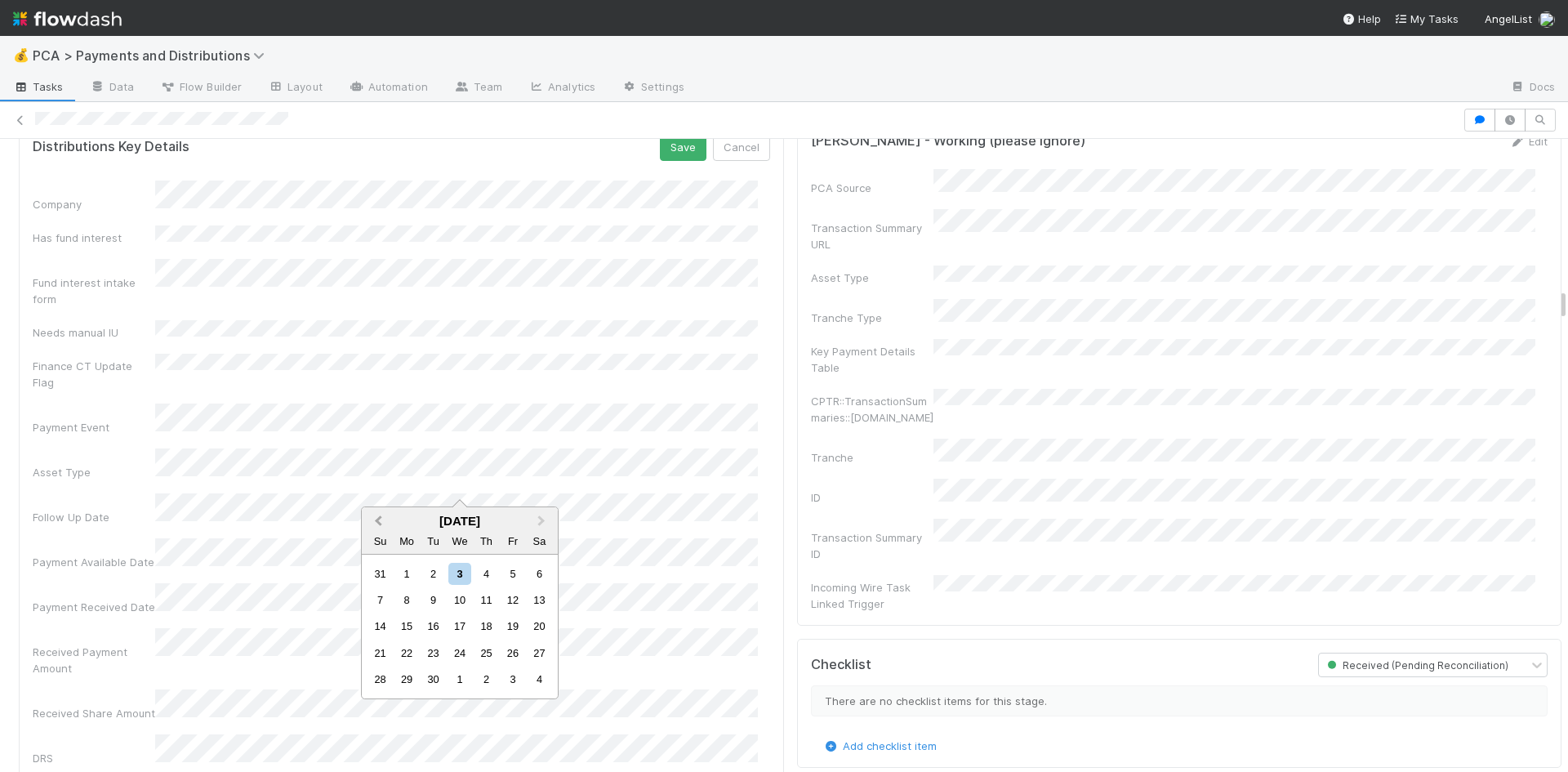
click at [378, 522] on span "Previous Month" at bounding box center [378, 521] width 0 height 19
drag, startPoint x: 508, startPoint y: 684, endPoint x: 406, endPoint y: 549, distance: 169.2
click at [508, 676] on div "29" at bounding box center [512, 679] width 22 height 22
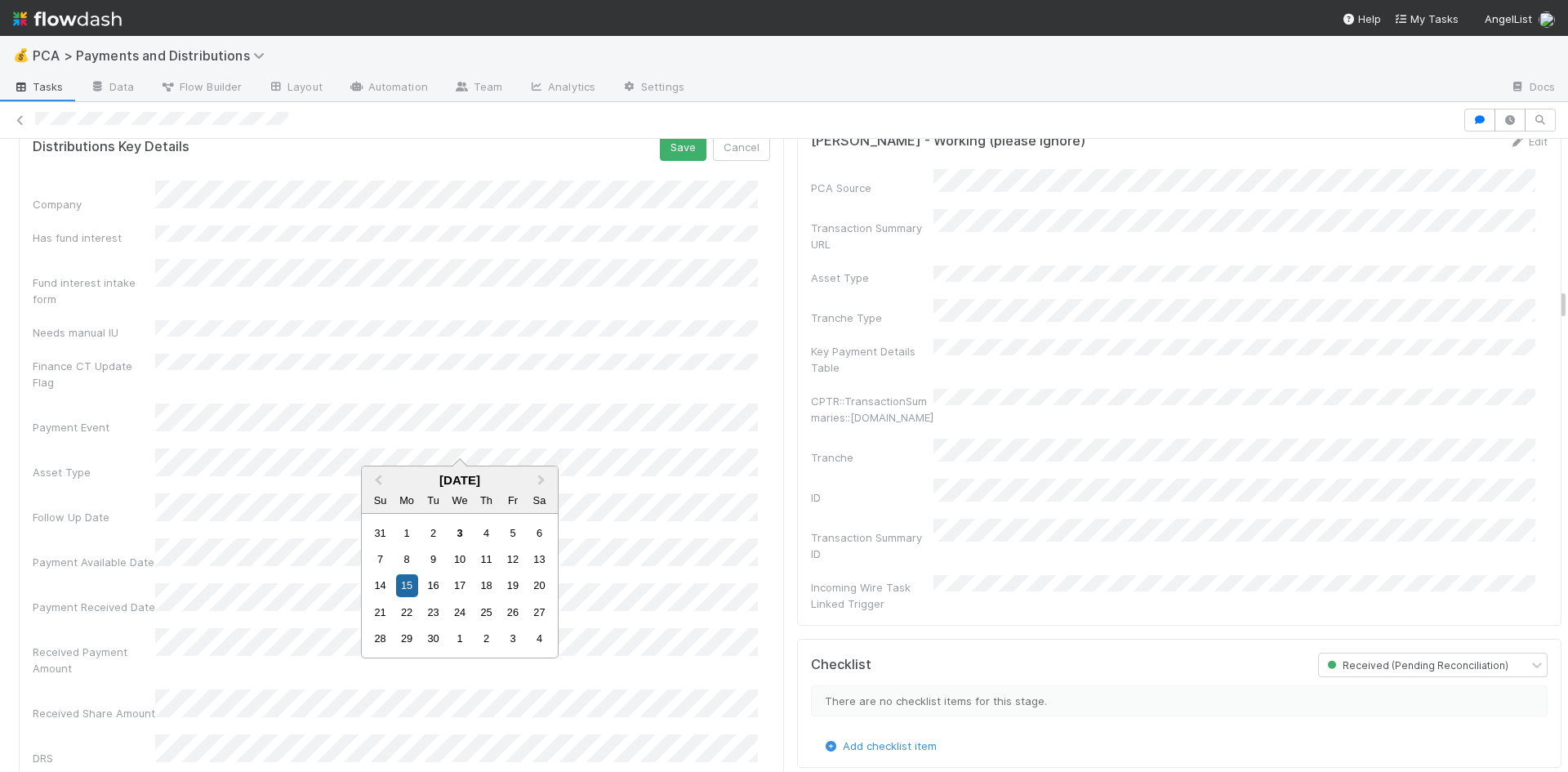
click at [103, 493] on div "Follow Up Date" at bounding box center [401, 509] width 738 height 32
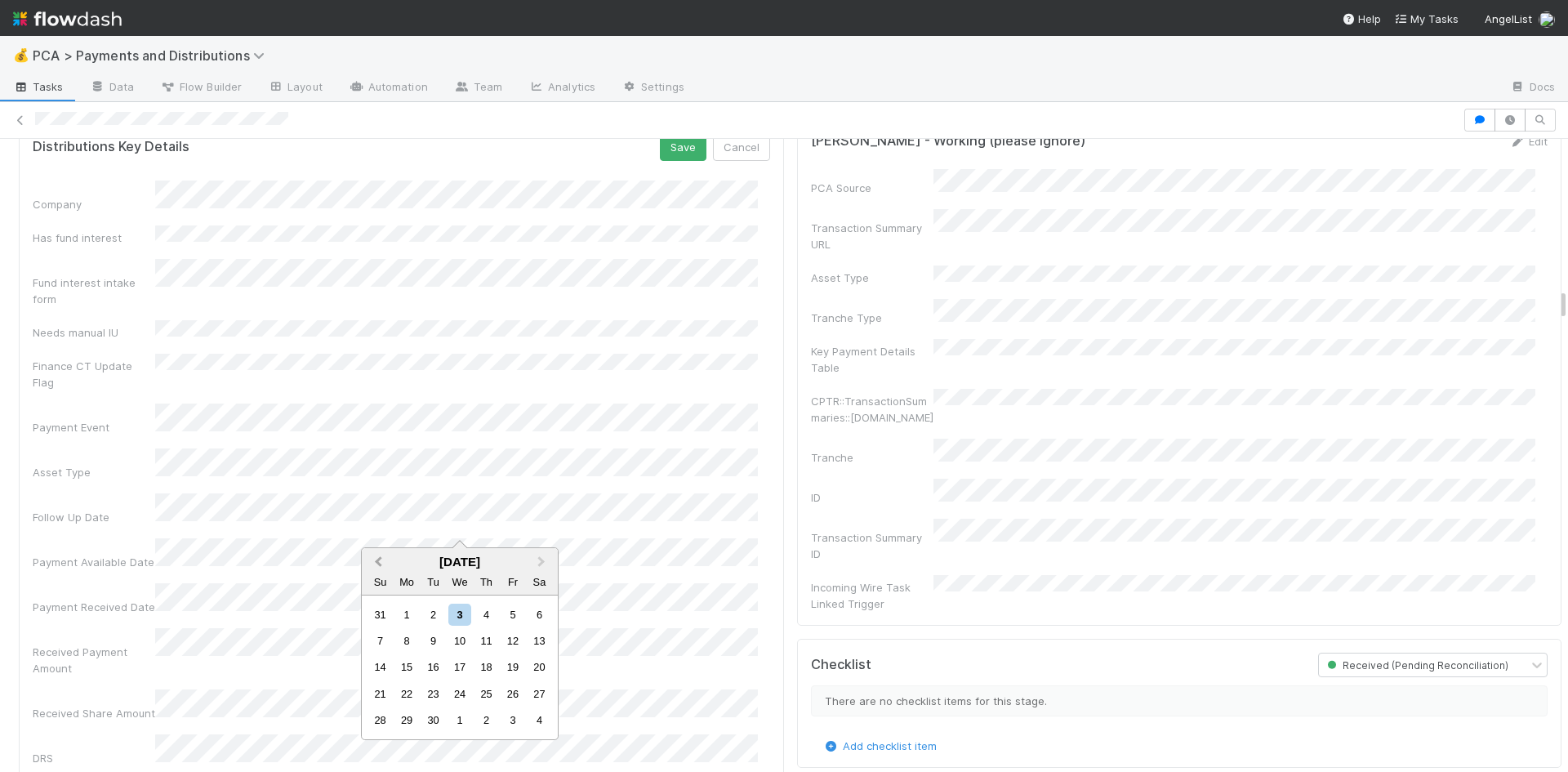
click at [378, 560] on span "Previous Month" at bounding box center [378, 562] width 0 height 19
click at [439, 616] on div "29" at bounding box center [433, 614] width 22 height 22
click at [542, 561] on span "Next Month" at bounding box center [542, 562] width 0 height 19
click at [513, 717] on div "29" at bounding box center [512, 719] width 22 height 22
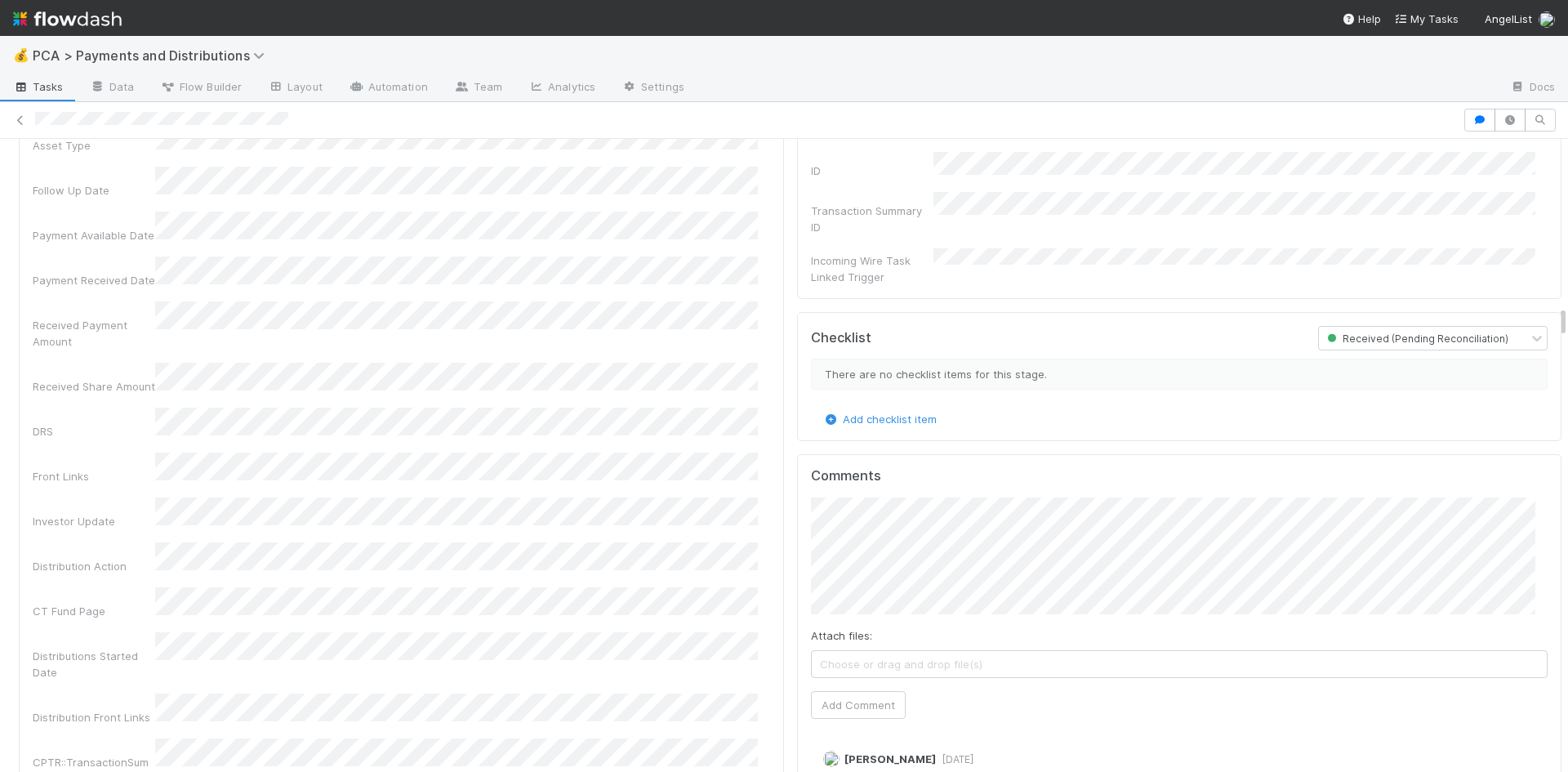
scroll to position [2695, 0]
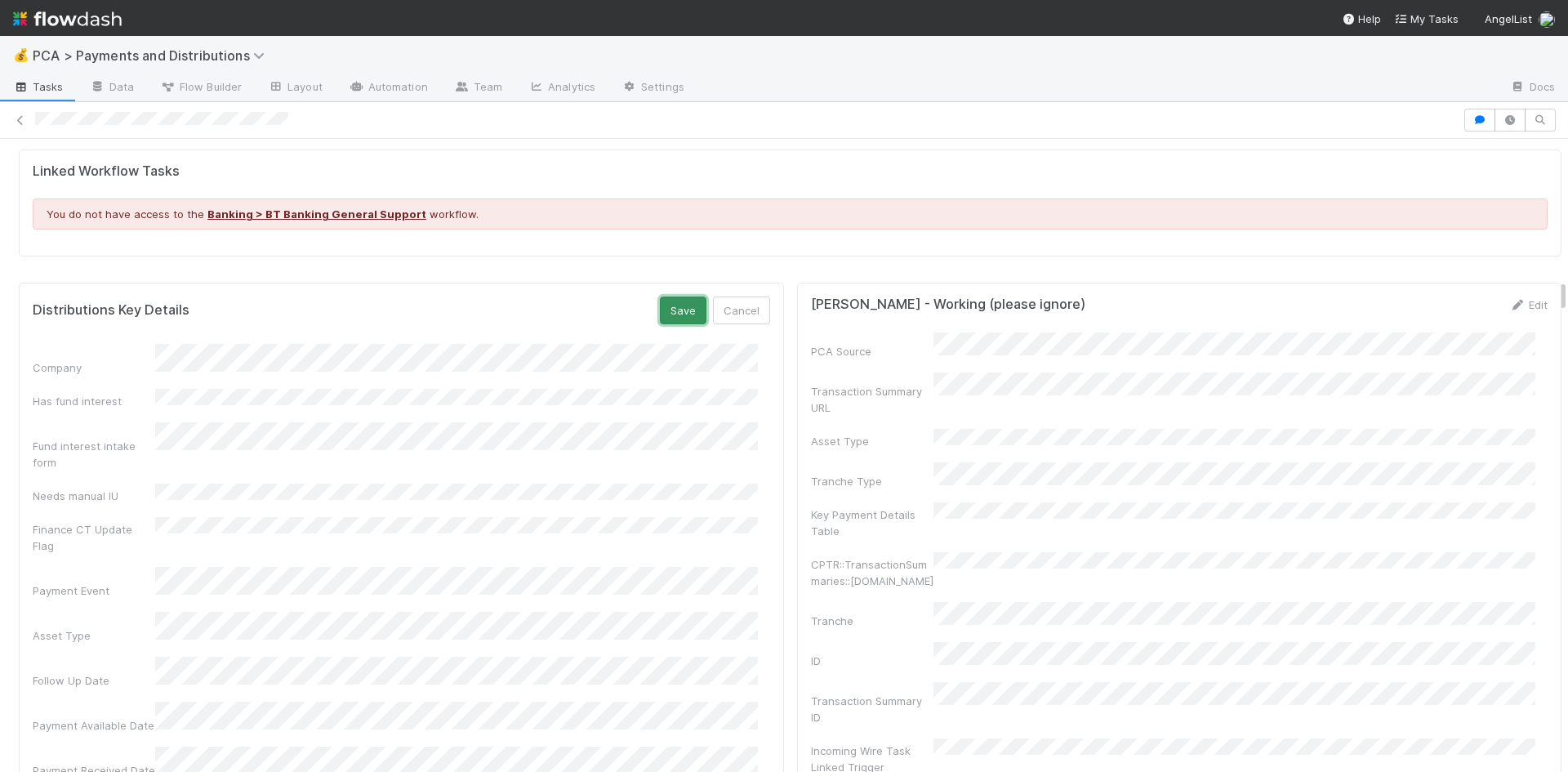
click at [660, 296] on button "Save" at bounding box center [683, 310] width 47 height 28
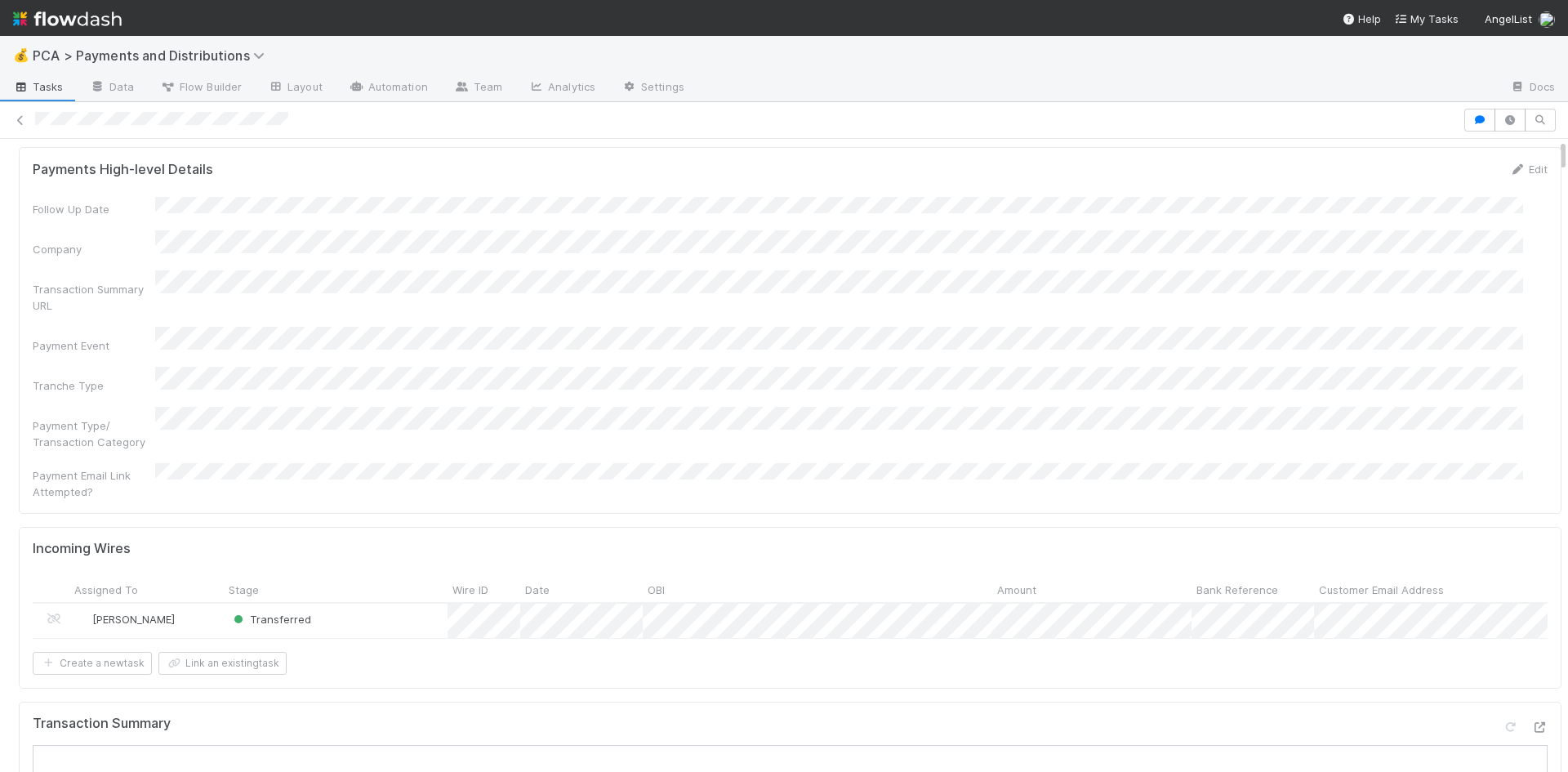
scroll to position [0, 0]
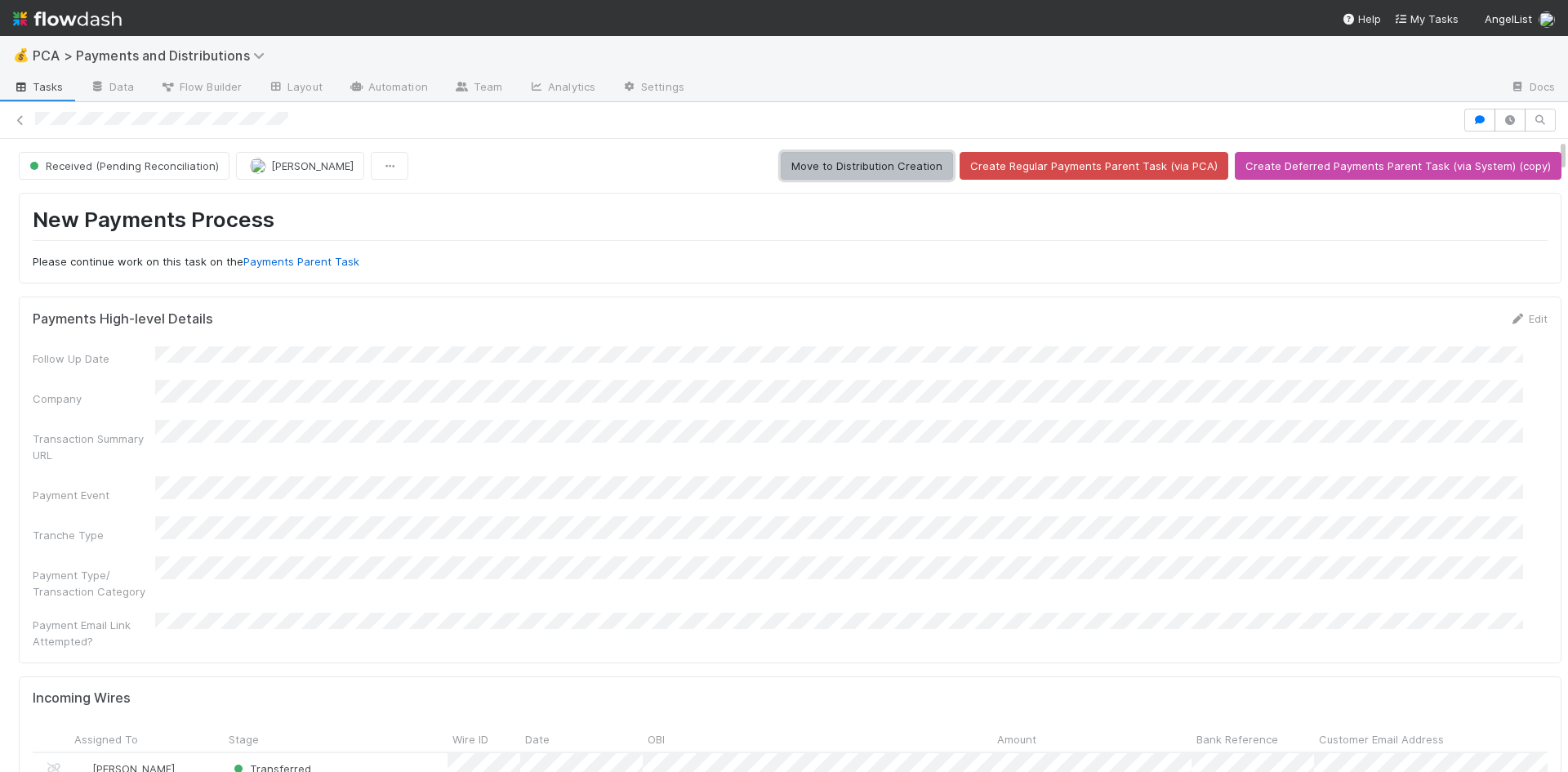
click at [904, 170] on button "Move to Distribution Creation" at bounding box center [866, 165] width 172 height 28
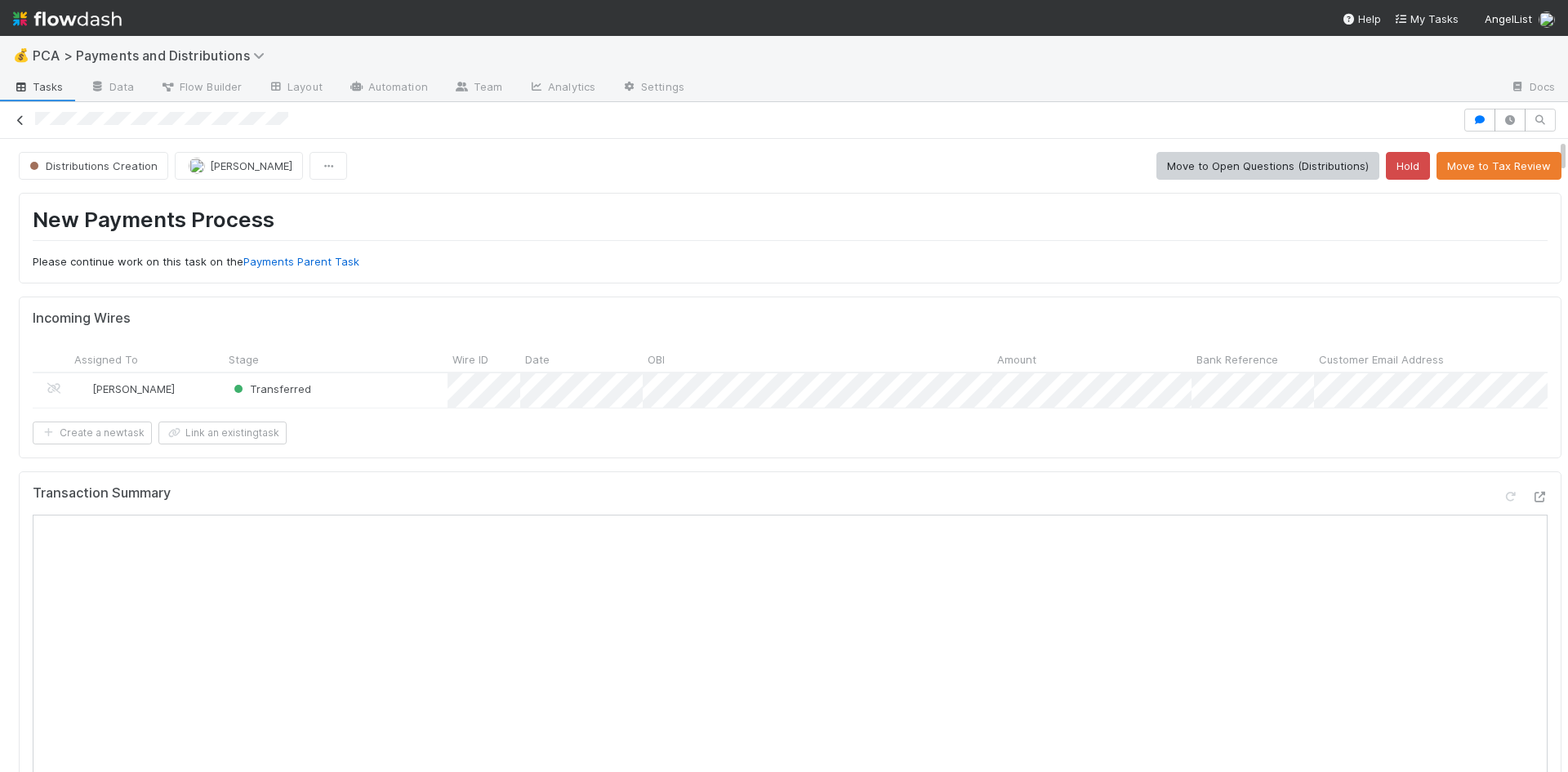
click at [25, 119] on icon at bounding box center [21, 120] width 17 height 11
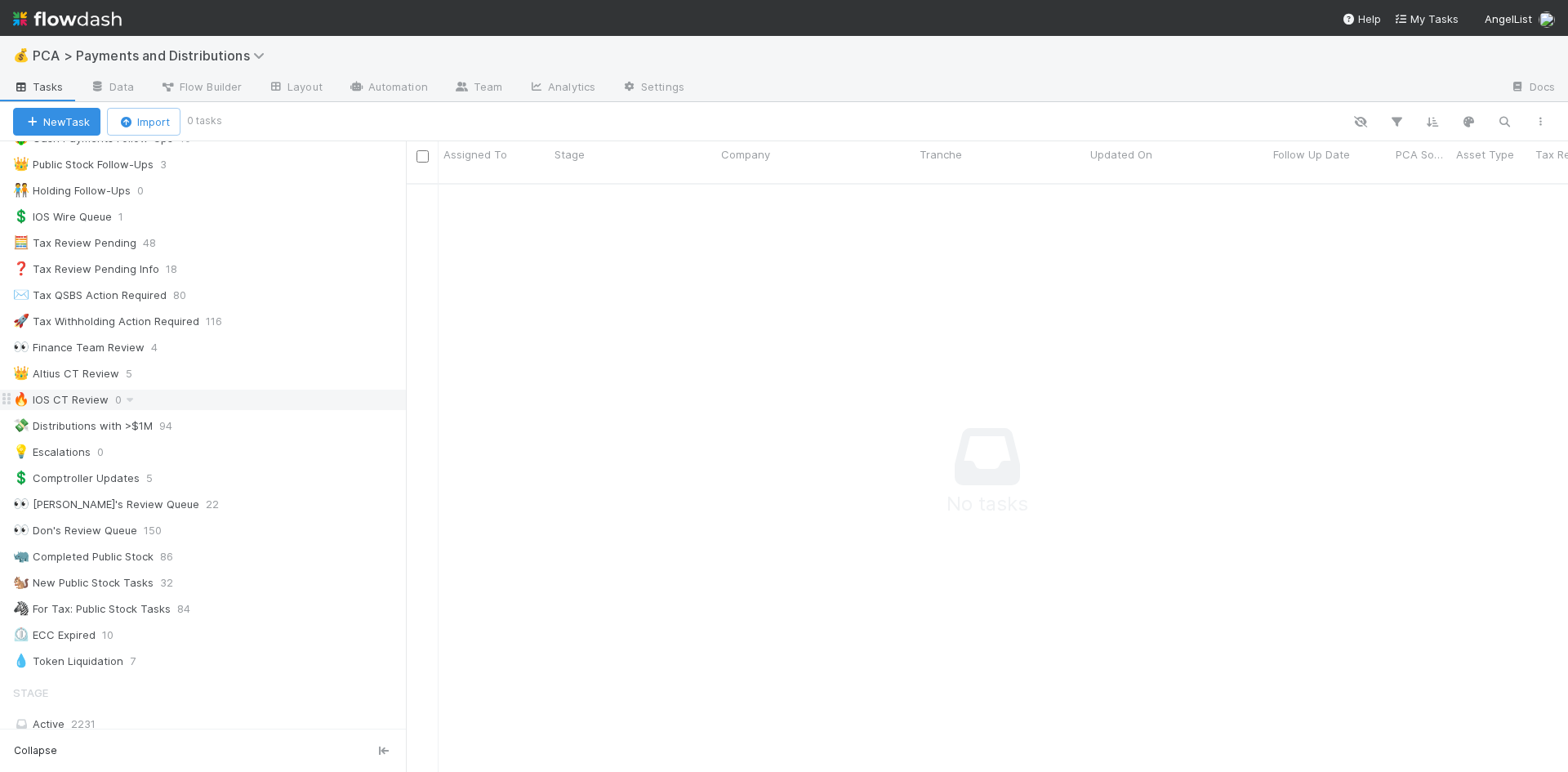
scroll to position [164, 0]
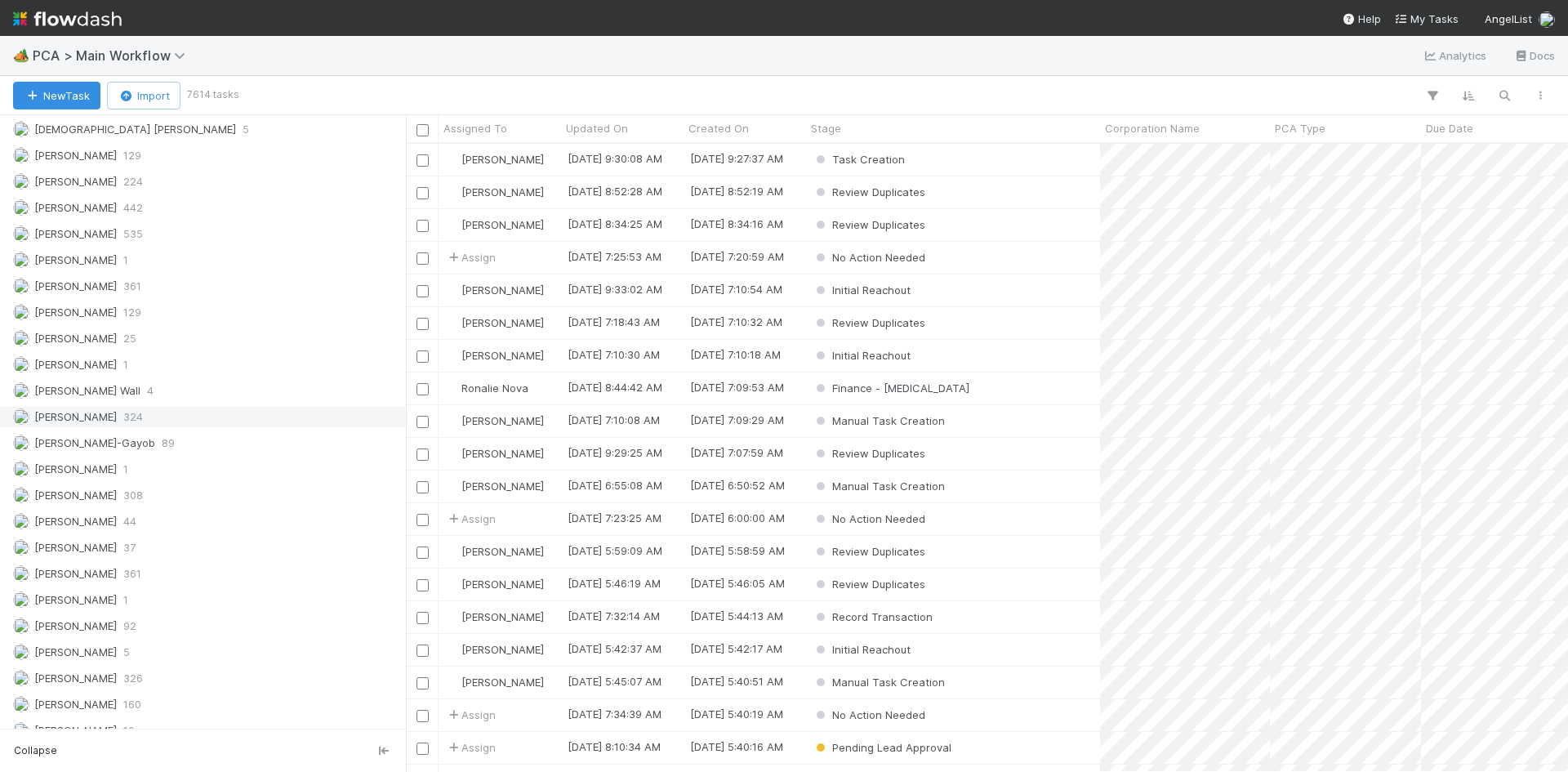
scroll to position [2287, 0]
click at [63, 51] on span "PCA > Main Workflow" at bounding box center [113, 56] width 161 height 17
click at [82, 52] on span "PCA > Main Workflow" at bounding box center [113, 56] width 161 height 17
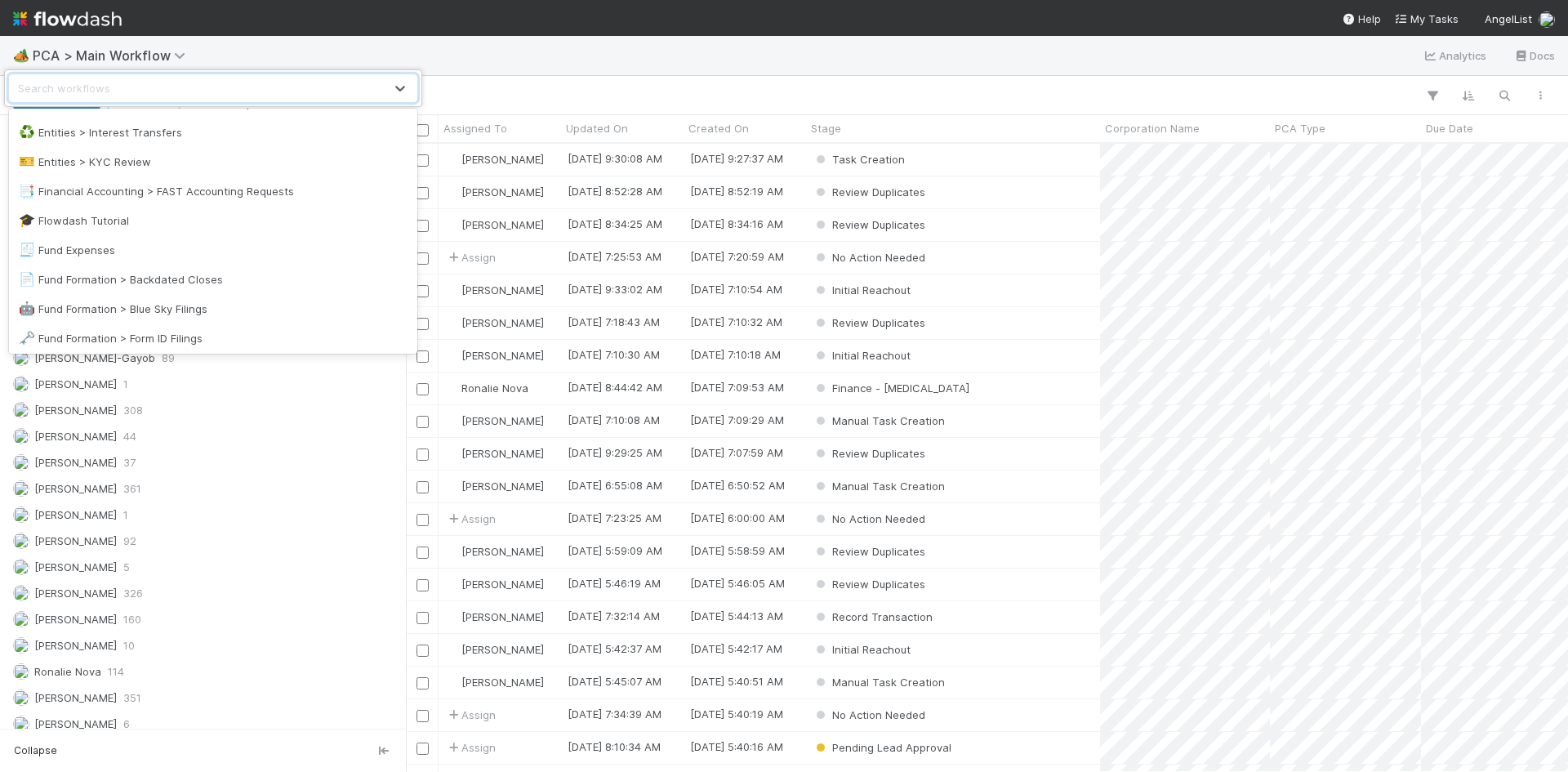
scroll to position [572, 0]
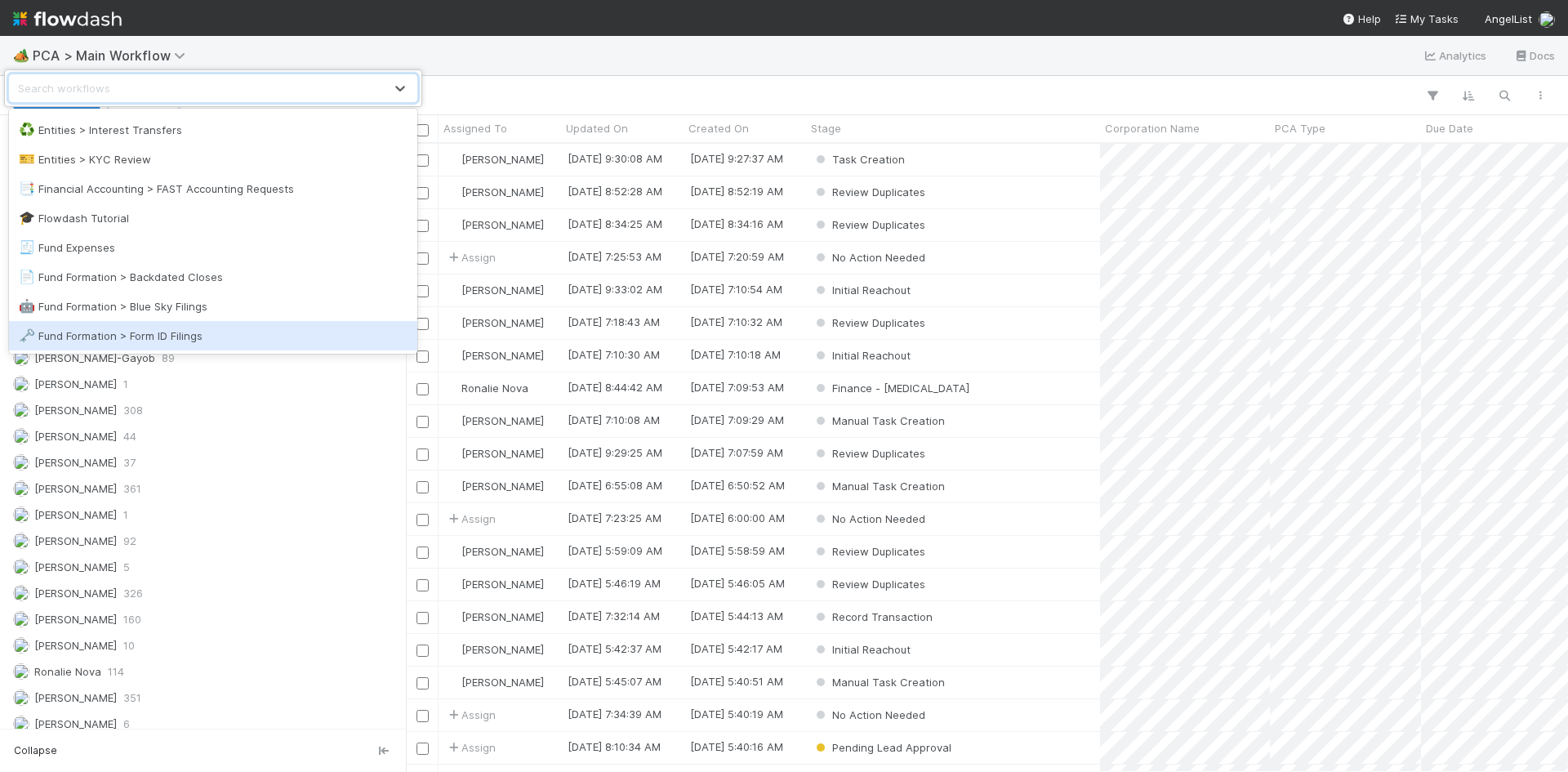
click at [192, 344] on div "🗝️ Fund Formation > Form ID Filings" at bounding box center [213, 336] width 408 height 29
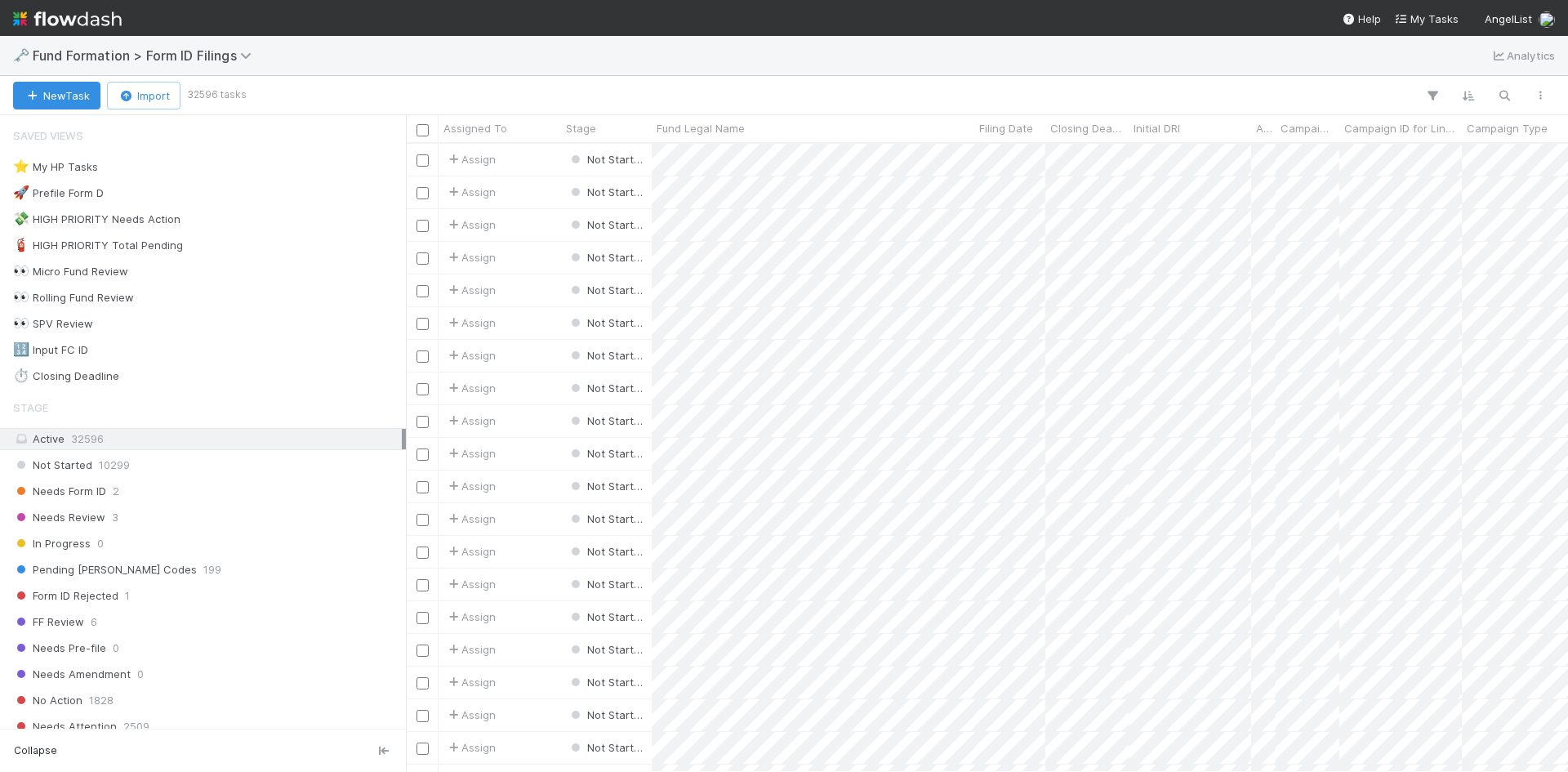
scroll to position [616, 1150]
click at [180, 489] on div "Needs Form ID 2" at bounding box center [208, 491] width 389 height 20
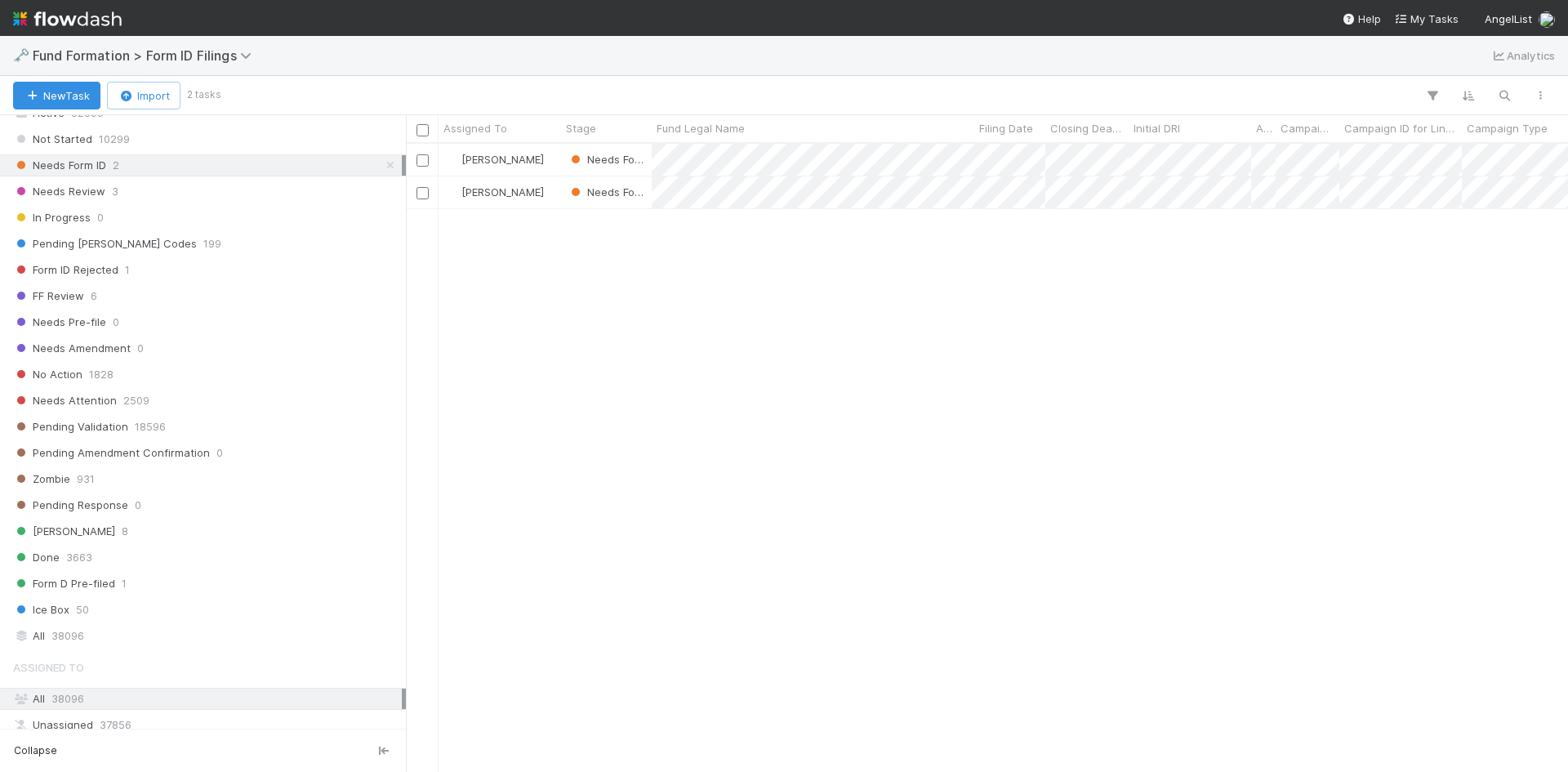
scroll to position [168, 0]
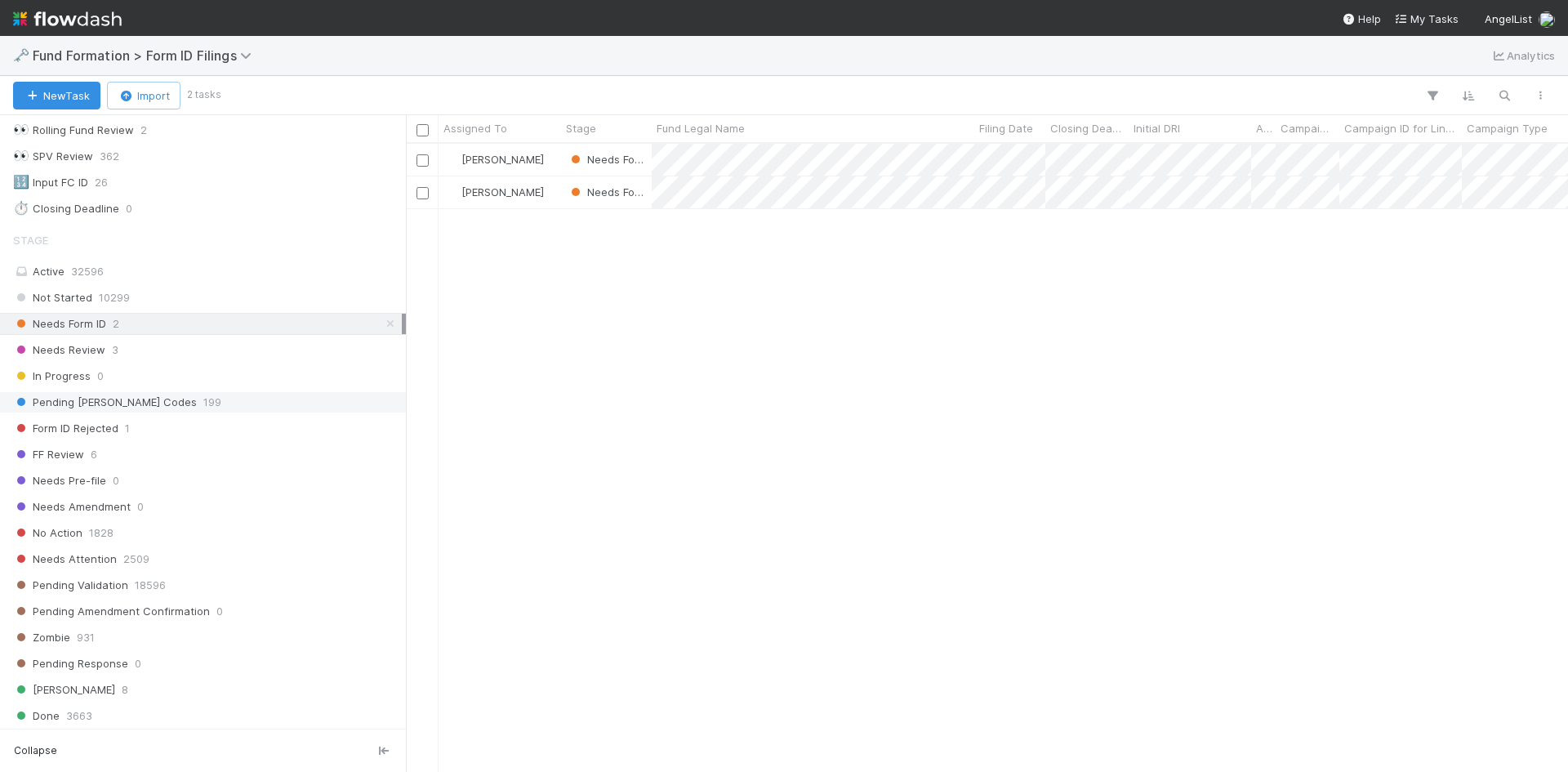
click at [246, 401] on div "Pending EDGAR Codes 199" at bounding box center [208, 402] width 389 height 20
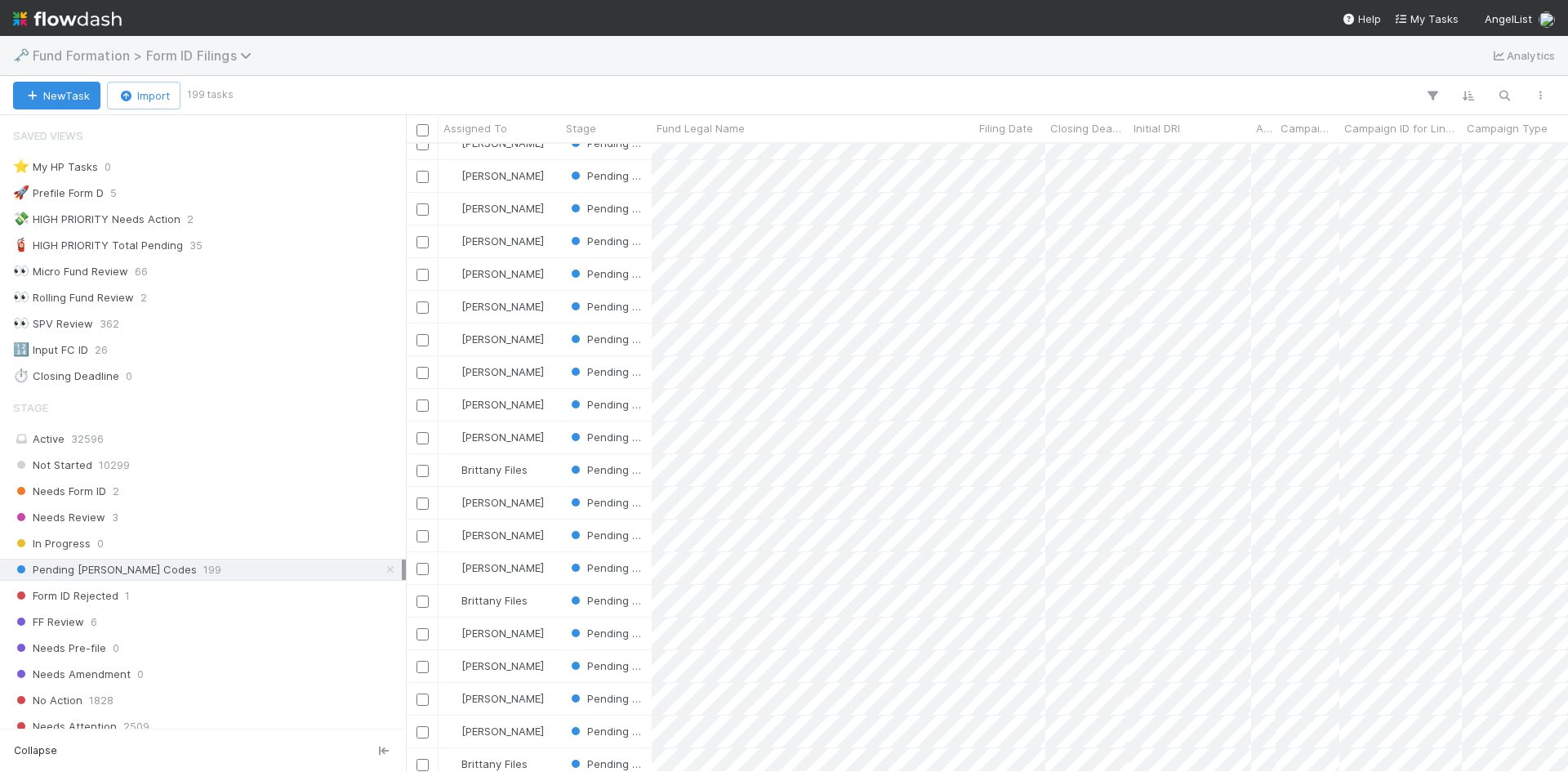
click at [103, 58] on span "Fund Formation > Form ID Filings" at bounding box center [146, 56] width 227 height 17
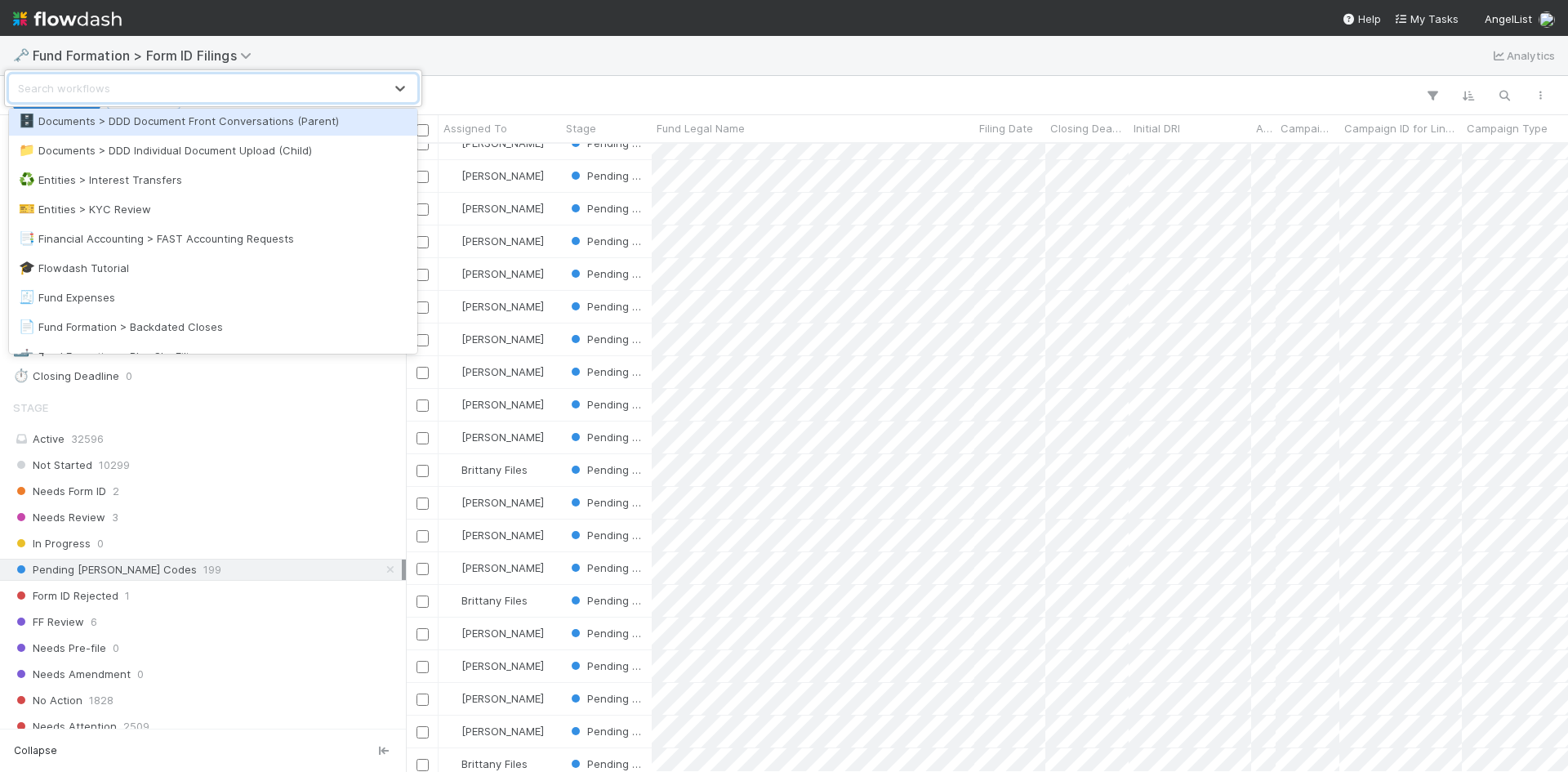
scroll to position [572, 0]
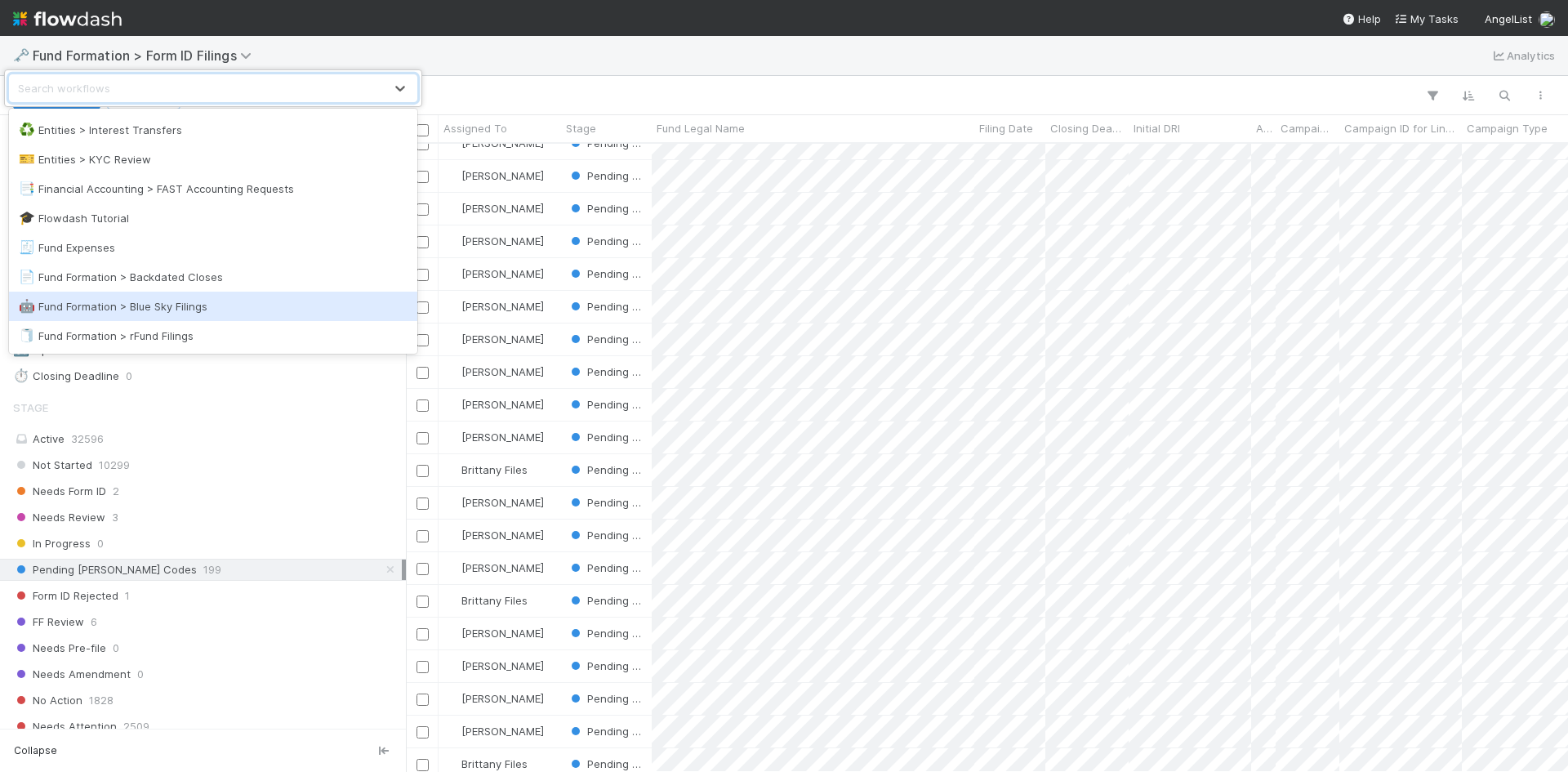
click at [197, 311] on div "🤖 Fund Formation > Blue Sky Filings" at bounding box center [214, 306] width 389 height 17
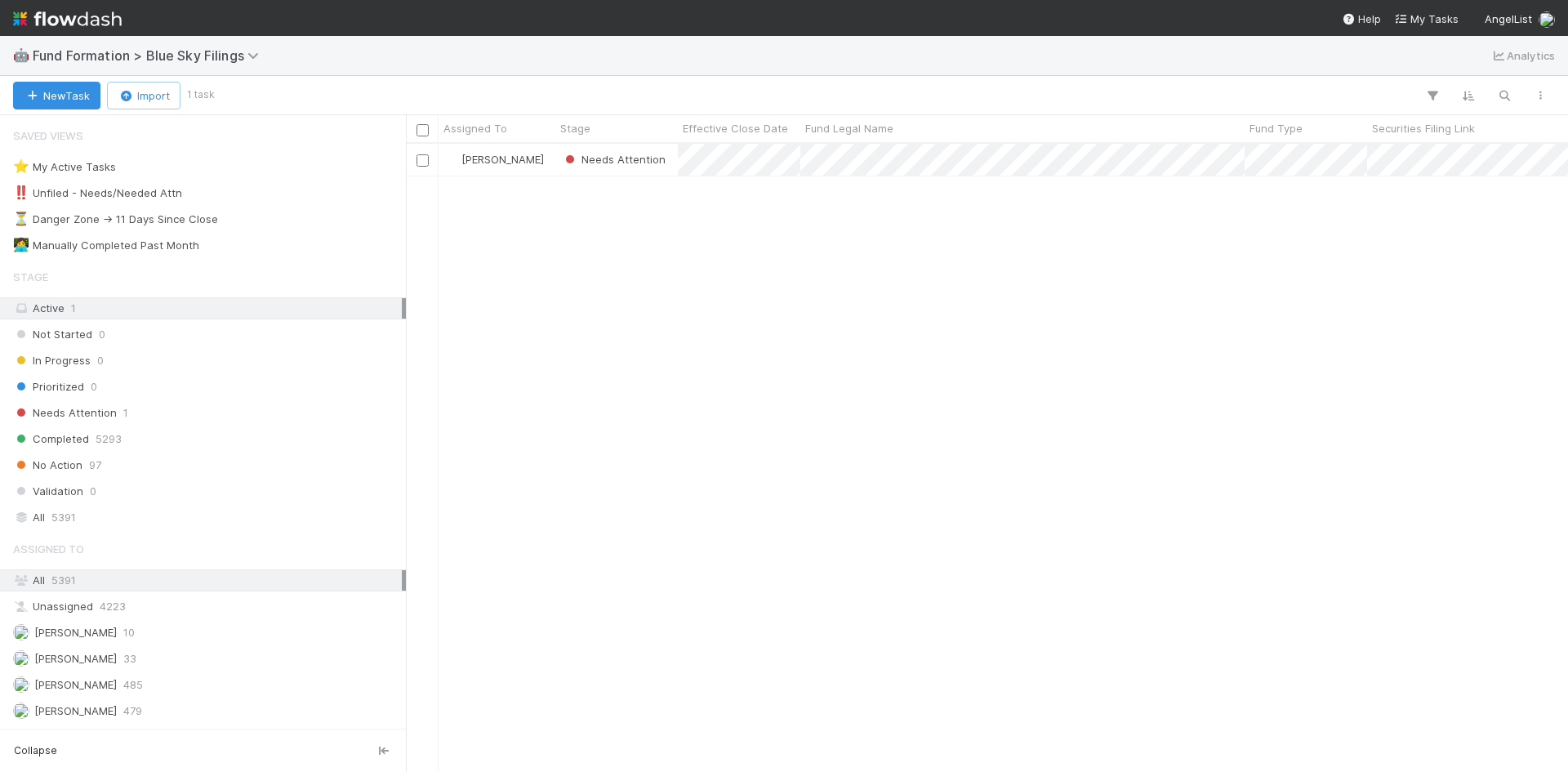
scroll to position [616, 1150]
click at [158, 412] on div "Needs Attention 1" at bounding box center [208, 412] width 389 height 20
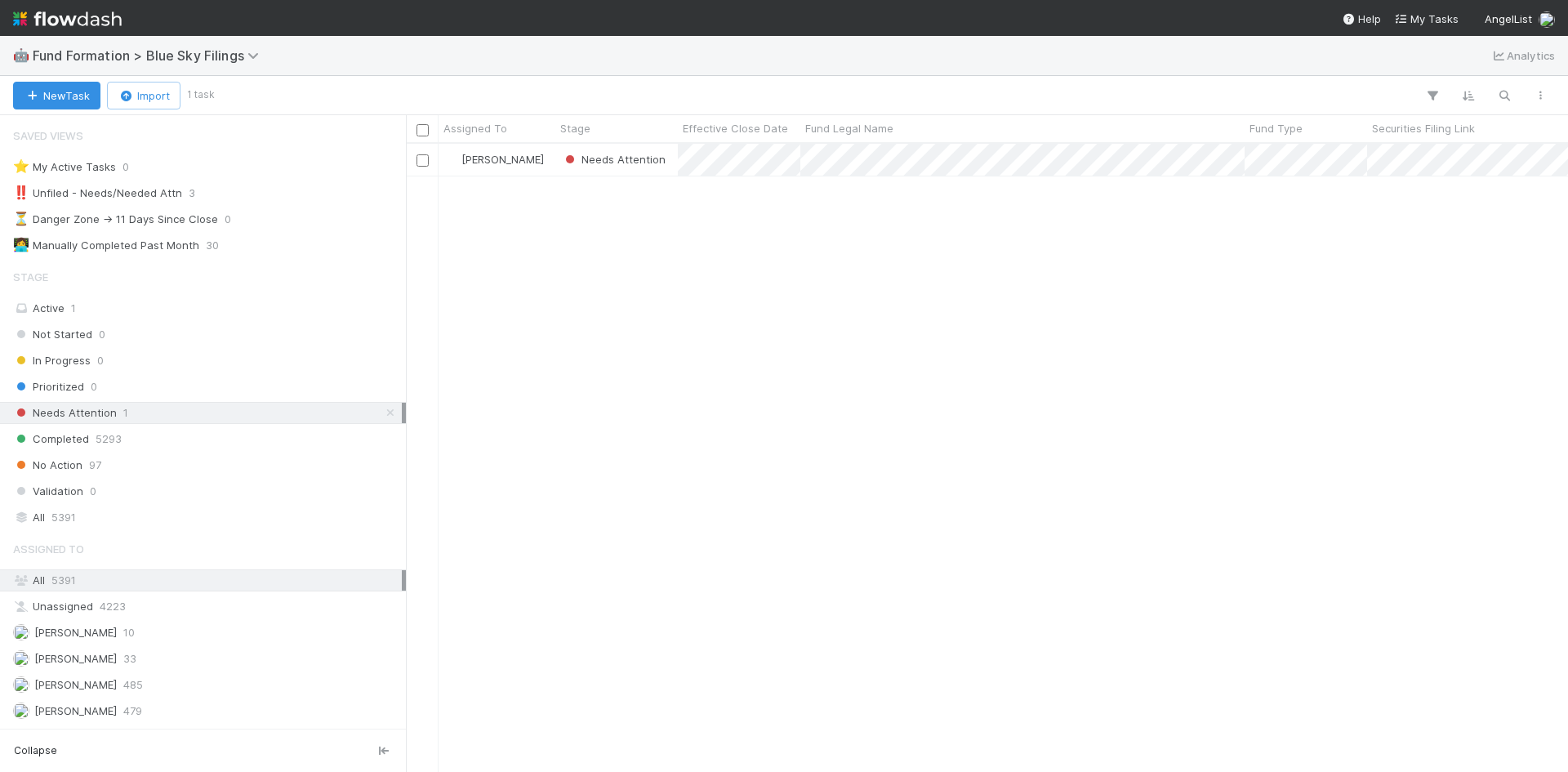
scroll to position [616, 1150]
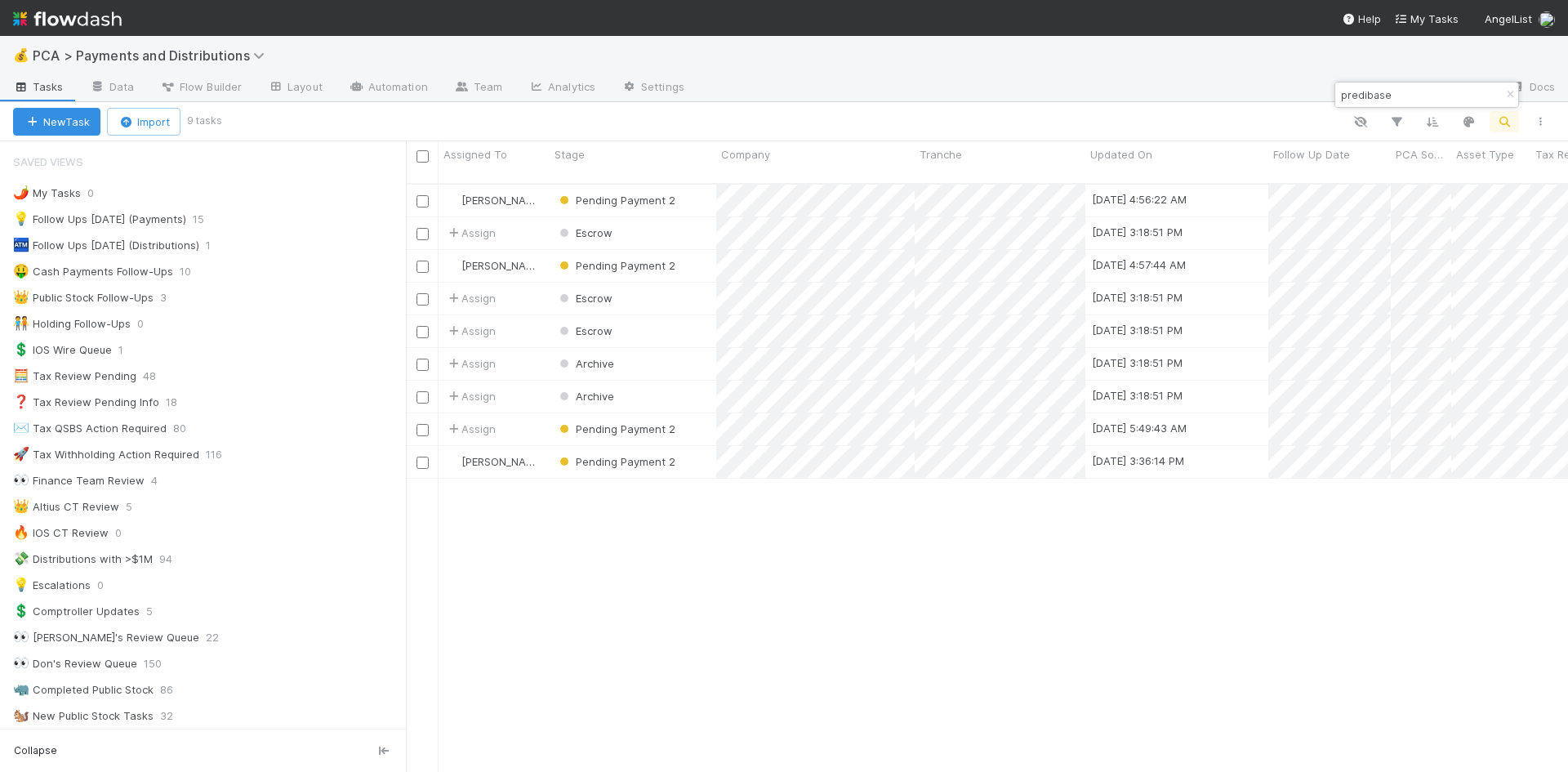
scroll to position [1278, 0]
